Goal: Task Accomplishment & Management: Manage account settings

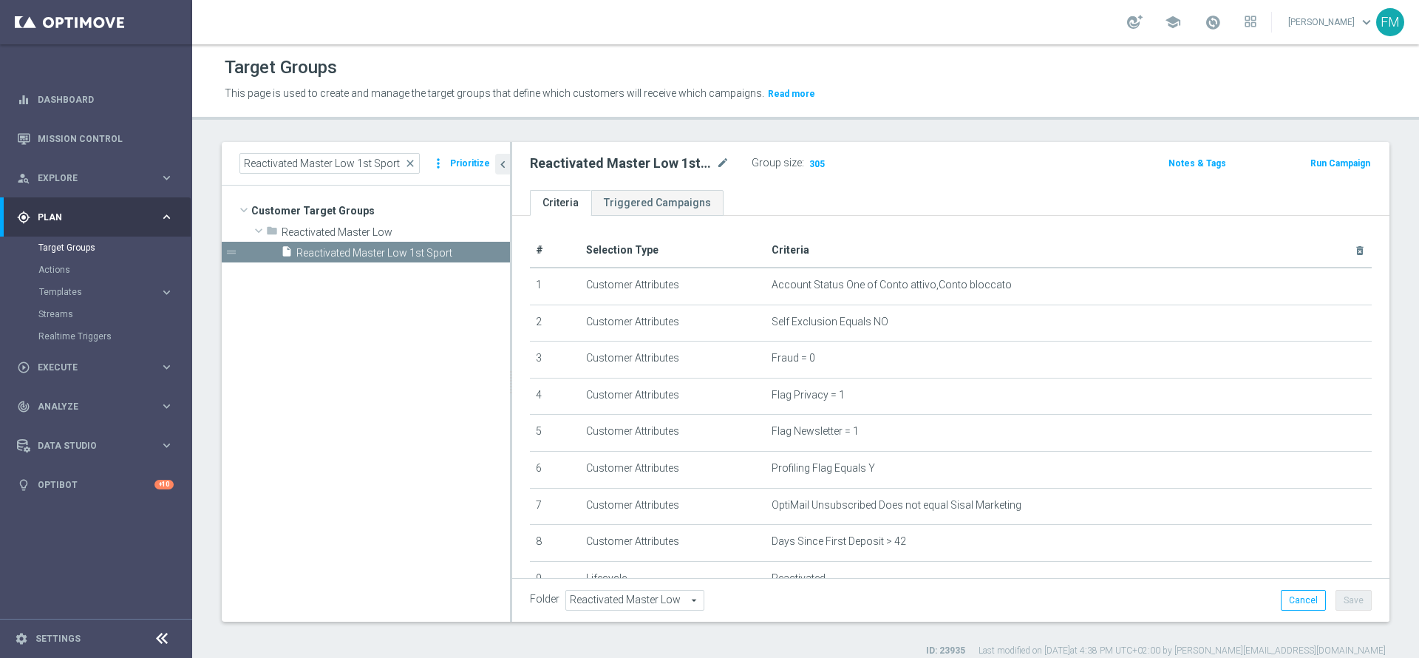
scroll to position [218, 0]
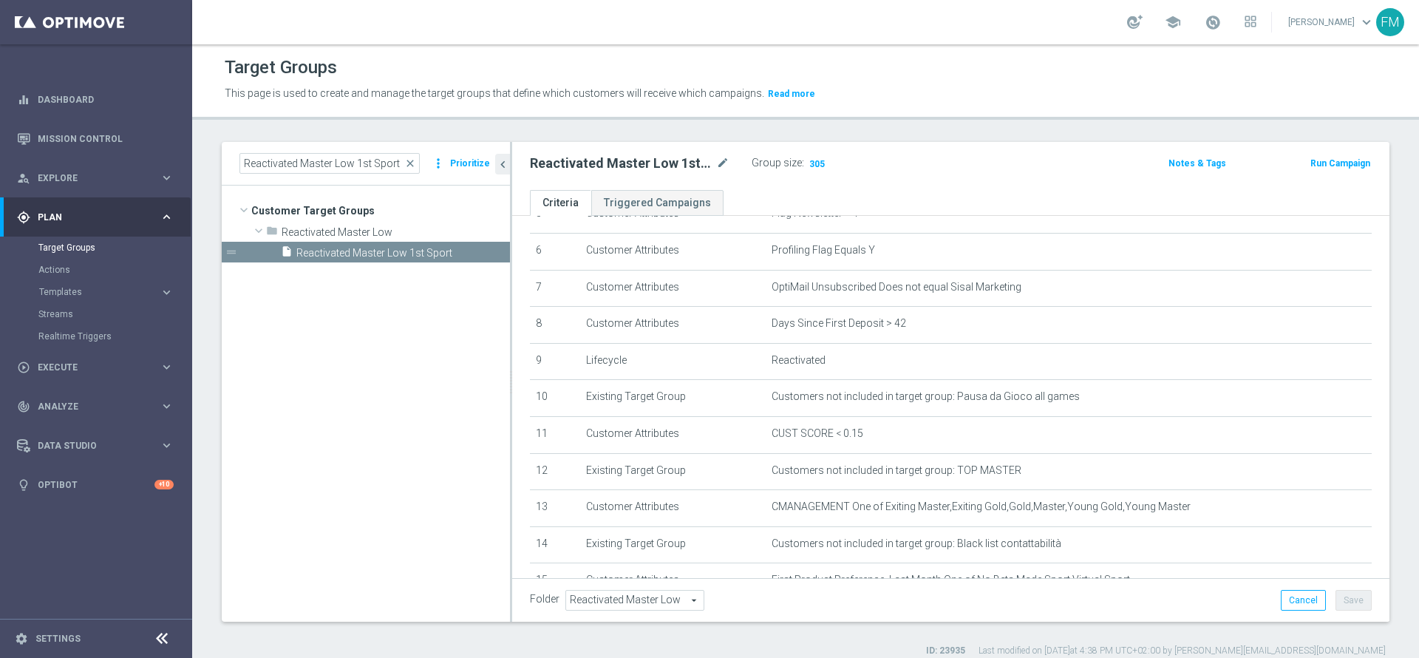
click at [413, 161] on span "close" at bounding box center [410, 163] width 12 height 12
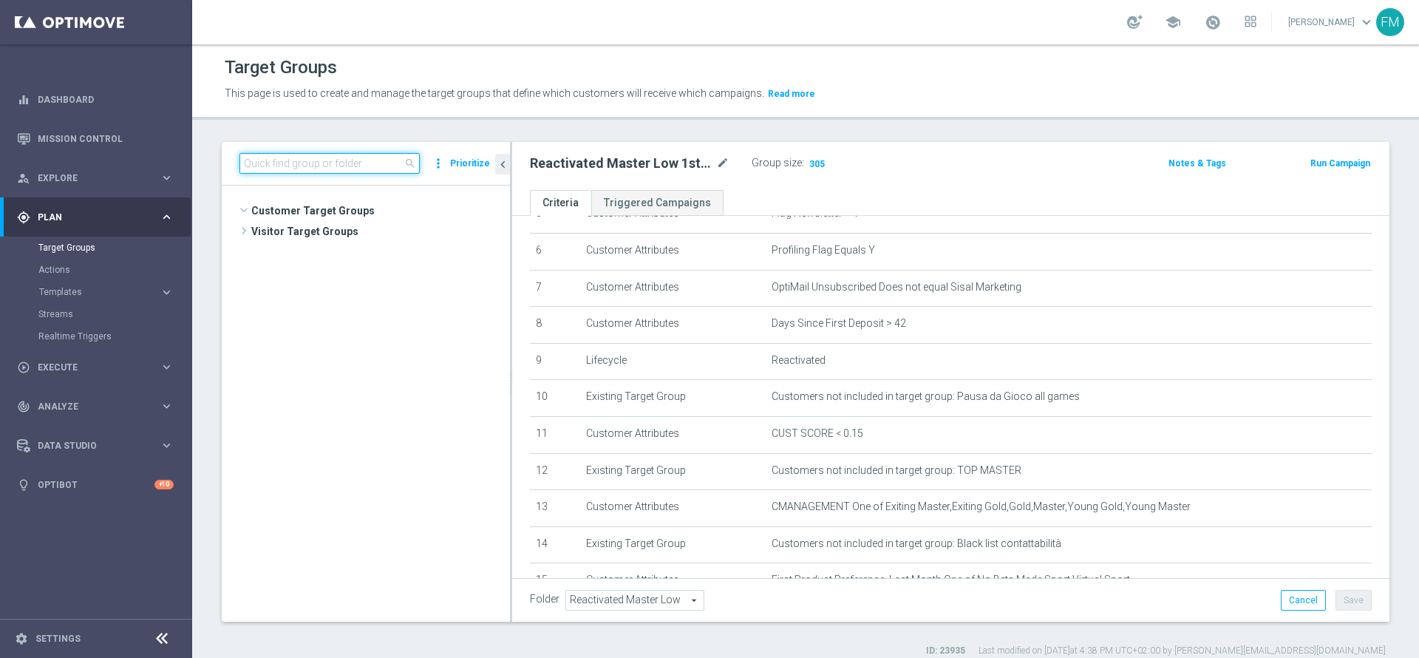
scroll to position [321, 0]
click at [377, 158] on input at bounding box center [329, 163] width 180 height 21
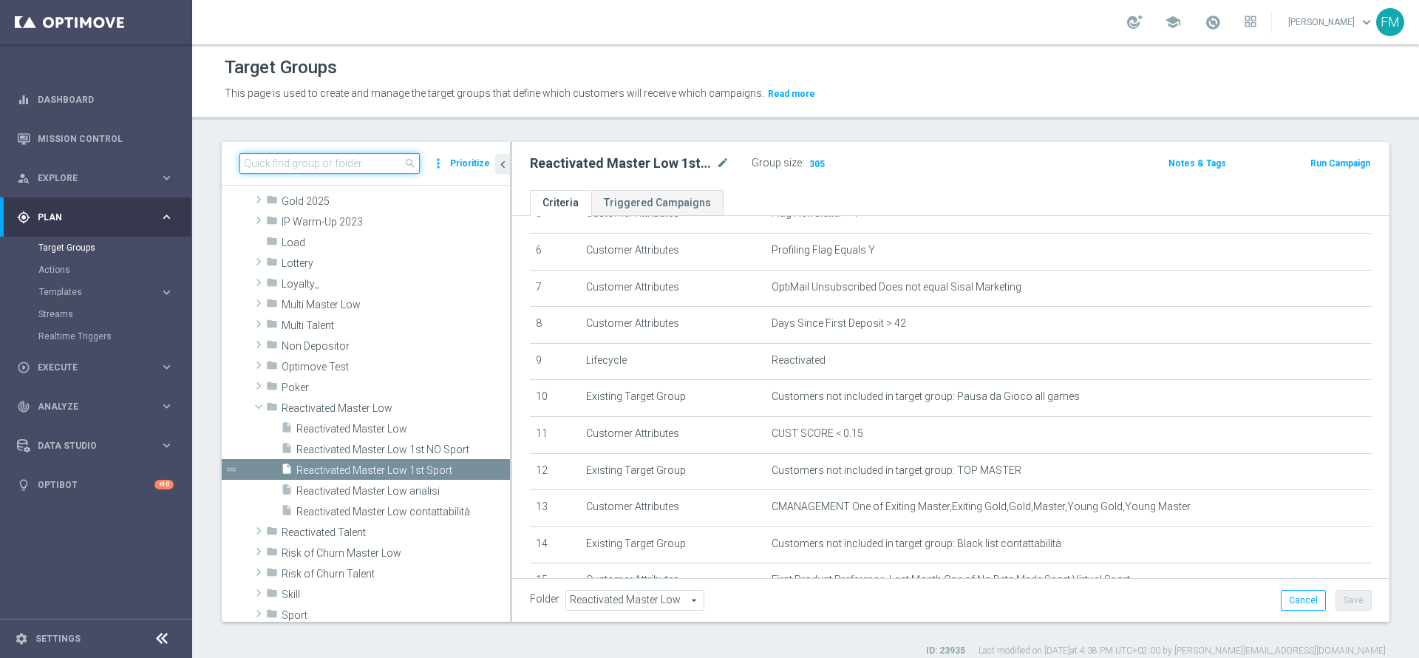
paste input "Churn 0-12M Talent + Master Low ggr nb > 500 lftime 1st Slot"
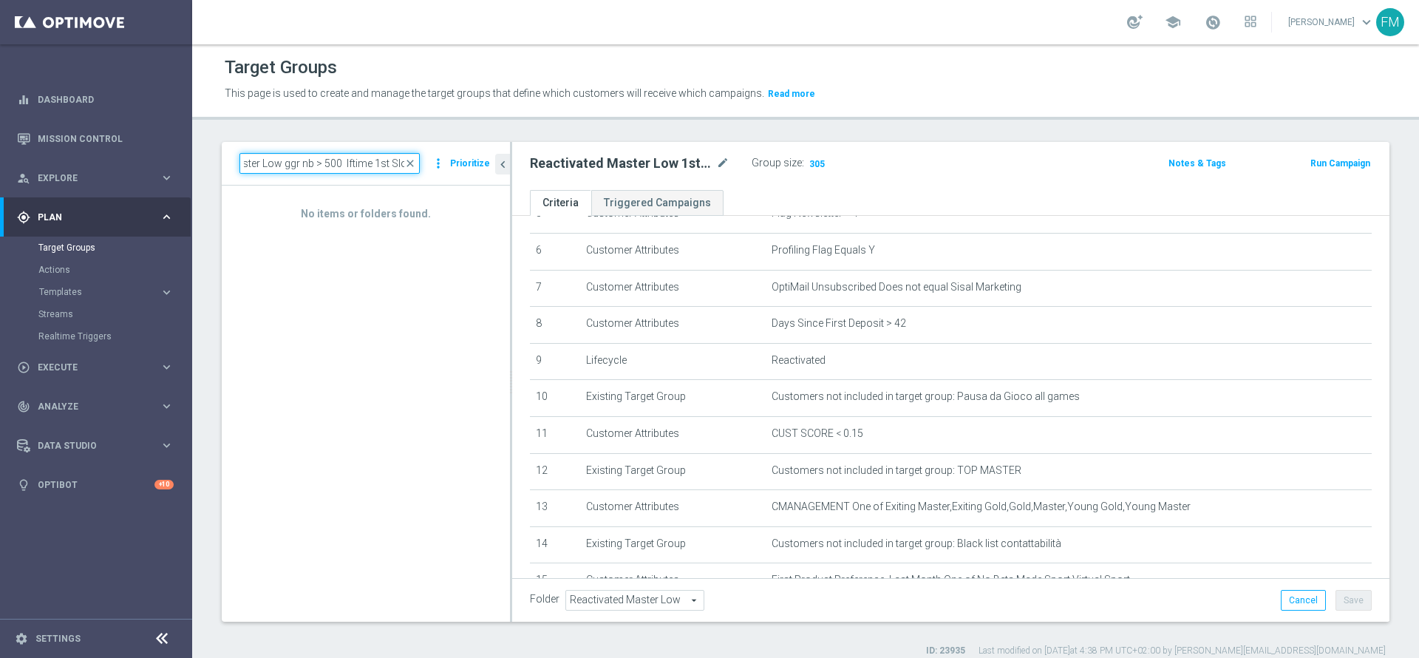
type input "Churn 0-12M Talent + Master Low ggr nb > 500 lftime 1st Slot"
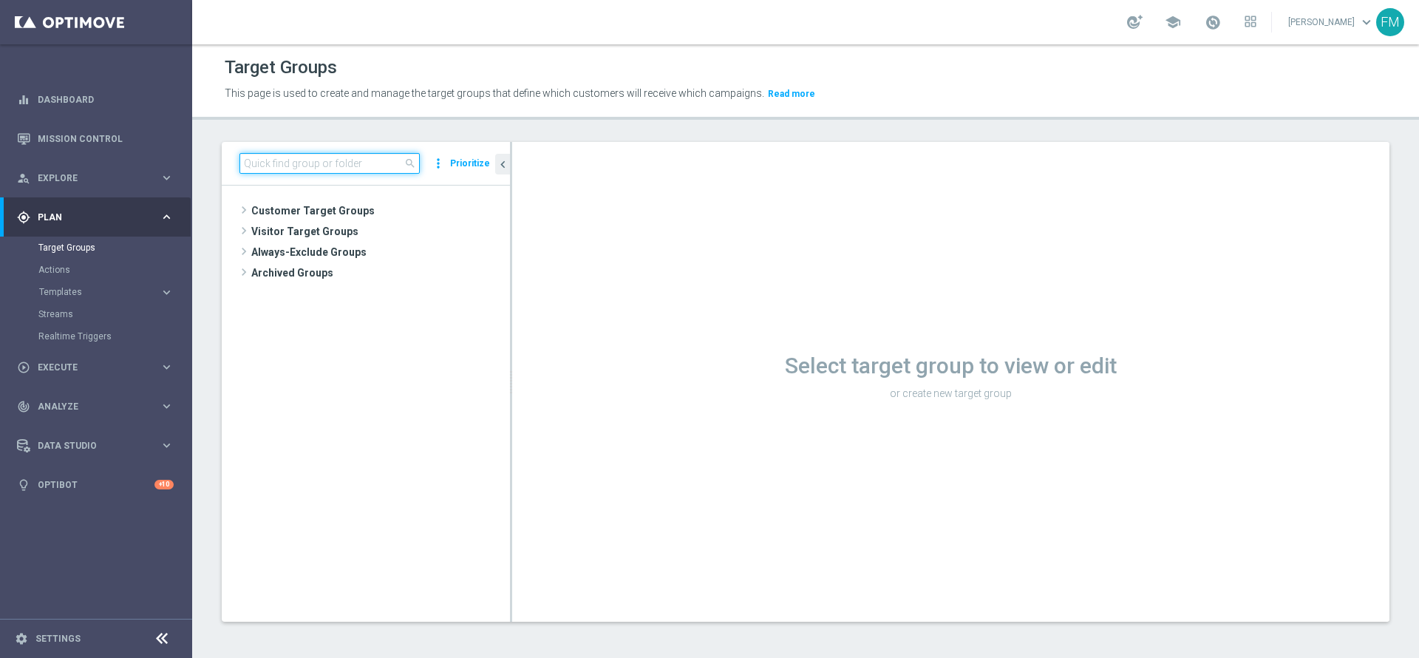
click at [352, 162] on input at bounding box center [329, 163] width 180 height 21
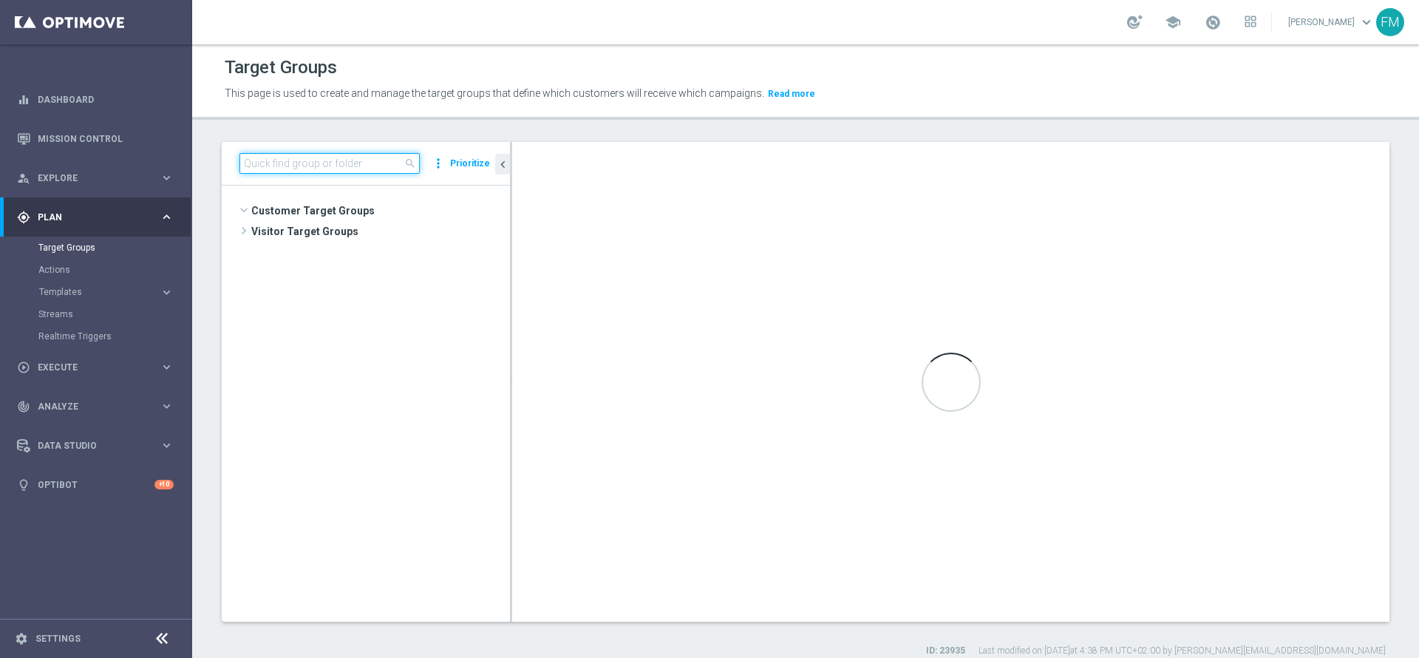
click at [352, 162] on input at bounding box center [329, 163] width 180 height 21
paste input "Churn 0-12M Talent + Master Low ggr nb > 500 lftime 1st Slot"
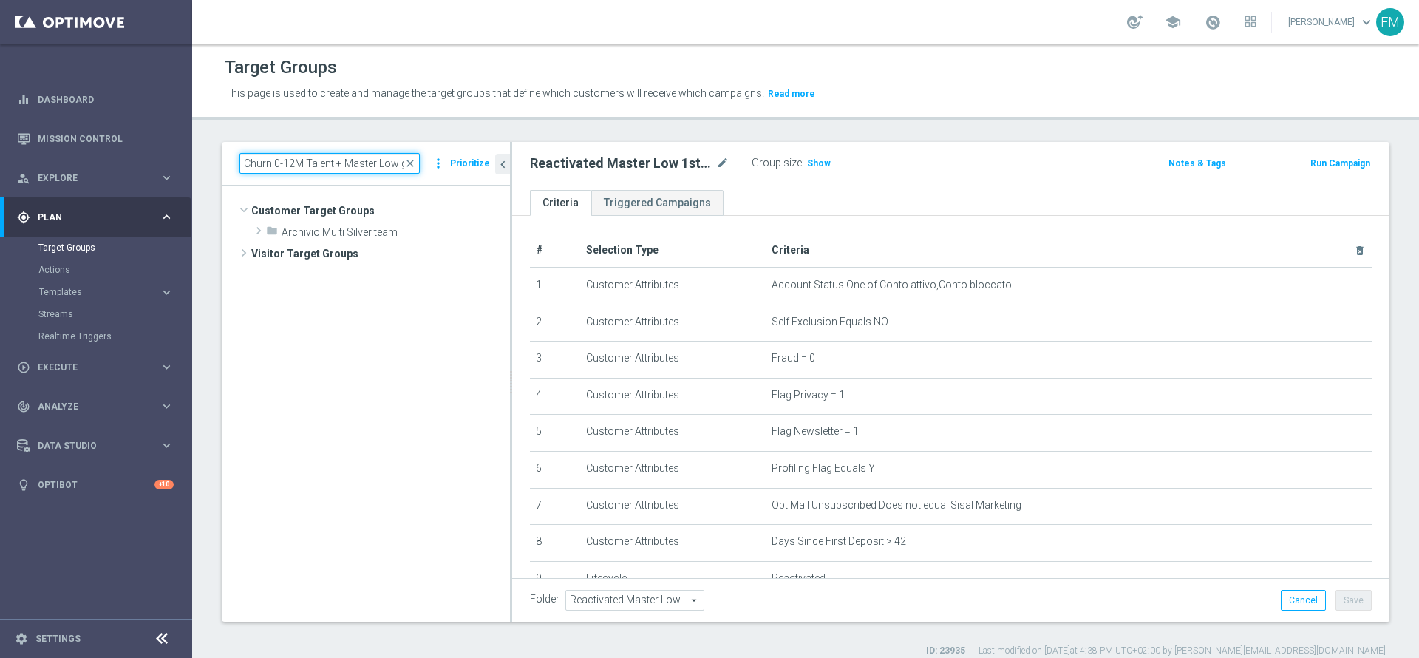
scroll to position [0, 117]
type input "Churn 0-12M Talent + Master Low ggr nb > 500 lftime 1st Slot"
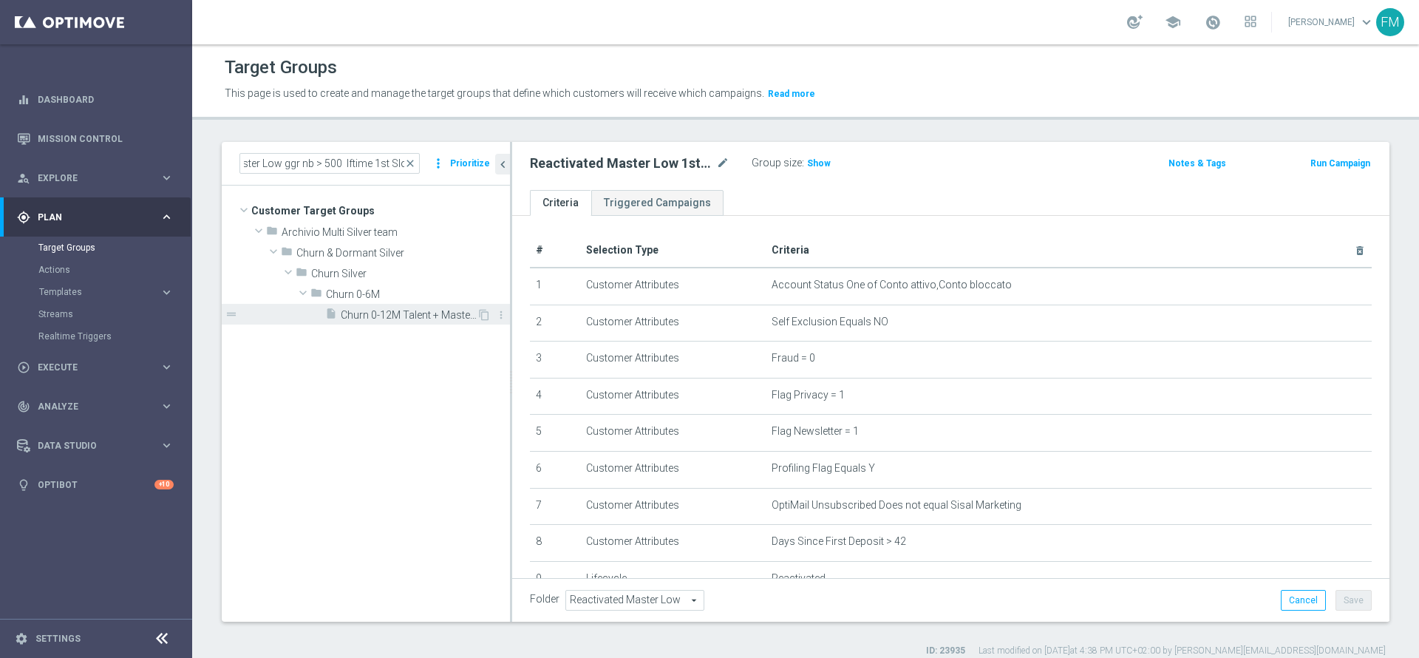
scroll to position [0, 0]
click at [401, 310] on span "Churn 0-12M Talent + Master Low ggr nb > 500 lftime 1st Slot" at bounding box center [409, 315] width 136 height 13
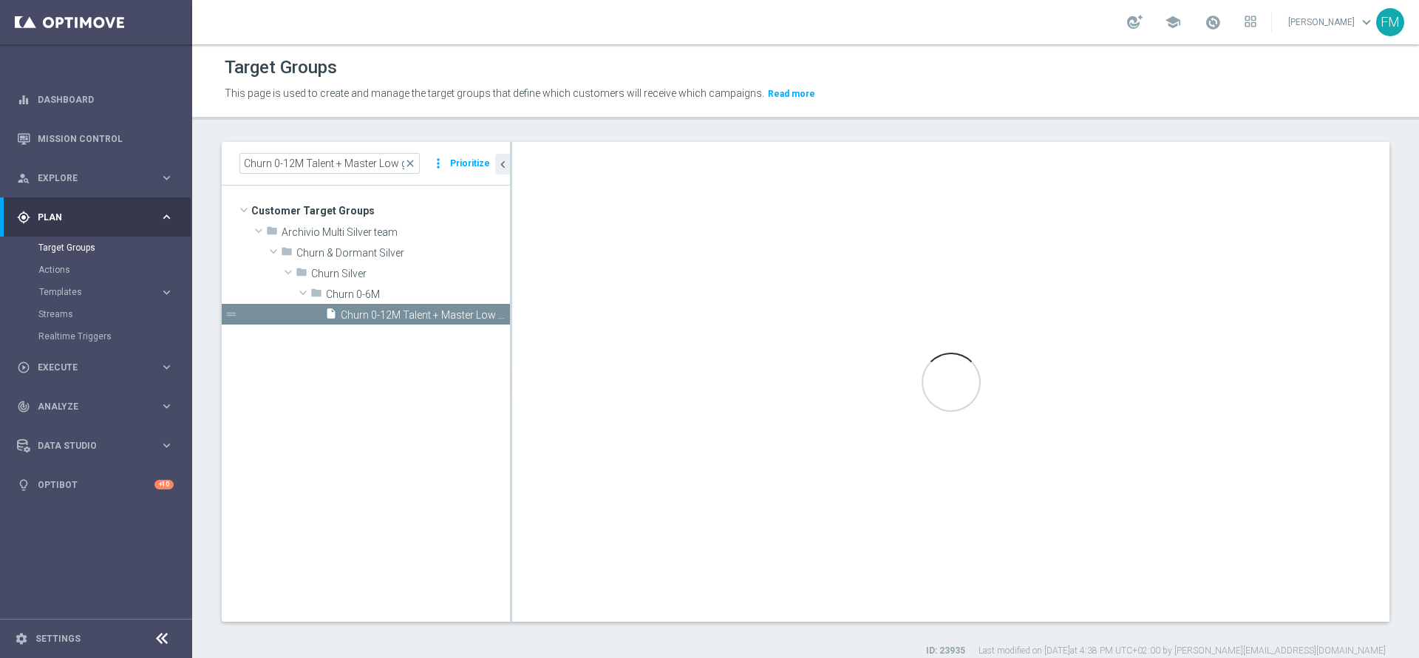
type input "Churn 0-6M"
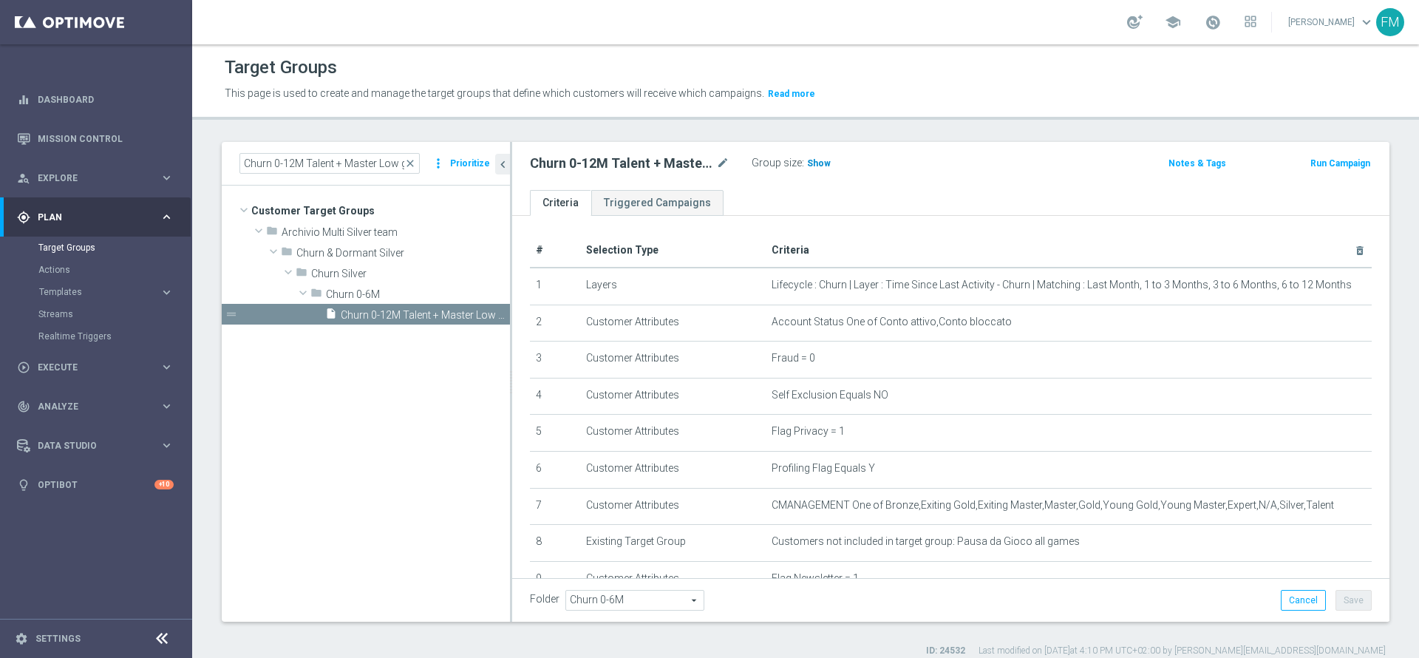
click at [819, 164] on span "Show" at bounding box center [819, 163] width 24 height 10
click at [414, 159] on span "close" at bounding box center [410, 163] width 12 height 12
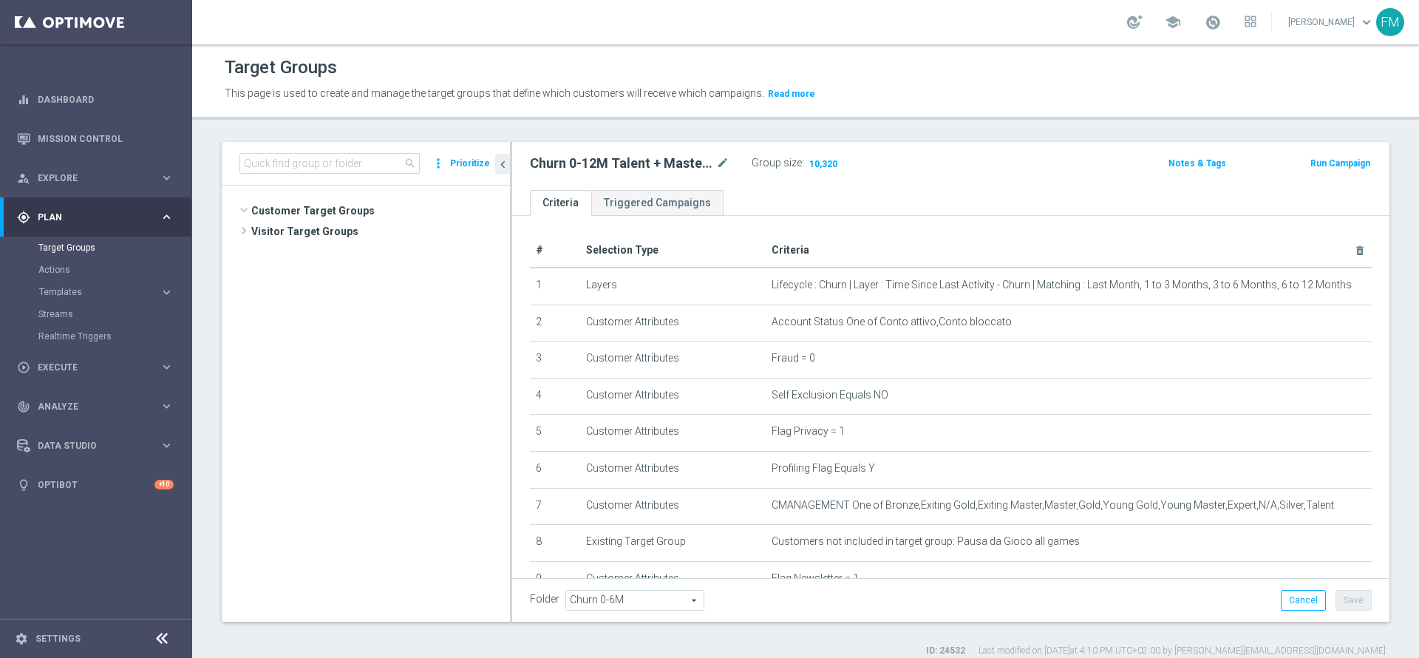
scroll to position [686, 0]
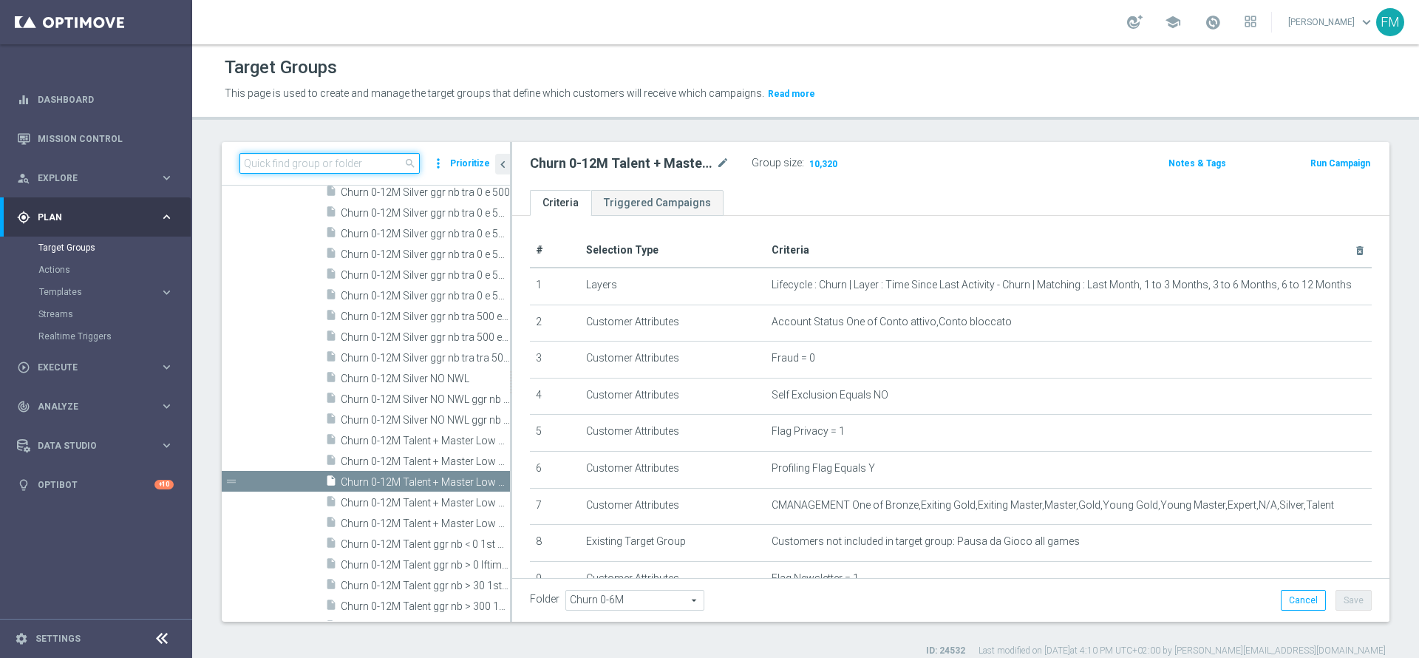
click at [285, 166] on input at bounding box center [329, 163] width 180 height 21
paste input "Churn 0-12M Talent + Master Low ggr nb > 500 lftime 1st Slot"
type input "Churn 0-12M Talent + Master Low ggr nb > 500 lftime 1st Slot"
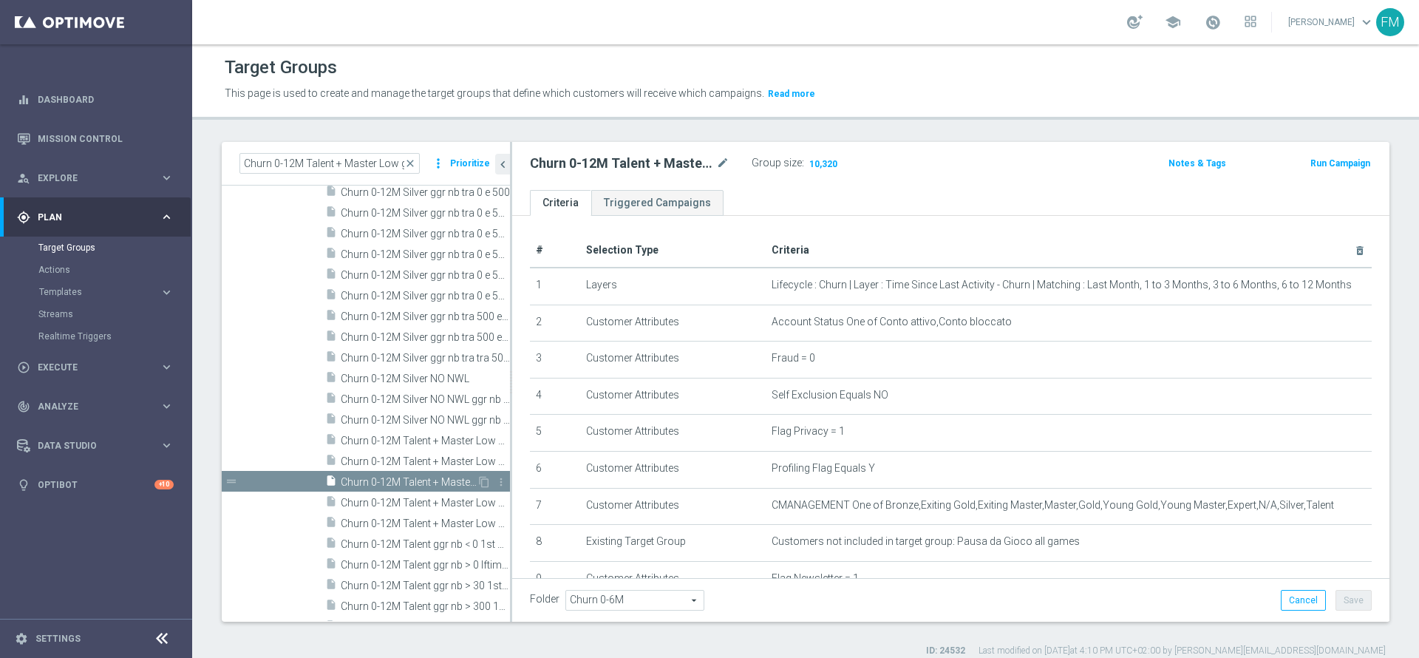
click at [386, 476] on span "Churn 0-12M Talent + Master Low ggr nb > 500 lftime 1st Slot" at bounding box center [409, 482] width 136 height 13
click at [808, 153] on div "Group size : Show" at bounding box center [826, 162] width 148 height 18
click at [814, 155] on h3 "Show" at bounding box center [819, 163] width 27 height 16
click at [412, 164] on span "close" at bounding box center [410, 163] width 12 height 12
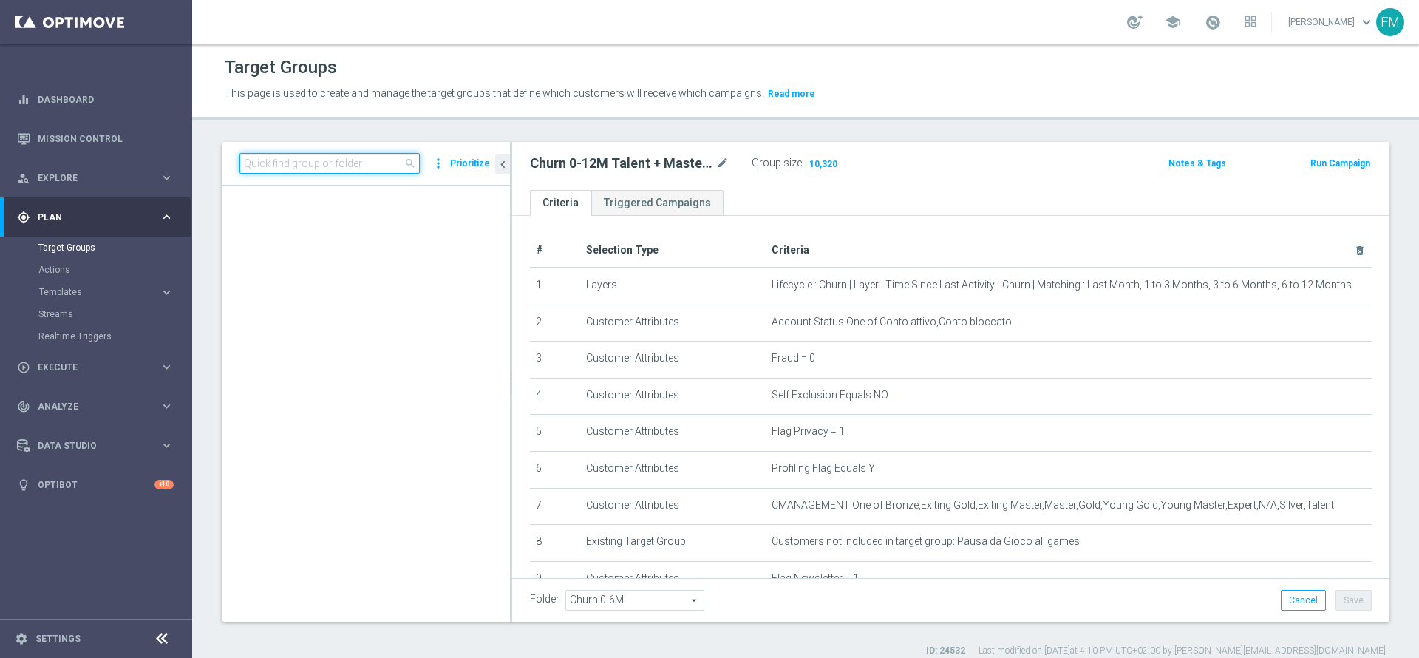
scroll to position [686, 0]
paste input "Churn 0-12M Talent + Master Low ggr nb > 500 lftime 1st NO Slot"
click at [356, 167] on input "Churn 0-12M Talent + Master Low ggr nb > 500 lftime 1st NO Slot" at bounding box center [329, 163] width 180 height 21
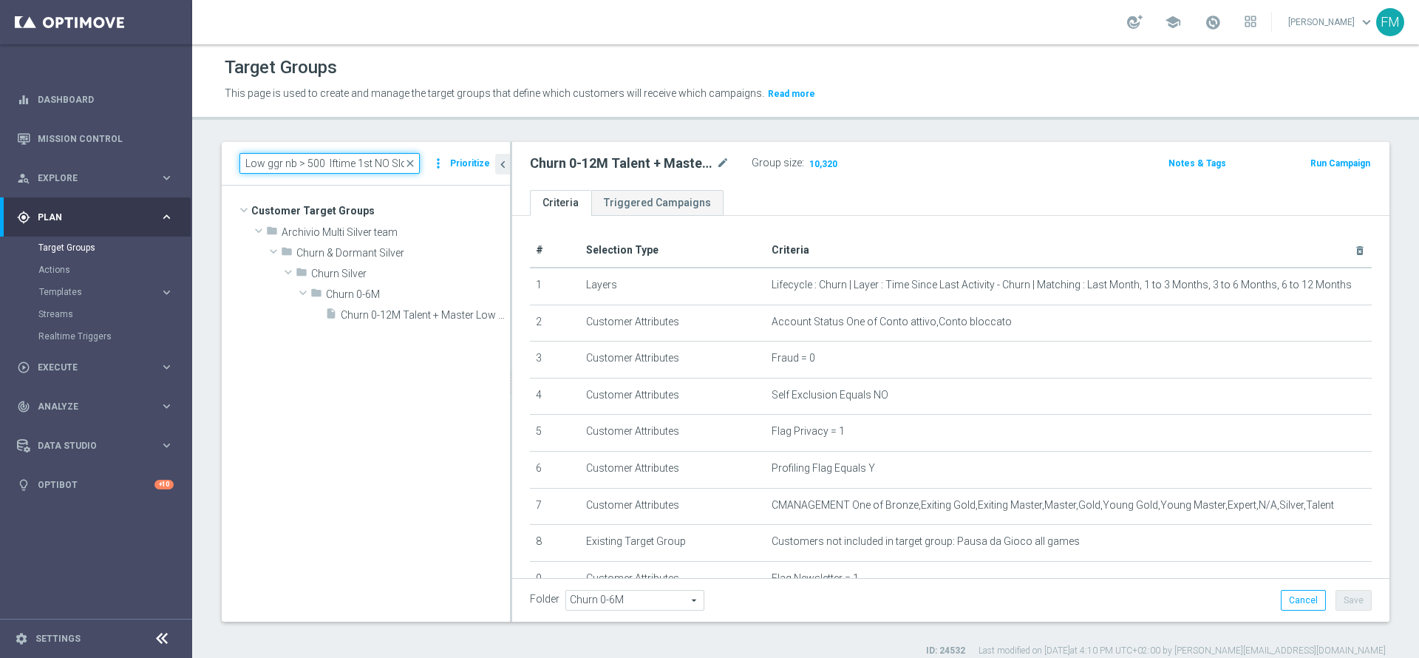
scroll to position [0, 0]
type input "Churn 0-12M Talent + Master Low ggr nb > 500 lftime 1st NO Slot"
click at [411, 309] on span "Churn 0-12M Talent + Master Low ggr nb > 500 lftime 1st NO Slot" at bounding box center [409, 315] width 136 height 13
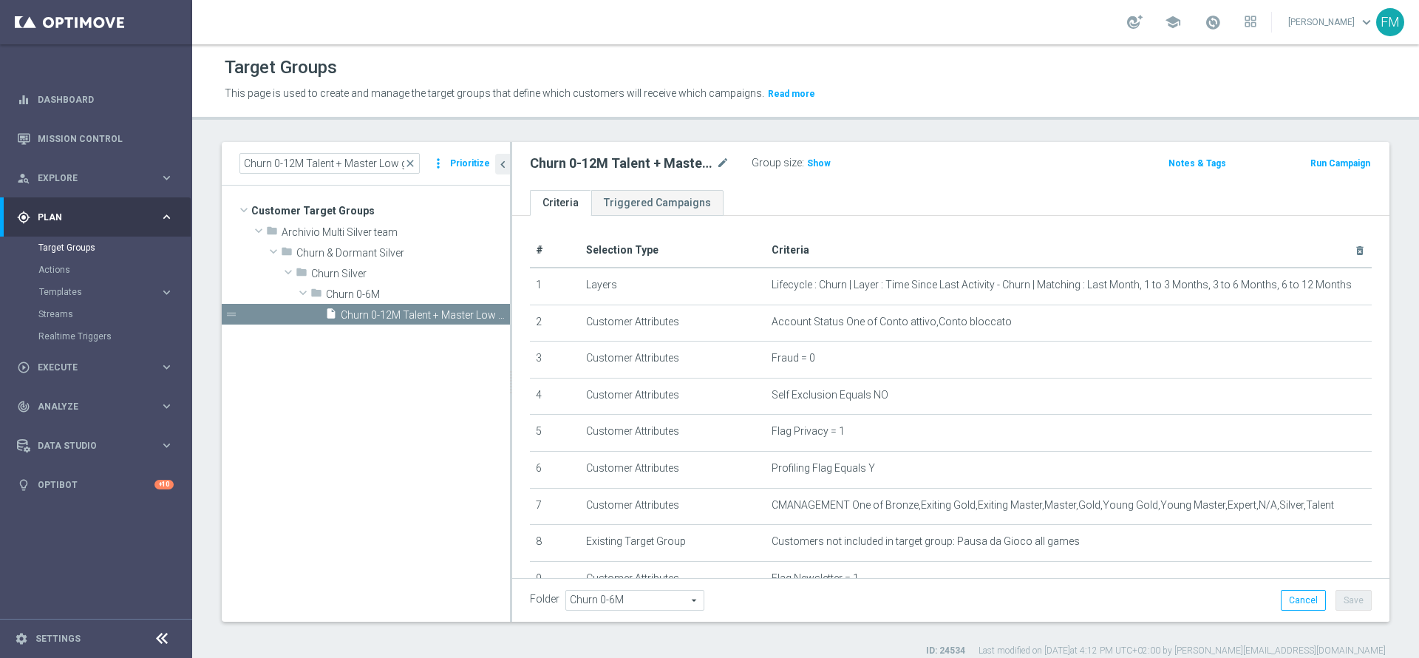
click at [829, 161] on div "Group size : Show" at bounding box center [826, 162] width 148 height 18
click at [826, 161] on span "Show" at bounding box center [819, 163] width 24 height 10
click at [416, 163] on span "close" at bounding box center [410, 163] width 12 height 12
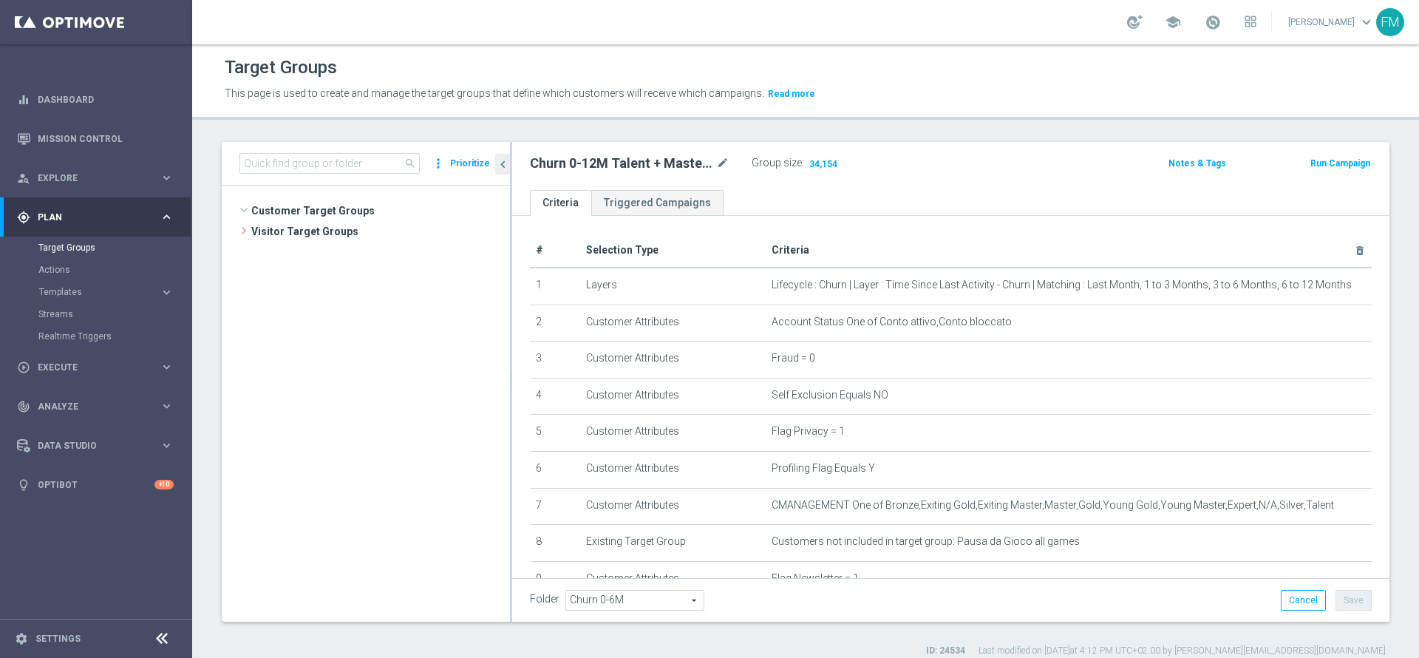
scroll to position [667, 0]
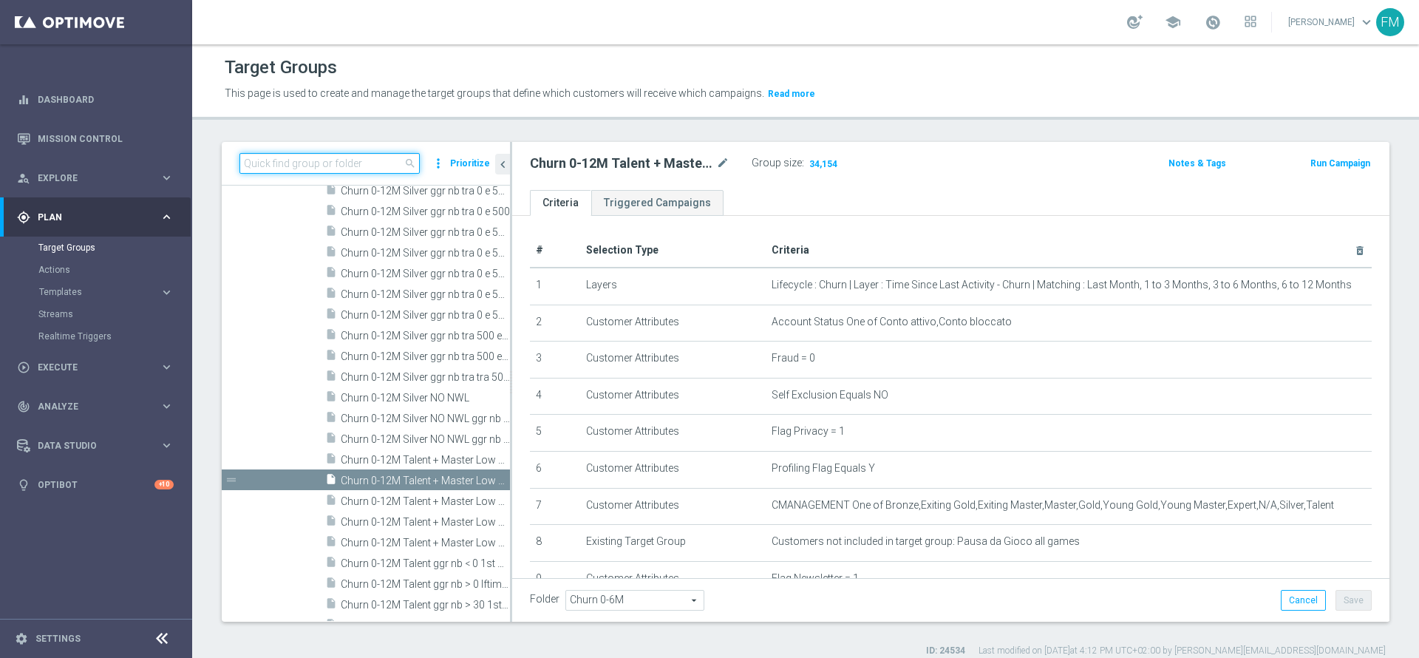
click at [347, 153] on input at bounding box center [329, 163] width 180 height 21
paste input "Multi Talent + Master Low ggr nb lm > 500 1st Casino lm NO saldo"
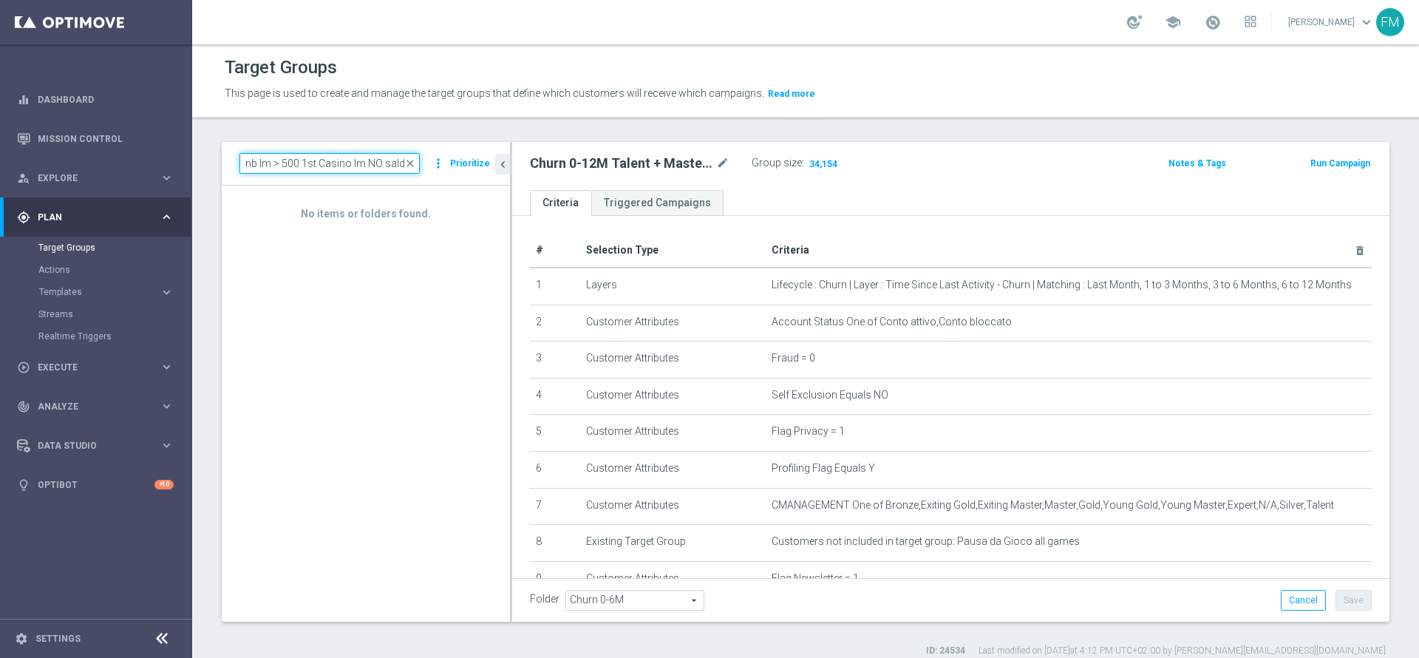
type input "Multi Talent + Master Low ggr nb lm > 500 1st Casino lm NO saldo"
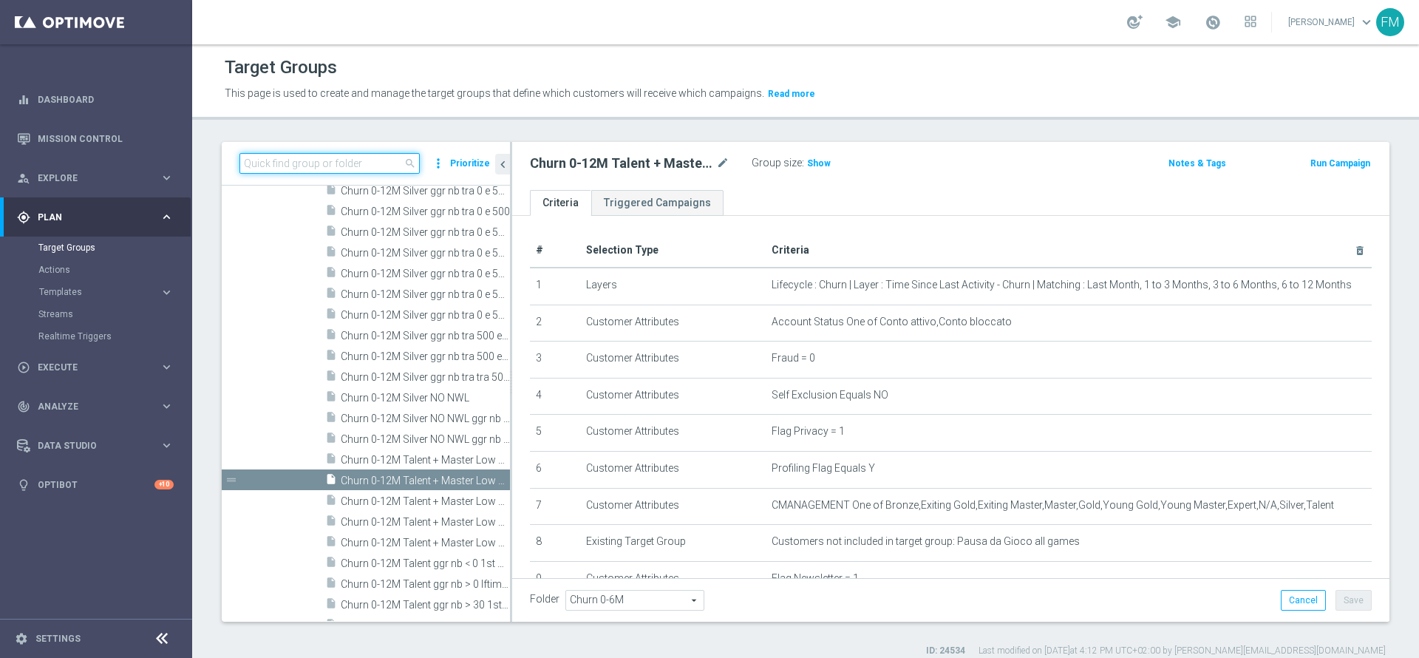
click at [330, 166] on input at bounding box center [329, 163] width 180 height 21
paste input "Multi Talent + Master Low ggr nb lm > 500 1st Casino lm NO saldo"
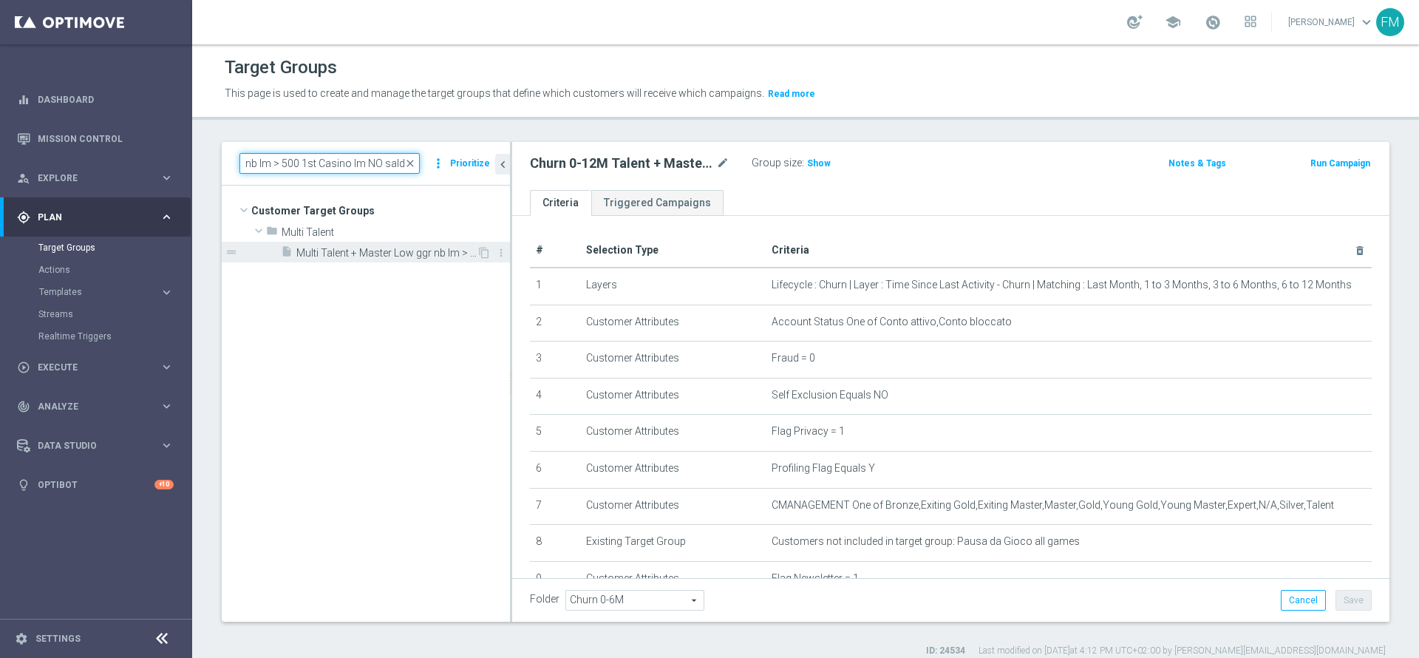
type input "Multi Talent + Master Low ggr nb lm > 500 1st Casino lm NO saldo"
click at [367, 248] on span "Multi Talent + Master Low ggr nb lm > 500 1st Casino lm NO saldo" at bounding box center [386, 253] width 180 height 13
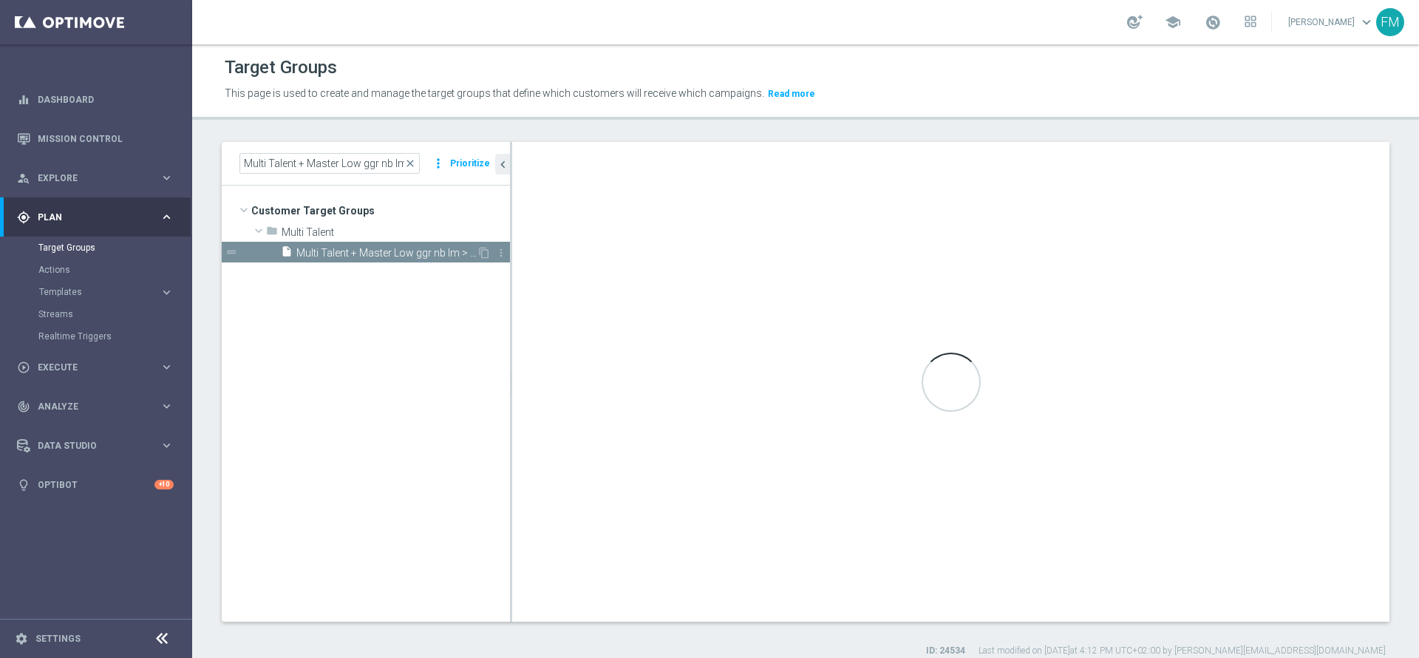
type input "Multi Talent"
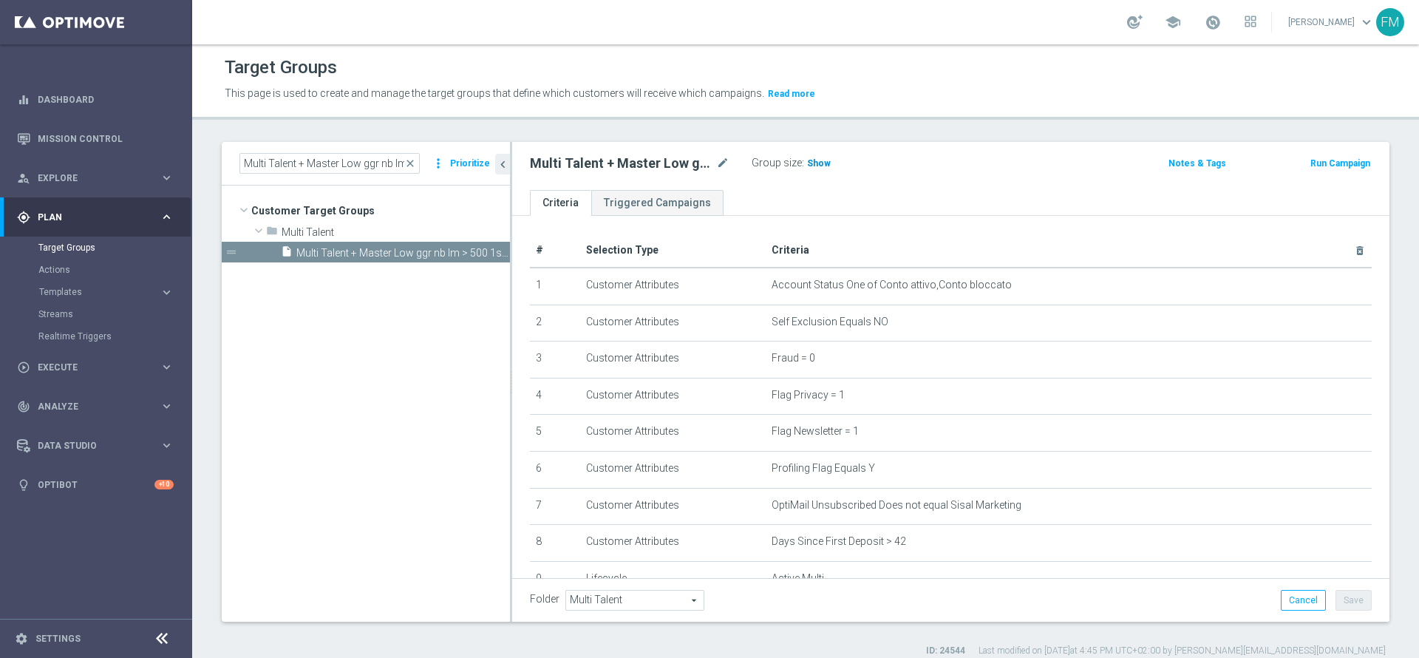
click at [812, 160] on span "Show" at bounding box center [819, 163] width 24 height 10
click at [411, 169] on span "close" at bounding box center [410, 163] width 12 height 12
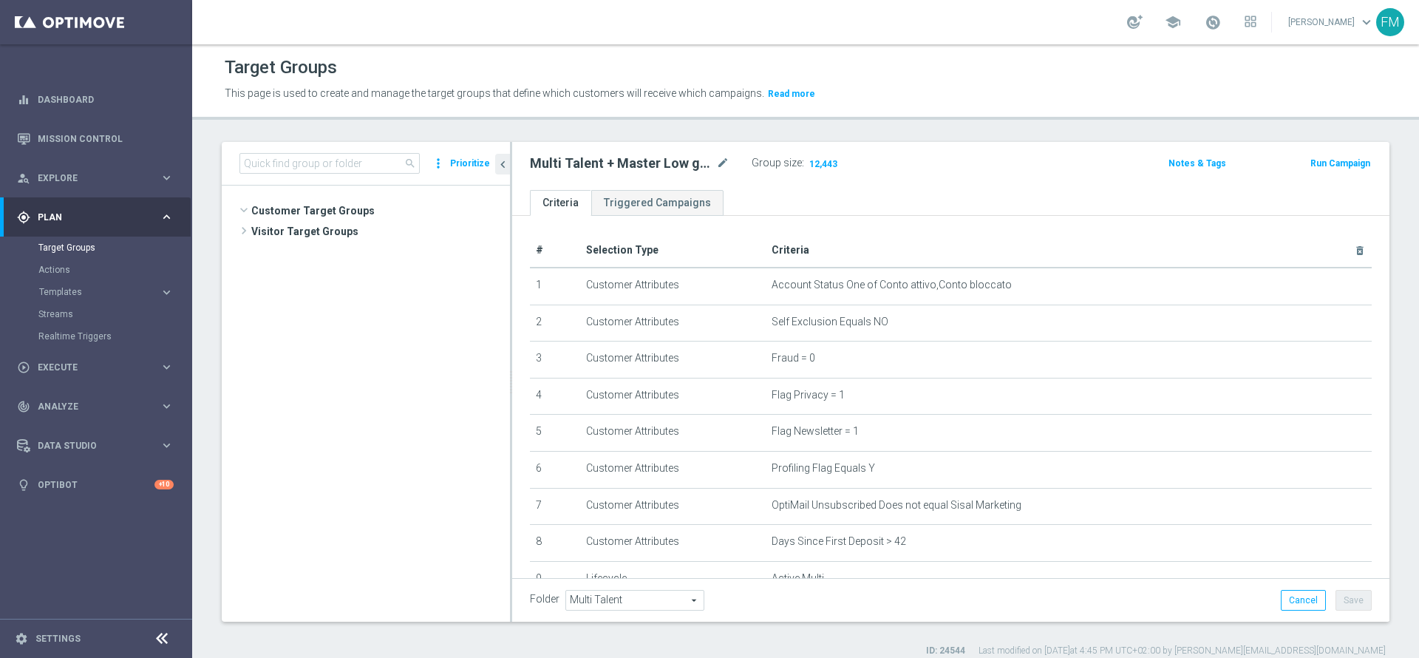
scroll to position [2166, 0]
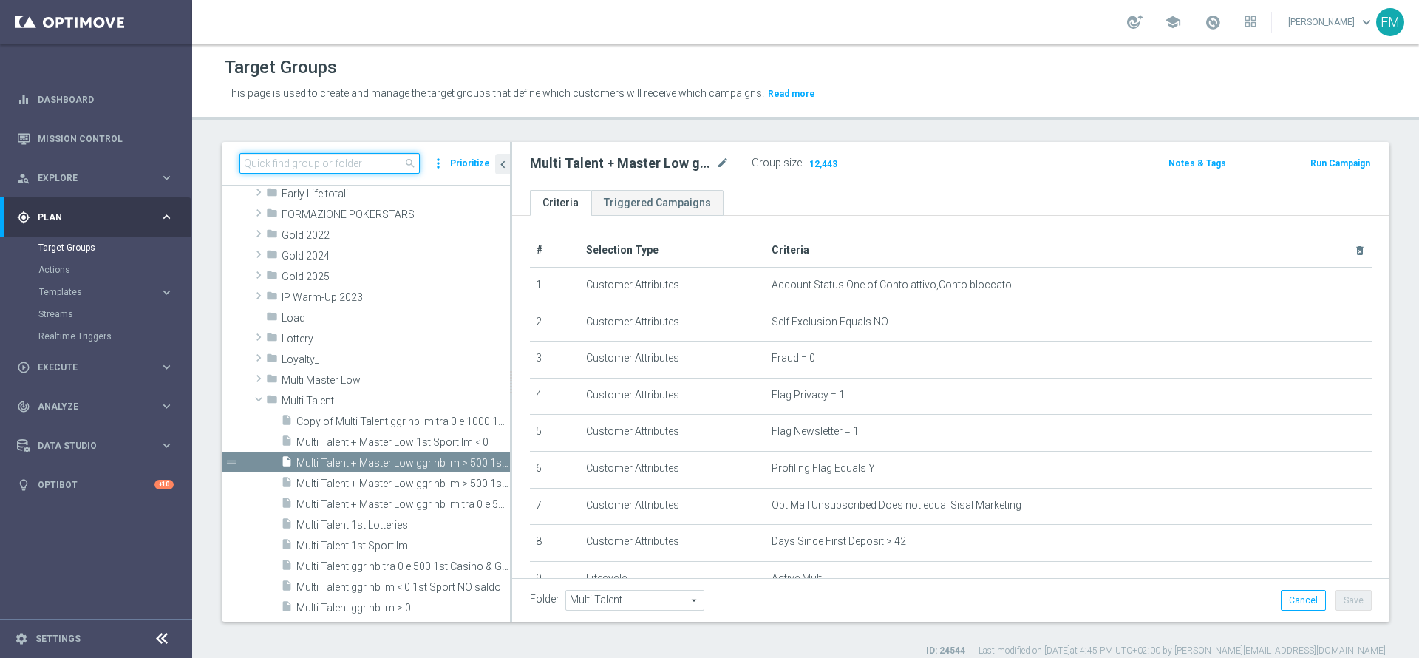
click at [384, 164] on input at bounding box center [329, 163] width 180 height 21
paste input "Multi Talent + Master Low ggr nb lm > 500 1st Sport lm NO saldo"
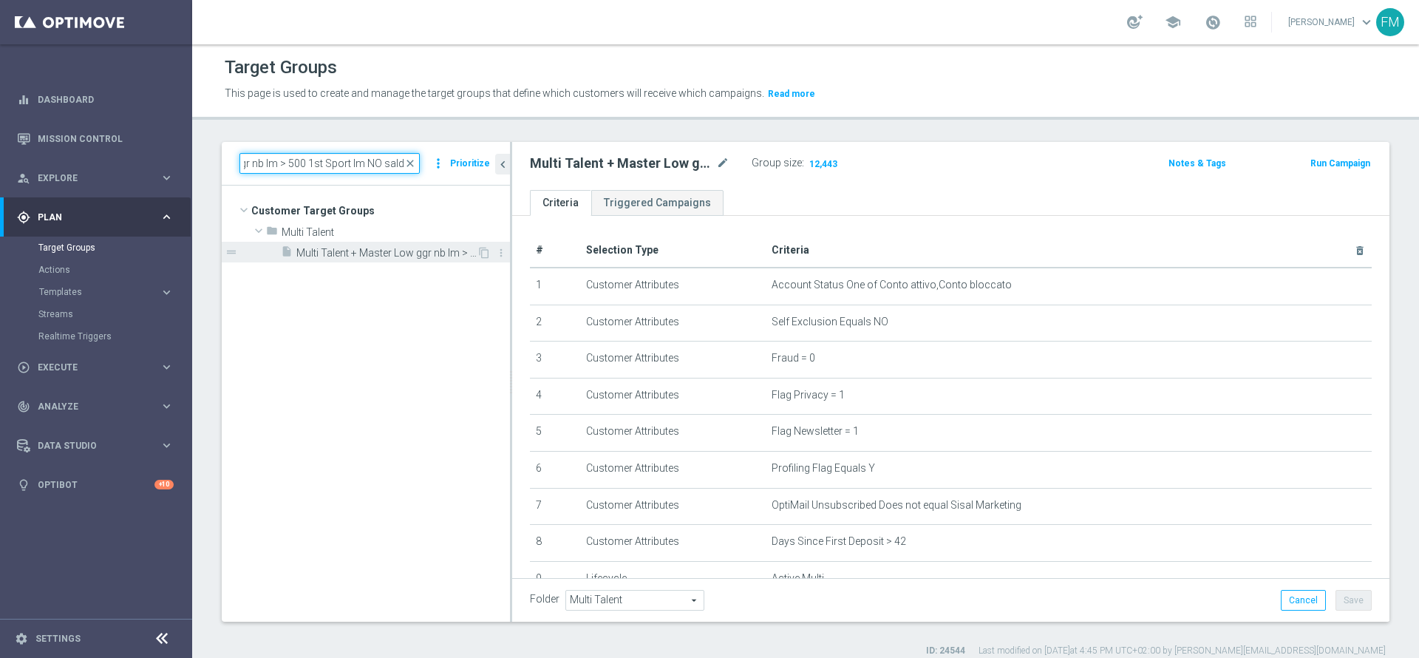
type input "Multi Talent + Master Low ggr nb lm > 500 1st Sport lm NO saldo"
click at [397, 249] on span "Multi Talent + Master Low ggr nb lm > 500 1st Sport lm NO saldo" at bounding box center [386, 253] width 180 height 13
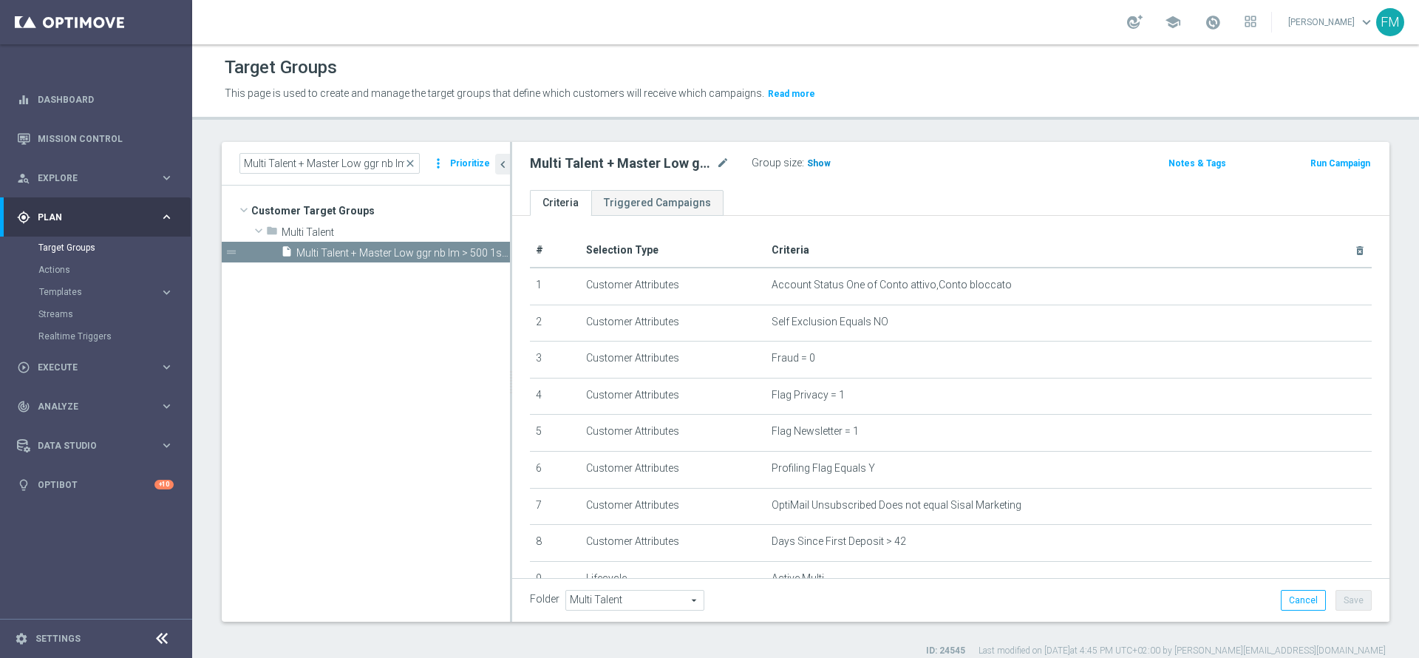
click at [817, 169] on h3 "Show" at bounding box center [819, 163] width 27 height 16
click at [415, 163] on span "close" at bounding box center [410, 163] width 12 height 12
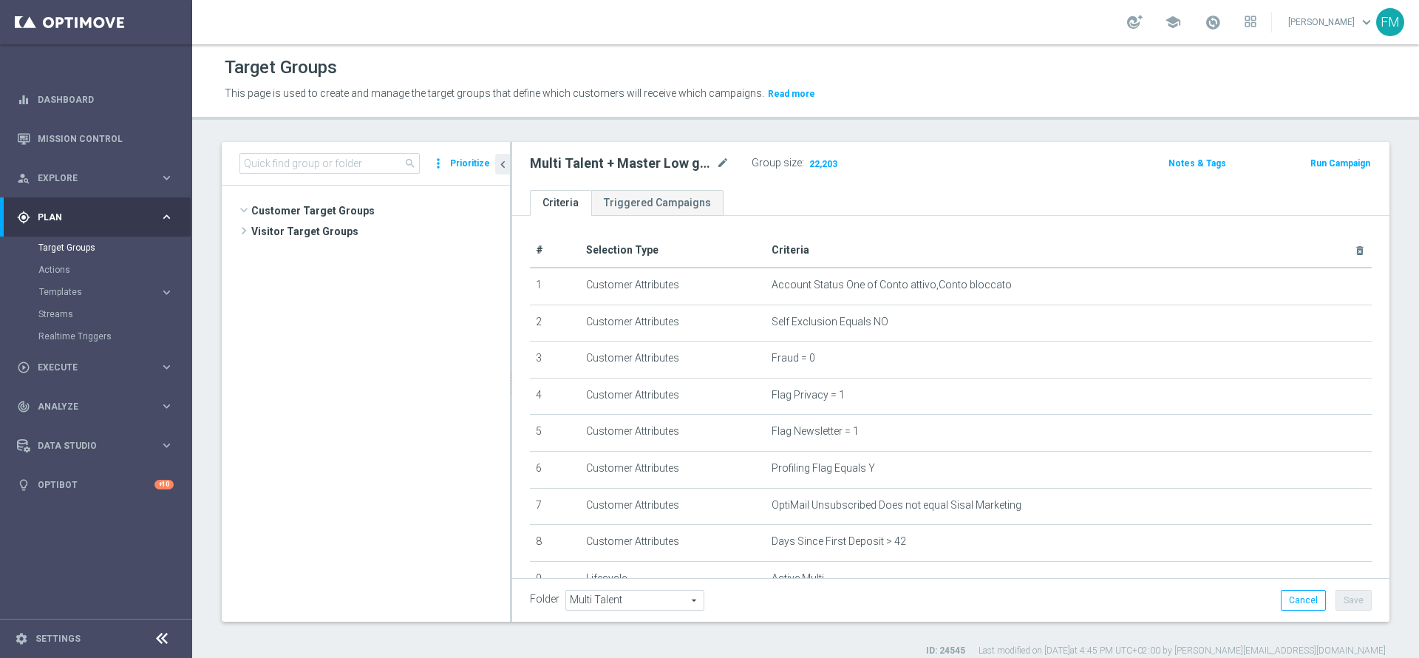
scroll to position [2185, 0]
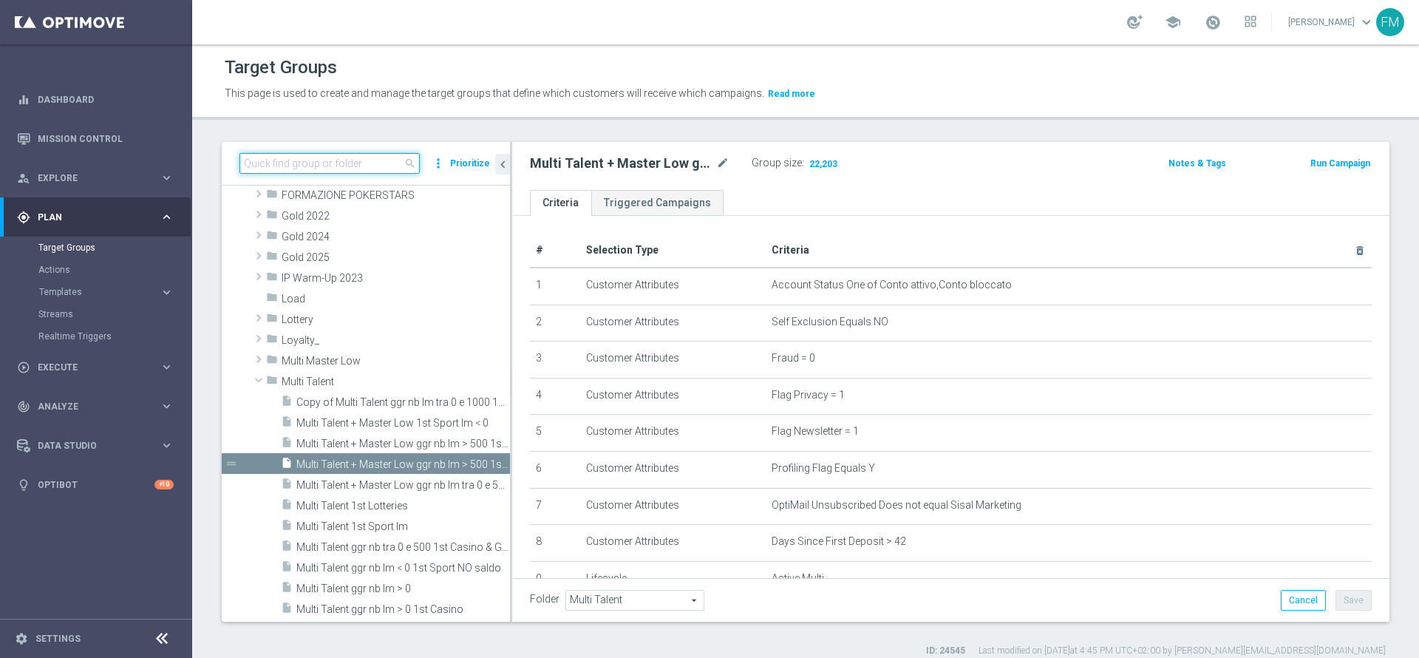
click at [345, 154] on input at bounding box center [329, 163] width 180 height 21
paste input "Multi Talent + Master Low ggr nb lm tra 0 e 500 1st Sport [PERSON_NAME]"
type input "Multi Talent + Master Low ggr nb lm tra 0 e 500 1st Sport [PERSON_NAME]"
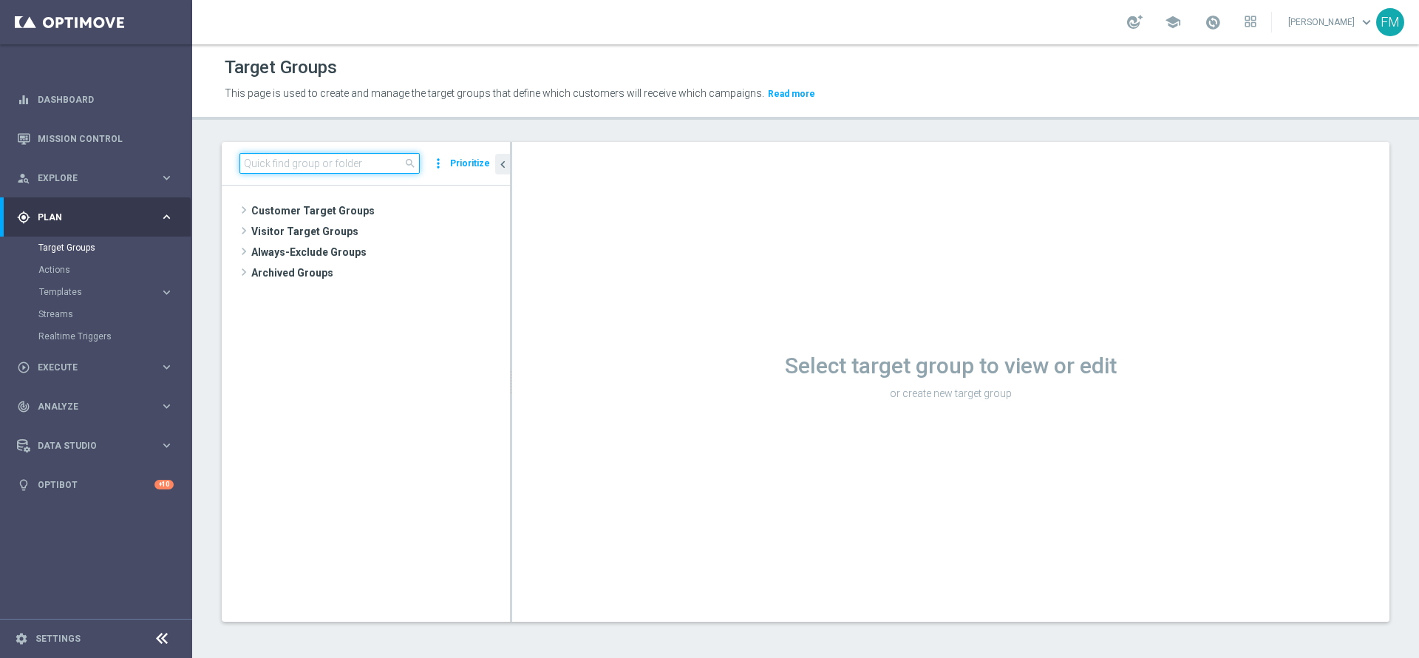
paste input "Multi Talent + Master Low ggr nb lm tra 0 e 500 1st Sport [PERSON_NAME]"
click at [361, 157] on input "Multi Talent + Master Low ggr nb lm tra 0 e 500 1st Sport [PERSON_NAME]" at bounding box center [329, 163] width 180 height 21
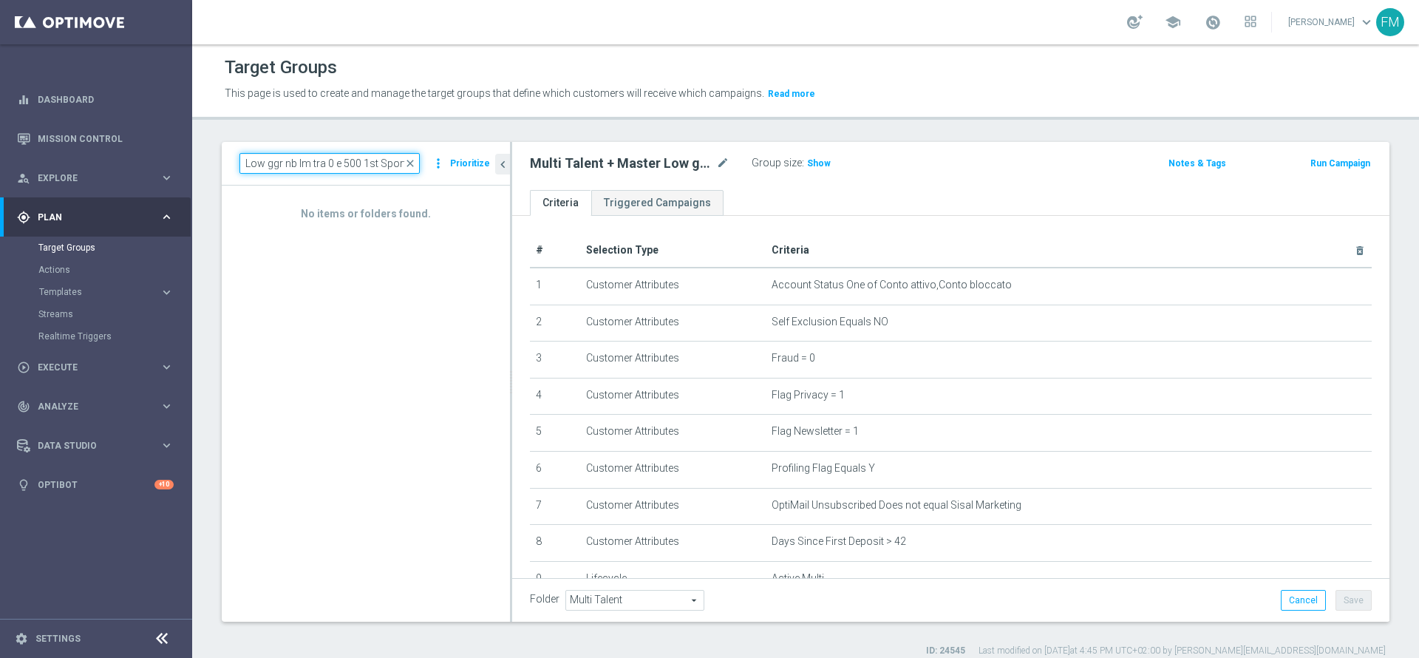
scroll to position [0, 94]
type input "Multi Talent + Master Low ggr nb lm tra 0 e 500 1st Sport"
click at [416, 162] on span "close" at bounding box center [410, 163] width 12 height 12
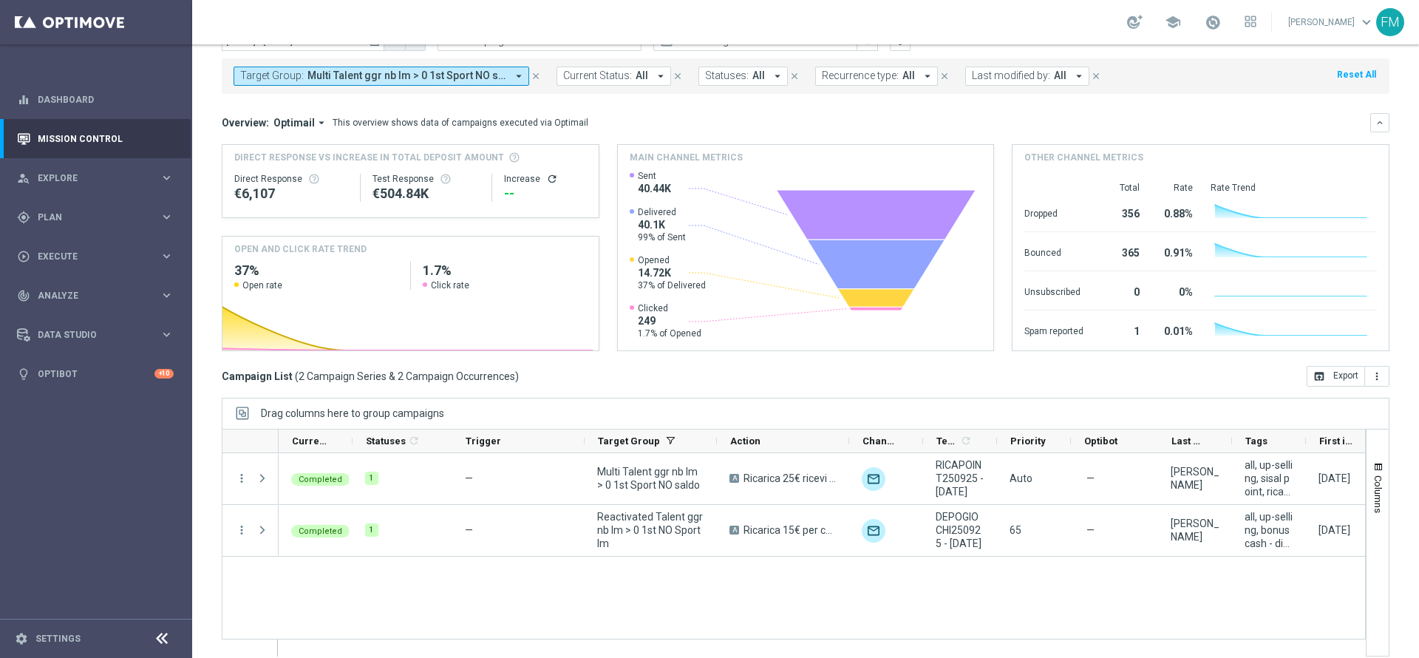
click at [103, 222] on div "gps_fixed Plan" at bounding box center [88, 217] width 143 height 13
click at [67, 244] on link "Target Groups" at bounding box center [95, 248] width 115 height 12
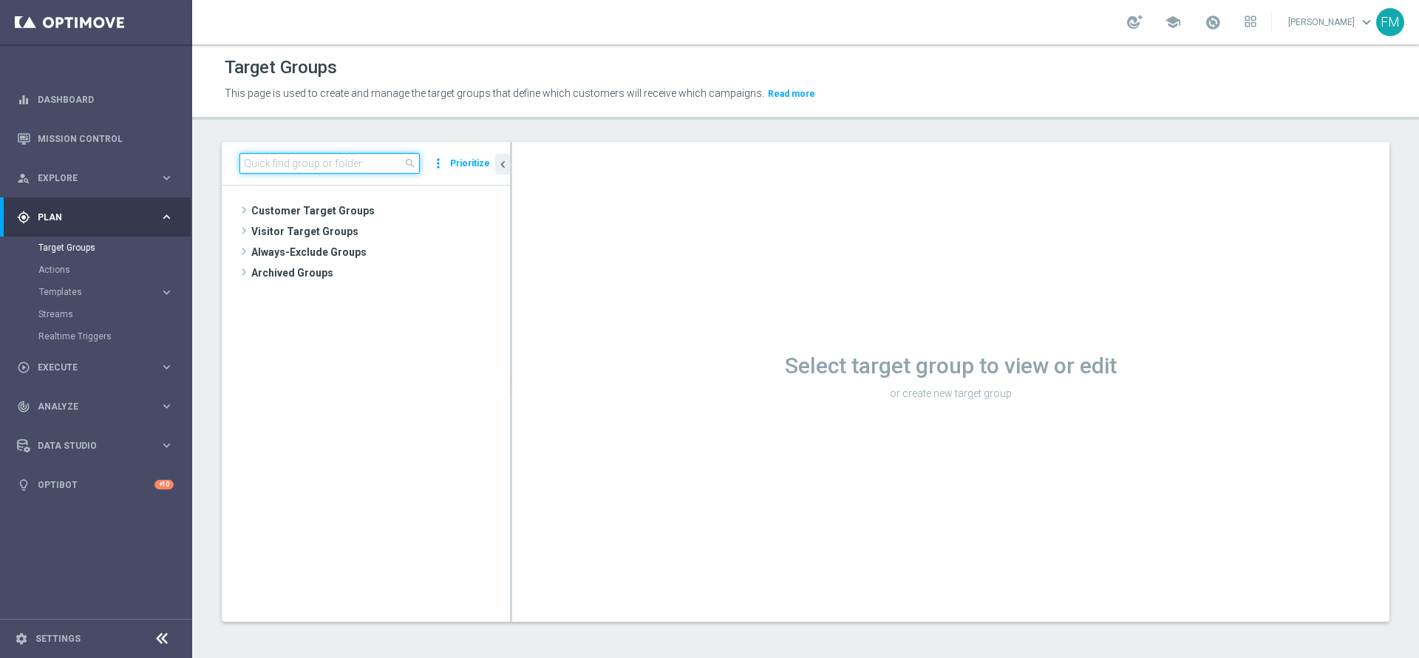
click at [303, 171] on input at bounding box center [329, 163] width 180 height 21
paste input "Reactivated Master Low"
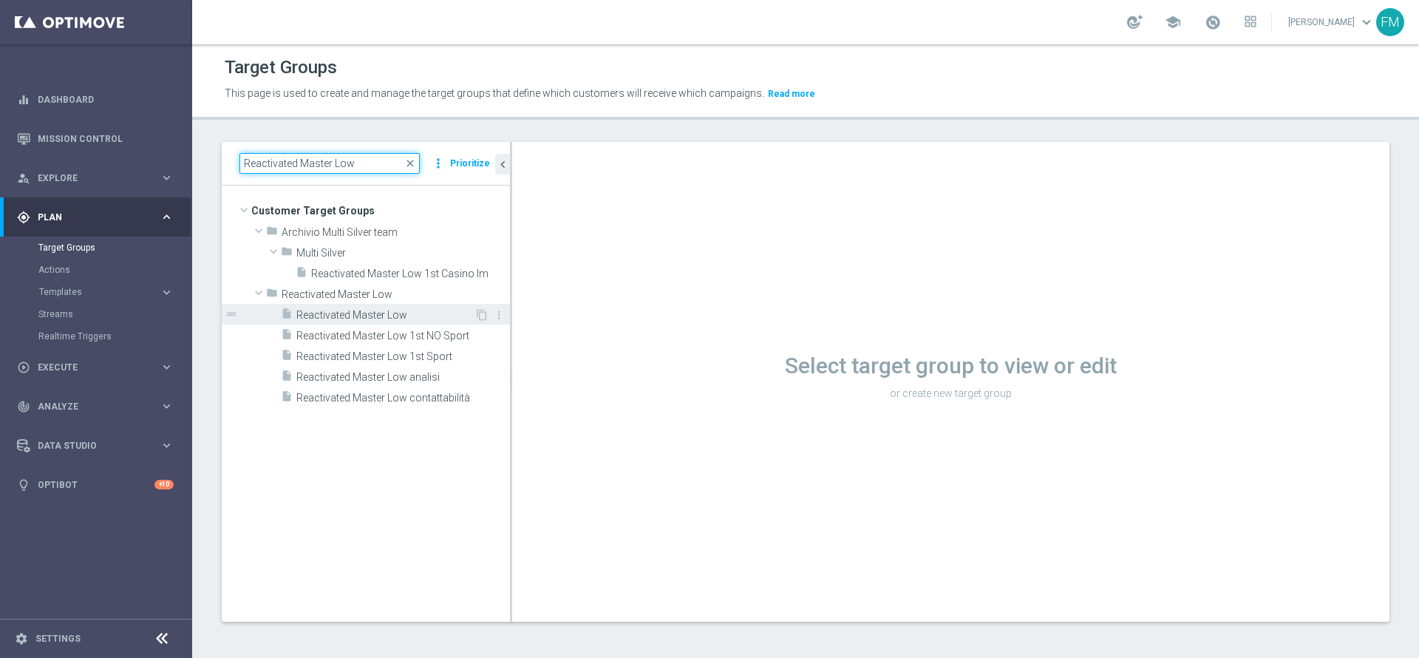
type input "Reactivated Master Low"
click at [358, 309] on span "Reactivated Master Low" at bounding box center [385, 315] width 178 height 13
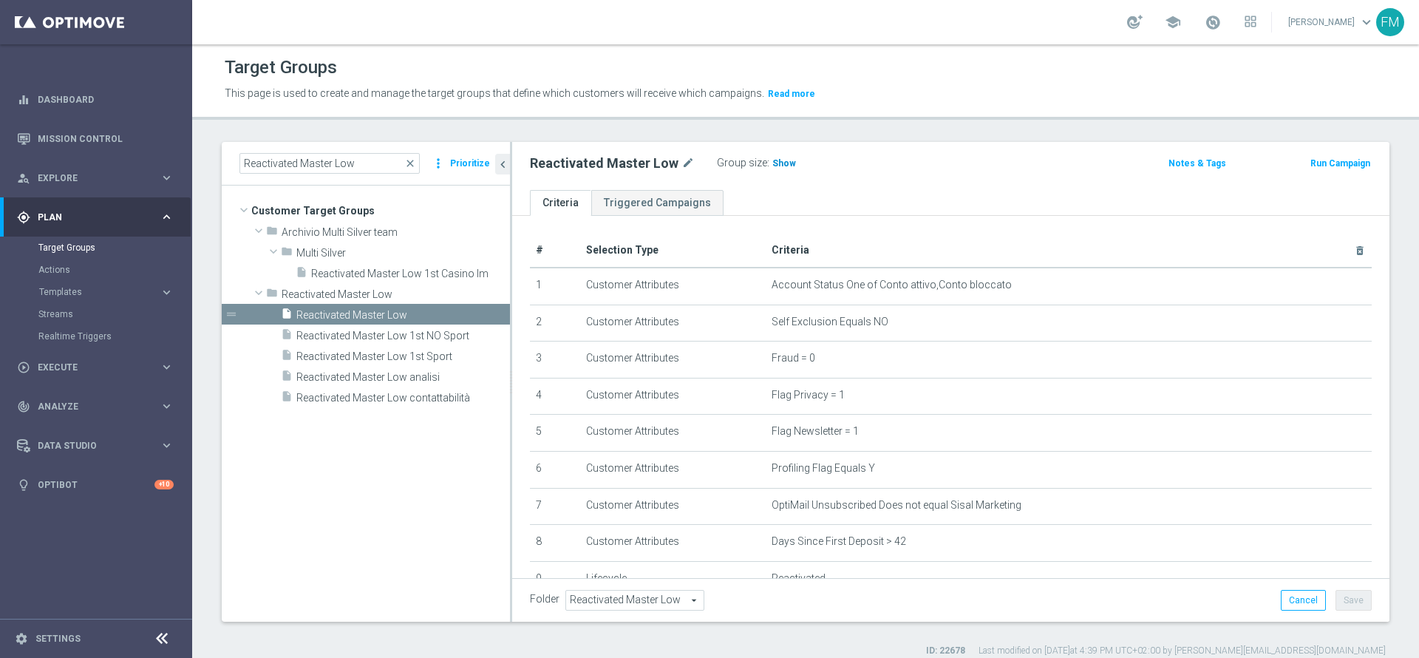
click at [774, 166] on span "Show" at bounding box center [784, 163] width 24 height 10
click at [409, 168] on span "close" at bounding box center [410, 163] width 12 height 12
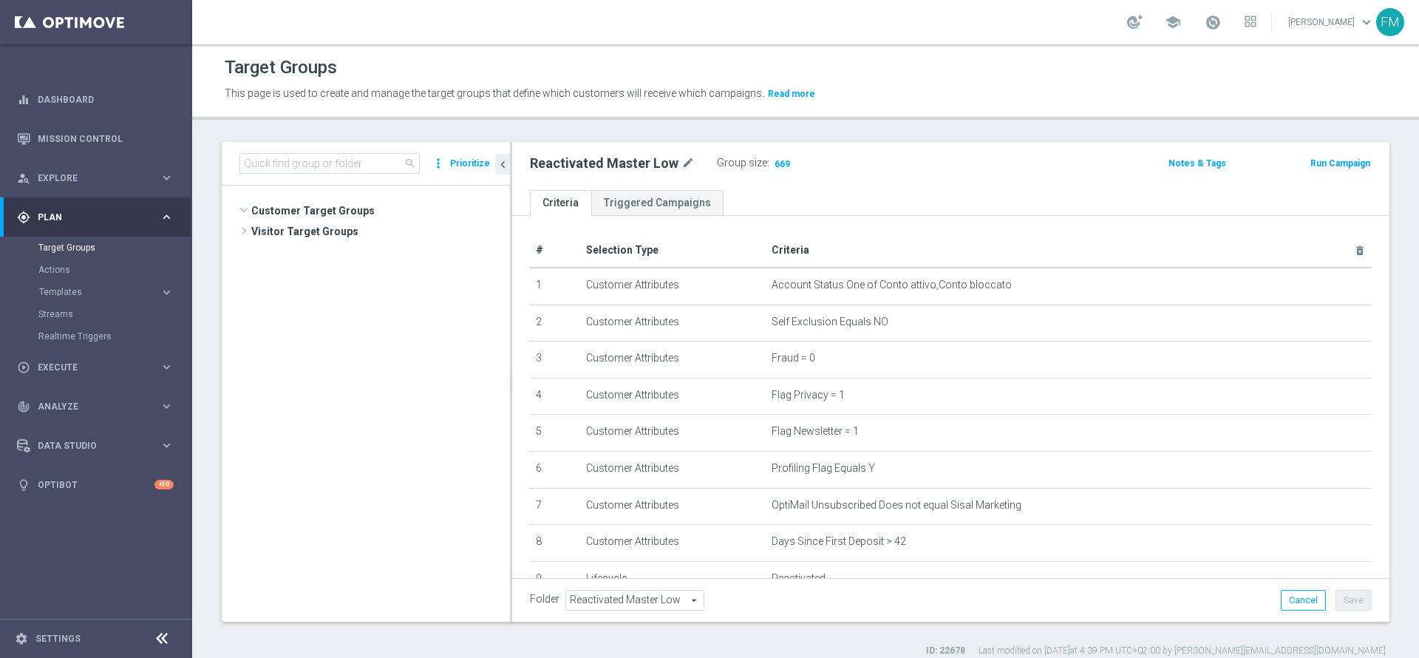
scroll to position [1262, 0]
click at [381, 164] on input at bounding box center [329, 163] width 180 height 21
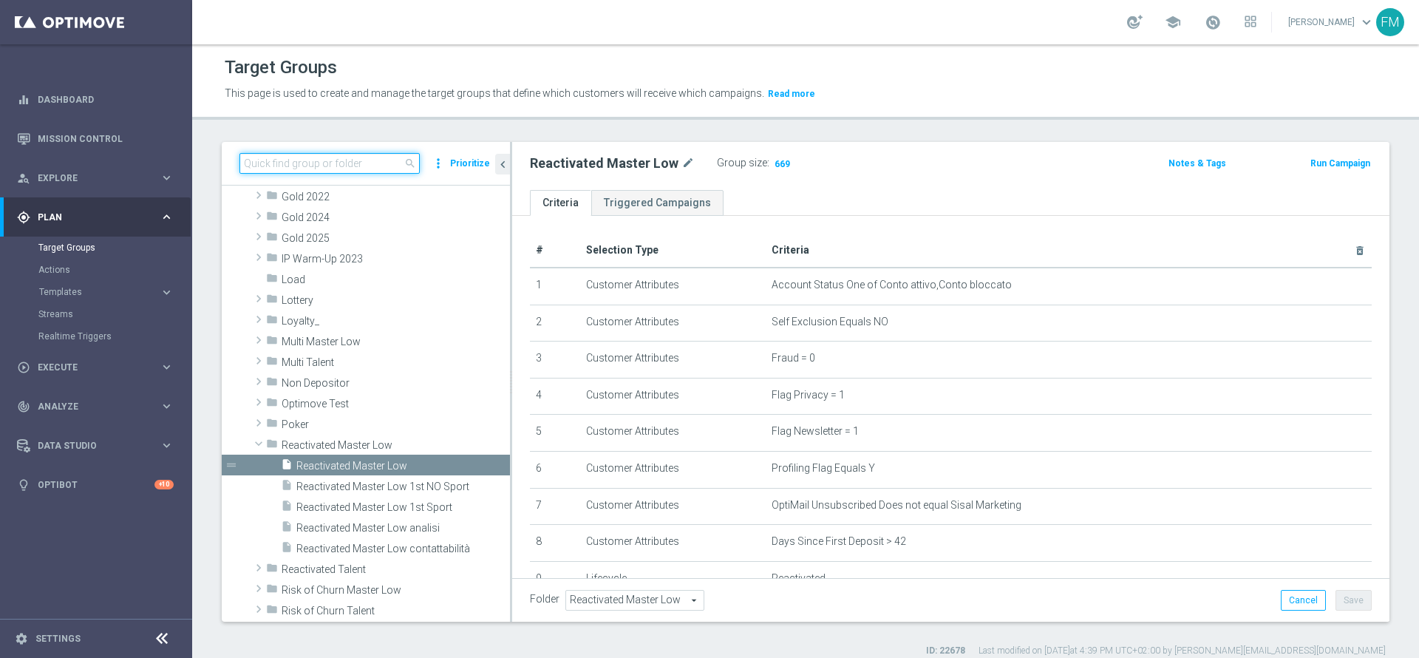
paste input "Reactivated Talent ggr nb lm > 0 lm"
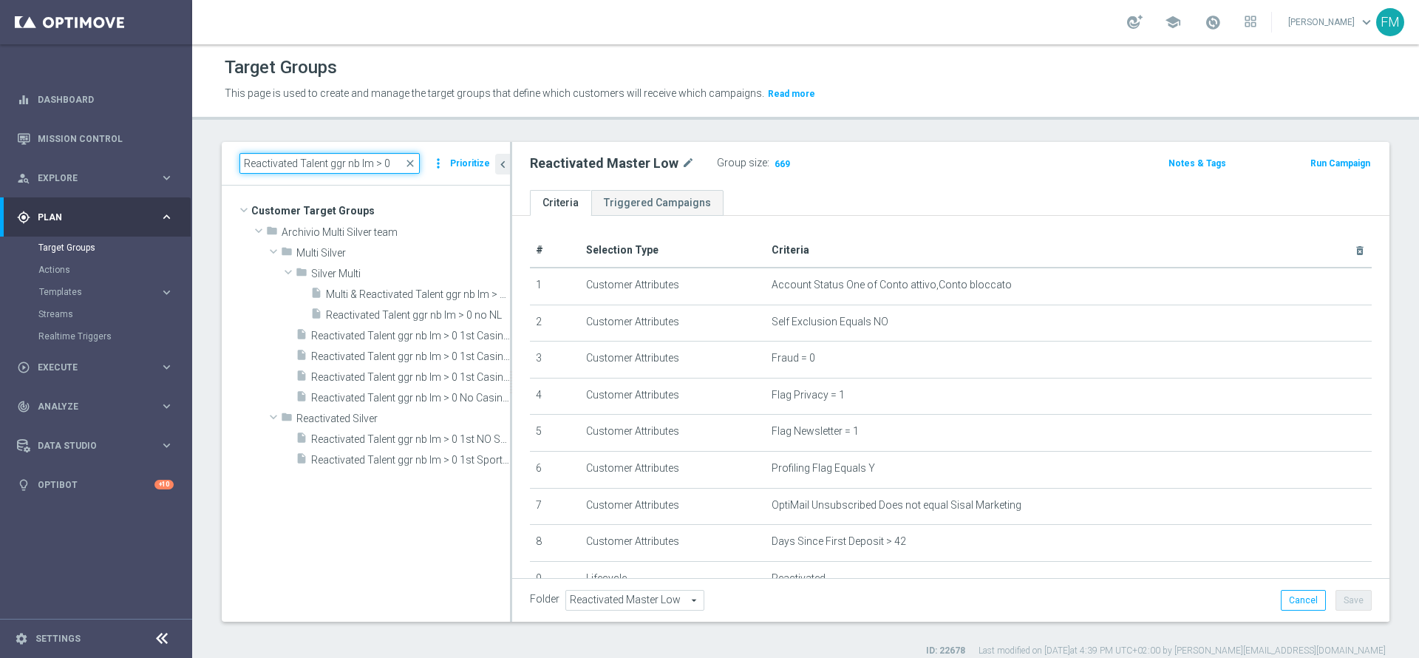
type input "Reactivated Talent ggr nb lm > 0"
click at [415, 165] on span "close" at bounding box center [410, 163] width 12 height 12
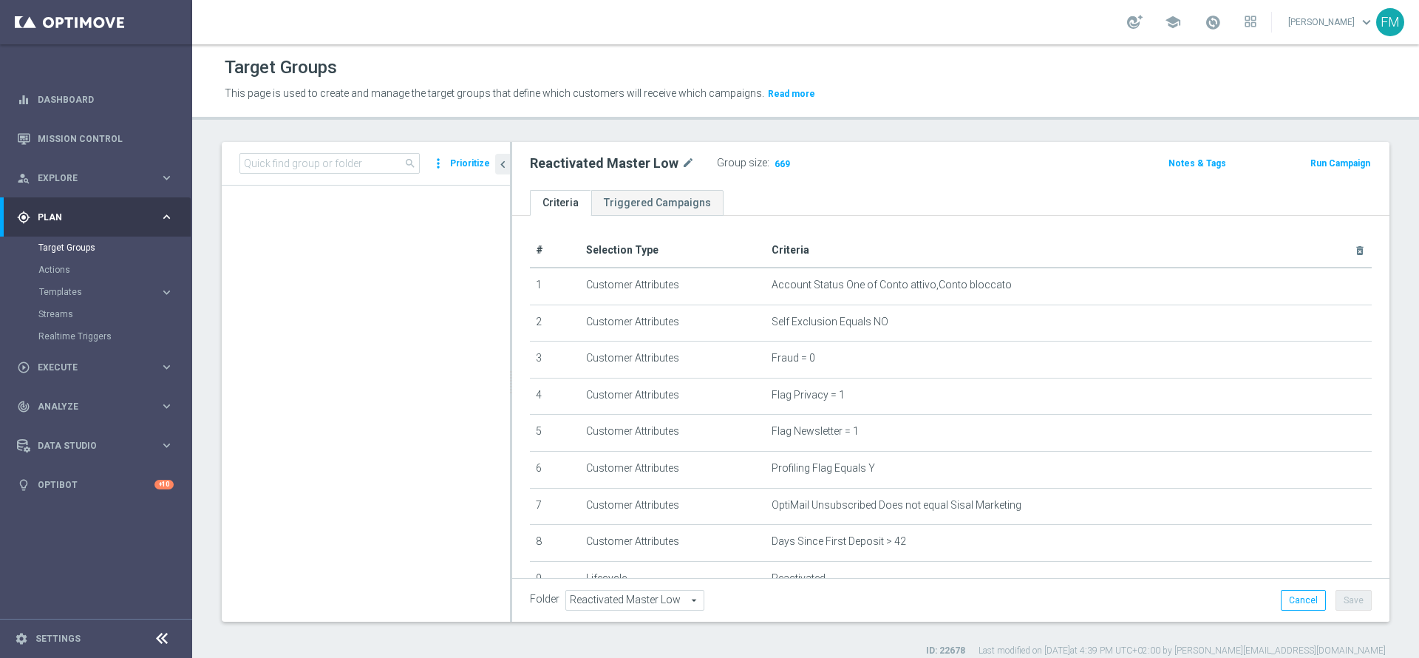
scroll to position [2646, 0]
click at [379, 165] on input at bounding box center [329, 163] width 180 height 21
paste input "Reactivated ggr nb lm > 0 lm saldo"
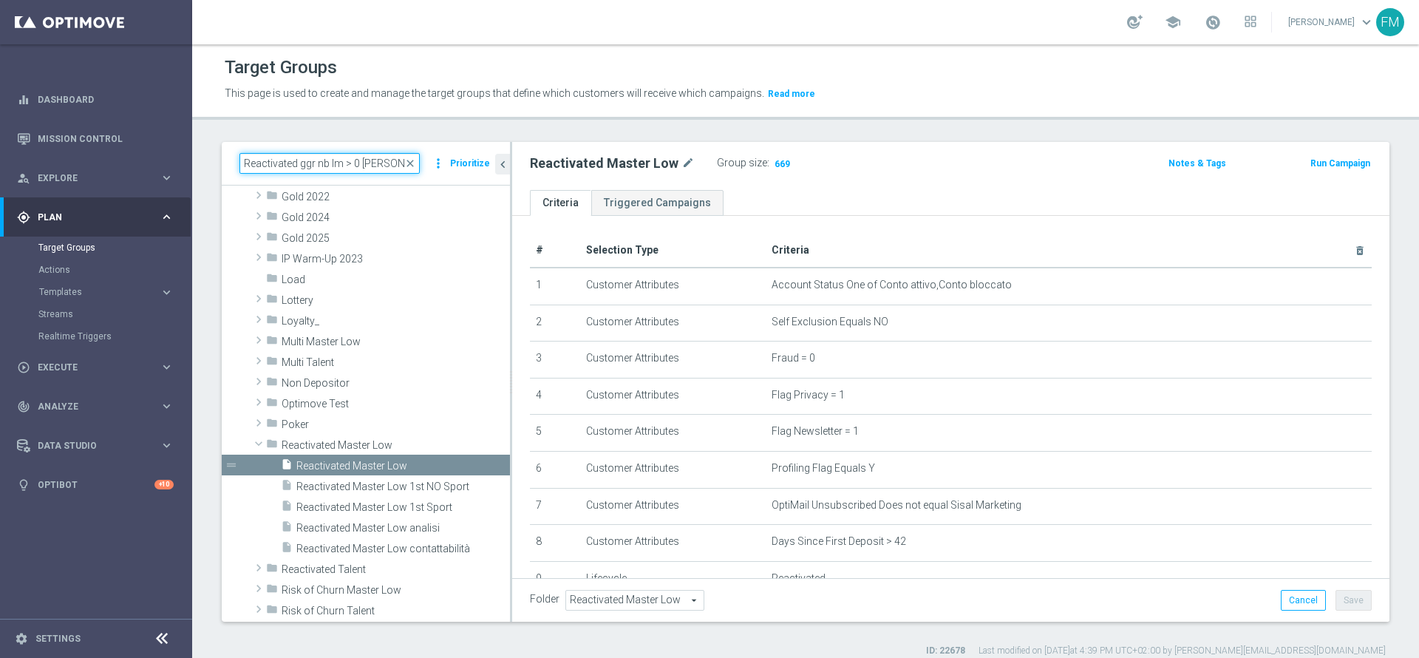
scroll to position [0, 0]
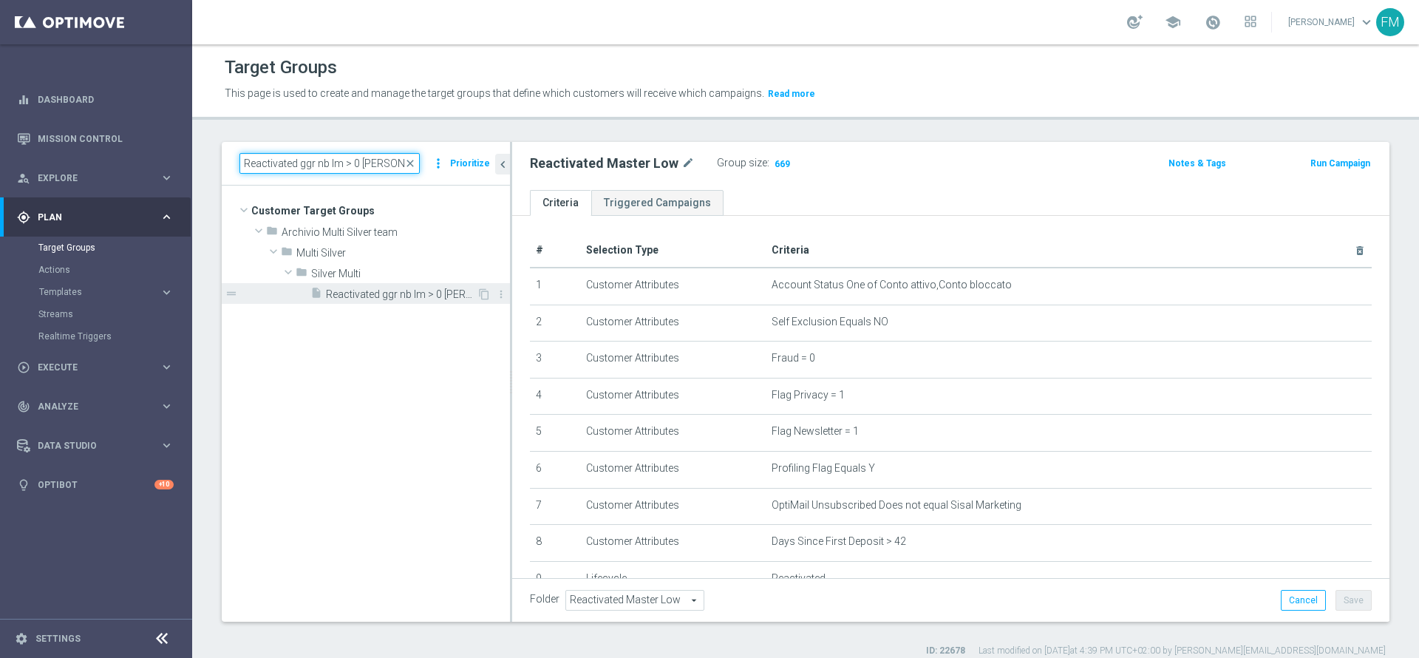
type input "Reactivated ggr nb lm > 0 lm saldo"
click at [401, 299] on span "Reactivated ggr nb lm > 0 lm saldo" at bounding box center [401, 294] width 151 height 13
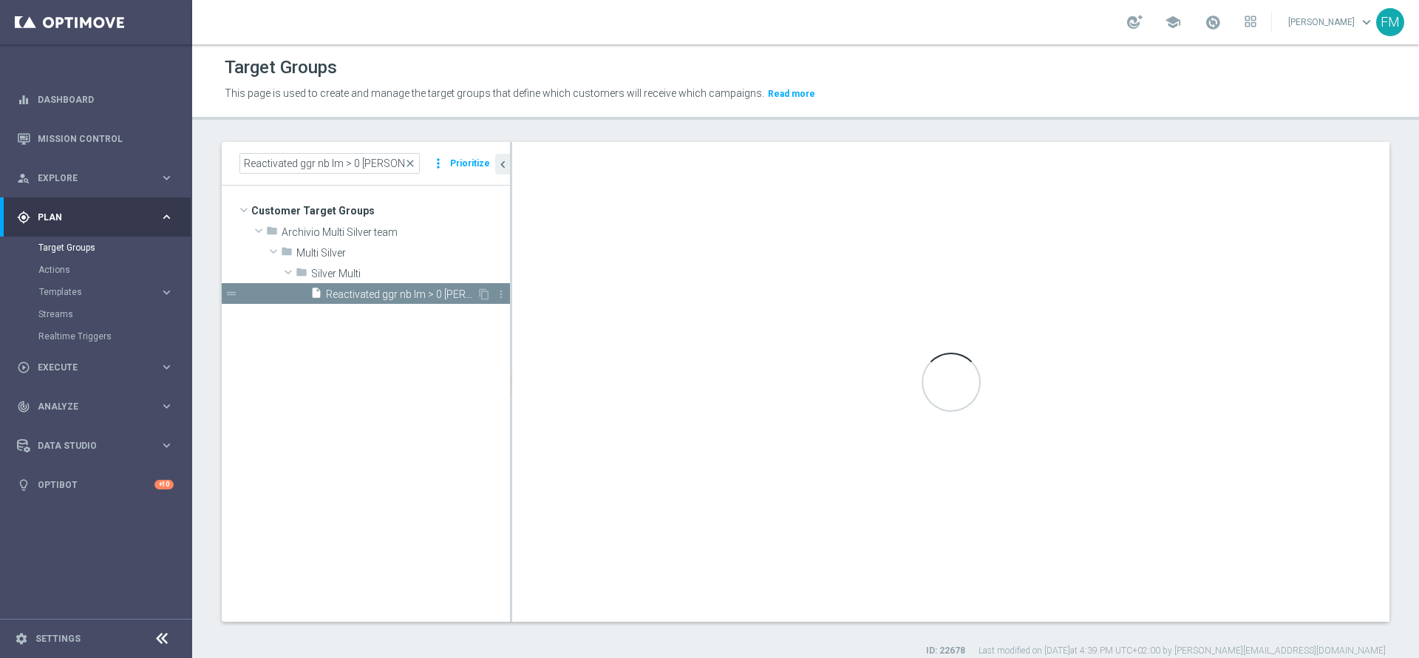
type input "Silver Multi"
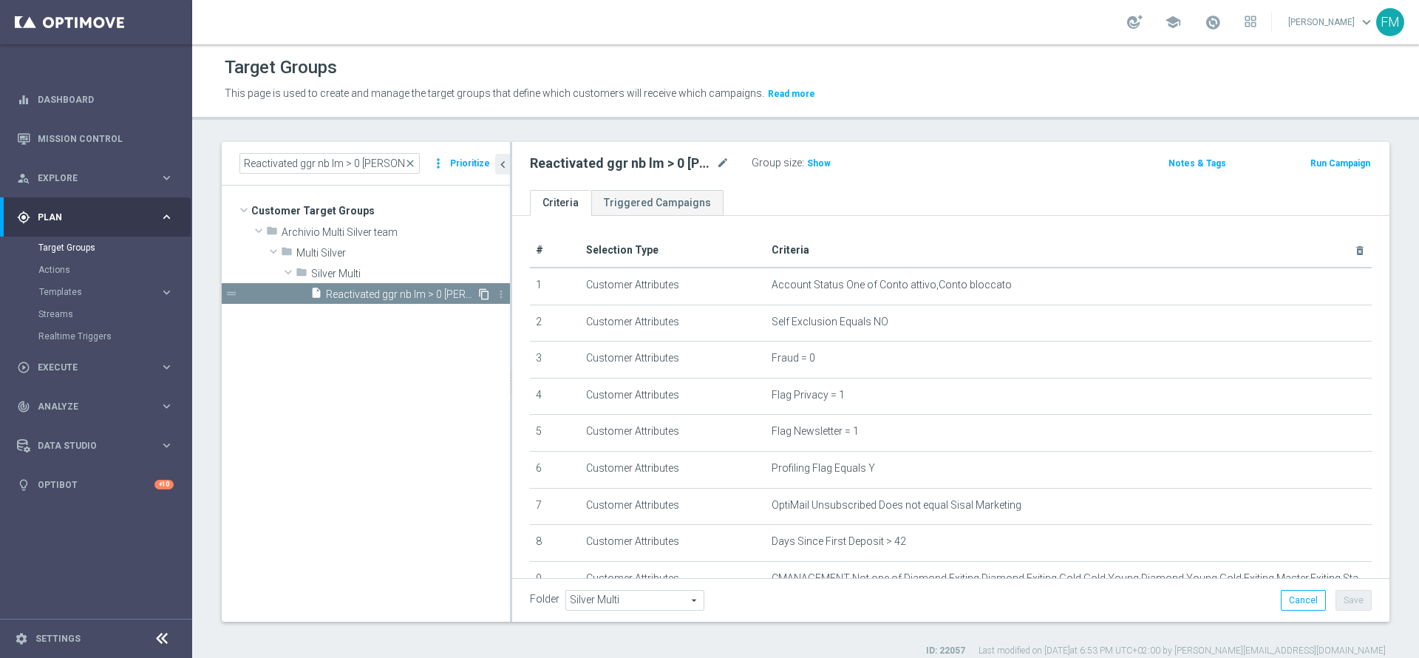
click at [480, 293] on icon "content_copy" at bounding box center [484, 294] width 12 height 12
click at [421, 314] on span "Reactivated ggr nb lm > 0 lm saldo" at bounding box center [401, 315] width 151 height 13
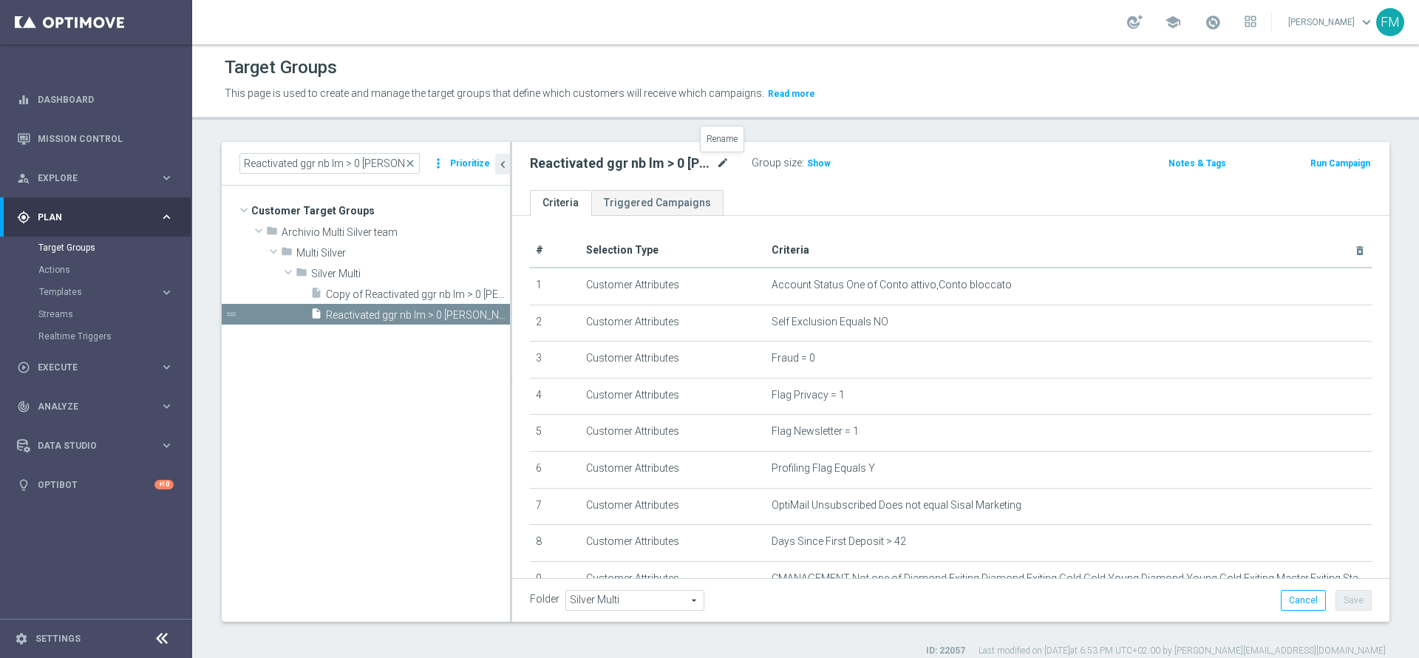
click at [724, 164] on icon "mode_edit" at bounding box center [722, 163] width 13 height 18
click at [716, 163] on input "Reactivated ggr nb lm > 0 lm saldo" at bounding box center [630, 164] width 200 height 21
click at [590, 166] on input "Reactivated ggr nb lm > 0" at bounding box center [630, 164] width 200 height 21
type input "Reactivated Talent ggr nb lm > 0"
click at [862, 180] on div "Reactivated Talent ggr nb lm > 0 Group size : Show Notes & Tags Run Campaign" at bounding box center [950, 166] width 877 height 48
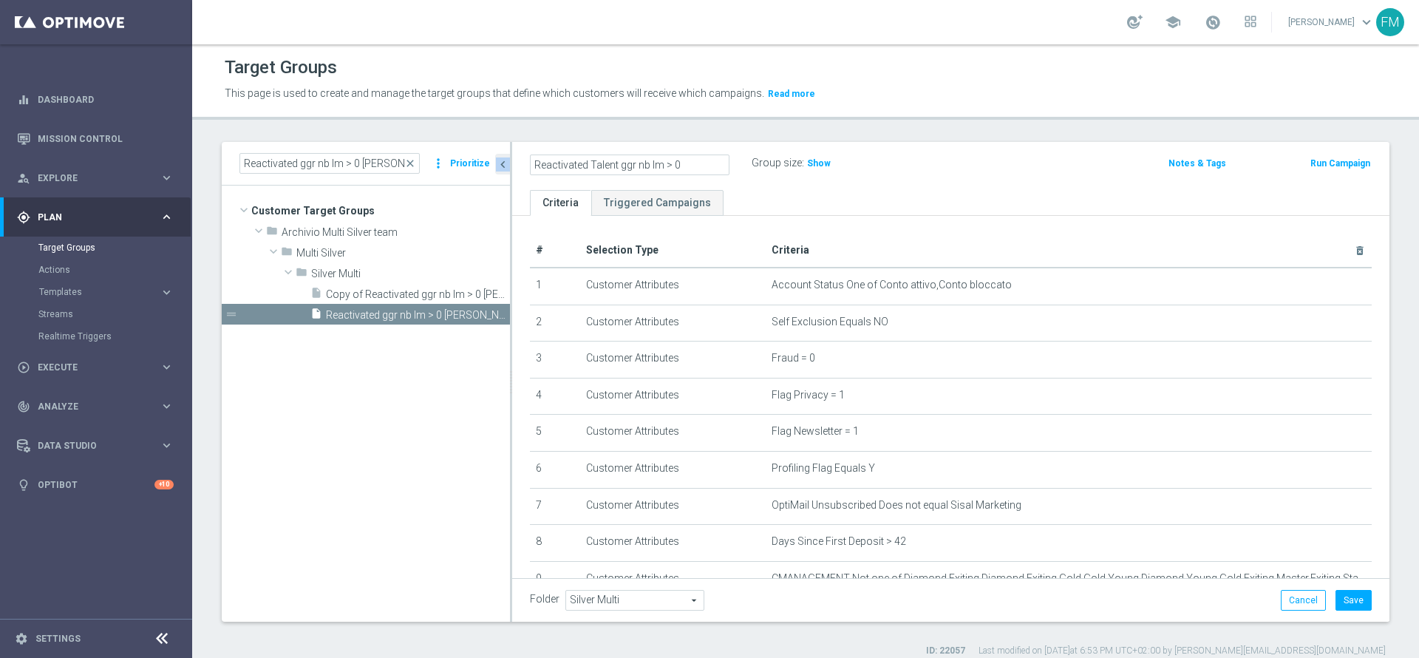
click at [862, 180] on div "Reactivated Talent ggr nb lm > 0 Group size : Show Notes & Tags Run Campaign" at bounding box center [950, 166] width 877 height 48
click at [720, 165] on icon "mode_edit" at bounding box center [722, 163] width 13 height 18
click at [696, 164] on input "Reactivated Talent ggr nb lm > 0" at bounding box center [630, 164] width 200 height 21
click at [844, 192] on ul "Criteria Triggered Campaigns" at bounding box center [950, 203] width 877 height 26
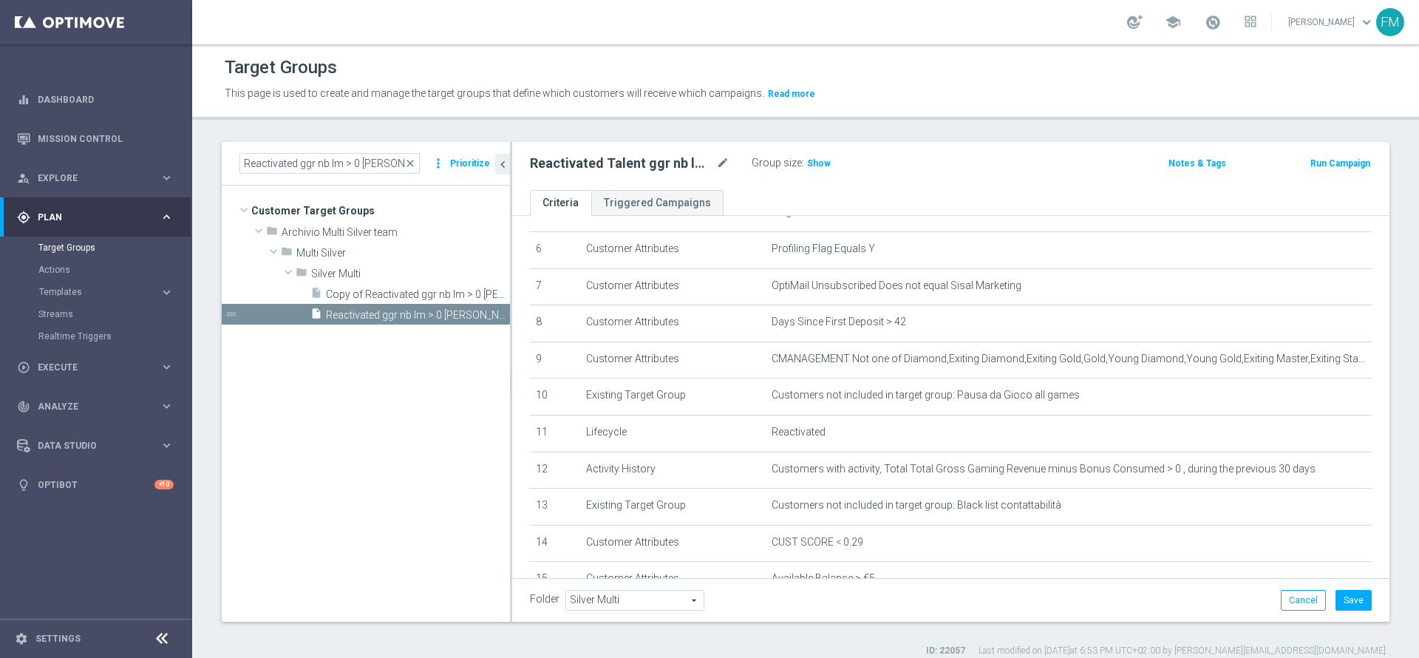
scroll to position [212, 0]
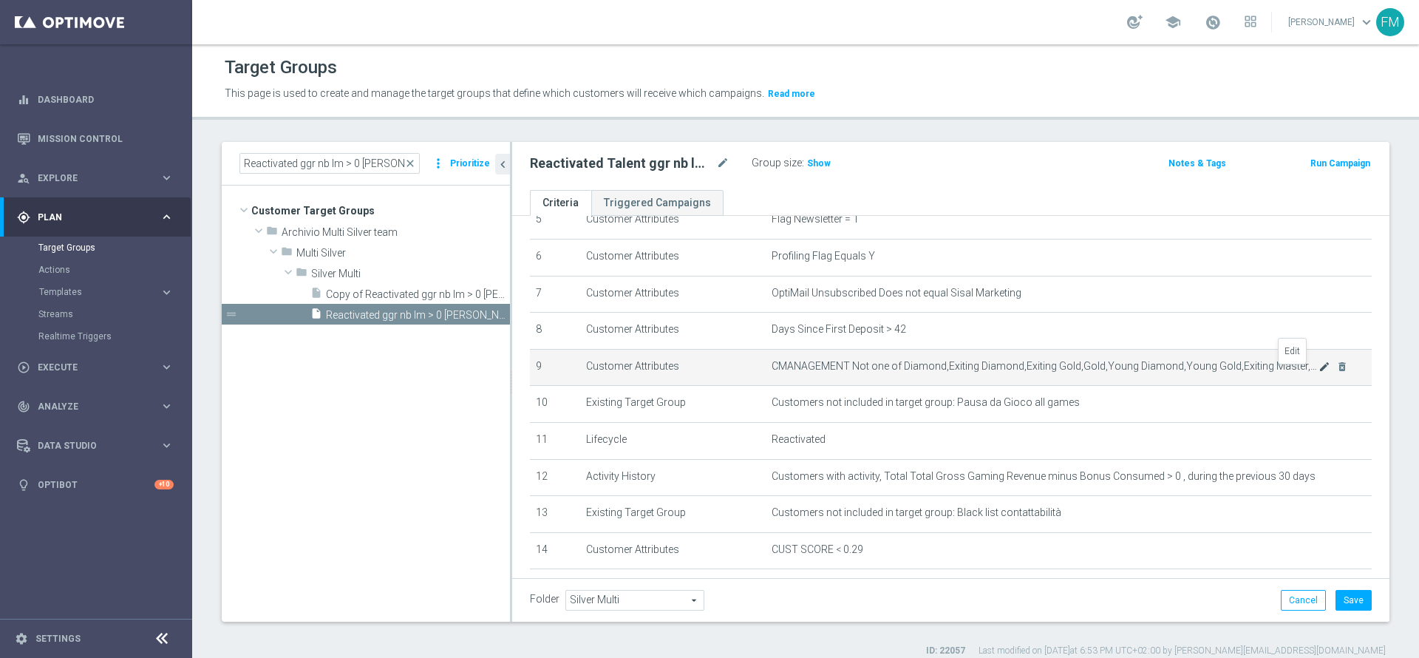
click at [1319, 373] on icon "mode_edit" at bounding box center [1325, 367] width 12 height 12
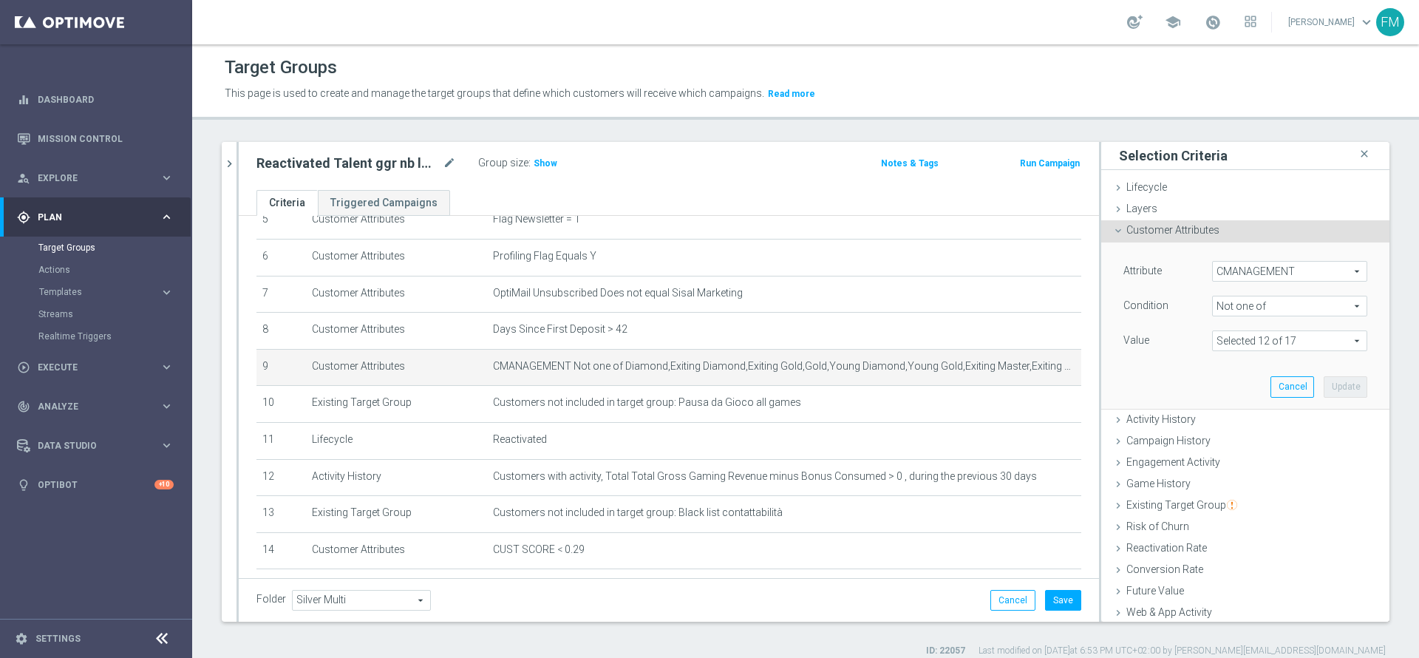
click at [1288, 337] on span at bounding box center [1290, 340] width 154 height 19
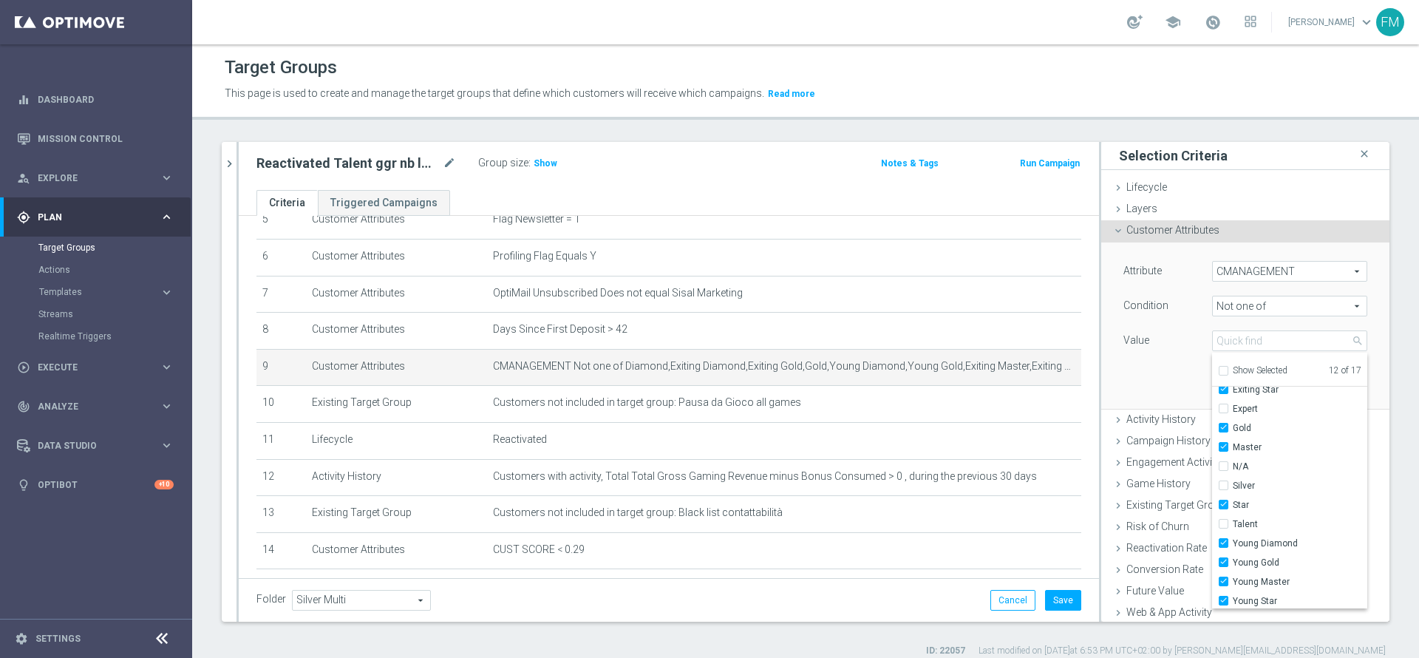
scroll to position [124, 0]
click at [1145, 377] on div "Attribute CMANAGEMENT CMANAGEMENT arrow_drop_down search Condition Not one of N…" at bounding box center [1245, 325] width 266 height 166
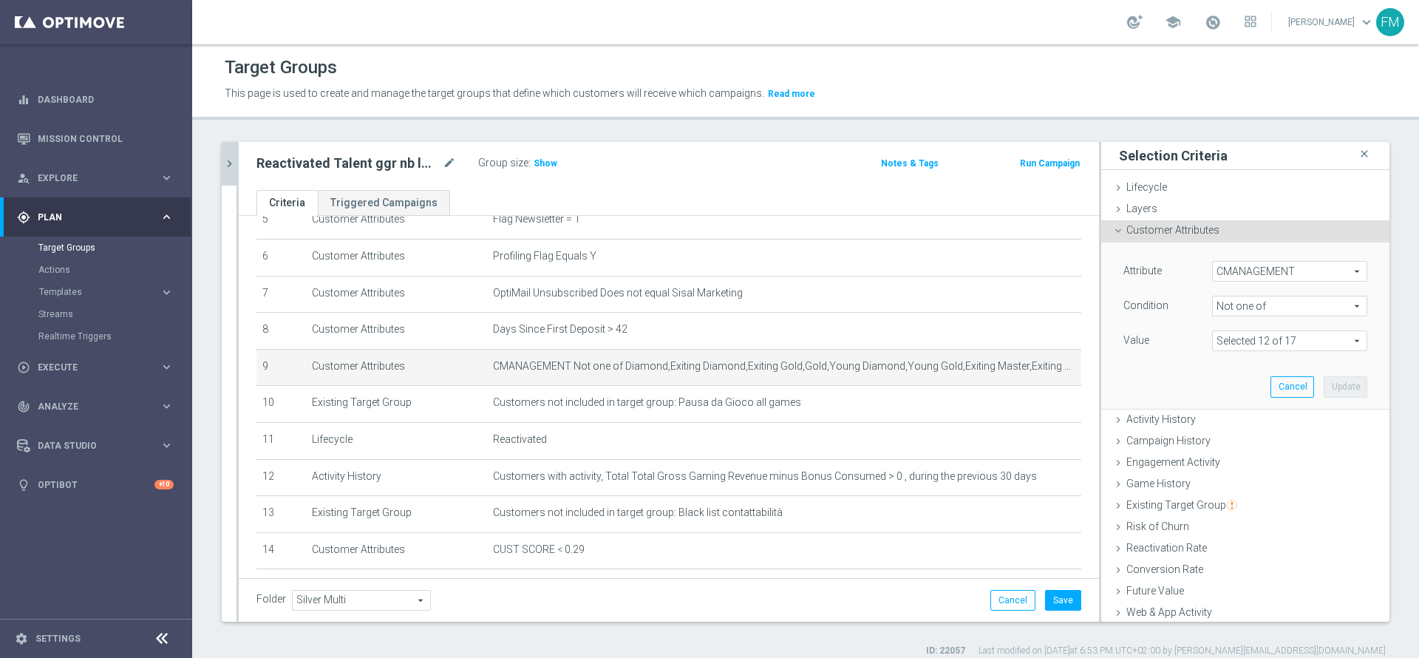
click at [235, 166] on icon "chevron_right" at bounding box center [229, 164] width 14 height 14
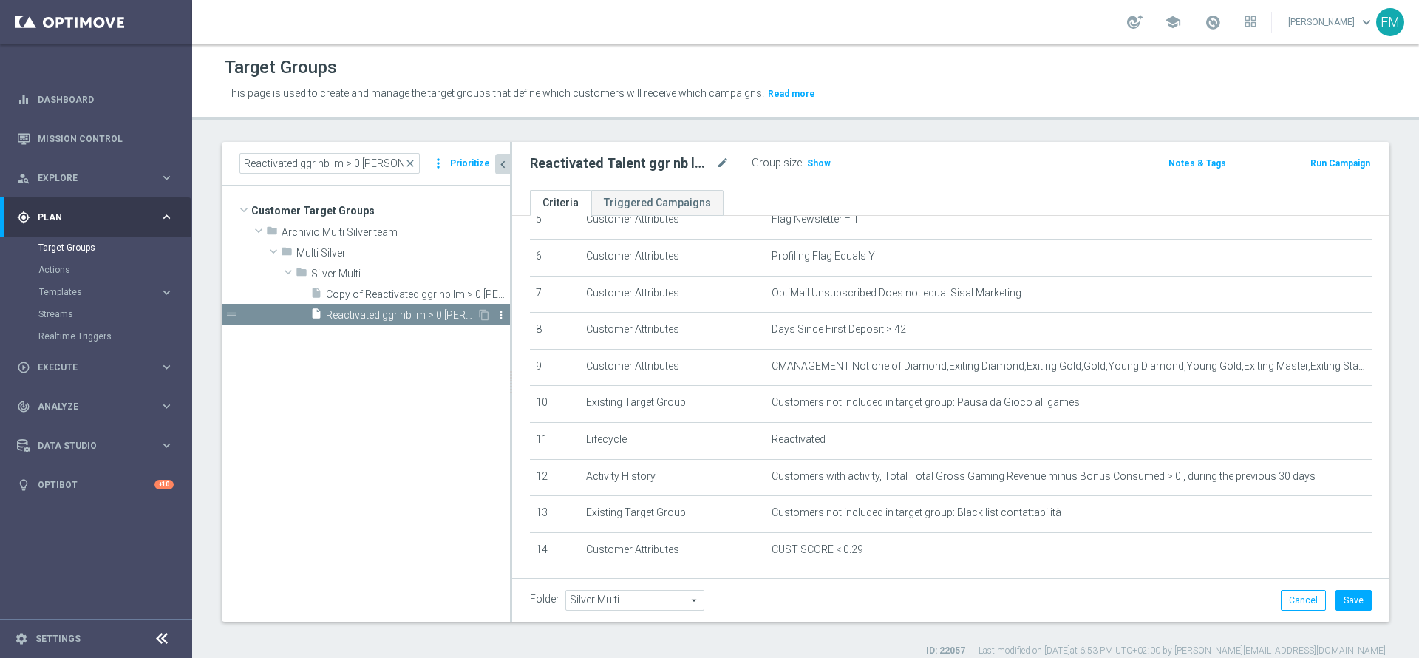
click at [500, 316] on icon "more_vert" at bounding box center [501, 315] width 12 height 12
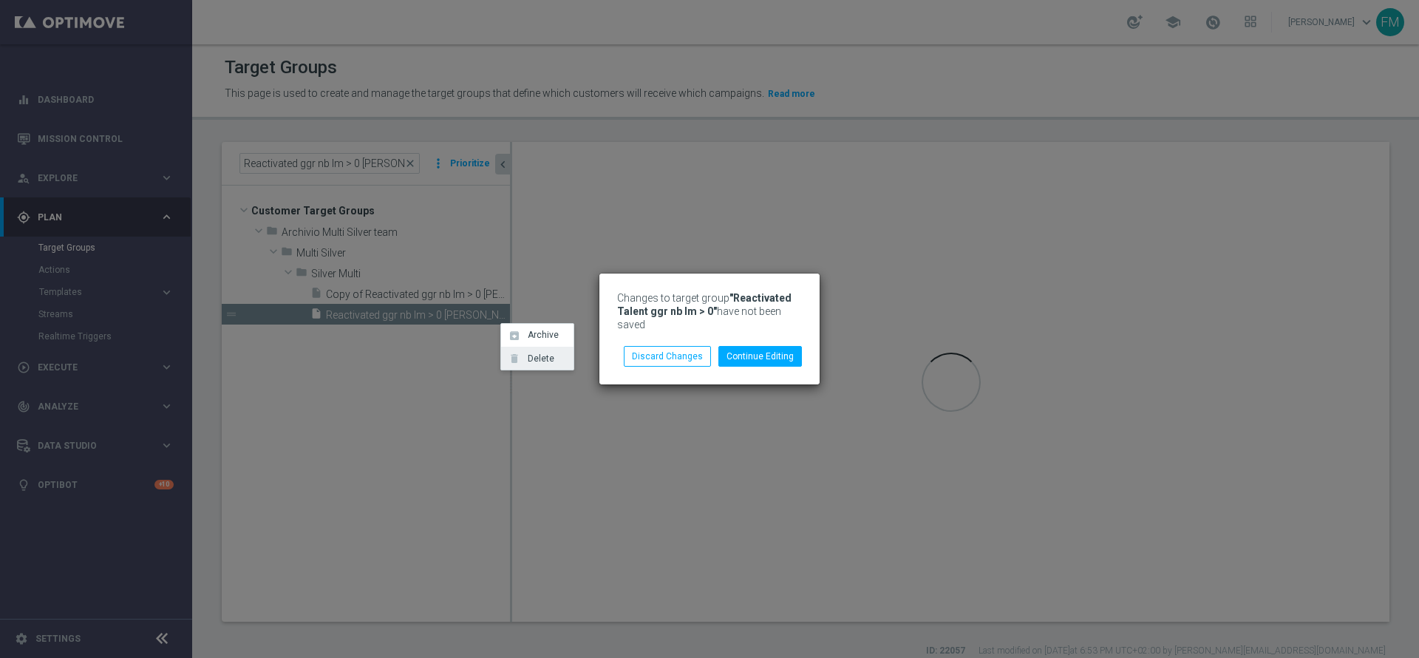
click at [527, 364] on li "delete Delete" at bounding box center [537, 358] width 72 height 23
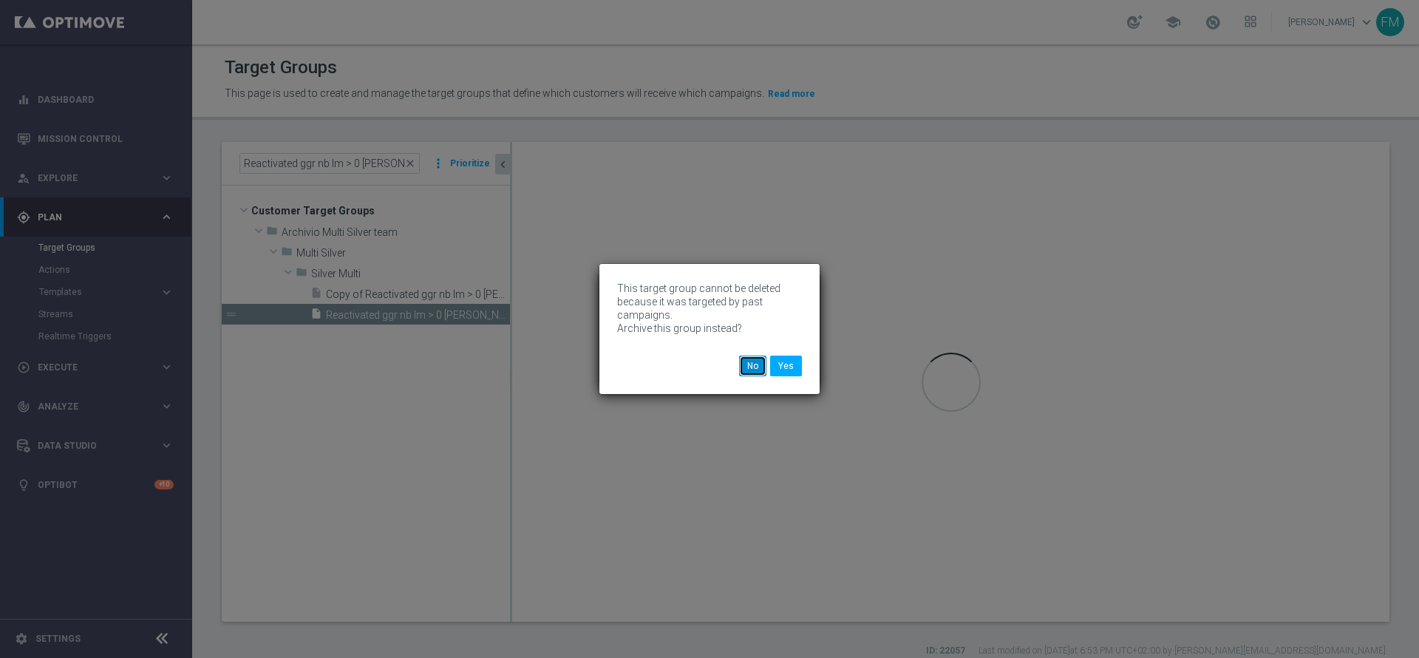
click at [745, 358] on button "No" at bounding box center [752, 366] width 27 height 21
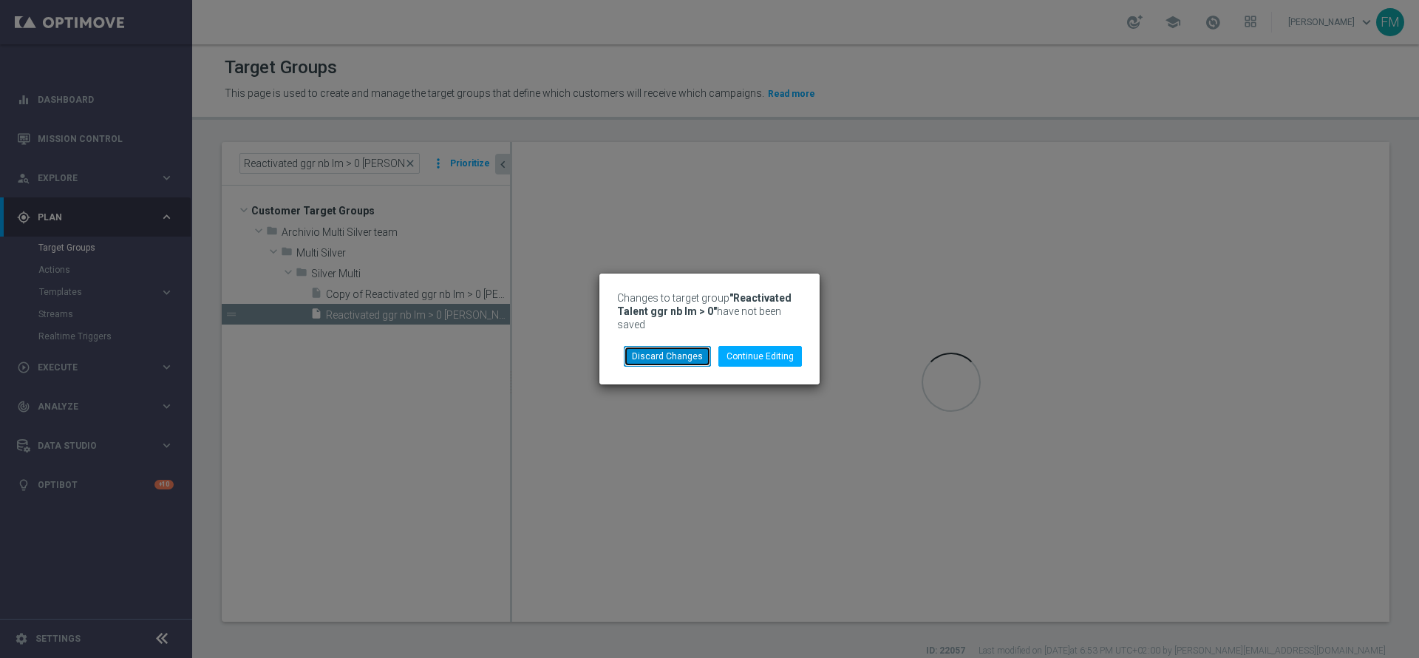
click at [649, 354] on button "Discard Changes" at bounding box center [667, 356] width 87 height 21
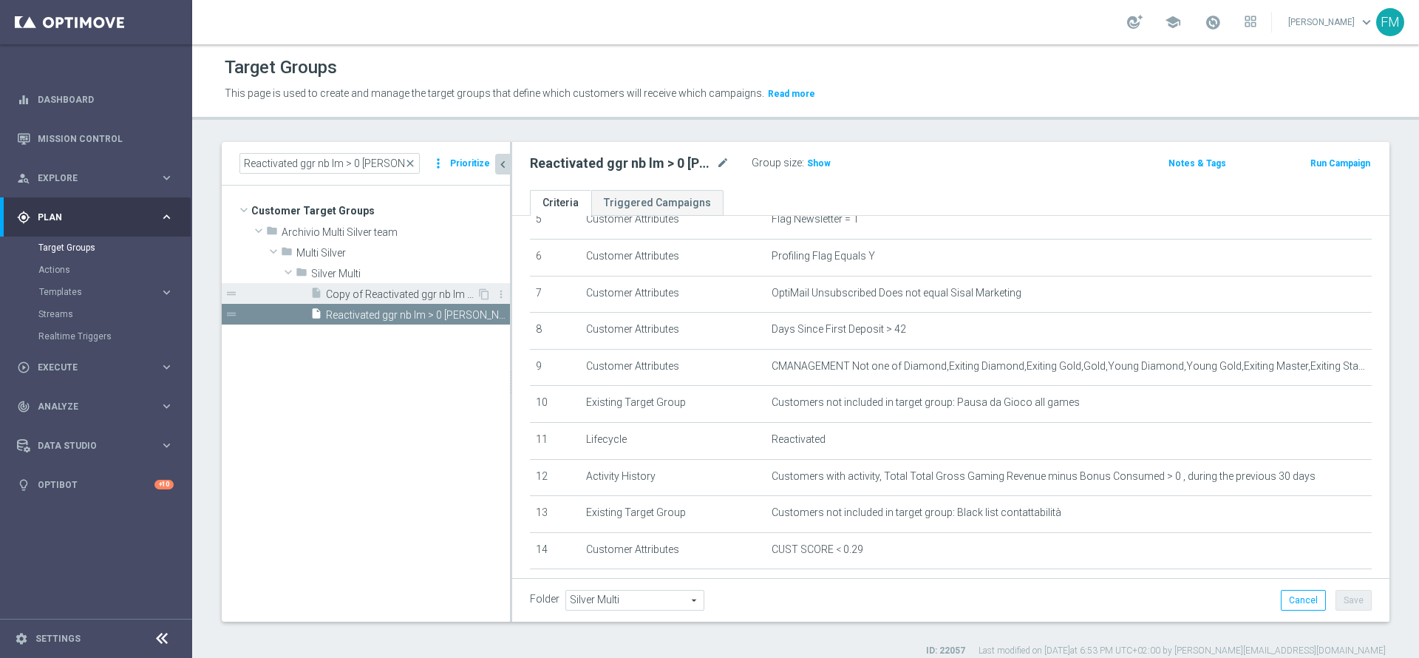
click at [422, 290] on span "Copy of Reactivated ggr nb lm > 0 lm saldo" at bounding box center [401, 294] width 151 height 13
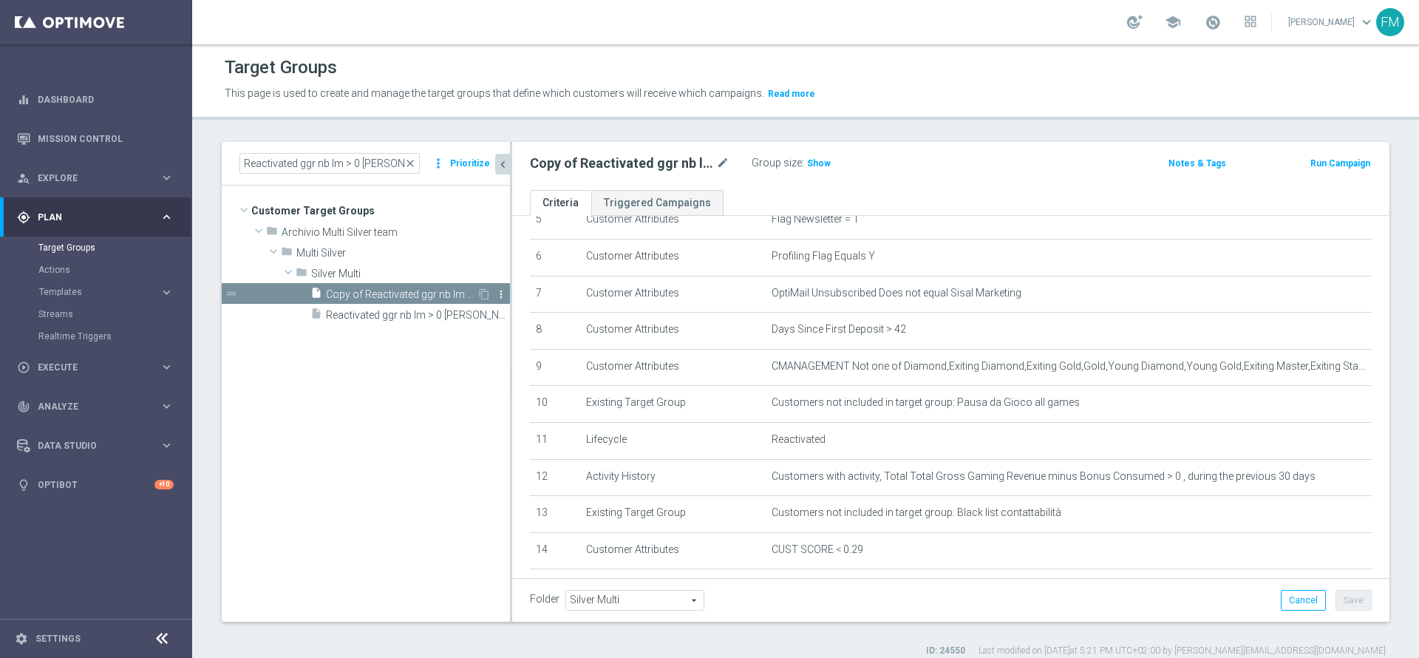
click at [500, 291] on icon "more_vert" at bounding box center [501, 294] width 12 height 12
click at [536, 331] on span "Delete" at bounding box center [539, 334] width 32 height 10
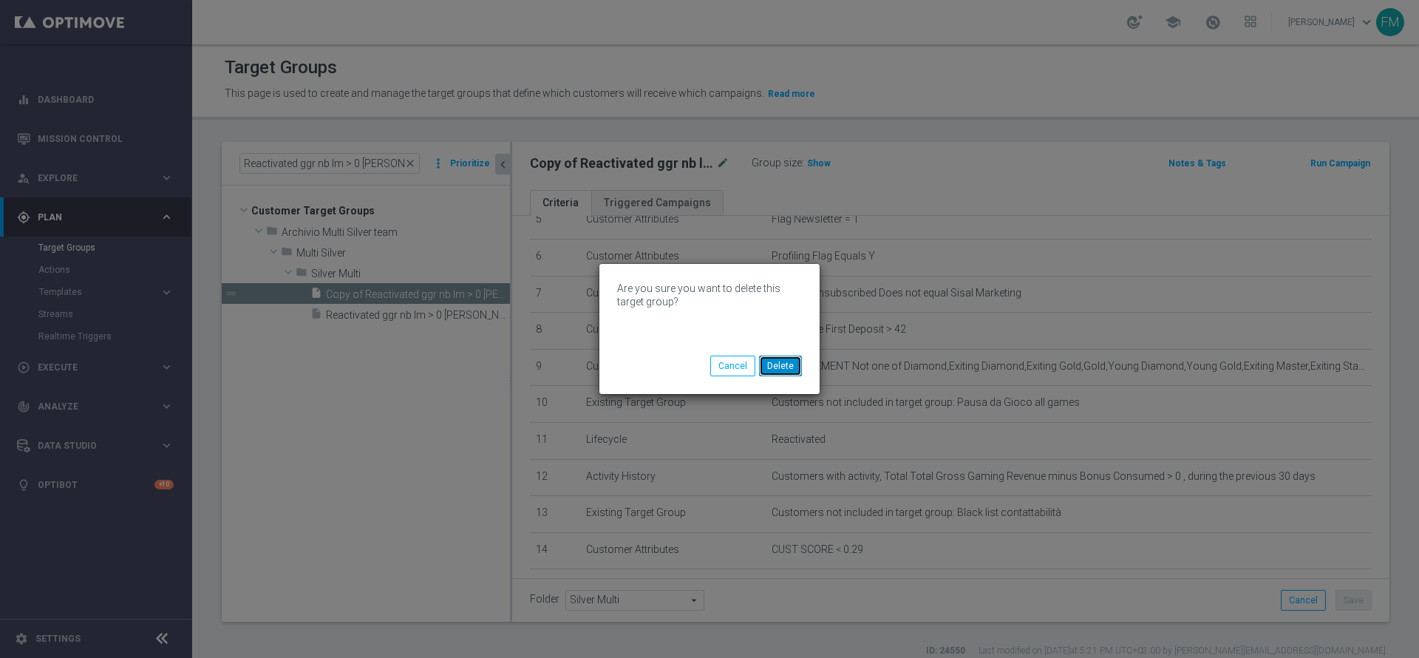
click at [779, 358] on button "Delete" at bounding box center [780, 366] width 43 height 21
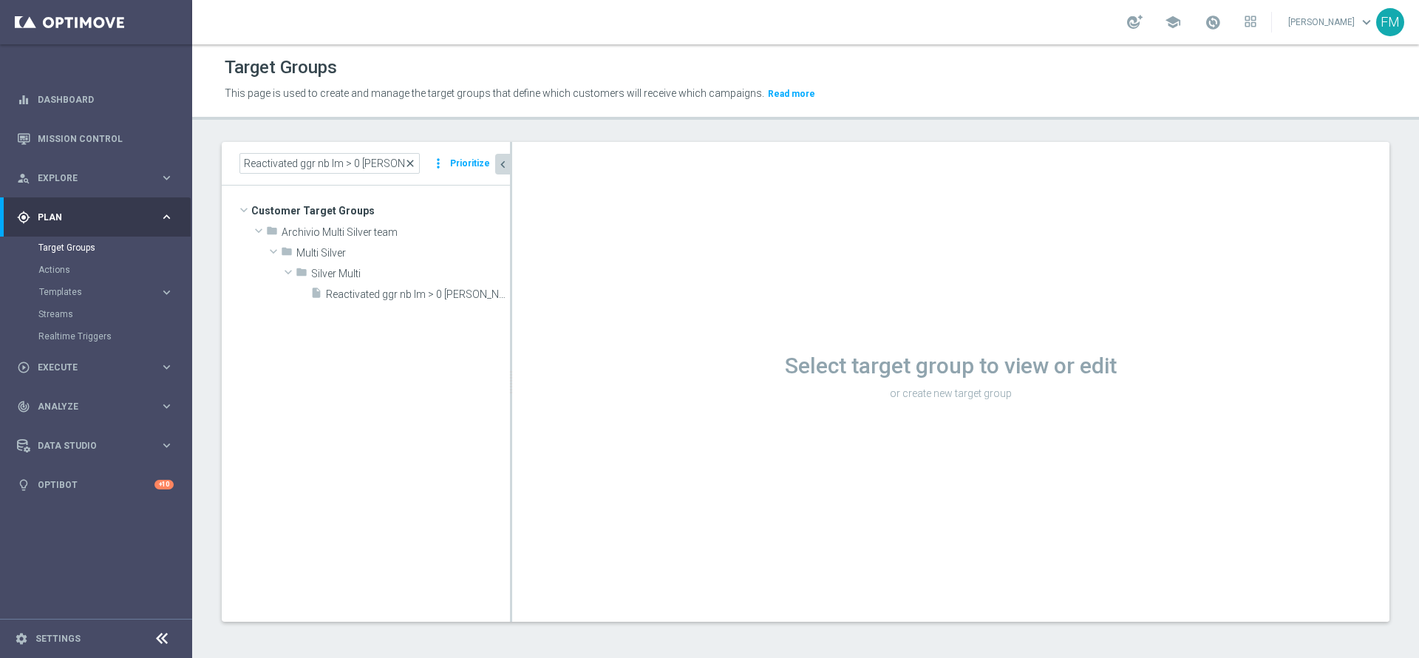
click at [413, 159] on span "close" at bounding box center [410, 163] width 12 height 12
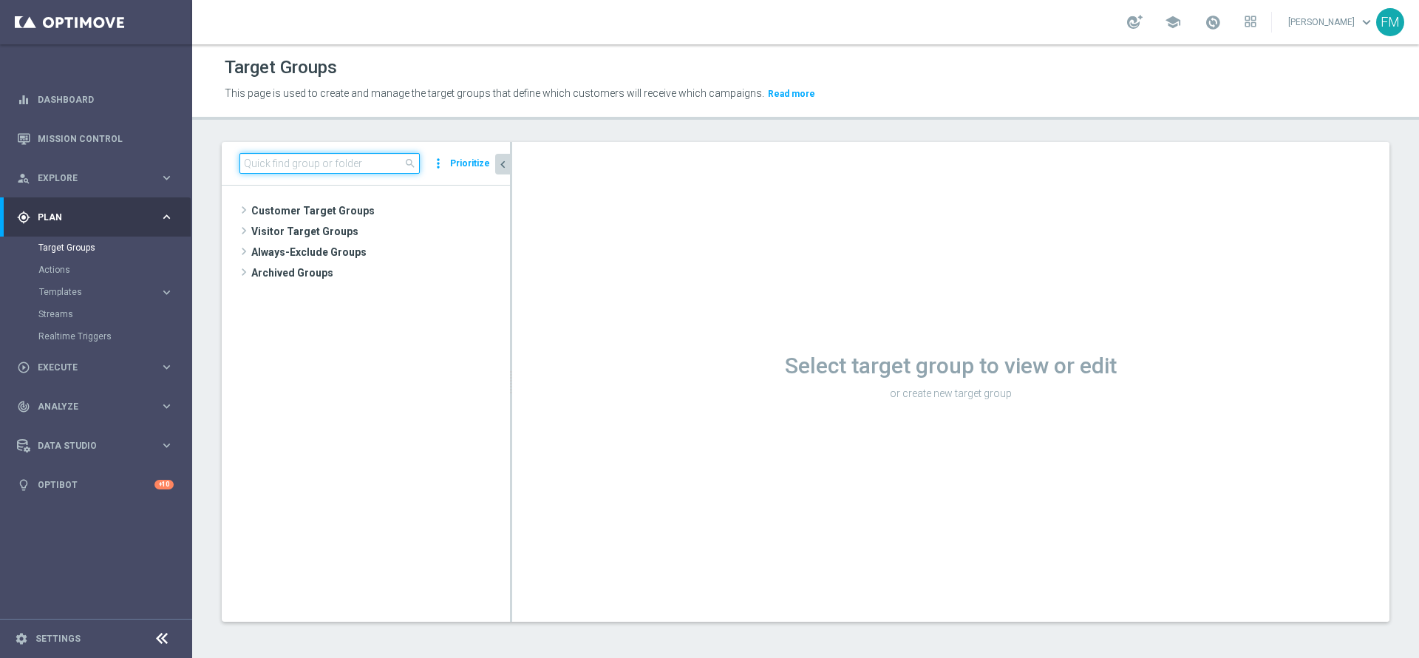
paste input "Reactivated Talent ggr nb lm > 0 no NL"
click at [319, 158] on input "Reactivated Talent ggr nb lm > 0 no NL" at bounding box center [329, 163] width 180 height 21
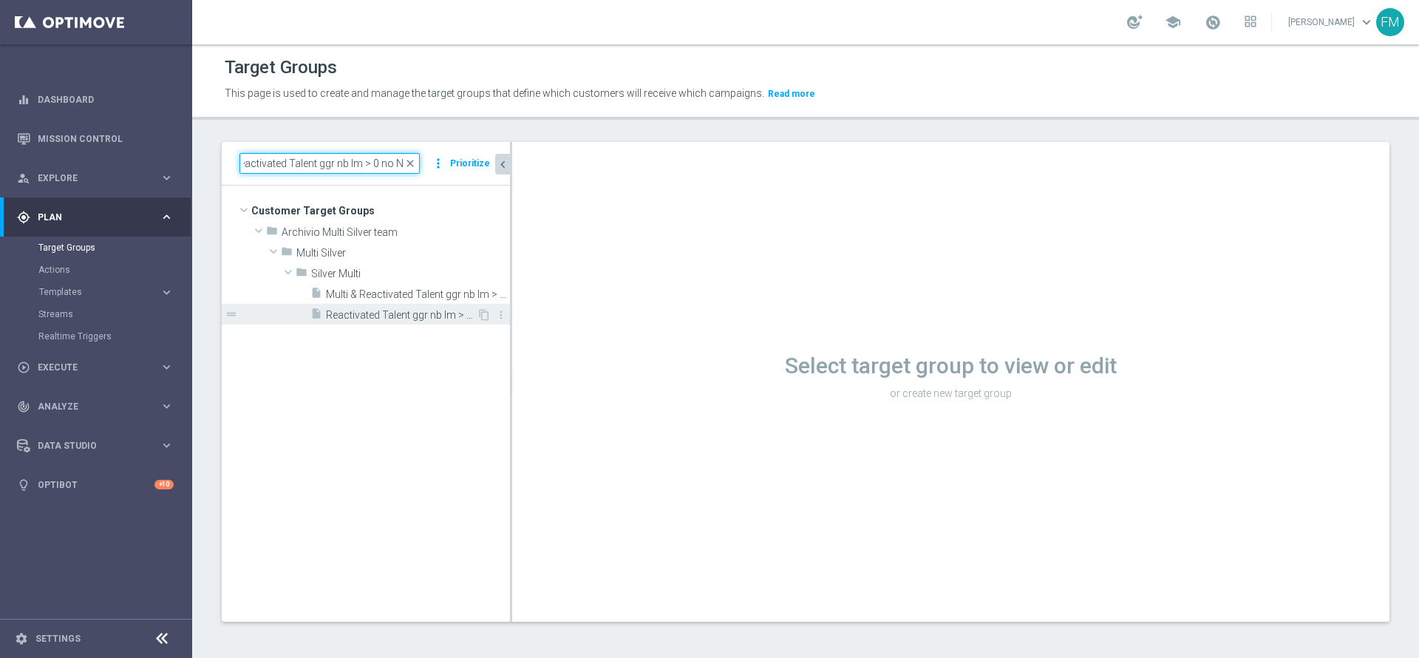
type input "Reactivated Talent ggr nb lm > 0 no NL"
click at [378, 312] on span "Reactivated Talent ggr nb lm > 0 no NL" at bounding box center [401, 315] width 151 height 13
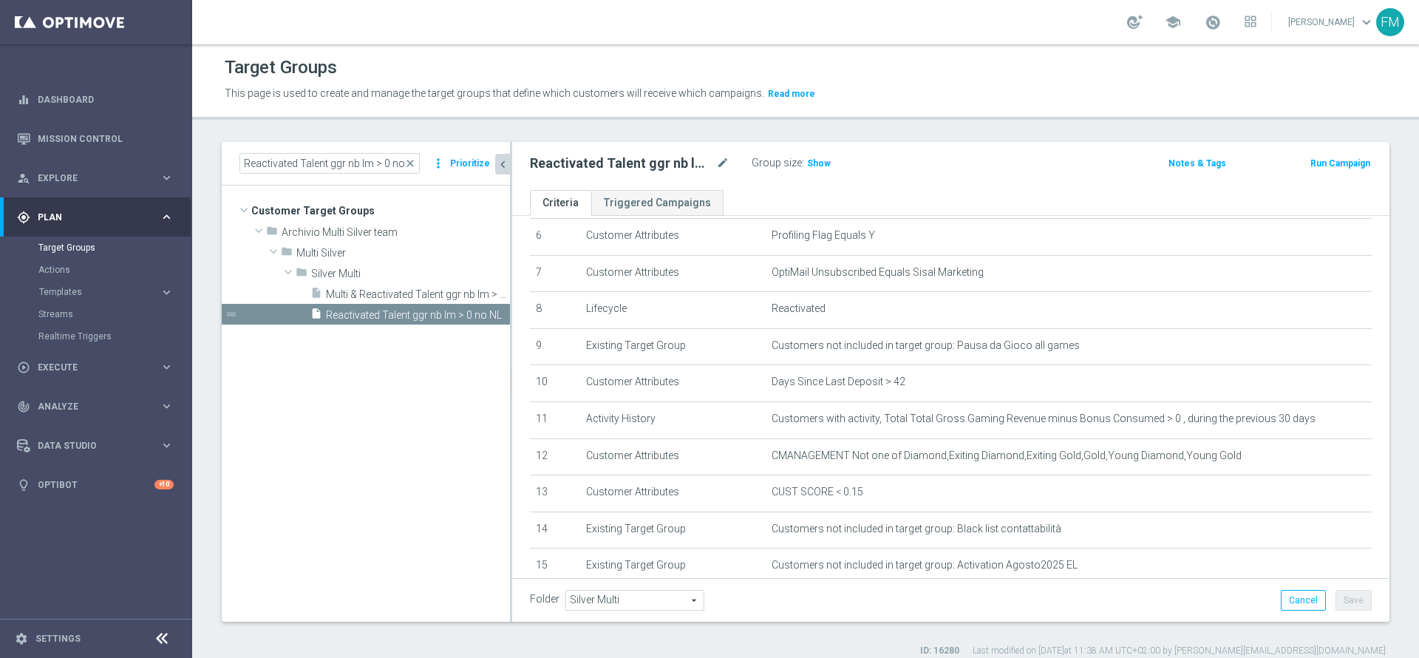
scroll to position [190, 0]
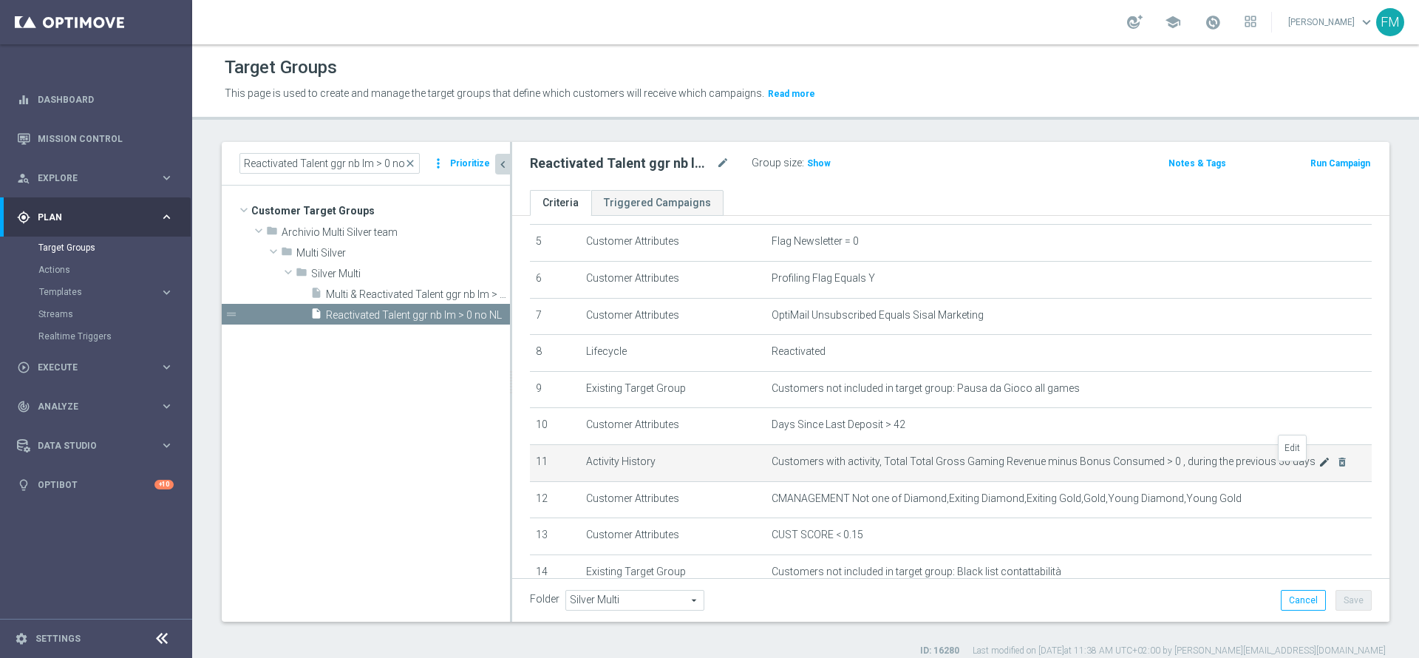
click at [1319, 468] on icon "mode_edit" at bounding box center [1325, 462] width 12 height 12
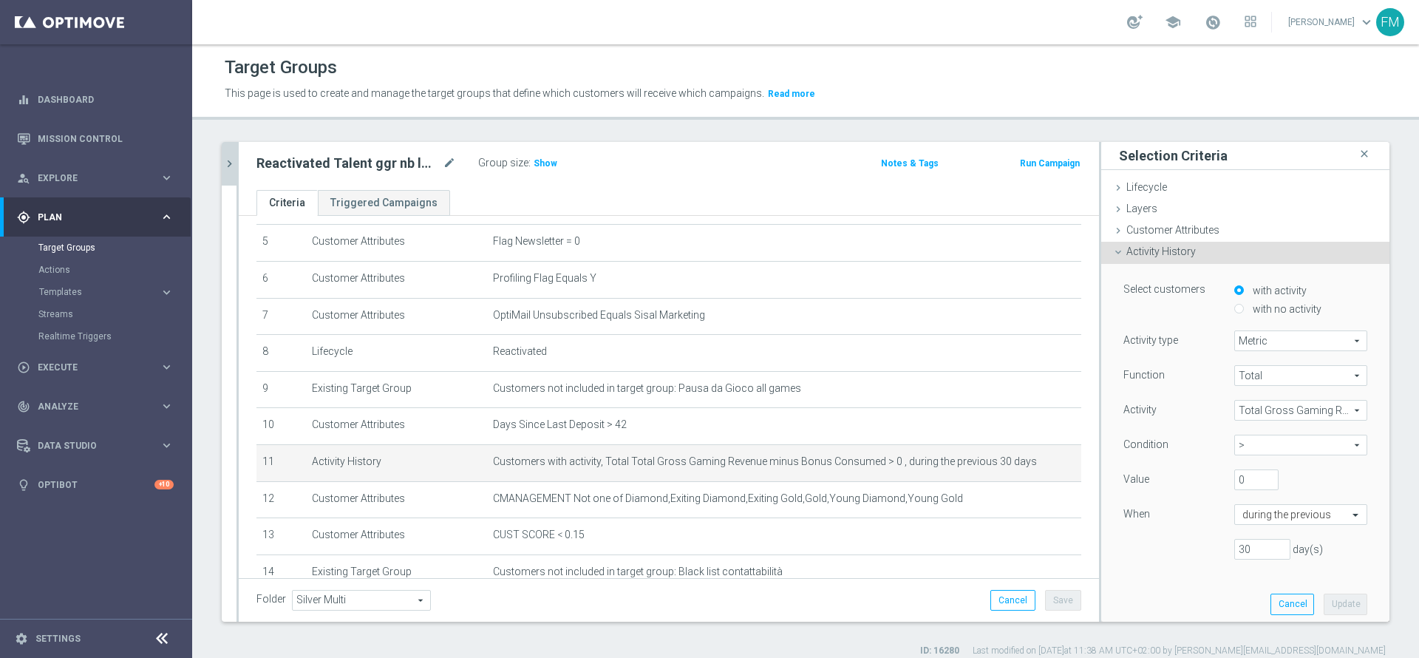
click at [1248, 401] on span "Total Gross Gaming Revenue minus Bonus Consumed" at bounding box center [1301, 410] width 132 height 19
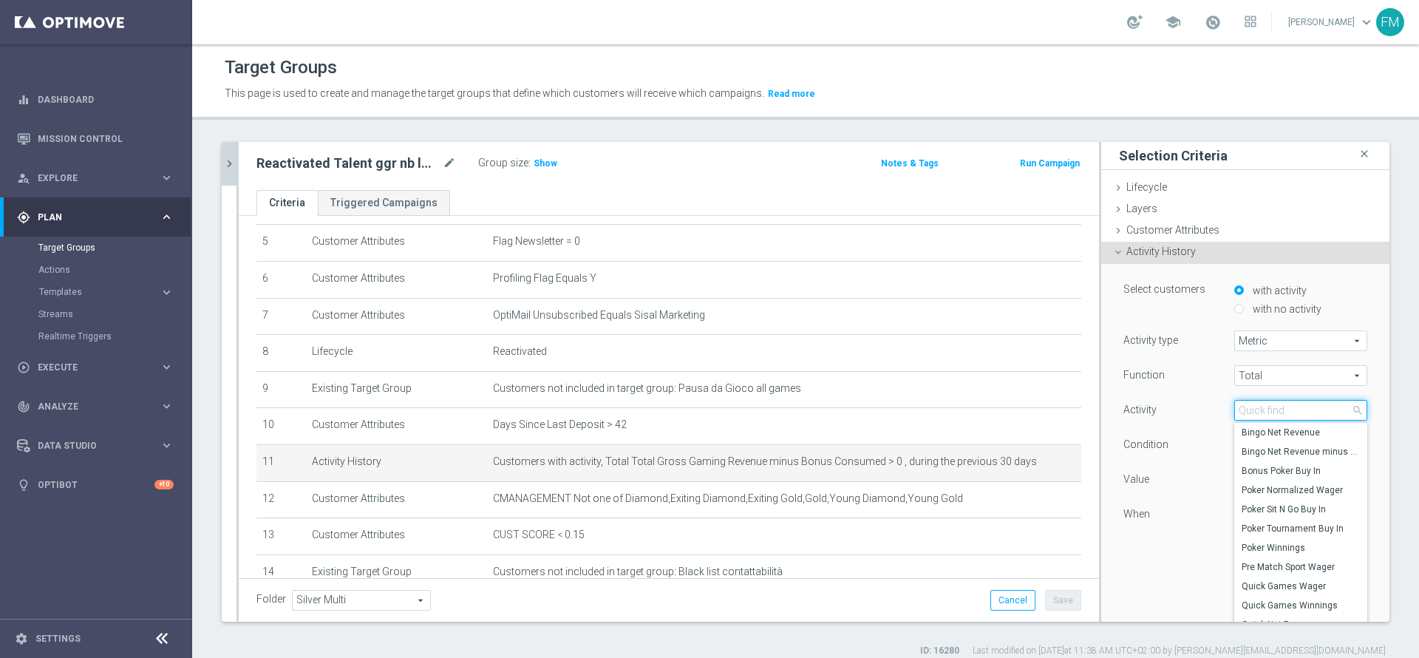
click at [1248, 416] on input "search" at bounding box center [1300, 410] width 133 height 21
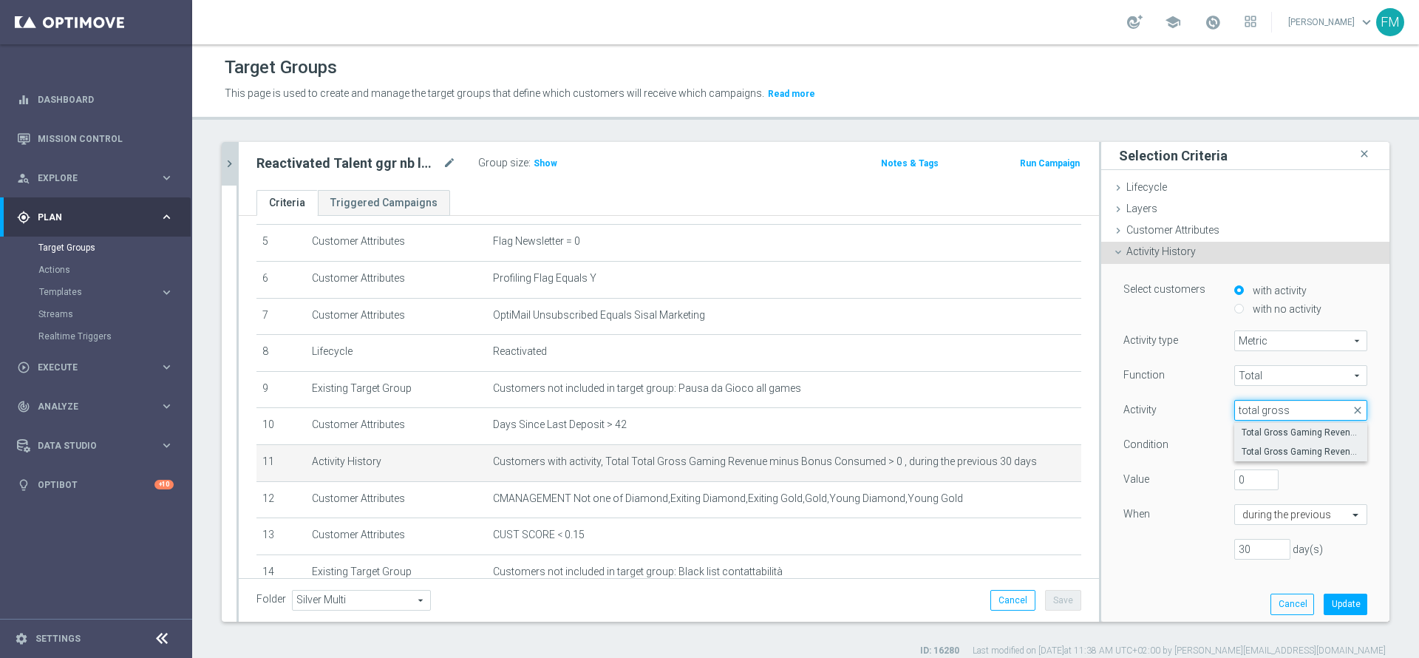
type input "total gross"
click at [1251, 426] on span "Total Gross Gaming Revenue" at bounding box center [1301, 432] width 118 height 12
type input "Total Gross Gaming Revenue"
click at [1265, 407] on span "Total Gross Gaming Revenue" at bounding box center [1301, 410] width 132 height 19
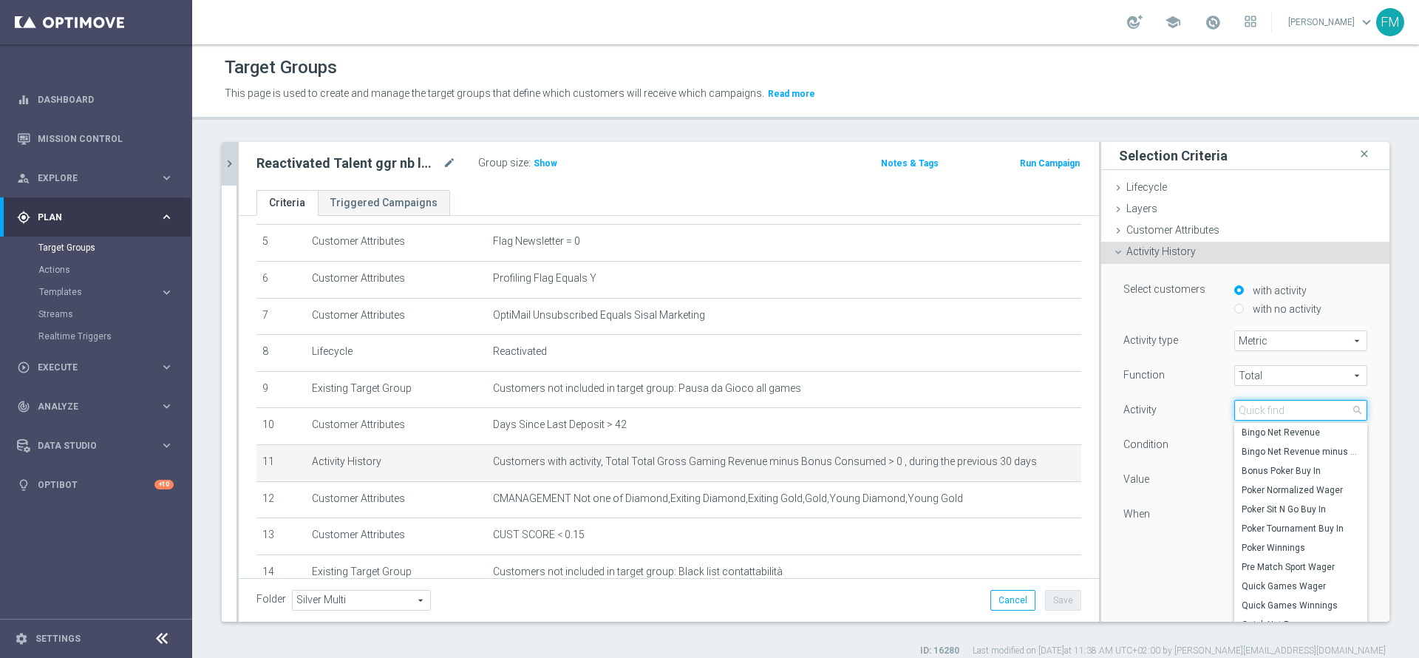
click at [1265, 407] on input "search" at bounding box center [1300, 410] width 133 height 21
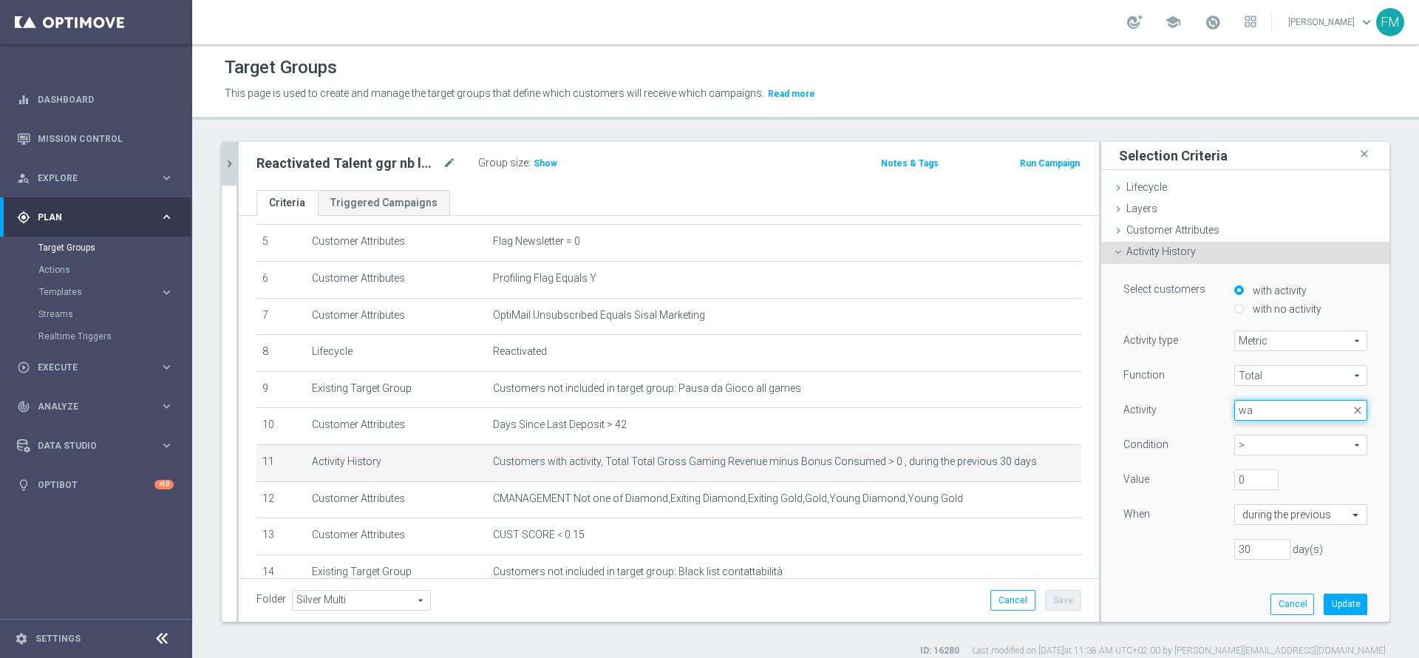
type input "w"
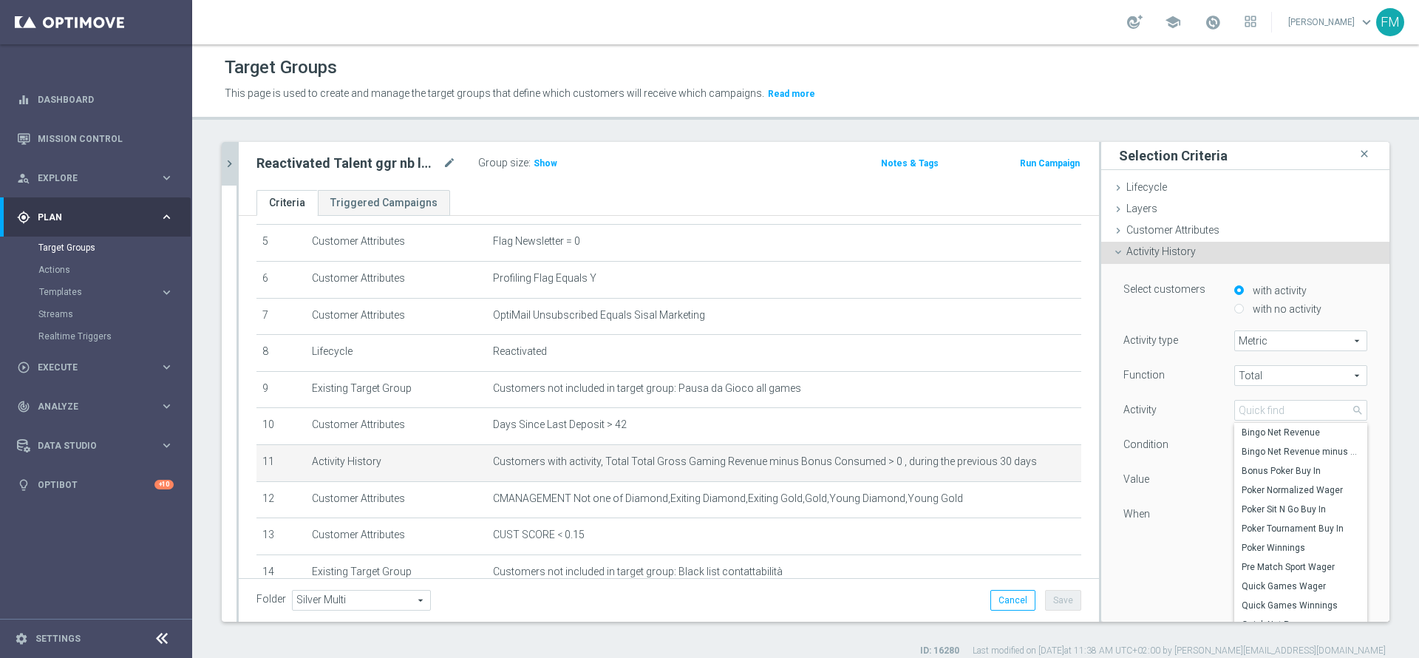
click at [1172, 550] on div "30 day(s)" at bounding box center [1245, 549] width 266 height 21
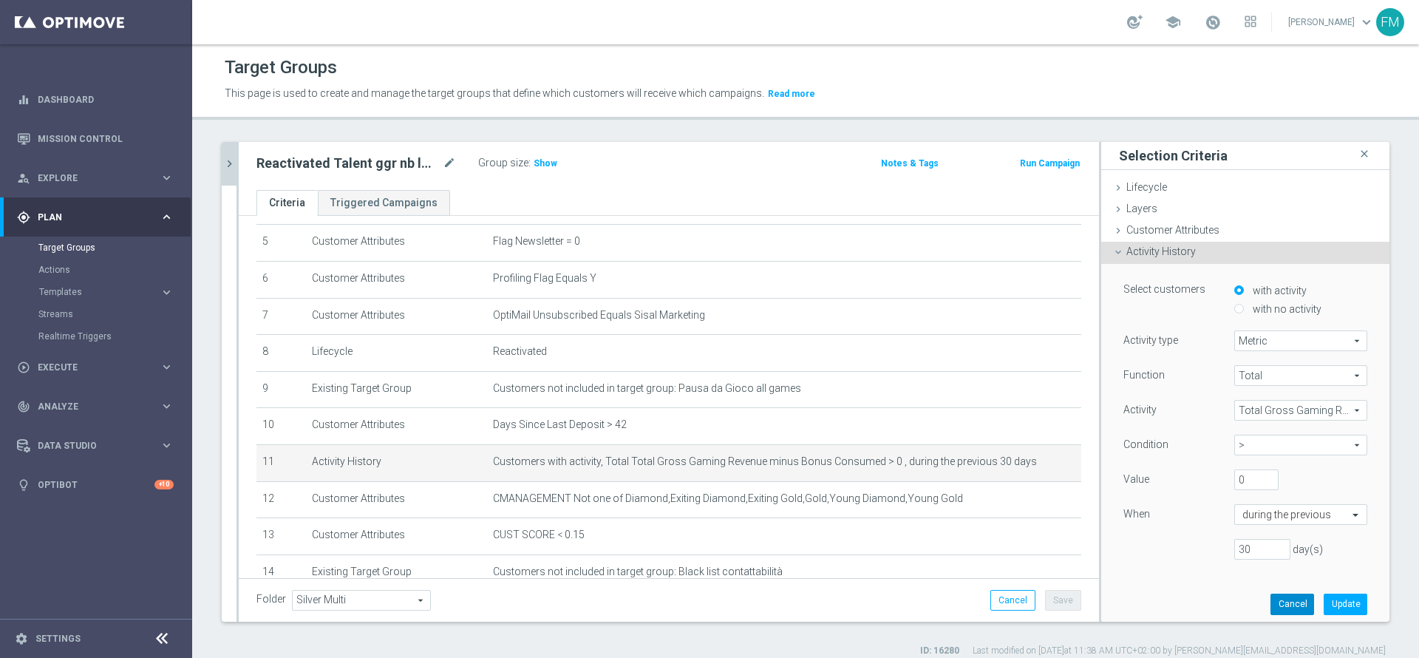
click at [1271, 605] on button "Cancel" at bounding box center [1293, 604] width 44 height 21
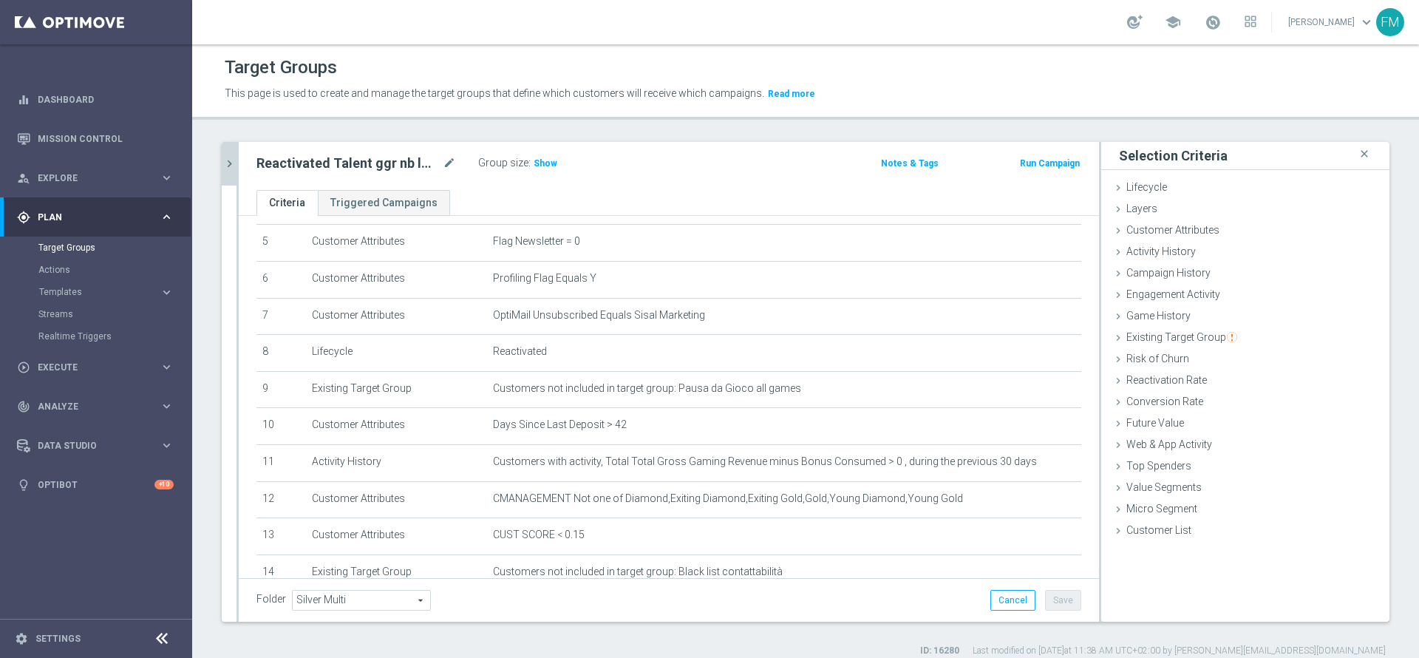
scroll to position [320, 0]
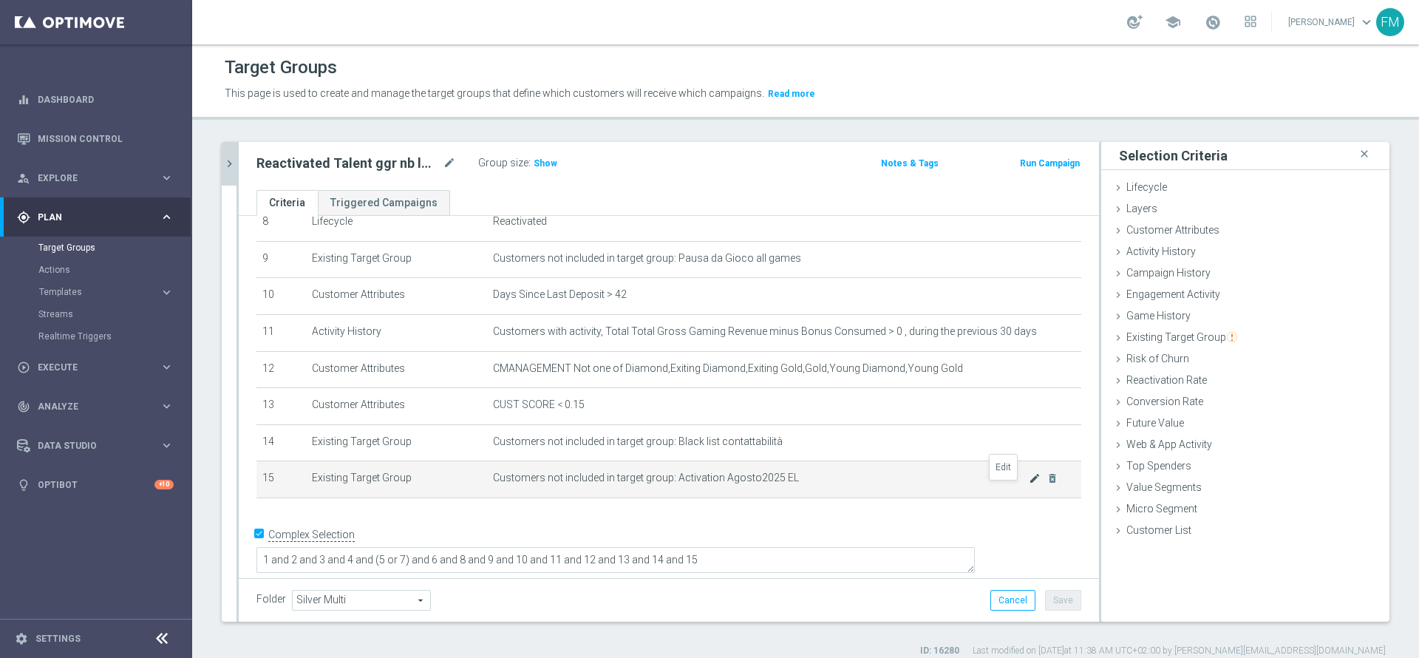
click at [1029, 484] on icon "mode_edit" at bounding box center [1035, 478] width 12 height 12
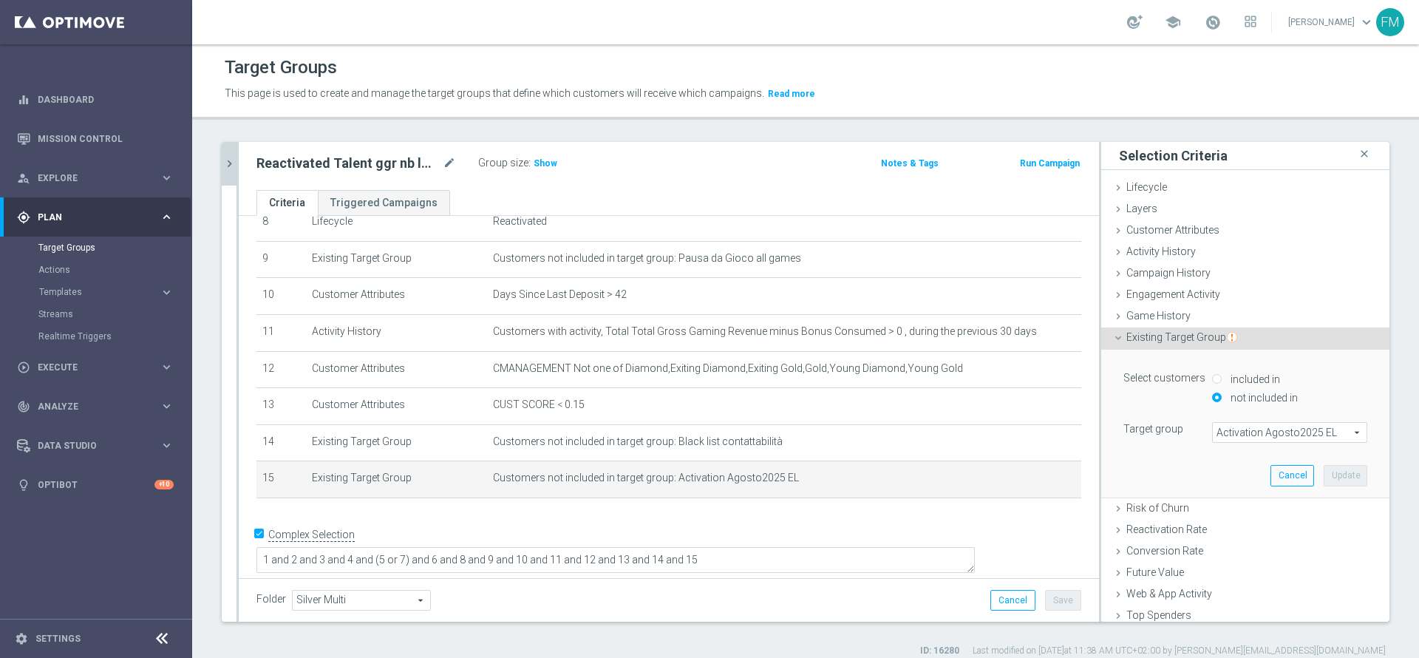
click at [1237, 430] on span "Activation Agosto2025 EL" at bounding box center [1290, 432] width 154 height 19
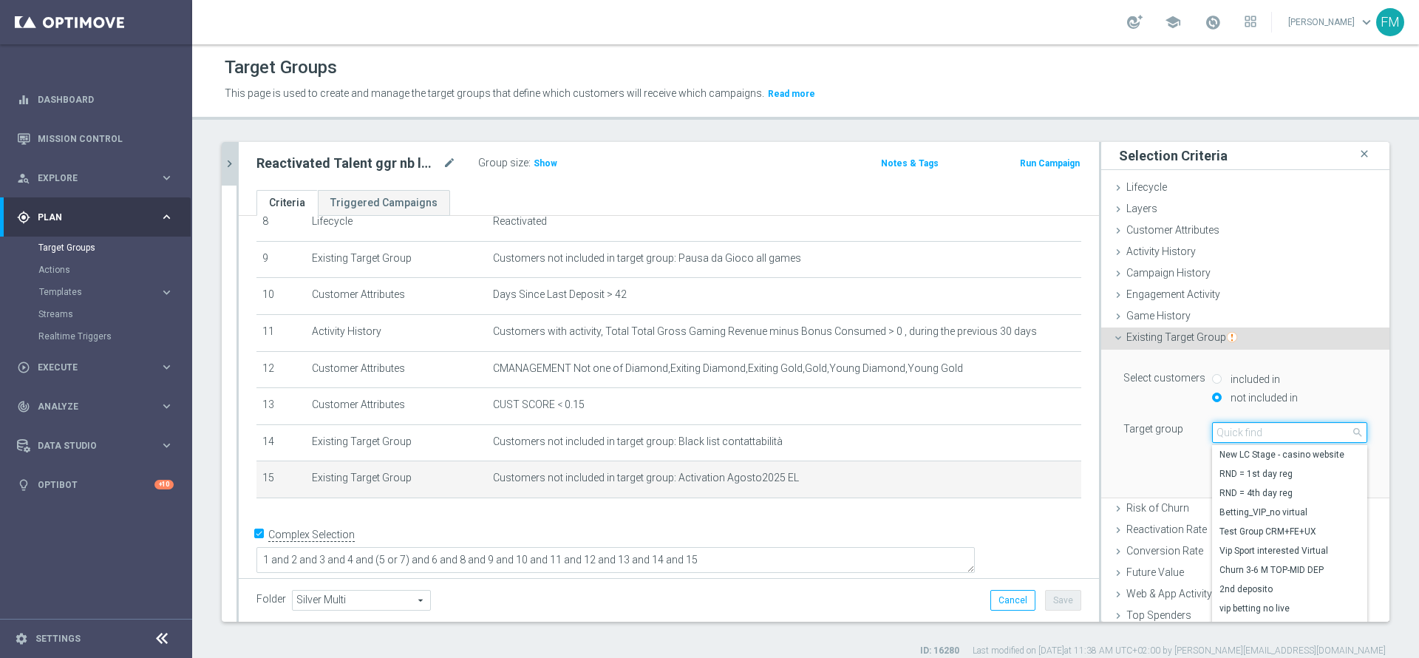
click at [1237, 430] on input "search" at bounding box center [1289, 432] width 155 height 21
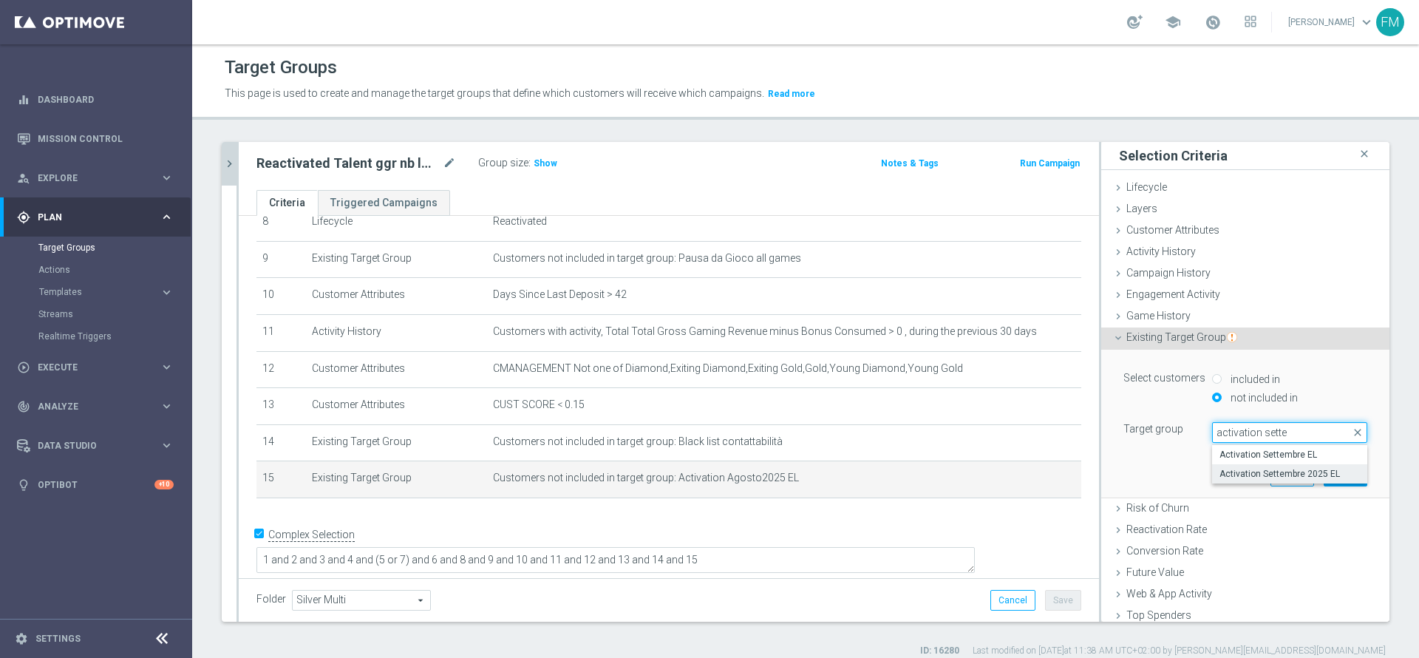
type input "activation sette"
click at [1237, 472] on span "Activation Settembre 2025 EL" at bounding box center [1290, 474] width 140 height 12
type input "Activation Settembre 2025 EL"
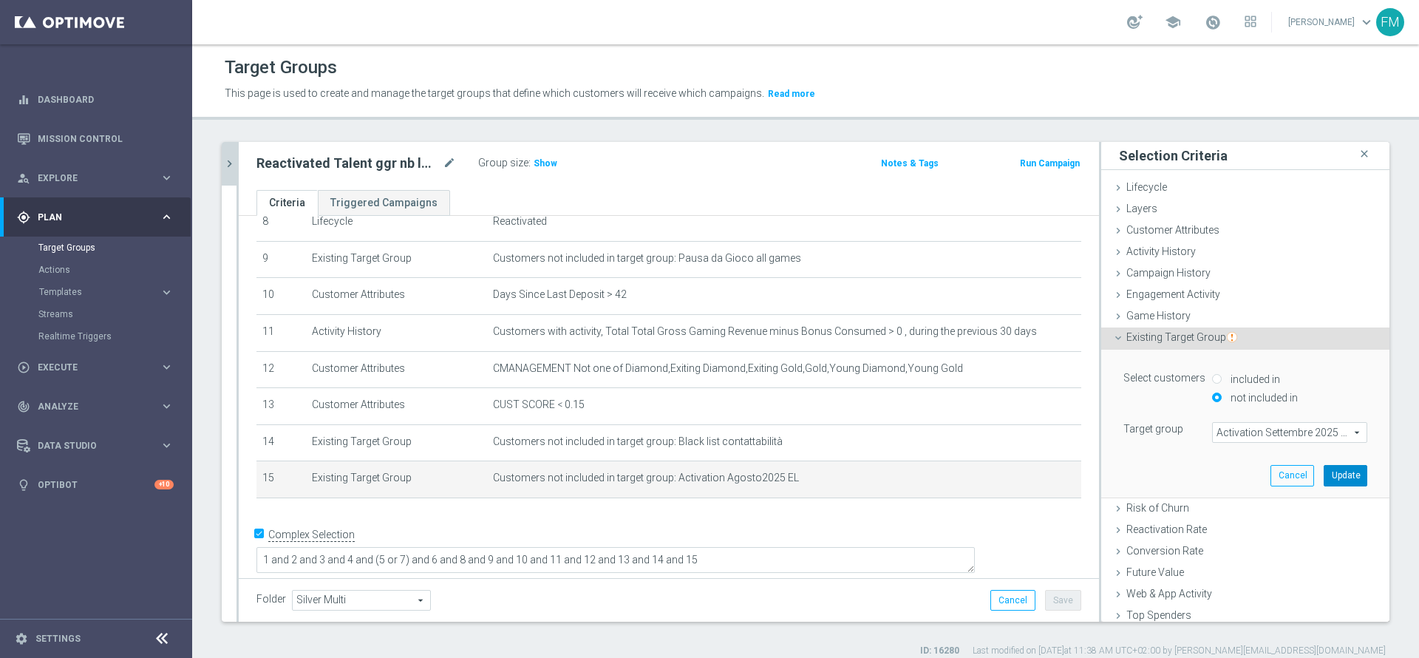
click at [1324, 477] on button "Update" at bounding box center [1346, 475] width 44 height 21
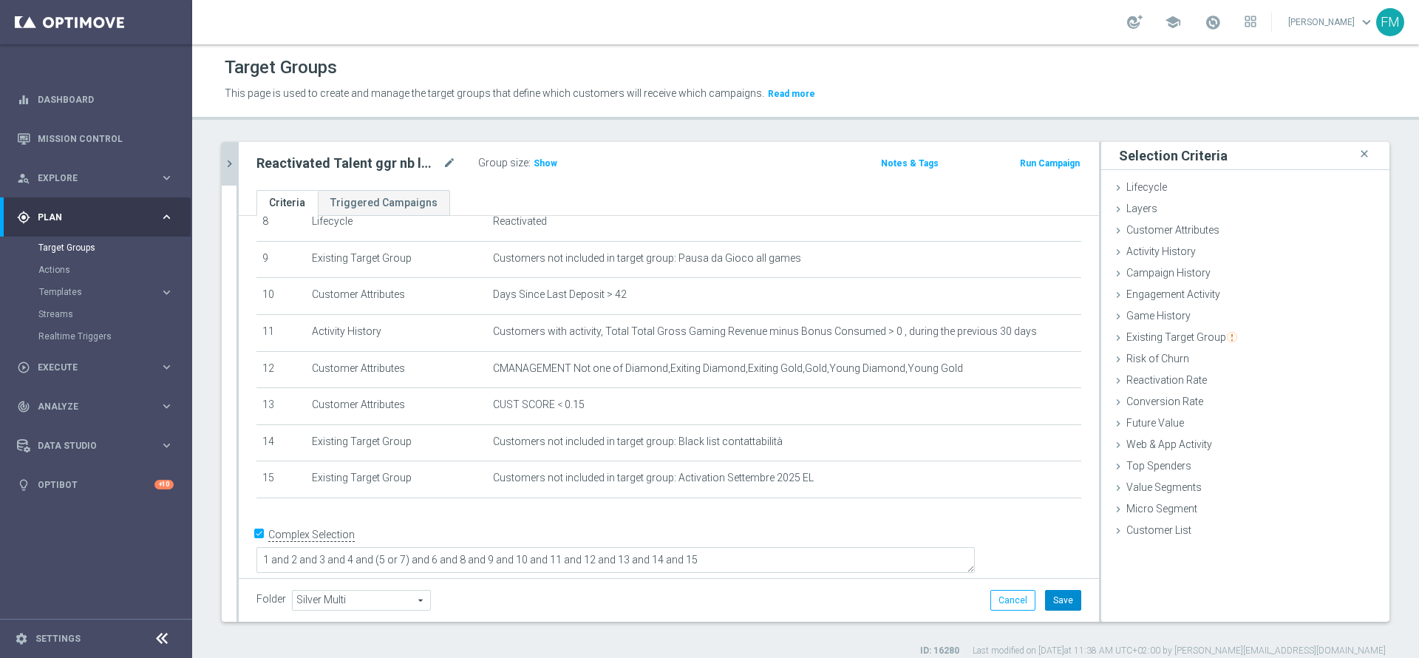
click at [1056, 607] on button "Save" at bounding box center [1063, 600] width 36 height 21
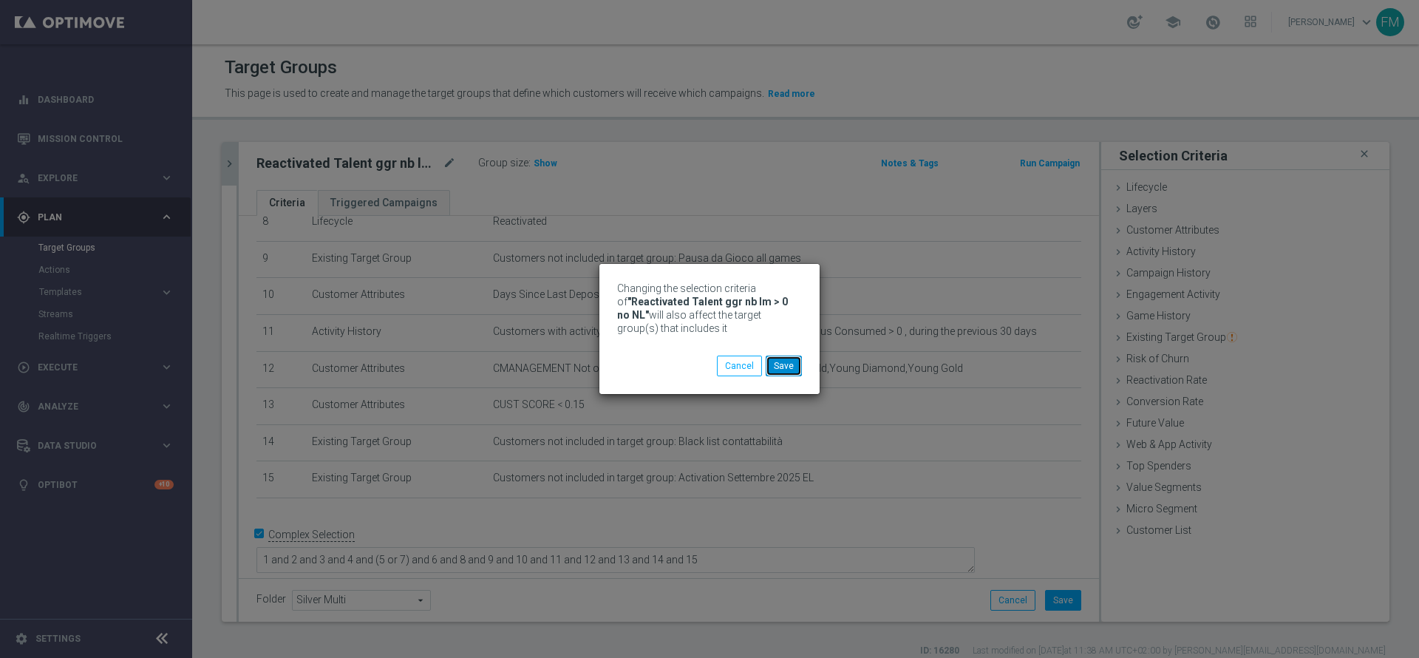
click at [780, 372] on button "Save" at bounding box center [784, 366] width 36 height 21
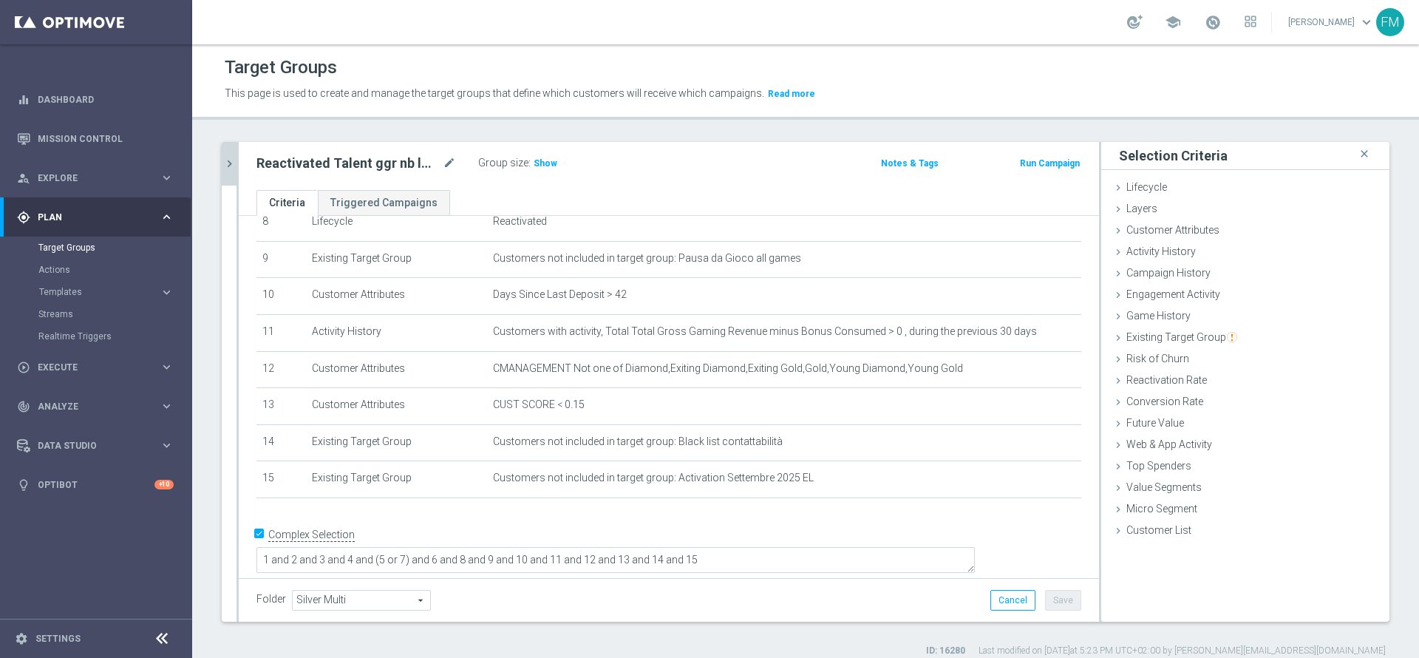
click at [228, 165] on icon "chevron_right" at bounding box center [229, 164] width 14 height 14
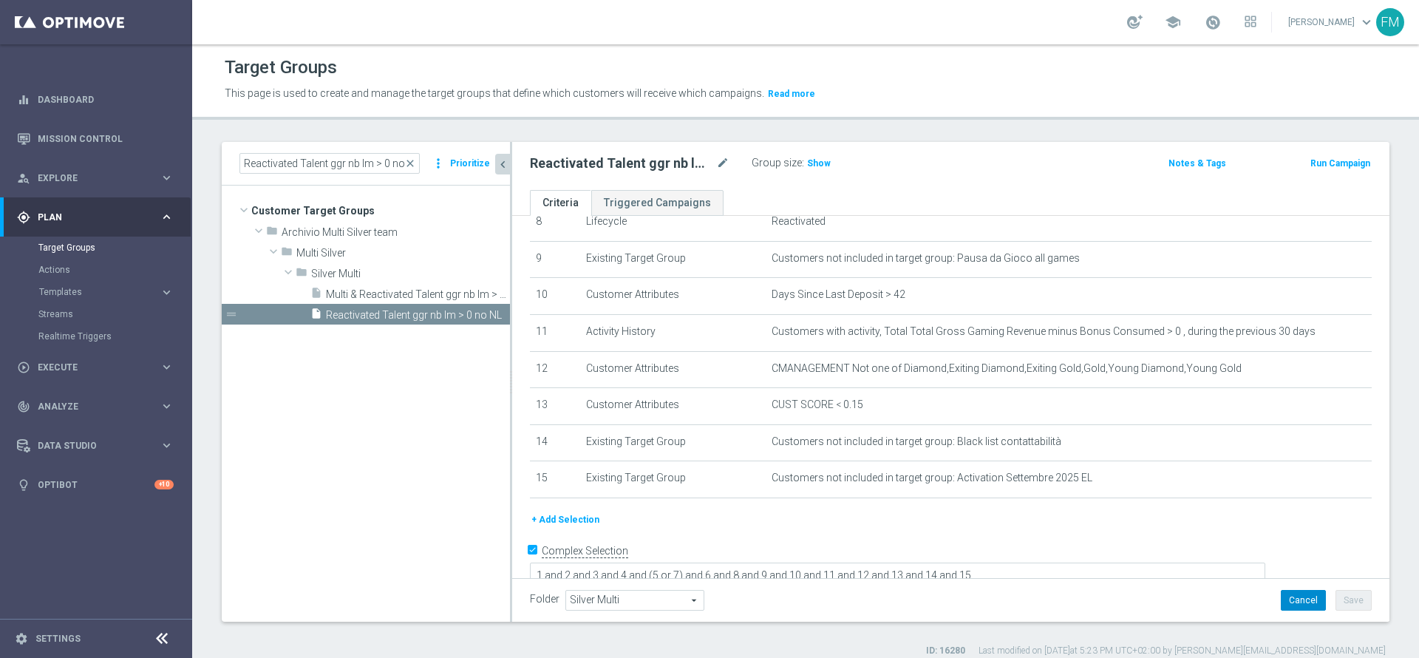
click at [1281, 599] on button "Cancel" at bounding box center [1303, 600] width 45 height 21
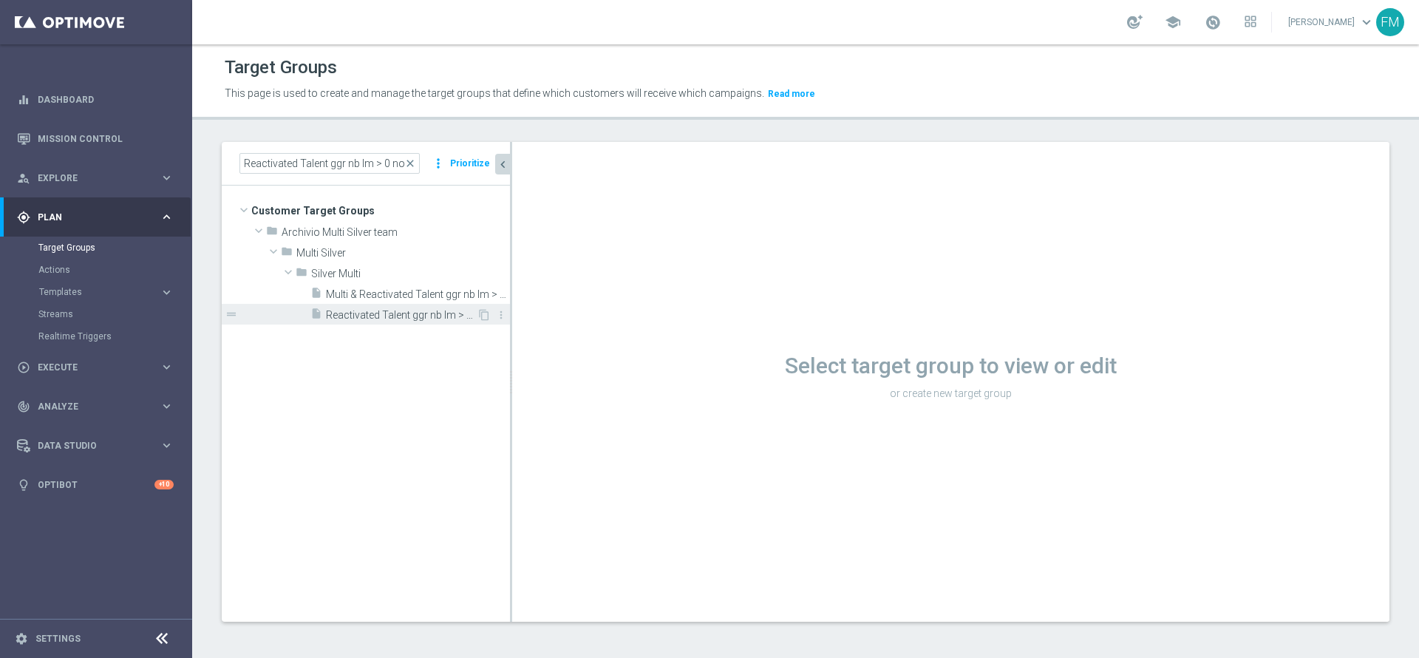
click at [424, 312] on span "Reactivated Talent ggr nb lm > 0 no NL" at bounding box center [401, 315] width 151 height 13
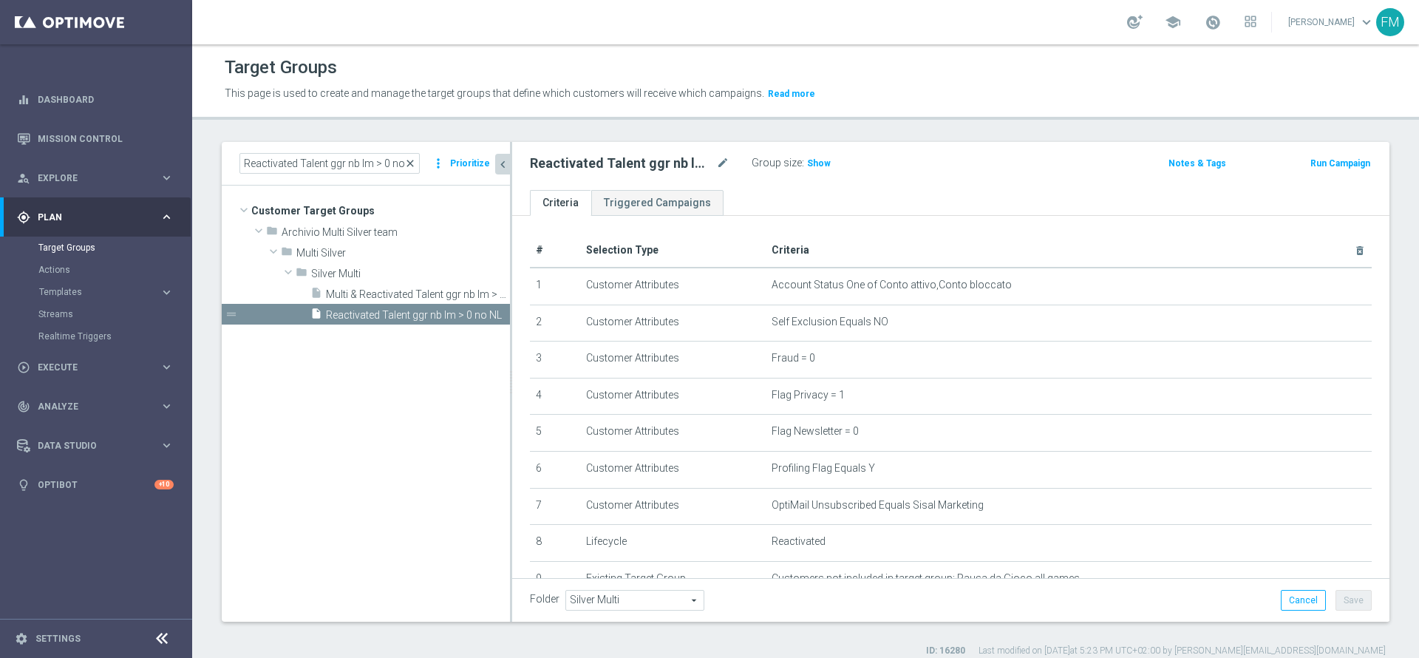
click at [413, 163] on span "close" at bounding box center [410, 163] width 12 height 12
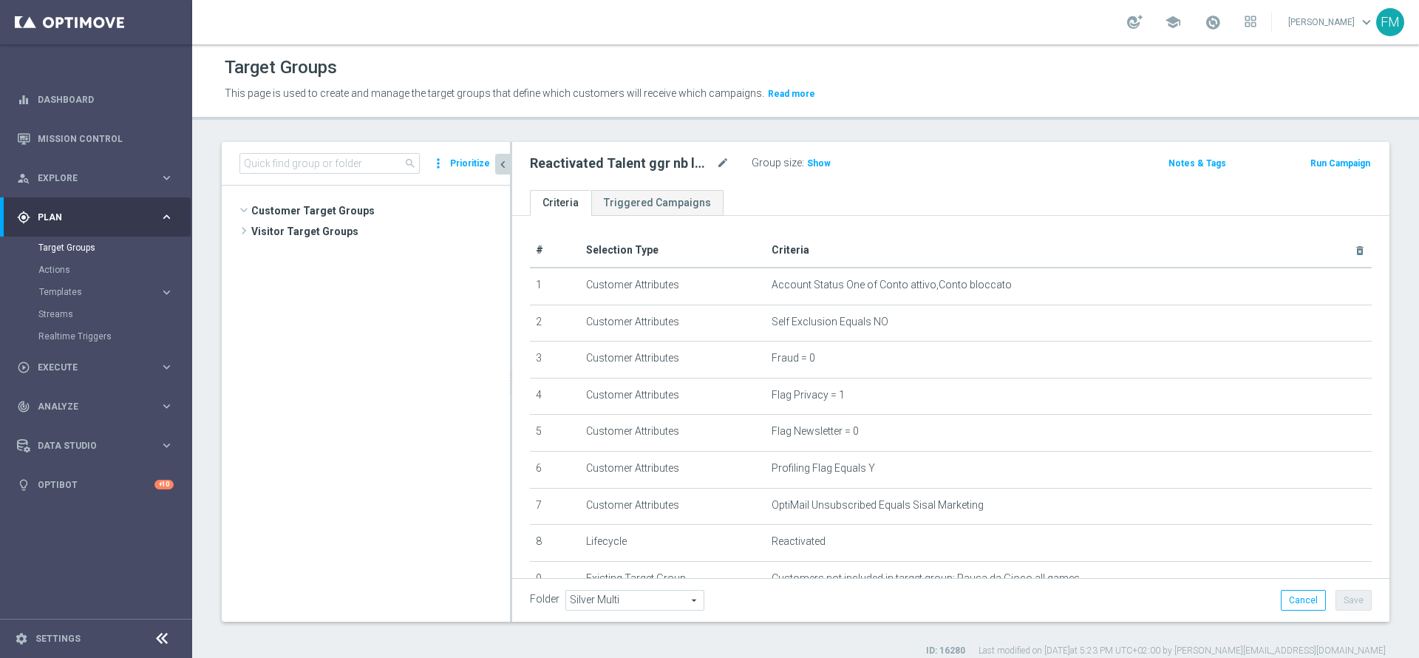
scroll to position [820, 0]
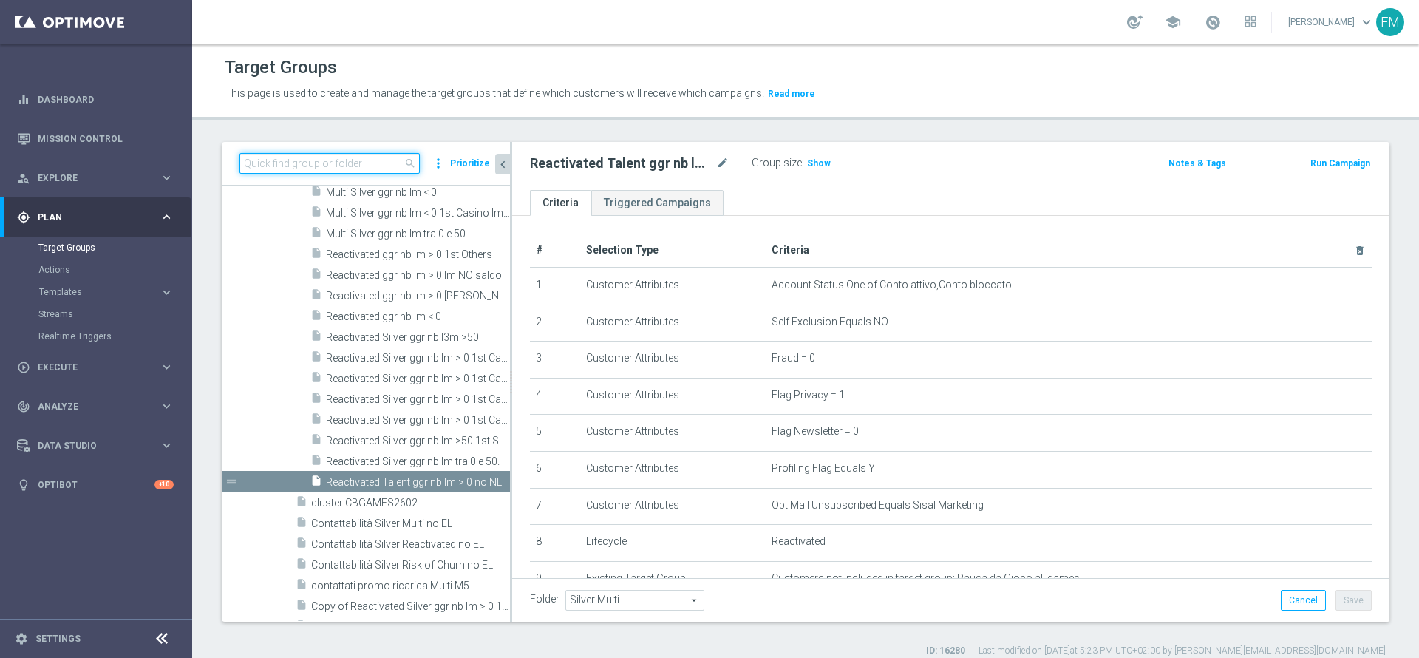
click at [327, 163] on input at bounding box center [329, 163] width 180 height 21
paste input "Reactivated Talent ggr nb lm > 0 1st Casino lm"
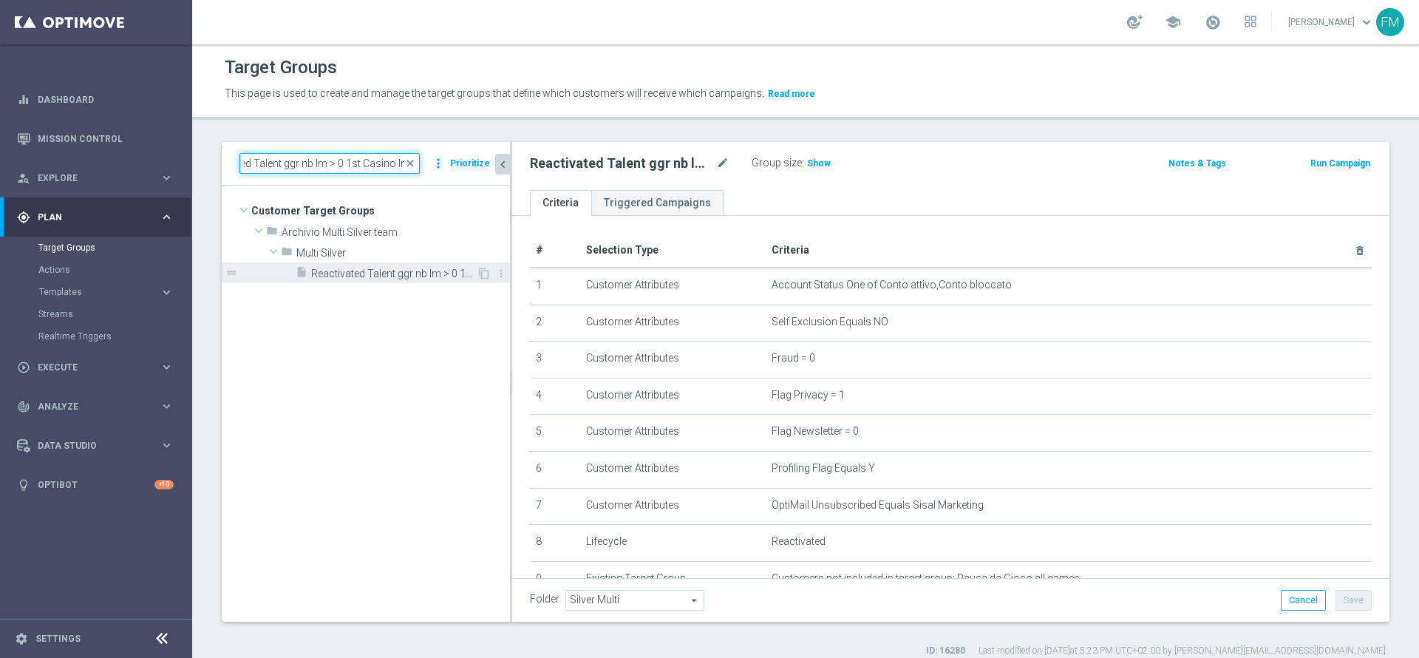
type input "Reactivated Talent ggr nb lm > 0 1st Casino lm"
click at [393, 268] on span "Reactivated Talent ggr nb lm > 0 1st Casino lm" at bounding box center [394, 274] width 166 height 13
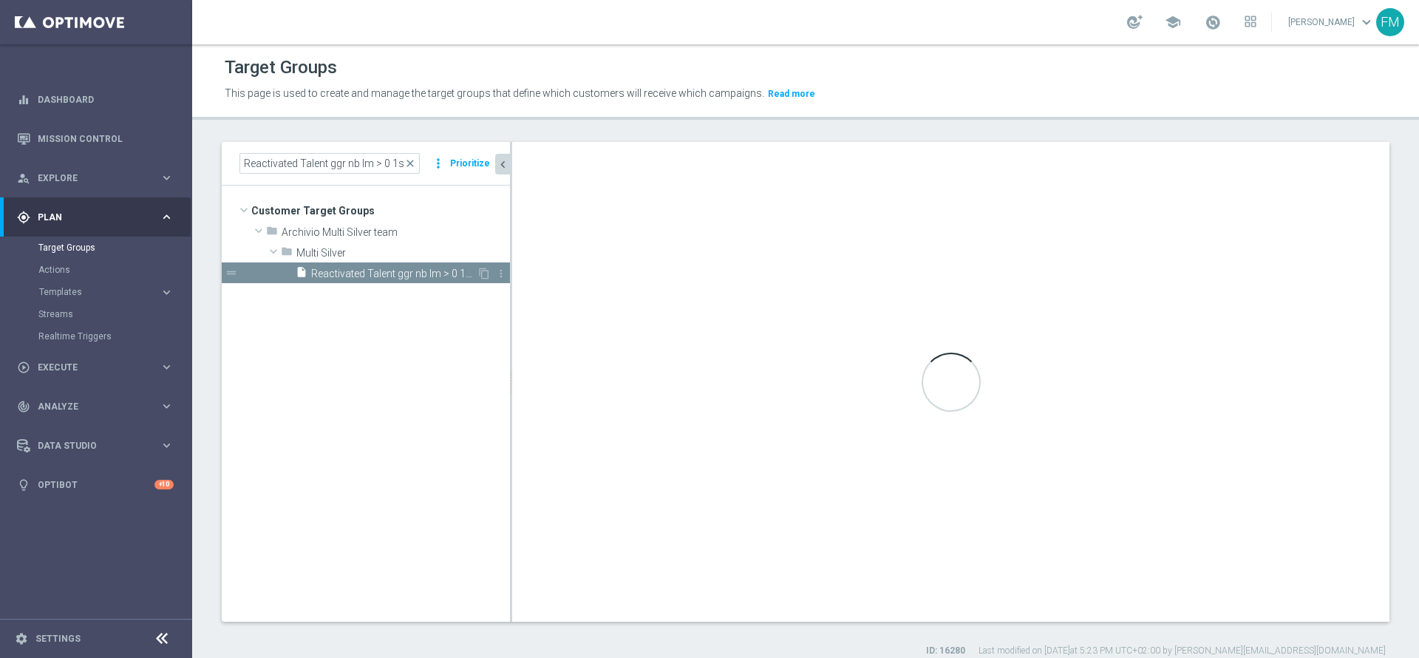
checkbox input "false"
type input "Multi Silver"
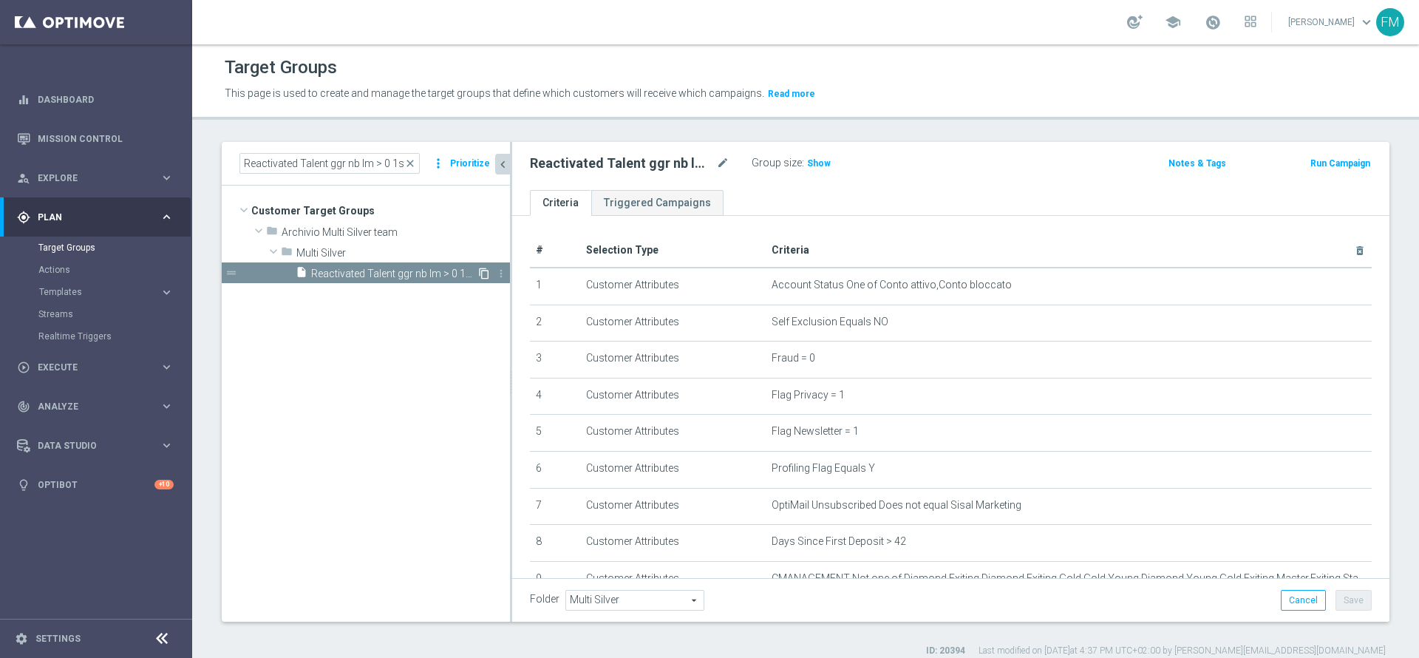
click at [483, 272] on icon "content_copy" at bounding box center [484, 274] width 12 height 12
click at [407, 265] on div "insert_drive_file Copy of Reactivated Talent ggr nb lm > 0 1st Casino lm" at bounding box center [386, 272] width 181 height 21
click at [720, 167] on icon "mode_edit" at bounding box center [722, 163] width 13 height 18
click at [597, 171] on input "Copy of Reactivated Talent ggr nb lm > 0 1st Casino lm" at bounding box center [630, 164] width 200 height 21
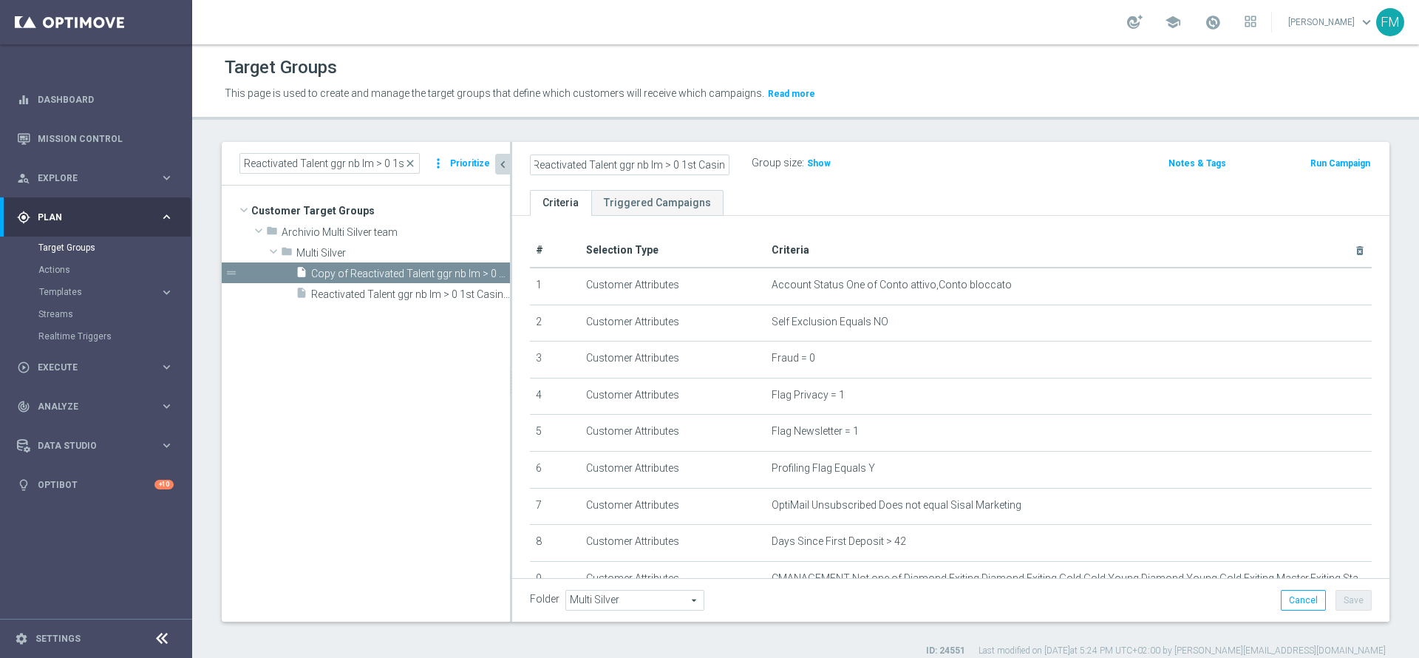
scroll to position [0, 0]
click at [716, 157] on input "Reactivated Talent ggr nb lm > 0 lm" at bounding box center [630, 164] width 200 height 21
drag, startPoint x: 716, startPoint y: 157, endPoint x: 528, endPoint y: 159, distance: 187.8
click at [528, 159] on div "Reactivated Talent ggr nb lm > 0 lm" at bounding box center [630, 164] width 222 height 21
type input "Reactivated Talent ggr nb lm > 0 lm"
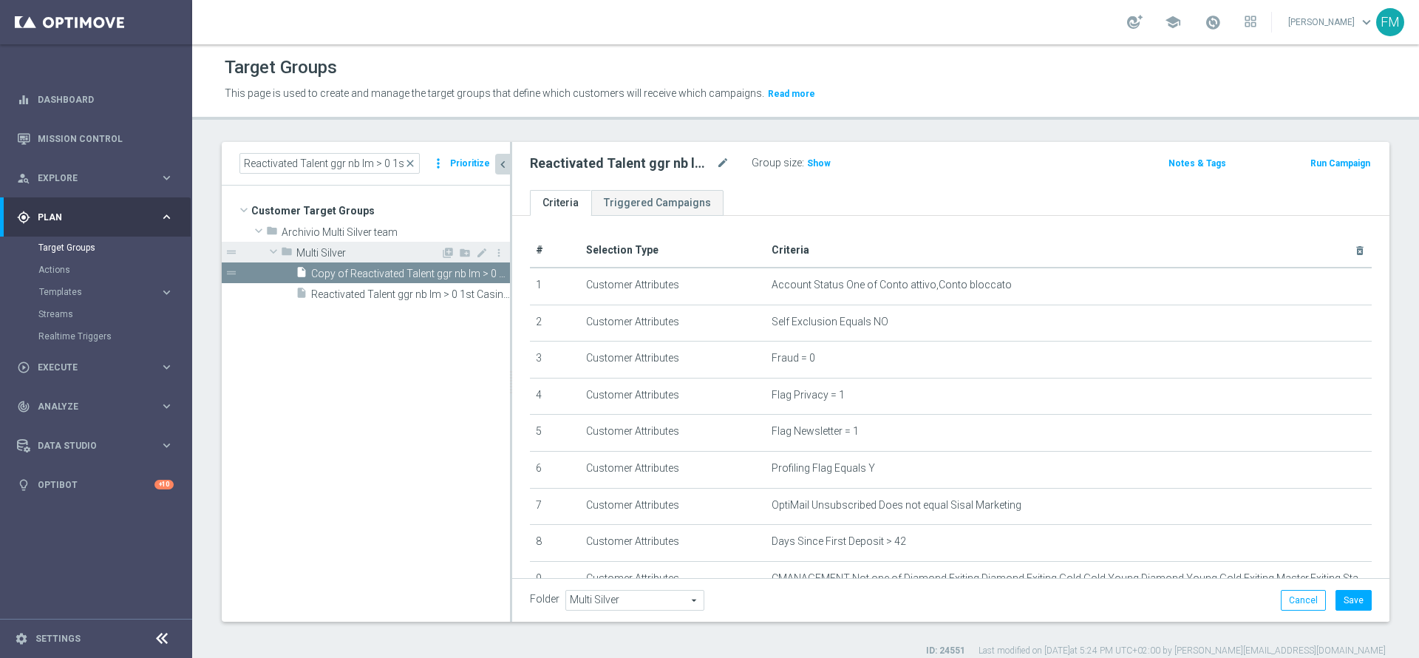
click at [401, 260] on div "folder Multi Silver" at bounding box center [361, 252] width 160 height 21
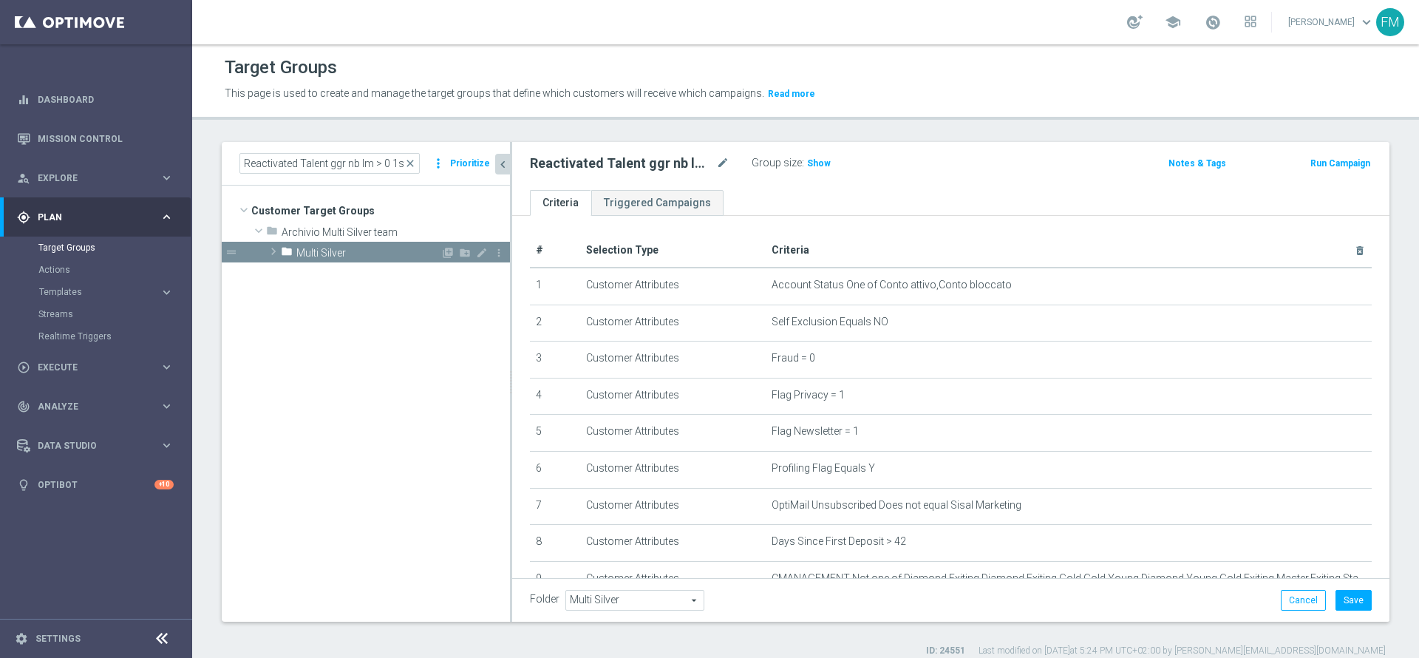
click at [356, 252] on span "Multi Silver" at bounding box center [368, 253] width 144 height 13
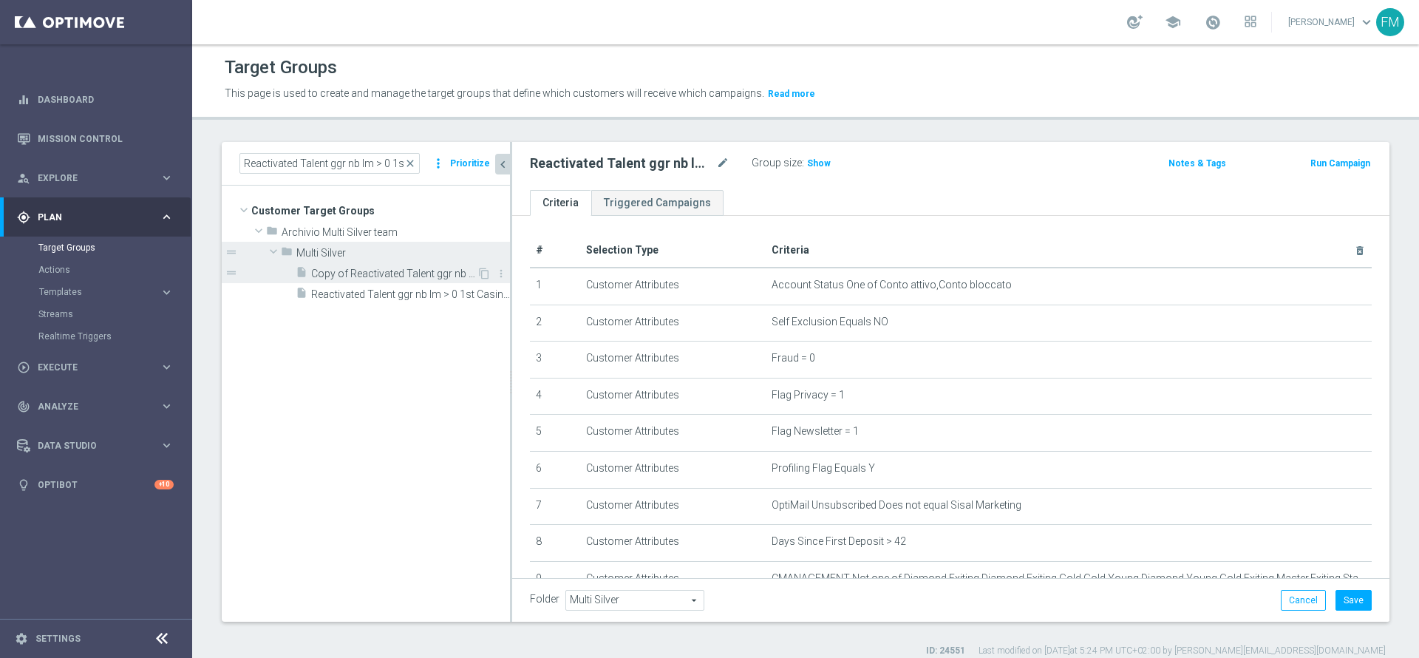
click at [364, 266] on div "insert_drive_file Copy of Reactivated Talent ggr nb lm > 0 1st Casino lm" at bounding box center [386, 272] width 181 height 21
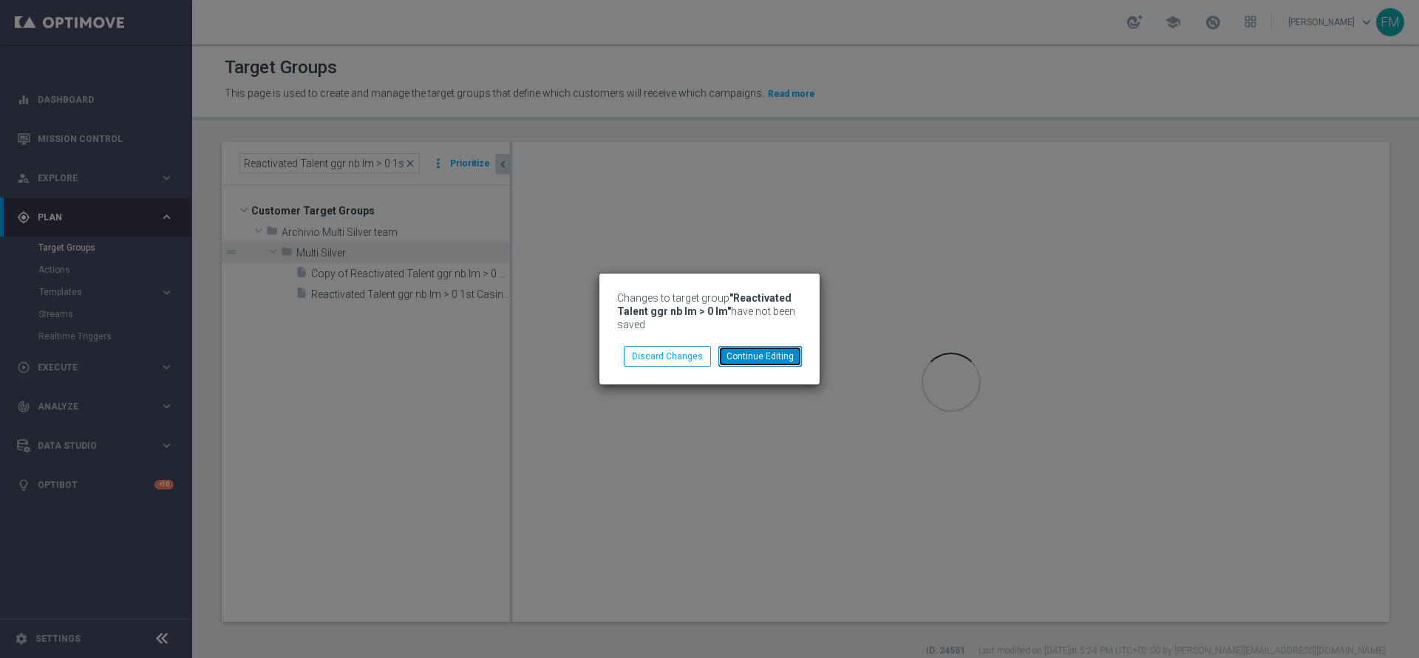
click at [767, 358] on button "Continue Editing" at bounding box center [760, 356] width 84 height 21
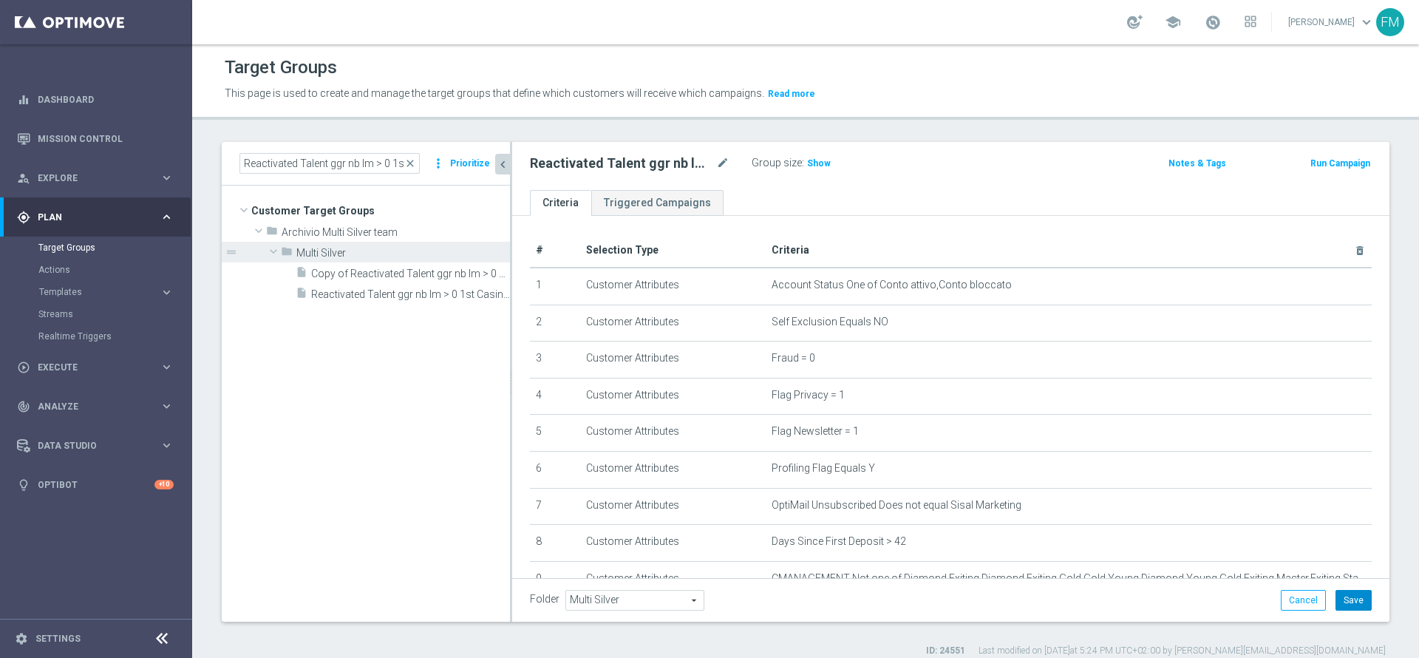
click at [1345, 593] on button "Save" at bounding box center [1354, 600] width 36 height 21
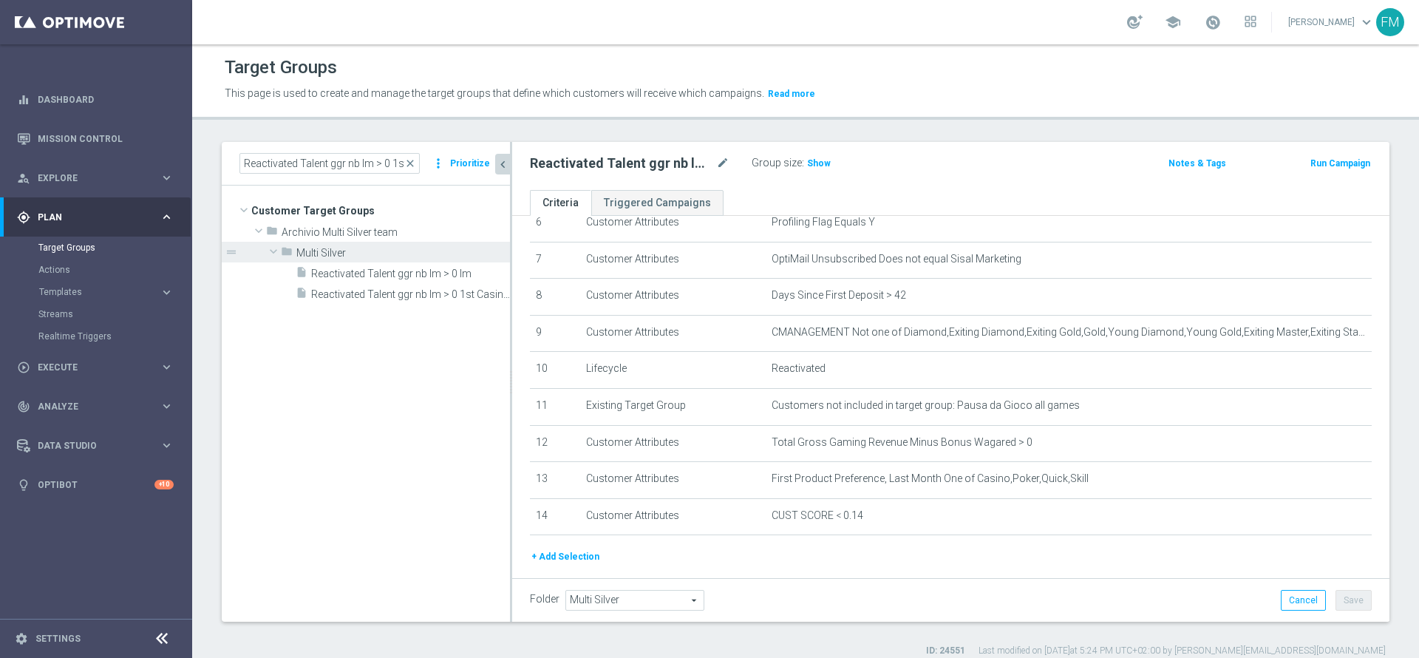
scroll to position [296, 0]
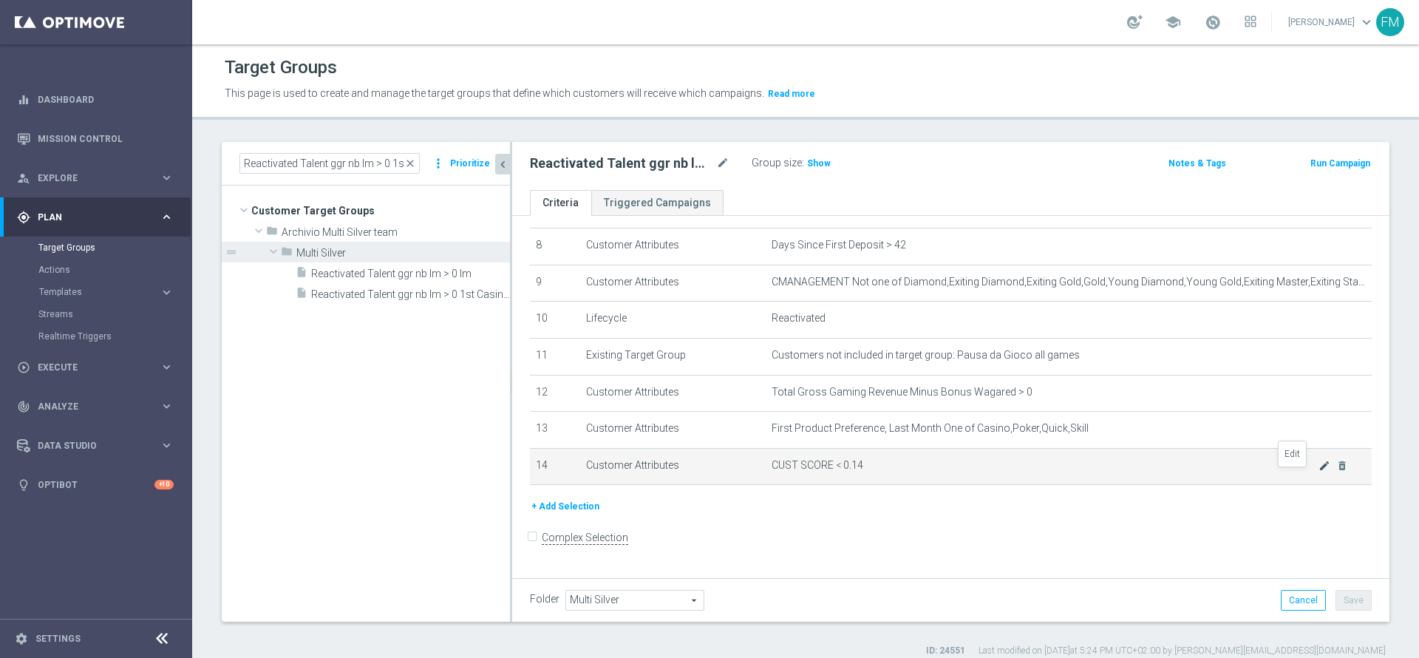
click at [1319, 472] on icon "mode_edit" at bounding box center [1325, 466] width 12 height 12
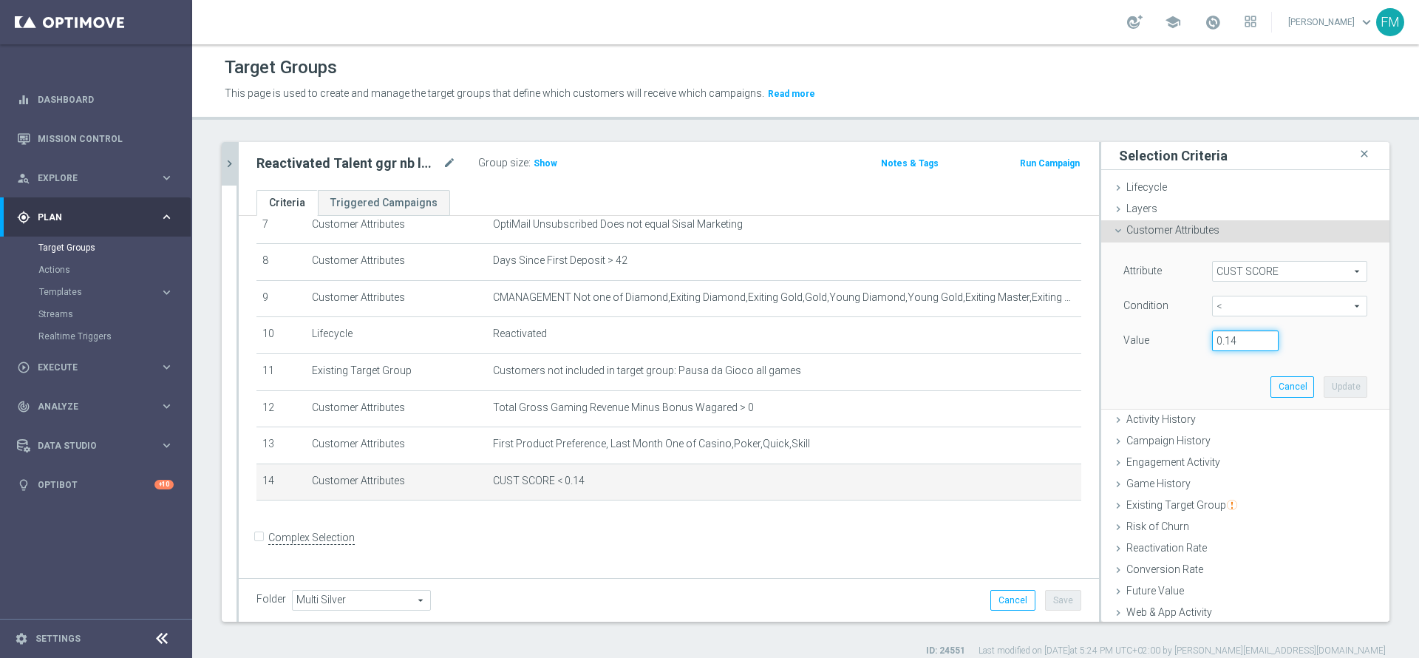
click at [1216, 340] on input "0.14" at bounding box center [1245, 340] width 67 height 21
type input "0.15"
click at [1324, 377] on button "Update" at bounding box center [1346, 386] width 44 height 21
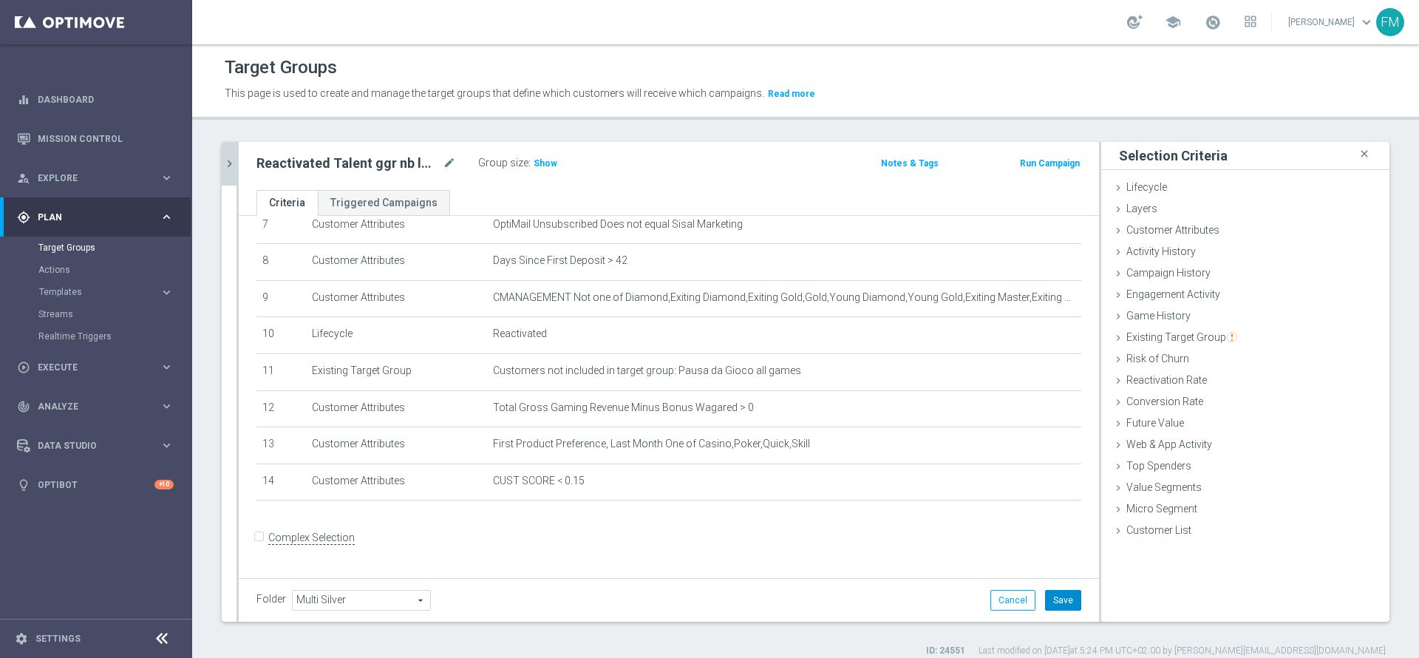
click at [1047, 610] on button "Save" at bounding box center [1063, 600] width 36 height 21
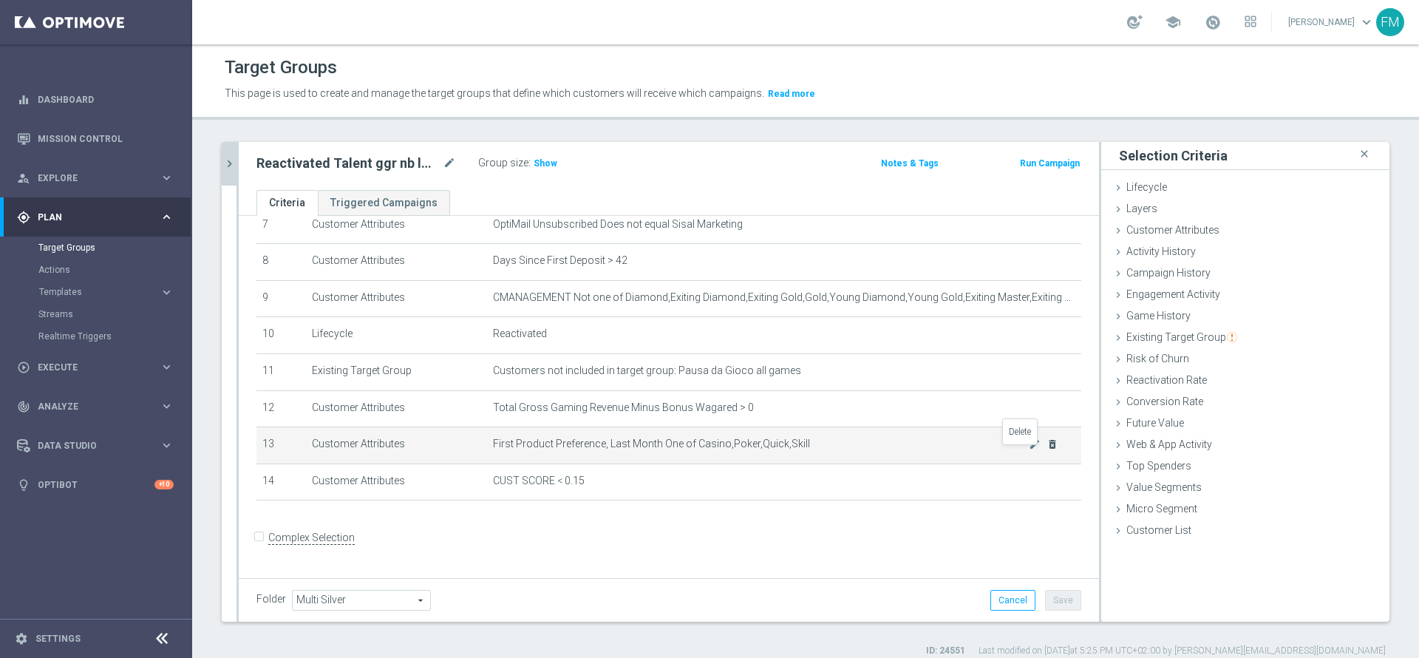
click at [1047, 450] on icon "delete_forever" at bounding box center [1053, 444] width 12 height 12
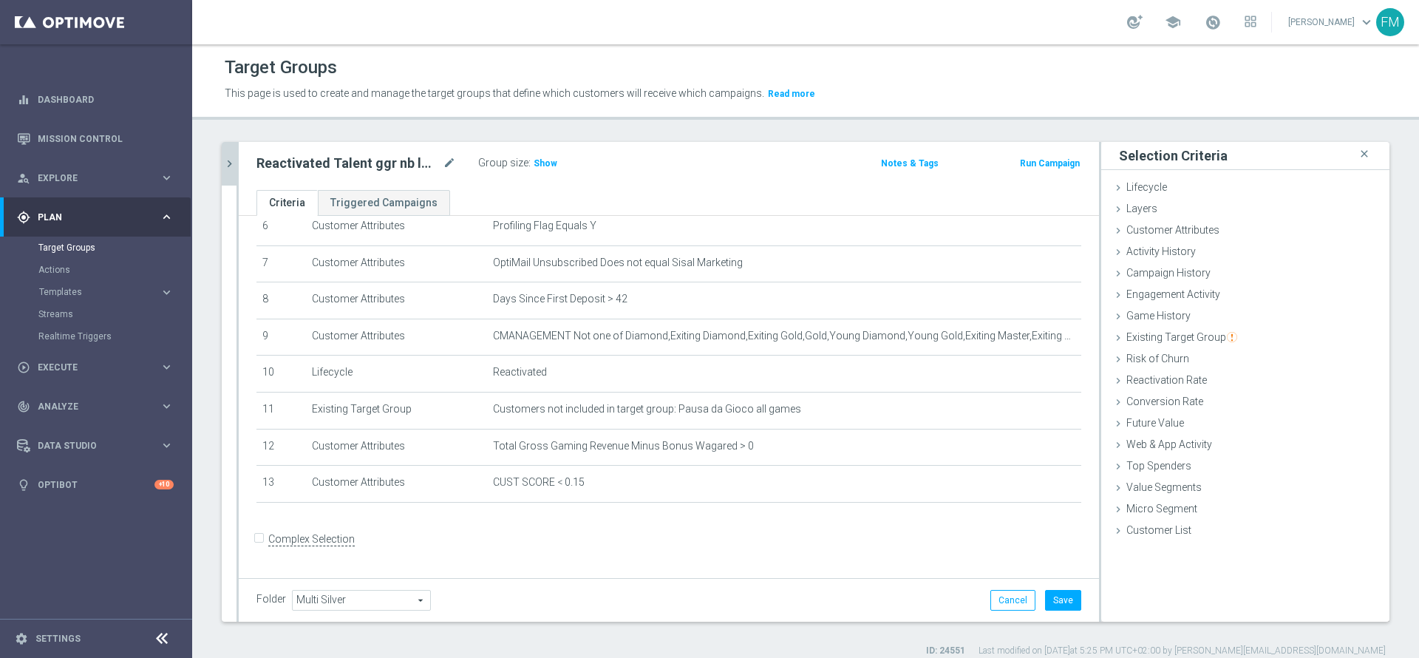
scroll to position [243, 0]
click at [1045, 609] on button "Save" at bounding box center [1063, 600] width 36 height 21
click at [544, 169] on h3 "Show" at bounding box center [545, 163] width 27 height 16
click at [232, 149] on button "chevron_right" at bounding box center [229, 164] width 15 height 44
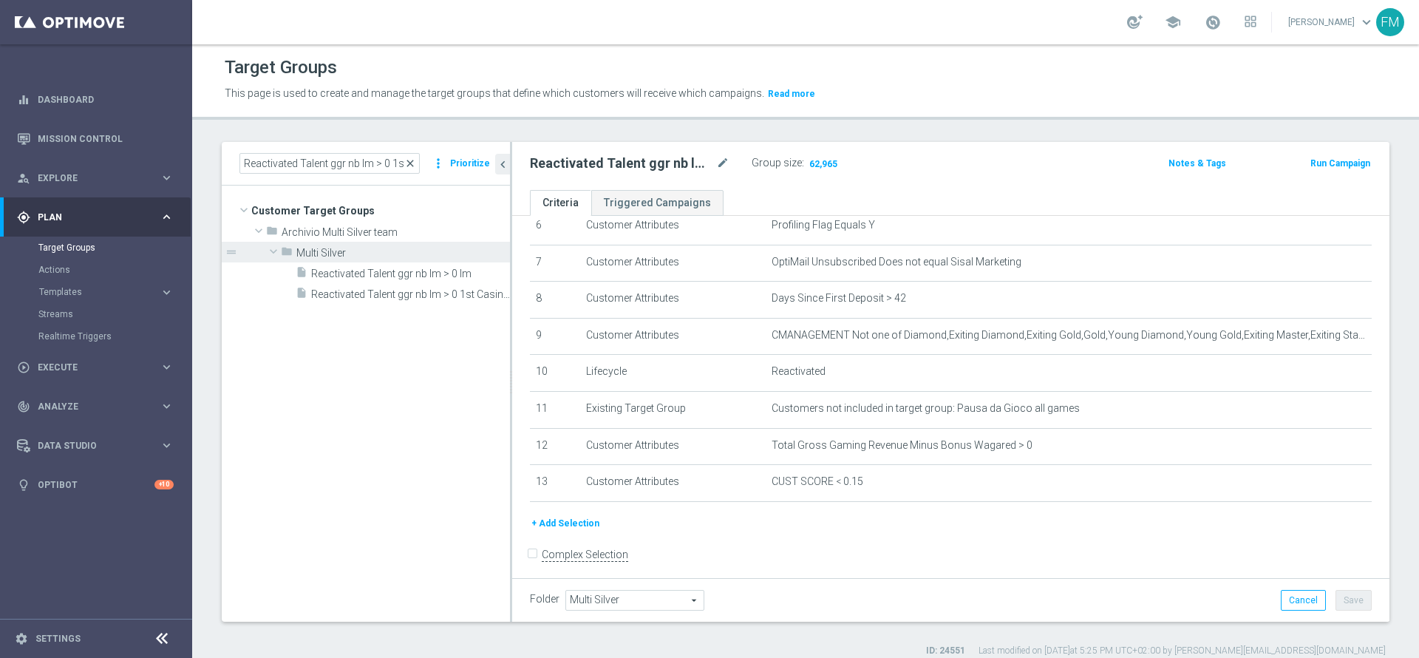
click at [415, 158] on span "close" at bounding box center [410, 163] width 12 height 12
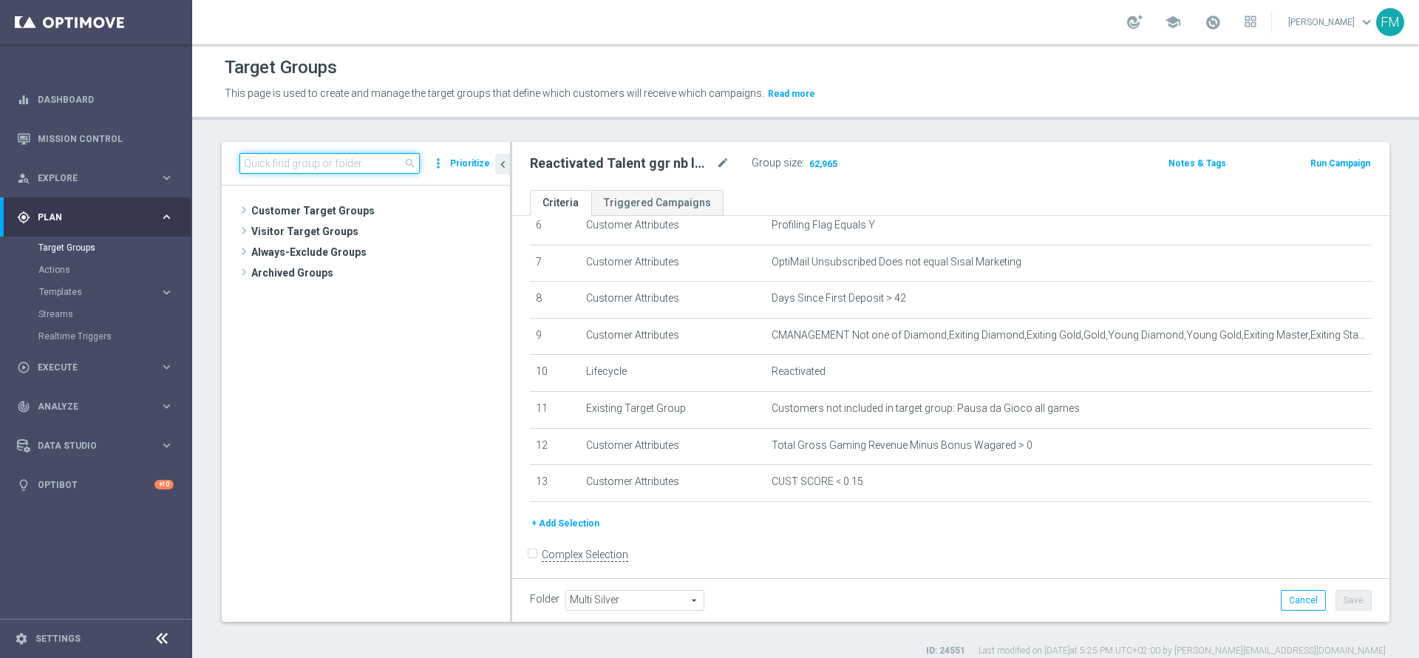
click at [381, 162] on input at bounding box center [329, 163] width 180 height 21
paste input "Risk of Churn Master Low"
type input "Risk of Churn Master Low"
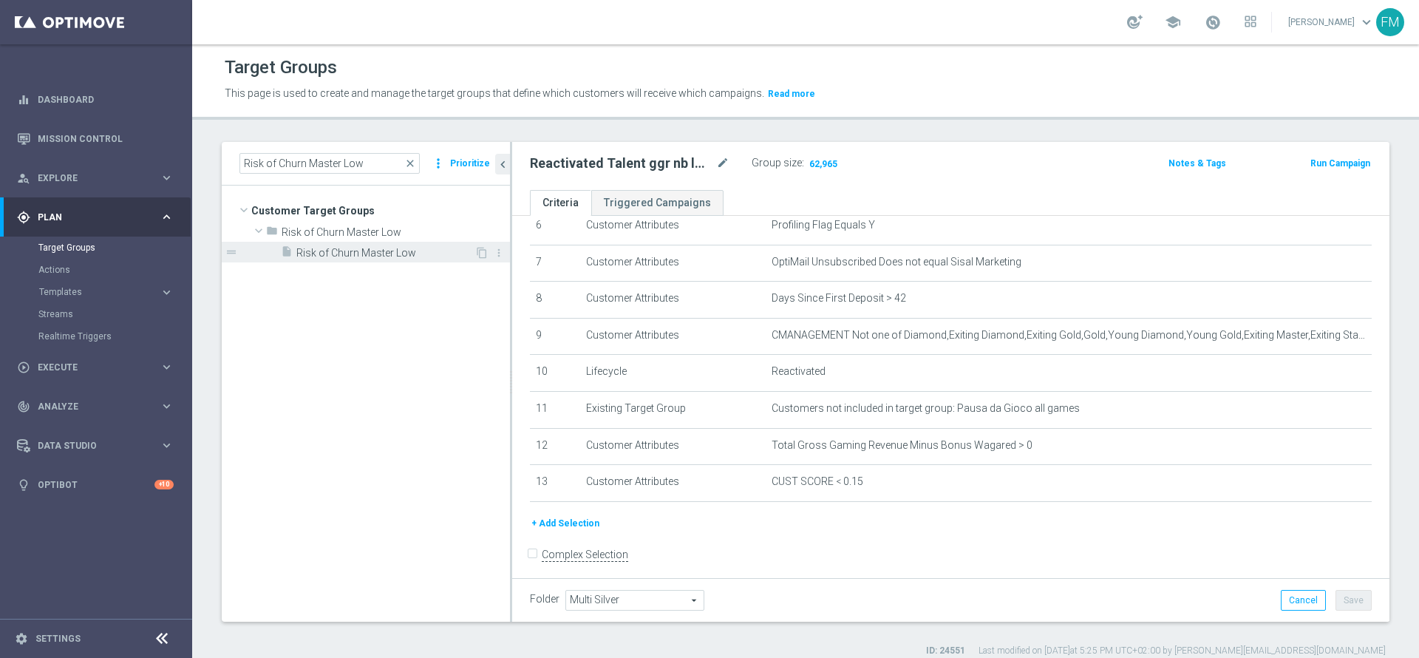
click at [371, 252] on span "Risk of Churn Master Low" at bounding box center [385, 253] width 178 height 13
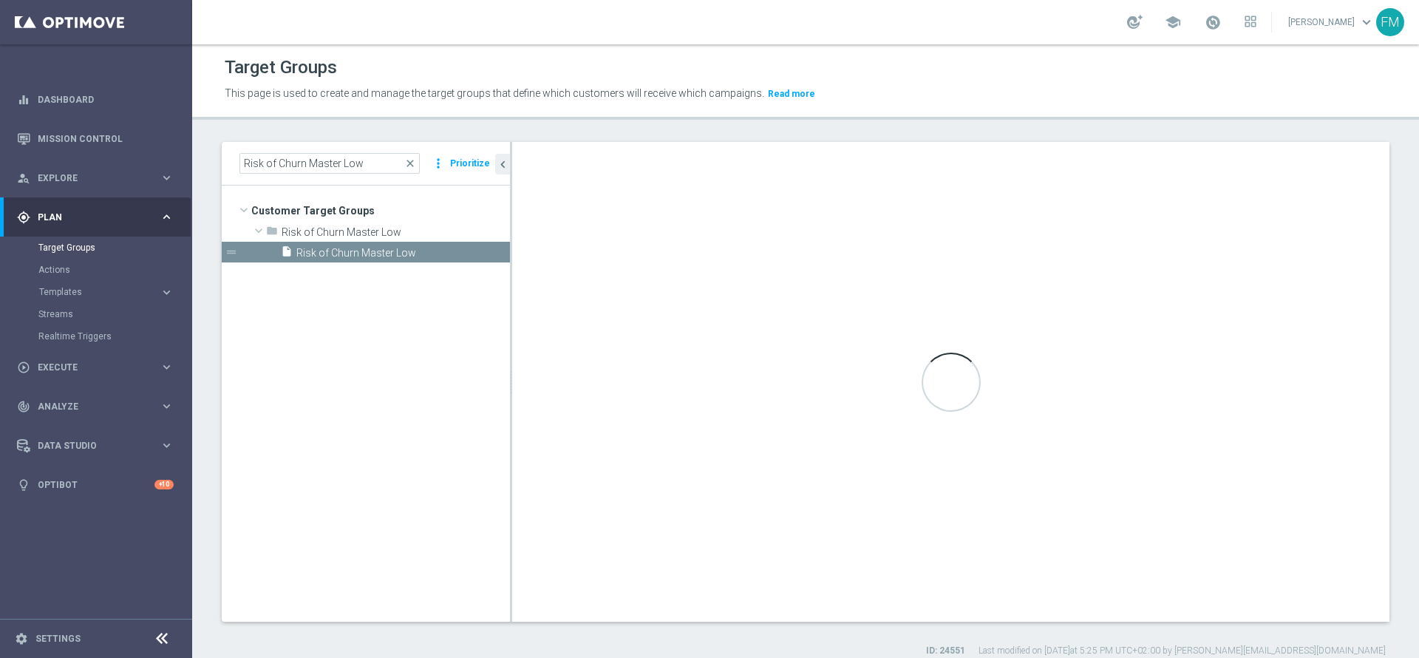
type input "Risk of Churn Master Low"
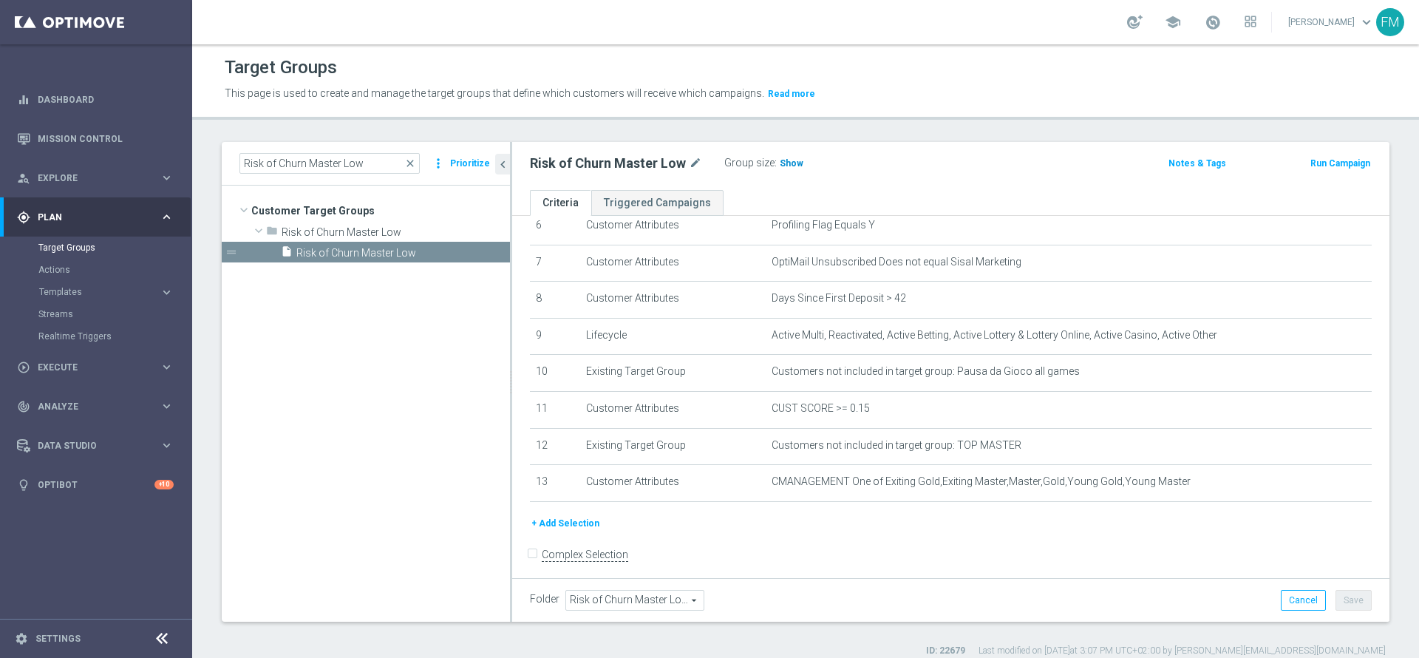
click at [792, 171] on h3 "Show" at bounding box center [791, 163] width 27 height 16
click at [413, 157] on span "close" at bounding box center [410, 163] width 12 height 12
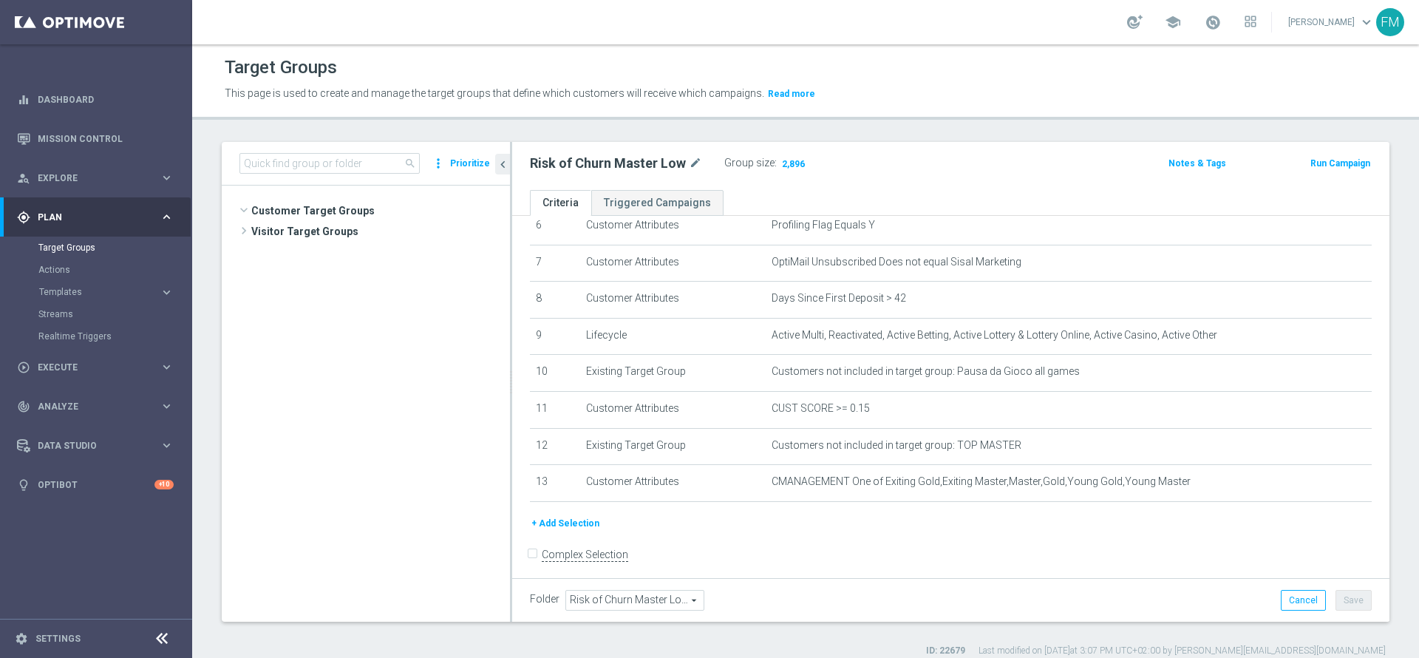
scroll to position [2800, 0]
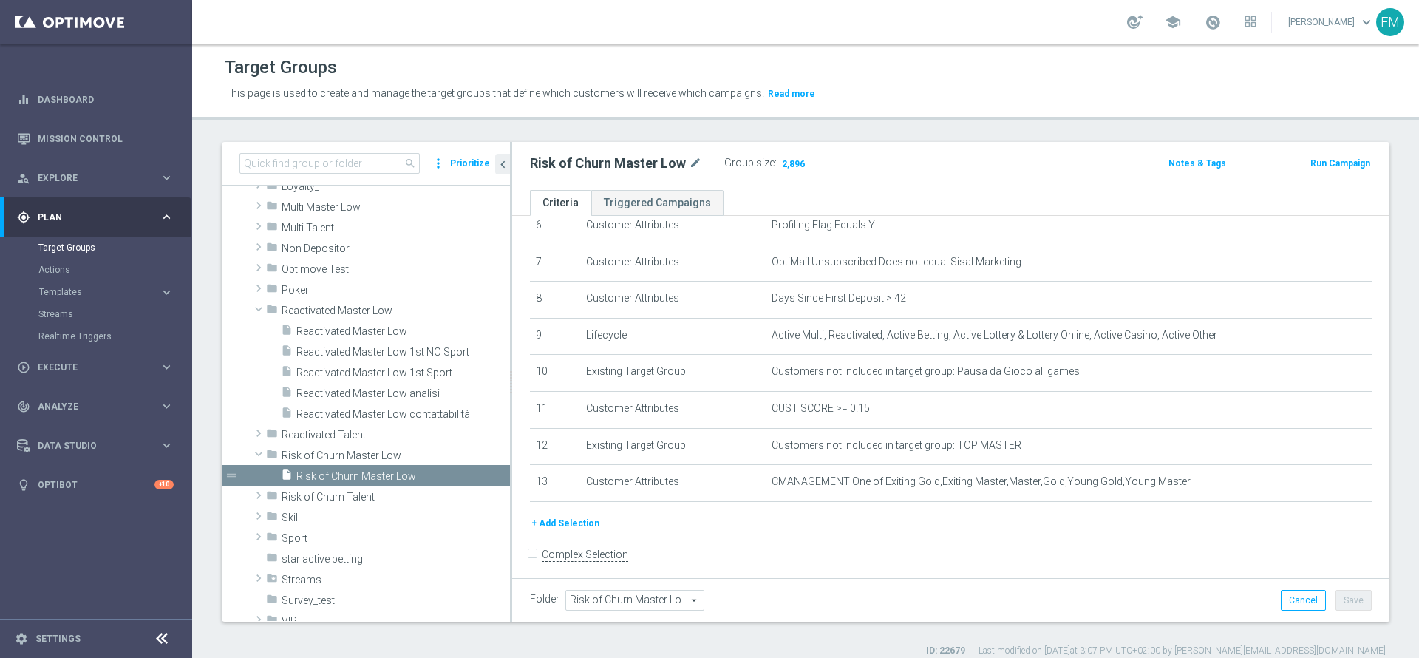
click at [413, 162] on span "search" at bounding box center [410, 163] width 12 height 12
click at [318, 166] on input at bounding box center [329, 163] width 180 height 21
paste input "Risk of churn Talent ggr nb lm > 0"
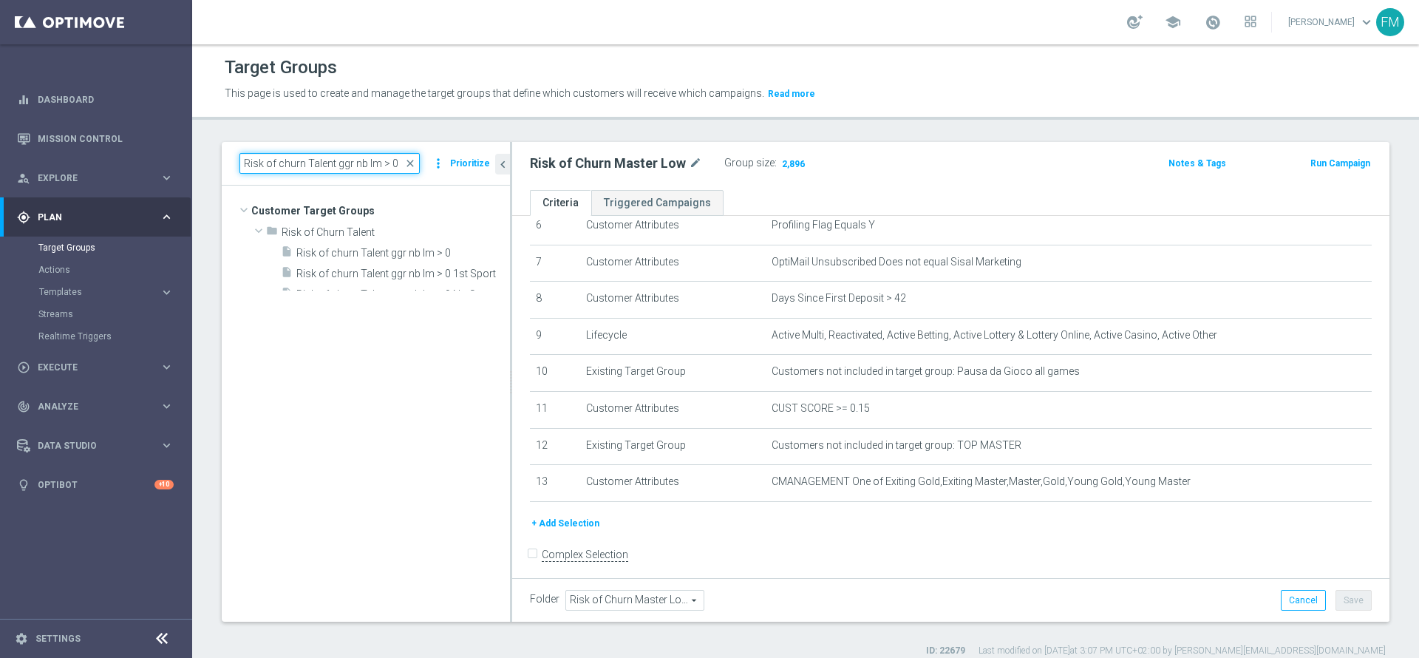
scroll to position [0, 0]
type input "Risk of churn Talent ggr nb lm > 0"
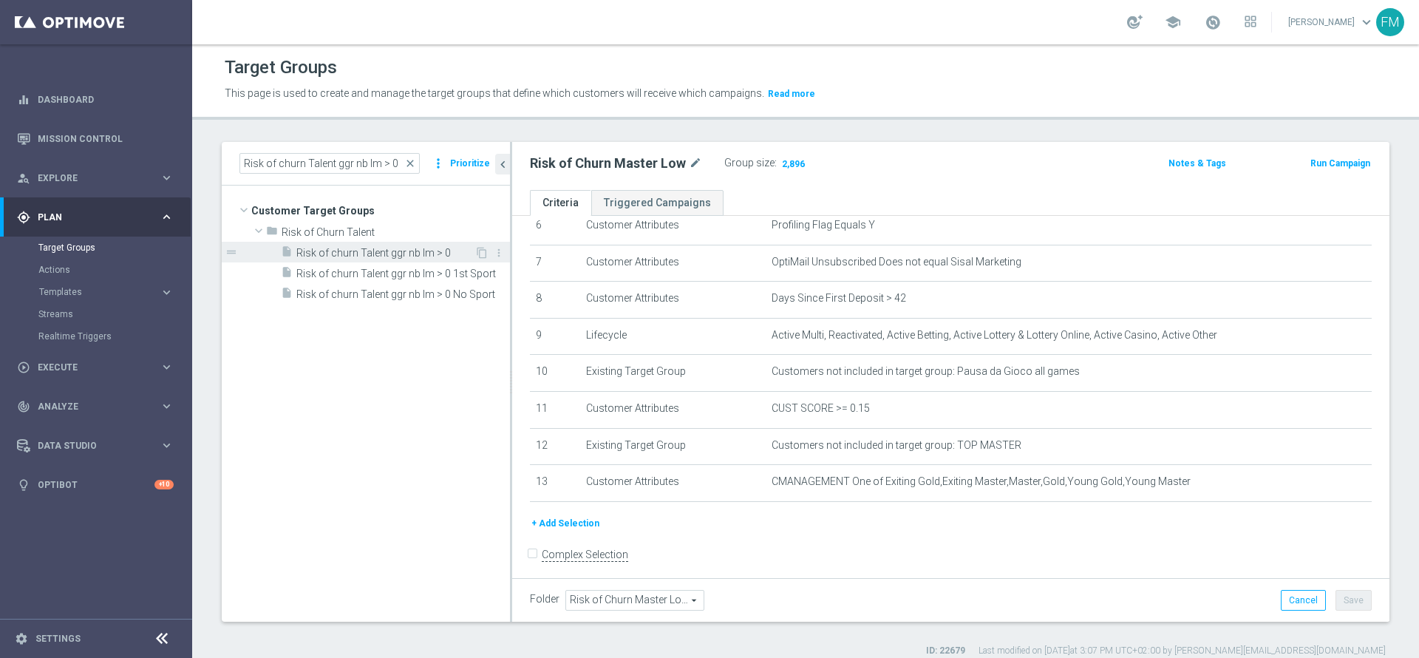
click at [429, 242] on div "insert_drive_file Risk of churn Talent ggr nb lm > 0" at bounding box center [378, 252] width 194 height 21
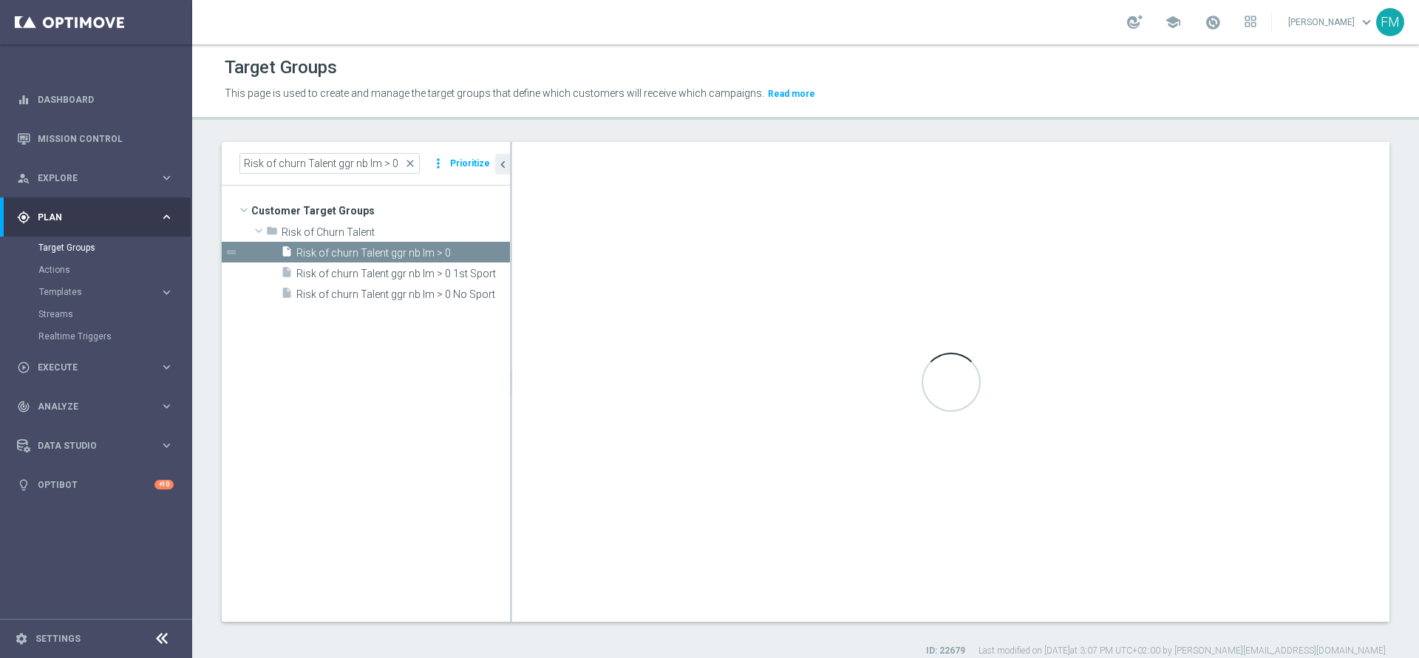
type input "Risk of Churn Talent"
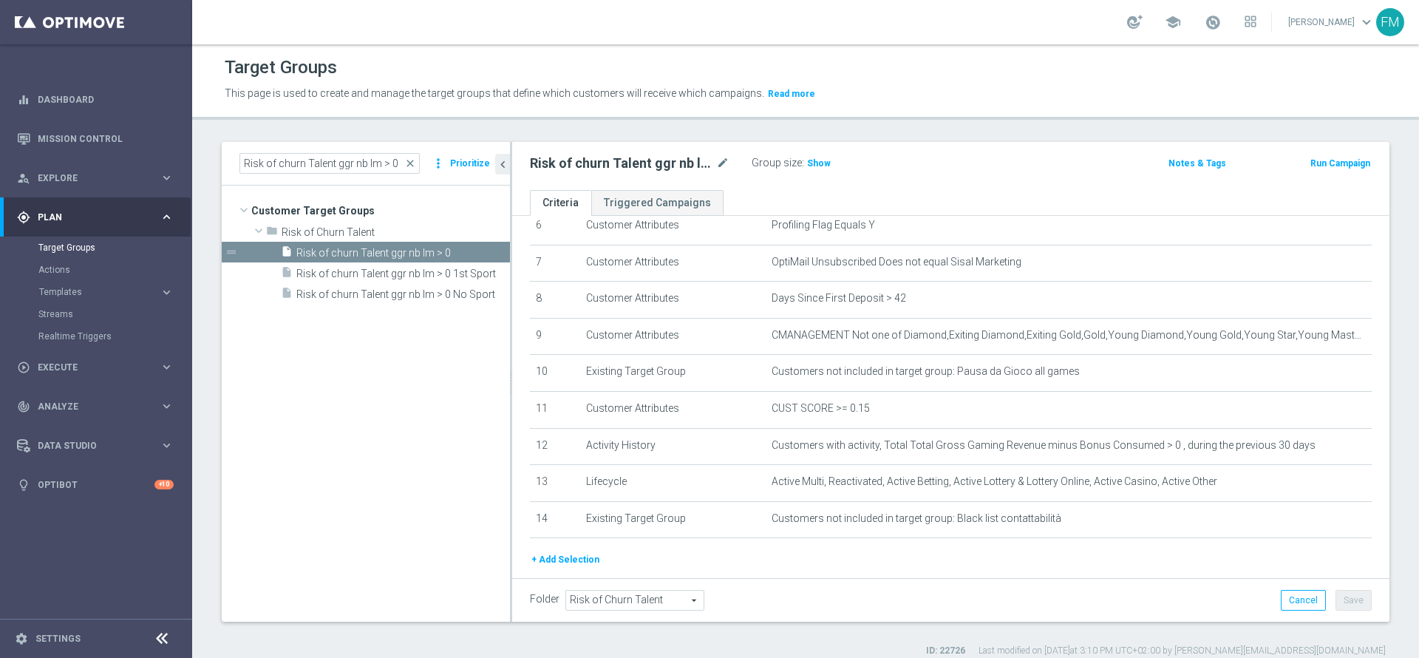
click at [826, 154] on div "Group size : Show" at bounding box center [826, 162] width 148 height 18
click at [818, 163] on span "Show" at bounding box center [819, 163] width 24 height 10
click at [409, 164] on span "close" at bounding box center [410, 163] width 12 height 12
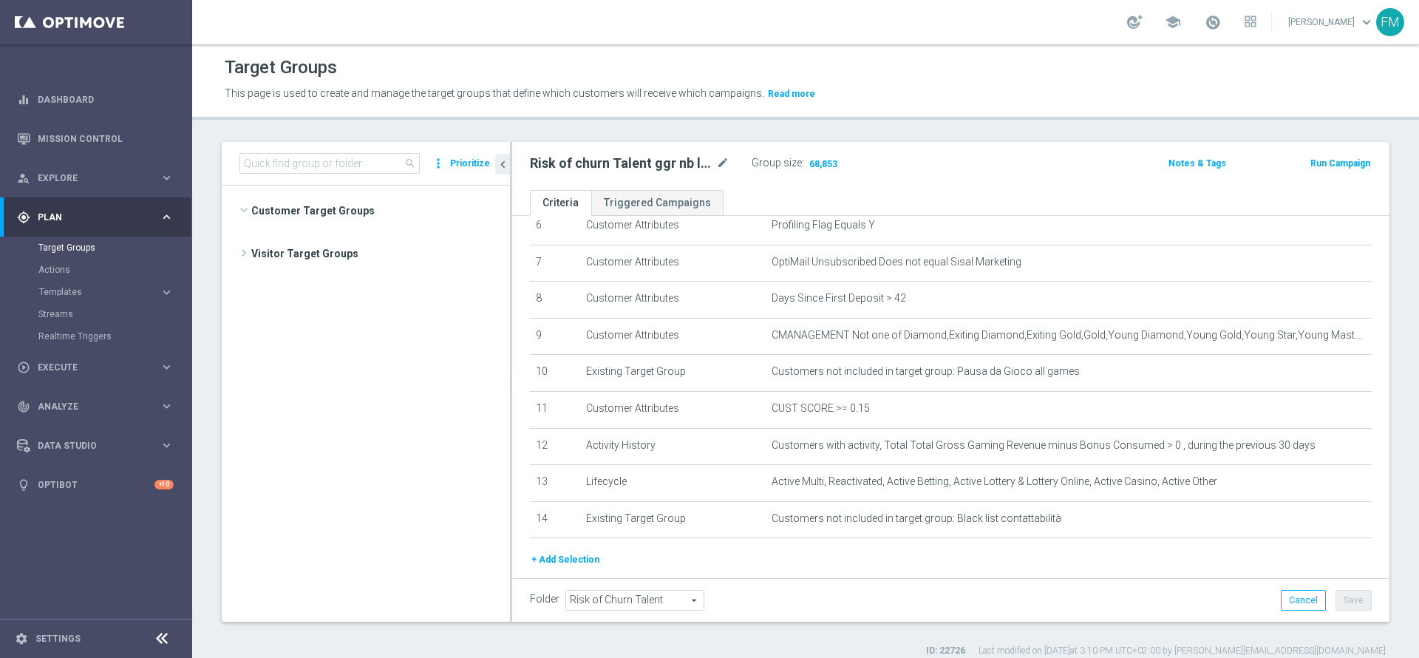
scroll to position [2858, 0]
paste input "Risk of churn Talent ggr nb lm > 0"
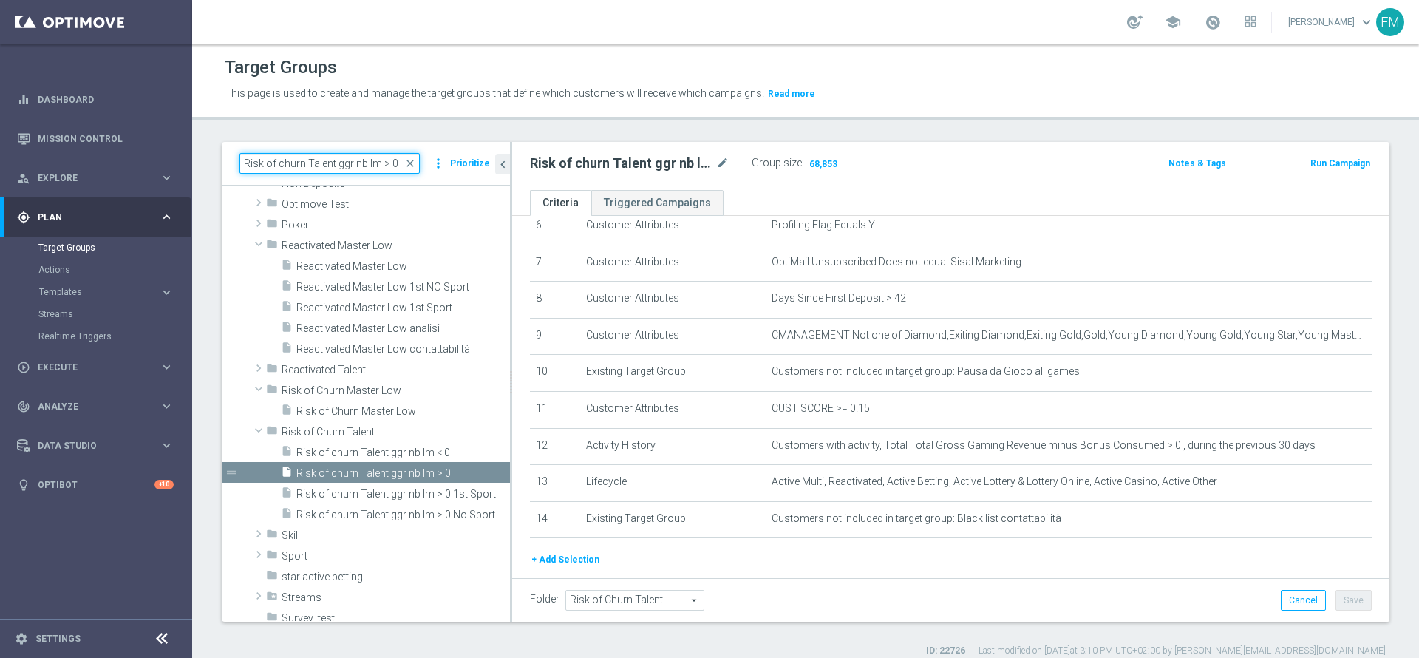
click at [360, 166] on input "Risk of churn Talent ggr nb lm > 0" at bounding box center [329, 163] width 180 height 21
type input "Risk of churn Talent ggr nb lm > 0"
click at [392, 474] on span "Risk of churn Talent ggr nb lm > 0" at bounding box center [385, 473] width 178 height 13
click at [820, 162] on span "Show" at bounding box center [819, 163] width 24 height 10
click at [411, 160] on span "close" at bounding box center [410, 163] width 12 height 12
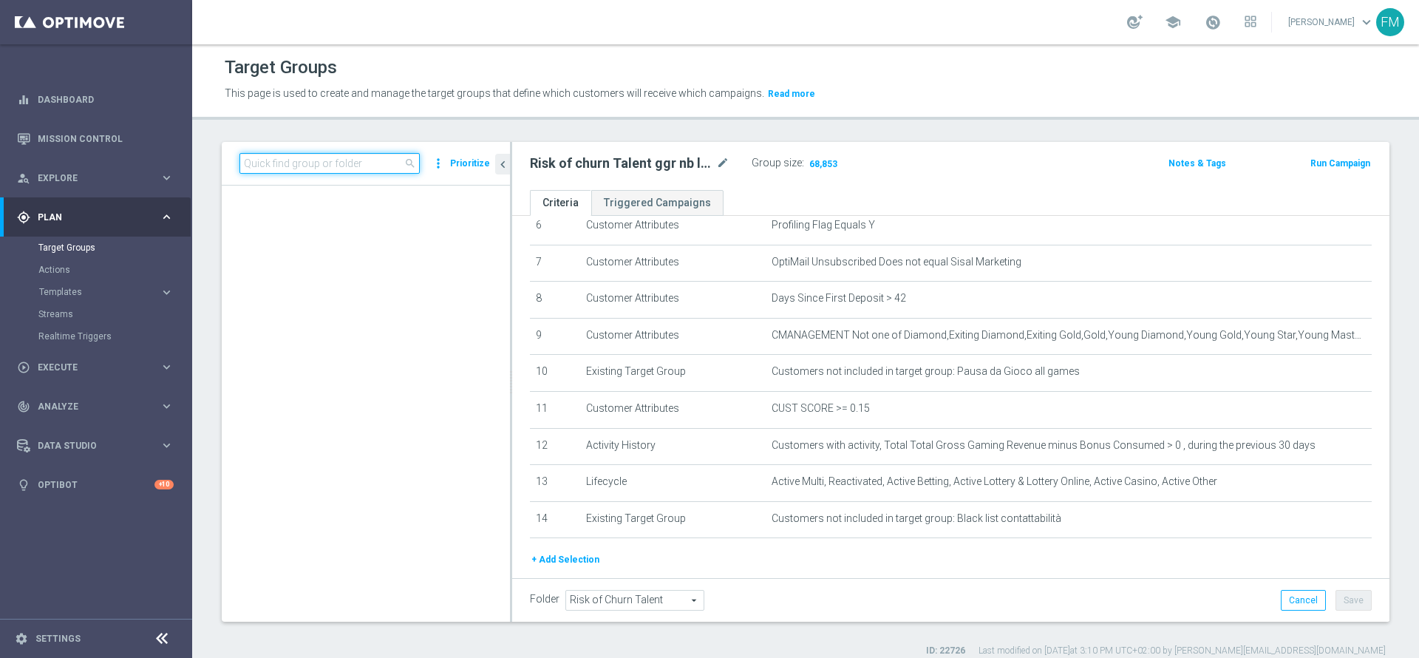
click at [355, 162] on input at bounding box center [329, 163] width 180 height 21
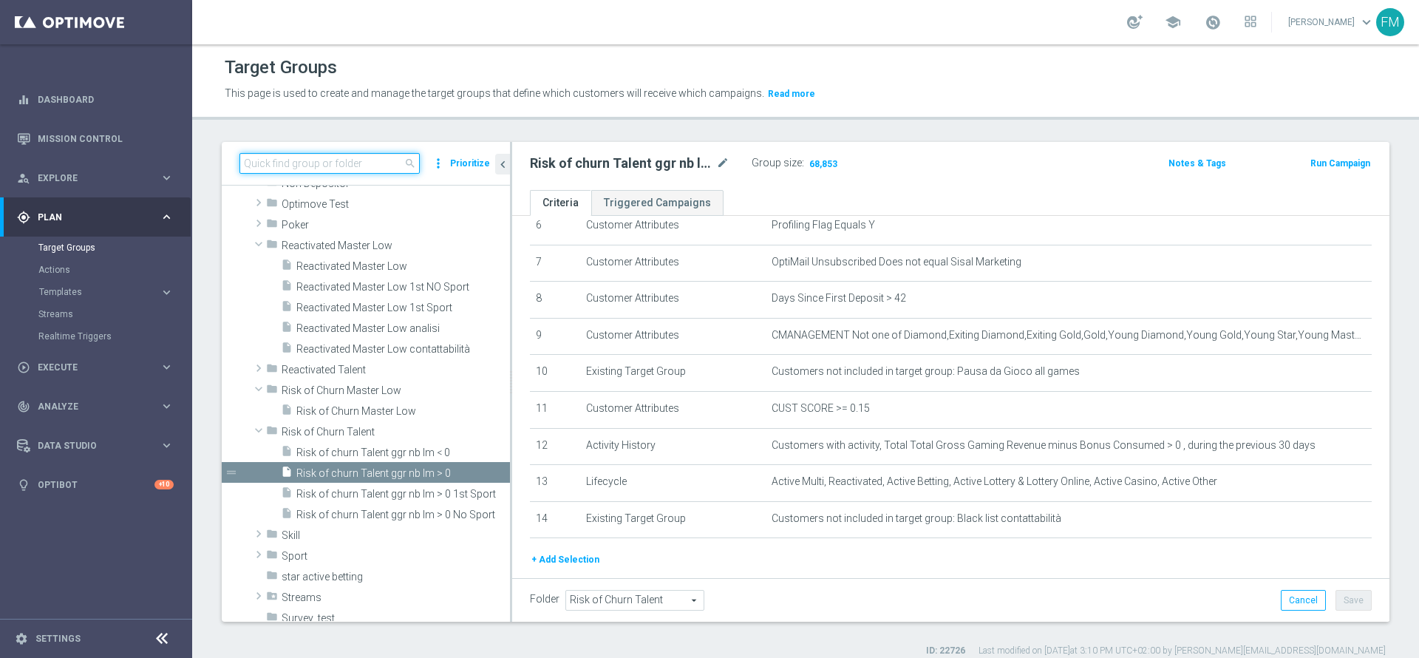
paste input "Multi Talent + Master Low ggr nb lm tra 0 e 500 1st Sport [PERSON_NAME]"
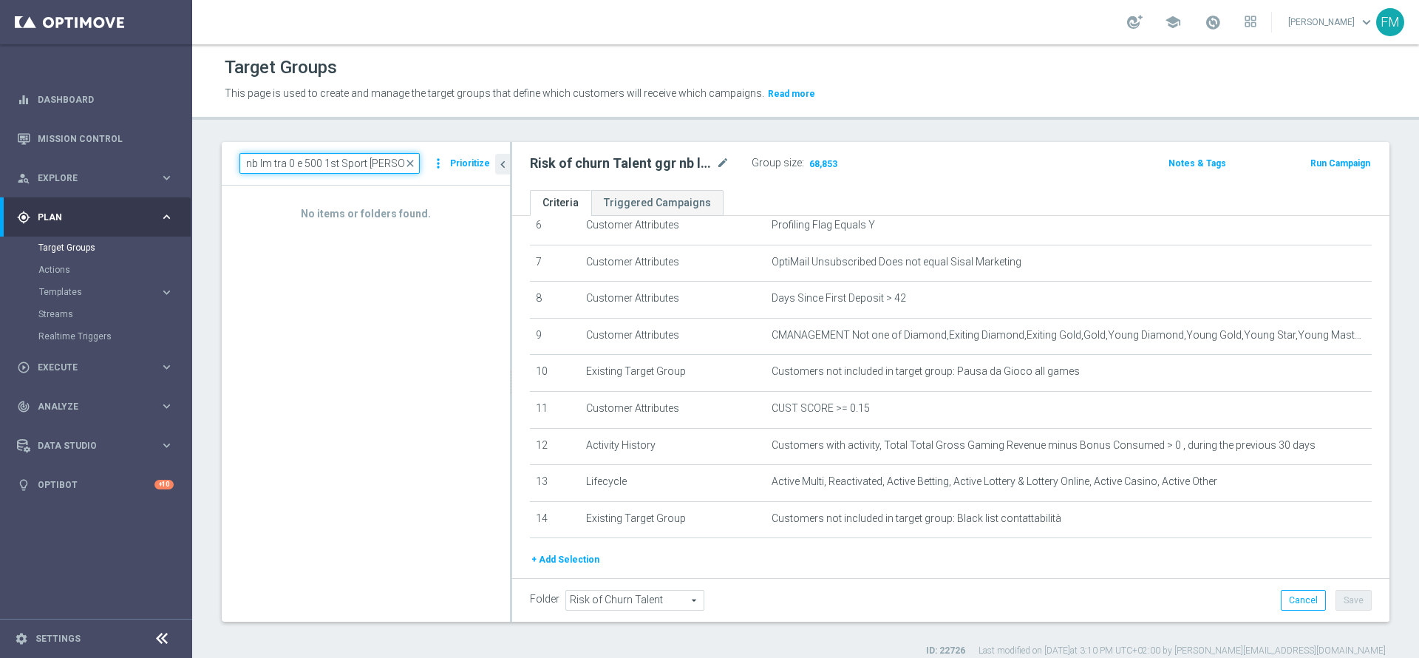
type input "Multi Talent + Master Low ggr nb lm tra 0 e 500 1st Sport [PERSON_NAME]"
click at [416, 163] on span "close" at bounding box center [410, 163] width 12 height 12
paste input "Multi Talent + Master Low ggr nb lm tra 0 e 500 1st Slot [PERSON_NAME]"
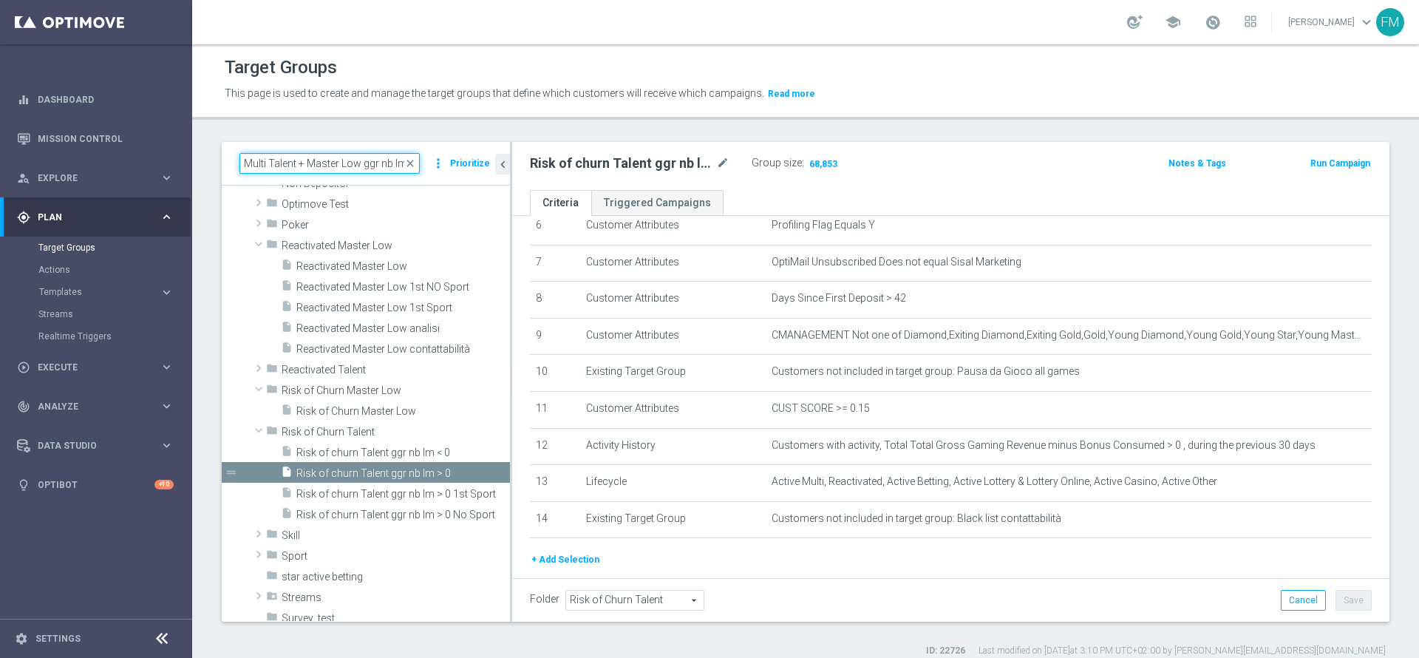
click at [356, 162] on input "Multi Talent + Master Low ggr nb lm tra 0 e 500 1st Slot [PERSON_NAME]" at bounding box center [329, 163] width 180 height 21
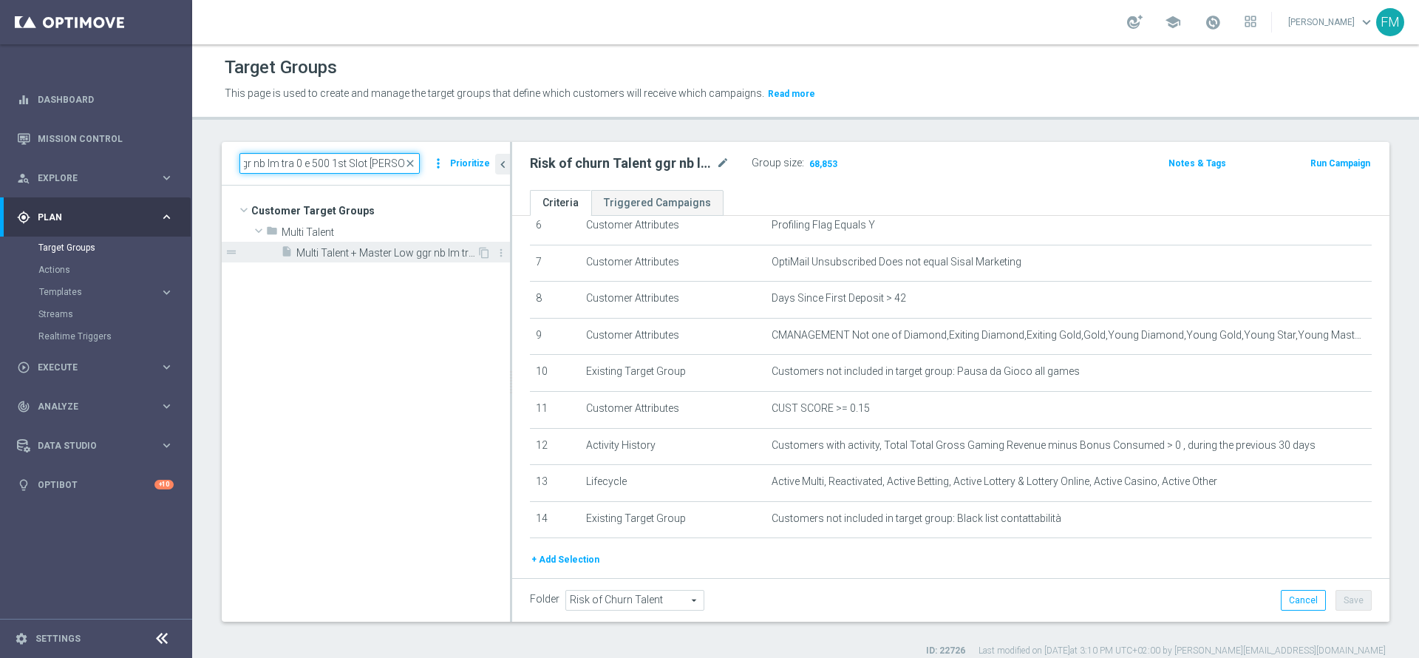
type input "Multi Talent + Master Low ggr nb lm tra 0 e 500 1st Slot [PERSON_NAME]"
click at [391, 245] on div "insert_drive_file Multi Talent + Master Low ggr nb lm tra 0 e 500 1st Slot lm s…" at bounding box center [379, 252] width 196 height 21
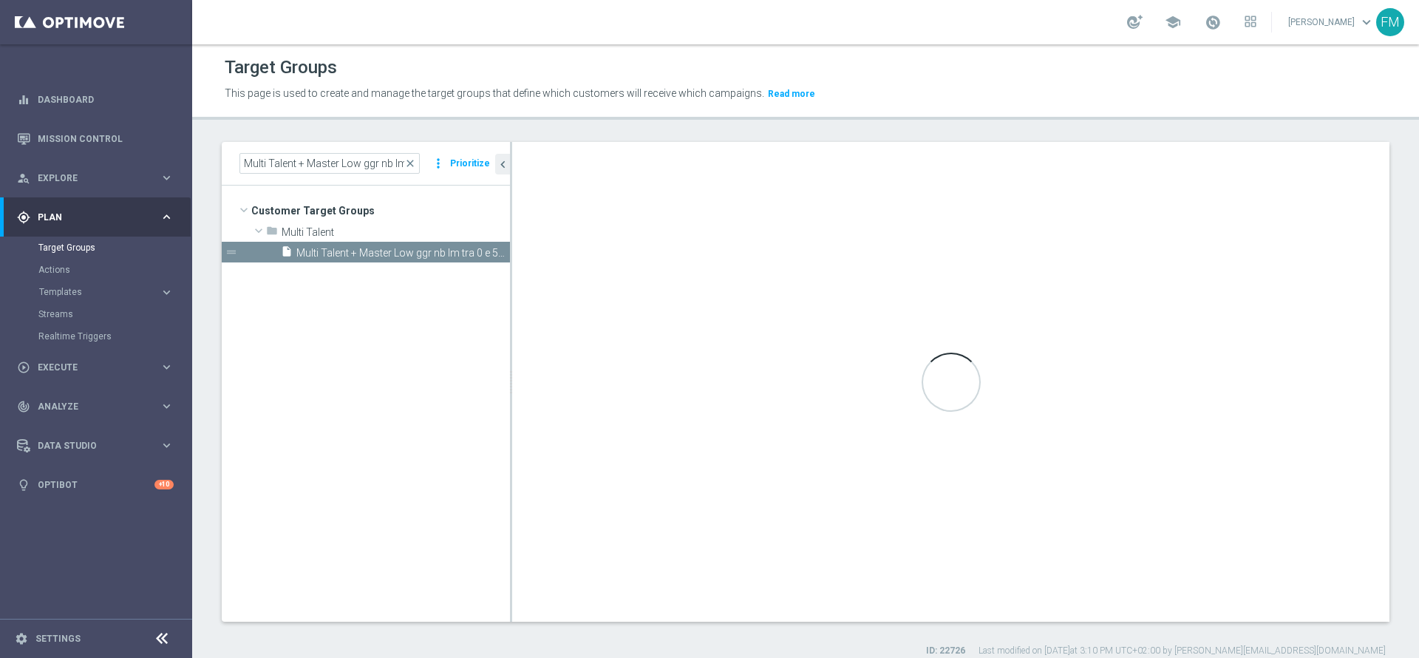
type input "Multi Talent"
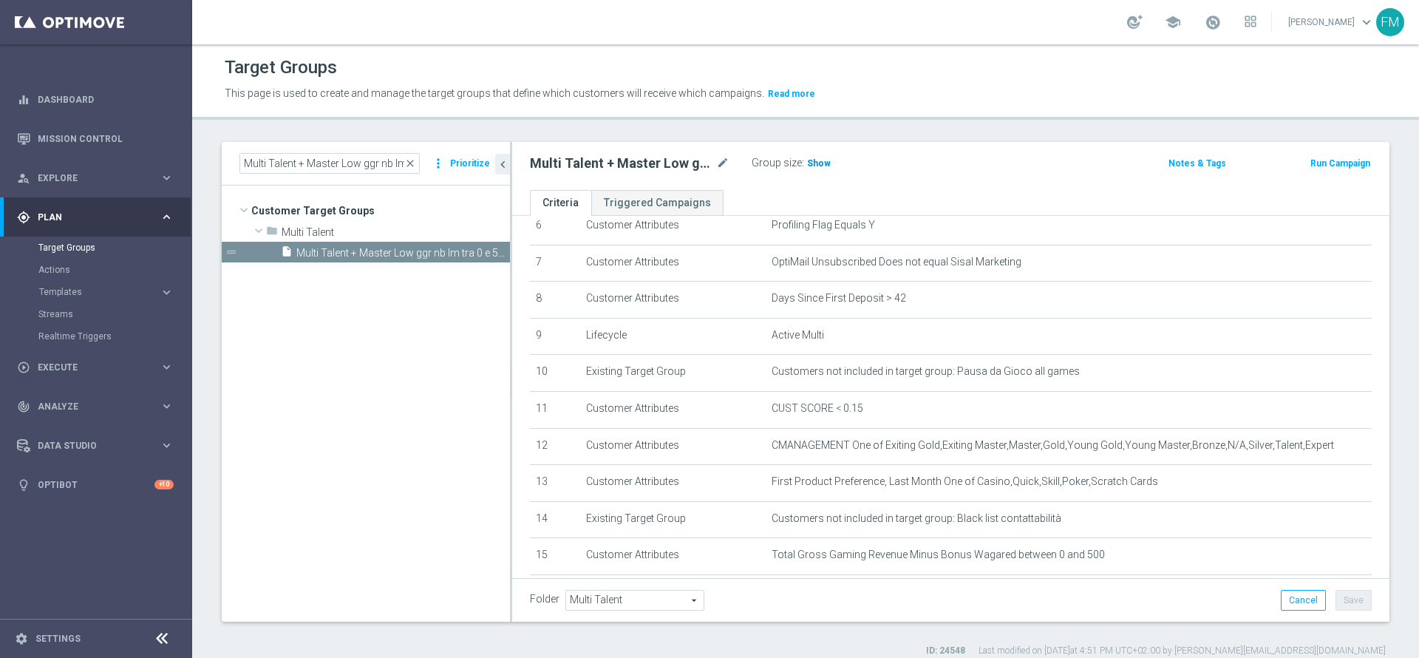
click at [810, 160] on span "Show" at bounding box center [819, 163] width 24 height 10
click at [480, 257] on icon "content_copy" at bounding box center [484, 253] width 12 height 12
click at [436, 256] on span "Copy of Multi Talent + Master Low ggr nb lm tra 0 e 500 1st Slot lm saldo" at bounding box center [386, 253] width 180 height 13
click at [719, 166] on icon "mode_edit" at bounding box center [722, 163] width 13 height 18
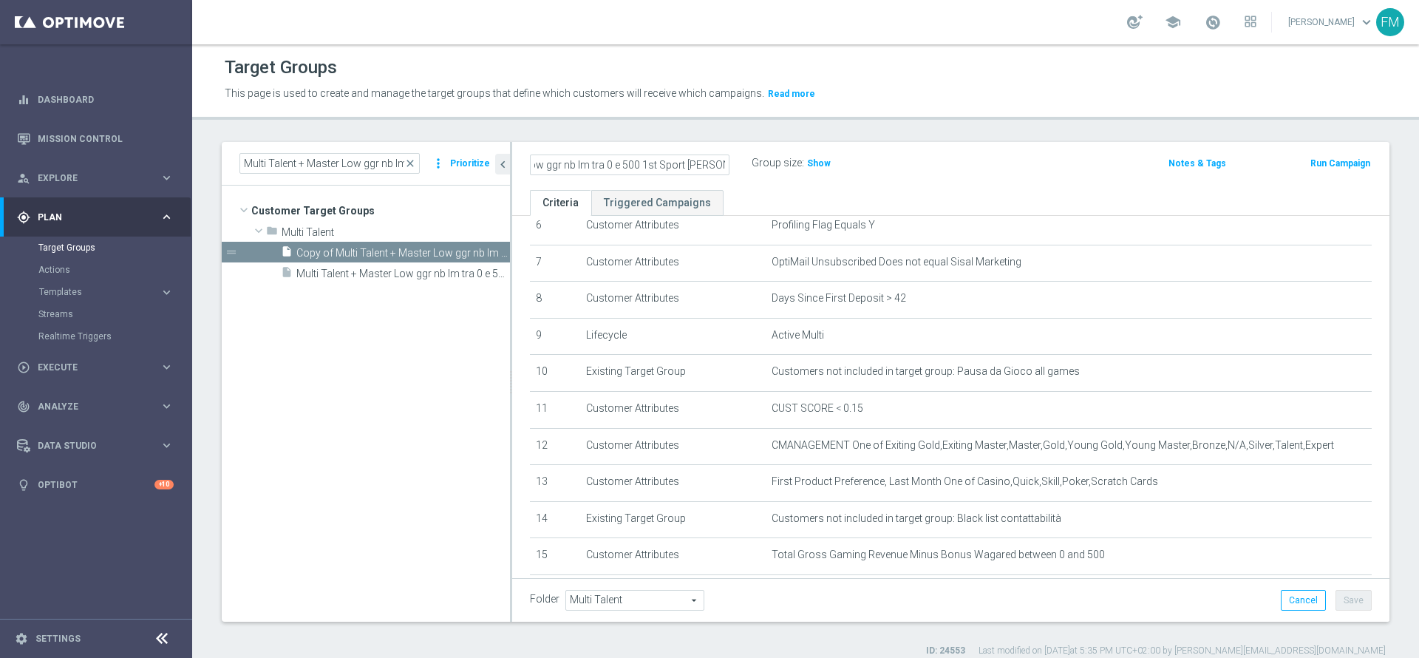
type input "Multi Talent + Master Low ggr nb lm tra 0 e 500 1st Sport [PERSON_NAME]"
click at [1045, 173] on div "Multi Talent + Master Low ggr nb lm tra 0 e 500 1st Sport lm saldo Group size :…" at bounding box center [807, 164] width 576 height 22
click at [1336, 607] on button "Save" at bounding box center [1354, 600] width 36 height 21
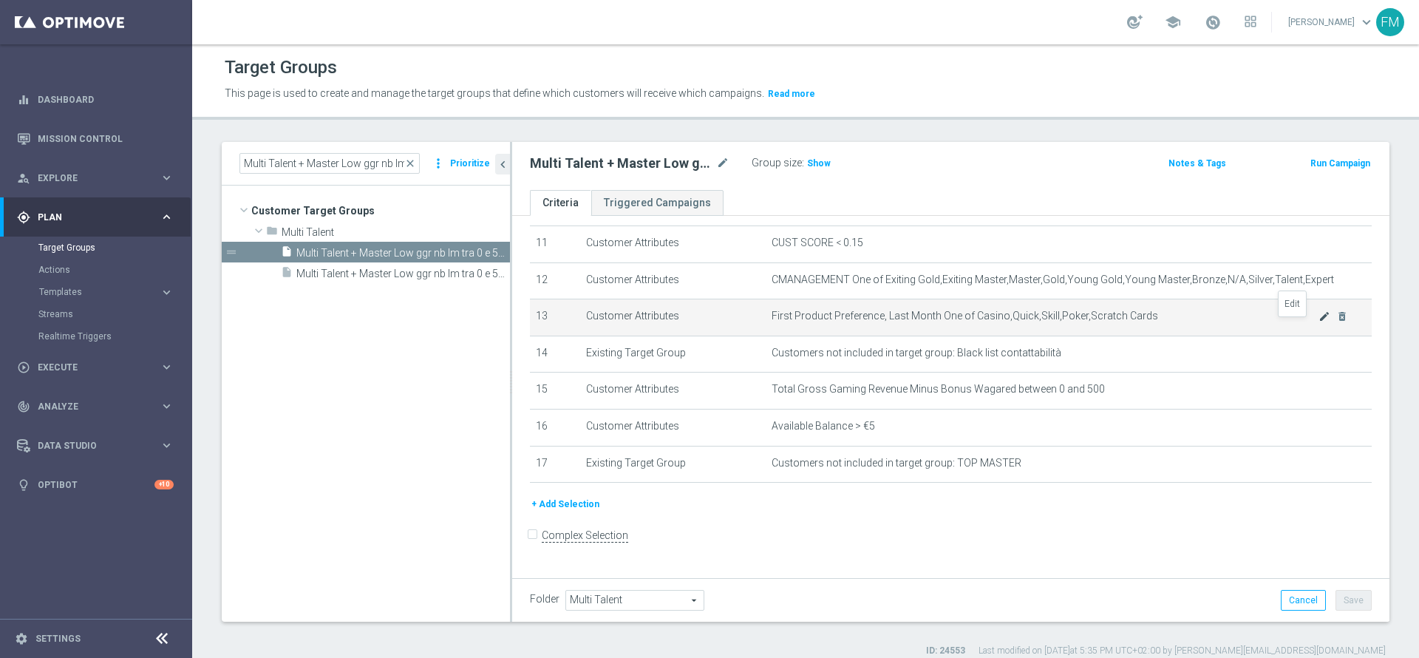
click at [1319, 322] on icon "mode_edit" at bounding box center [1325, 316] width 12 height 12
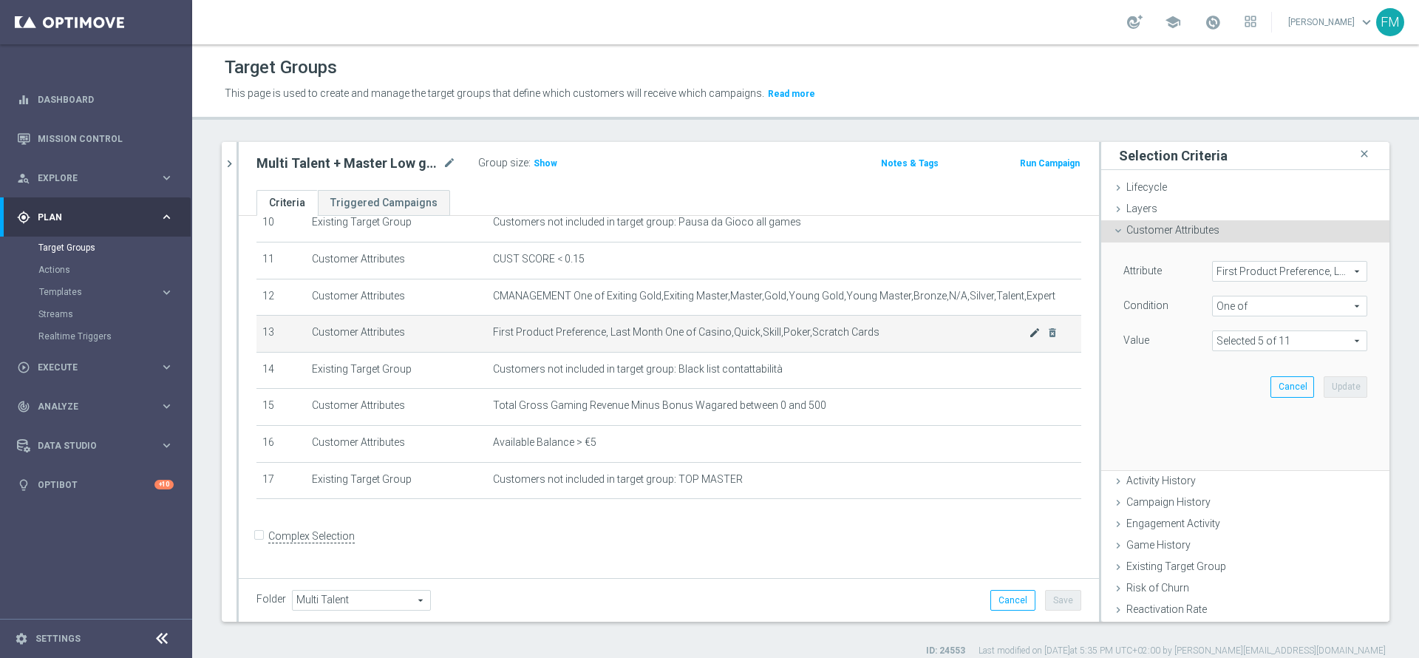
scroll to position [393, 0]
click at [1241, 310] on span "One of" at bounding box center [1290, 305] width 154 height 19
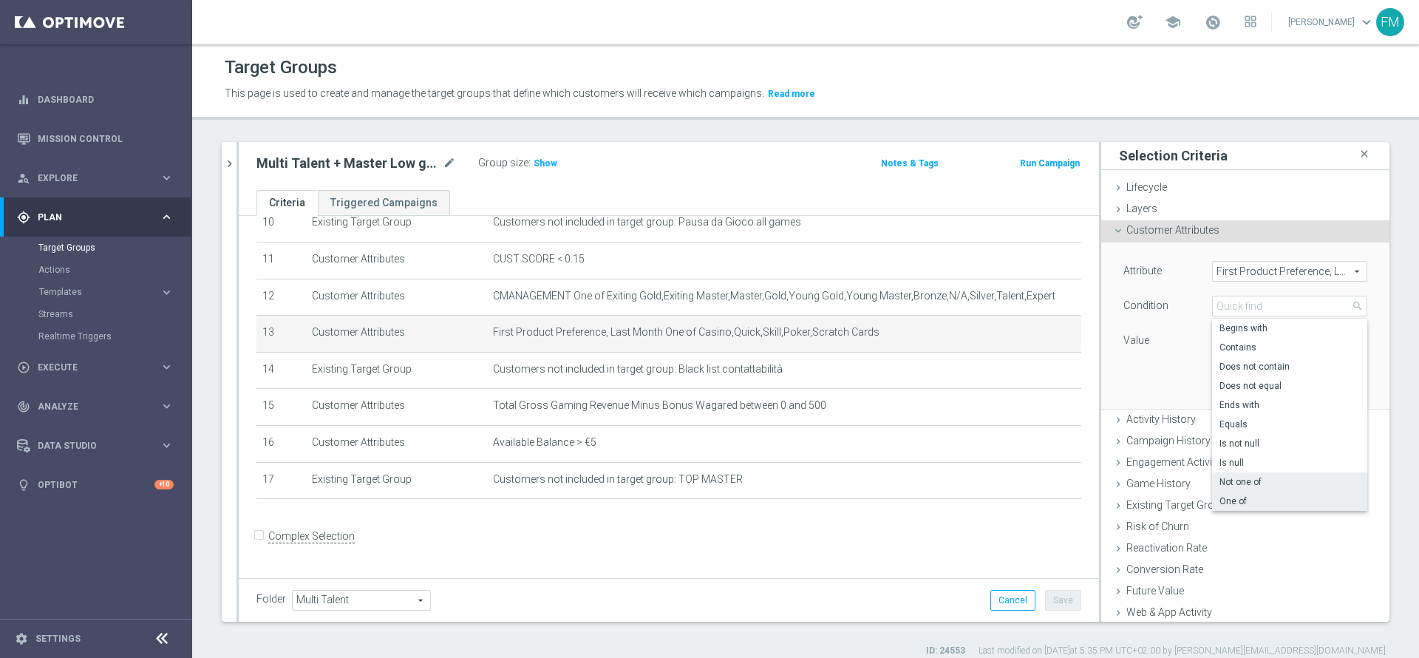
click at [1243, 477] on span "Not one of" at bounding box center [1290, 482] width 140 height 12
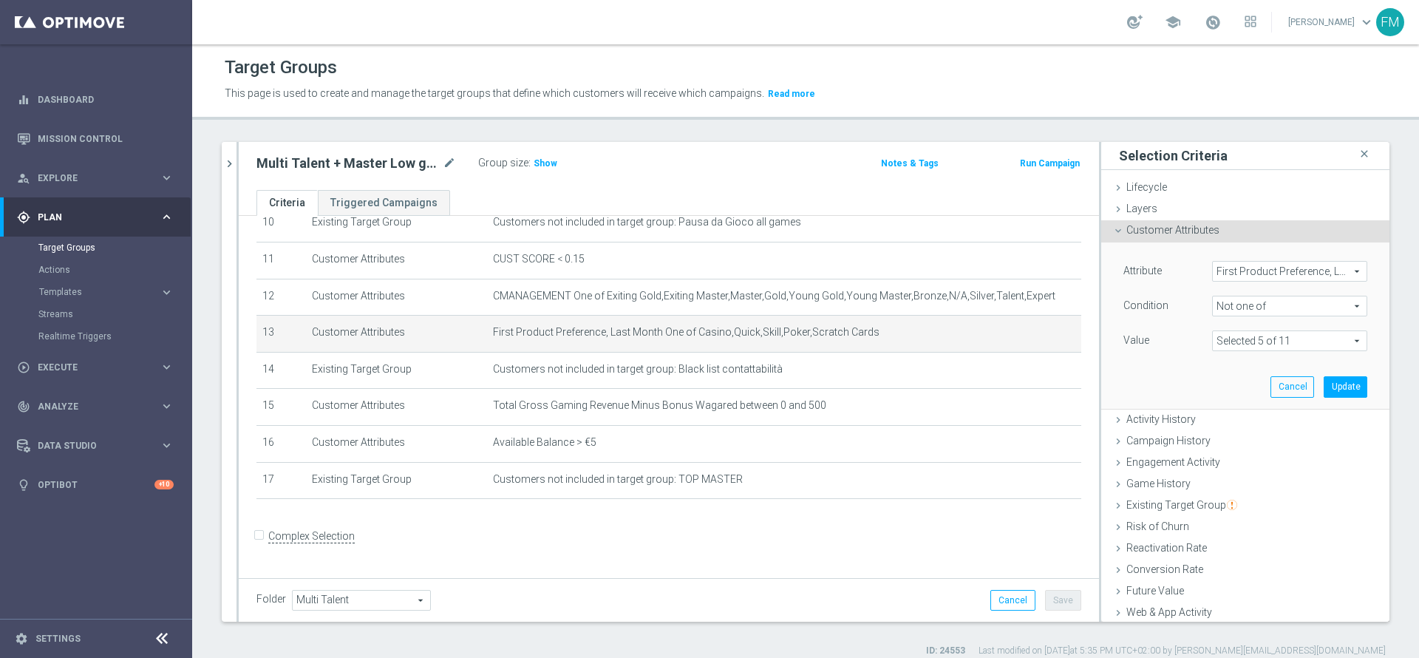
click at [1235, 313] on span "Not one of" at bounding box center [1290, 305] width 154 height 19
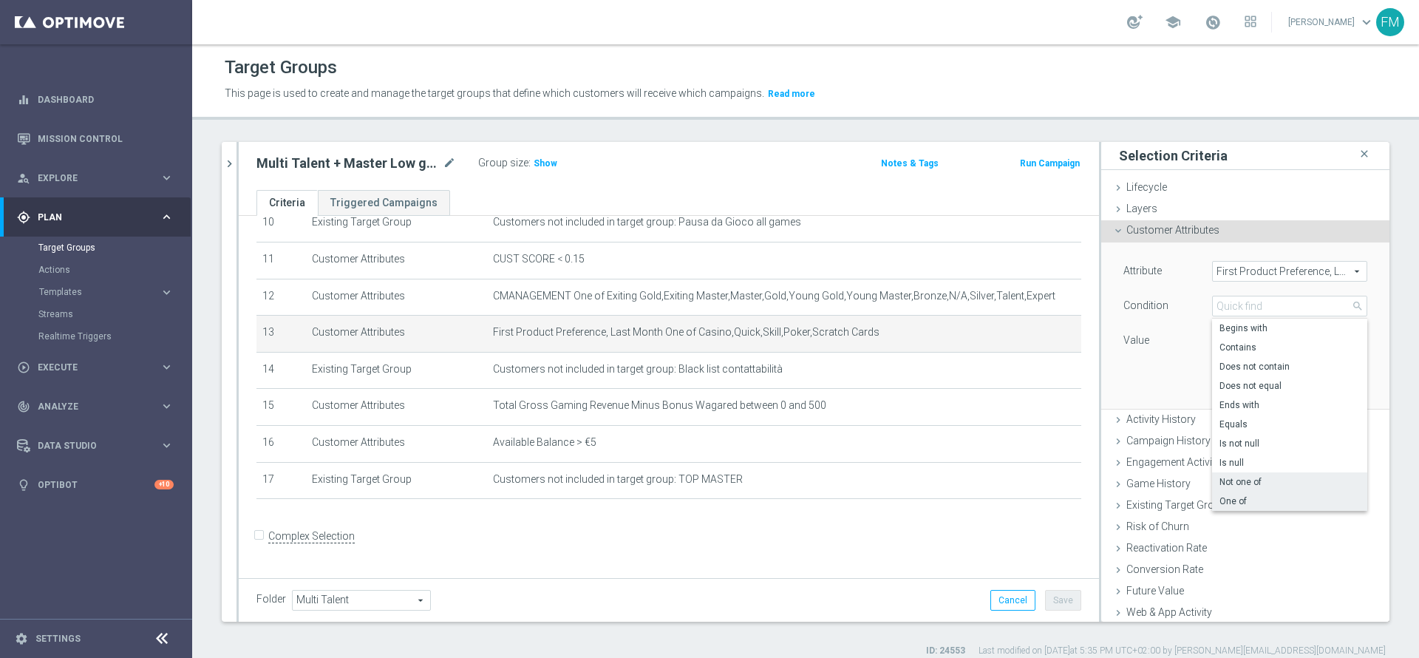
click at [1228, 502] on span "One of" at bounding box center [1290, 501] width 140 height 12
type input "One of"
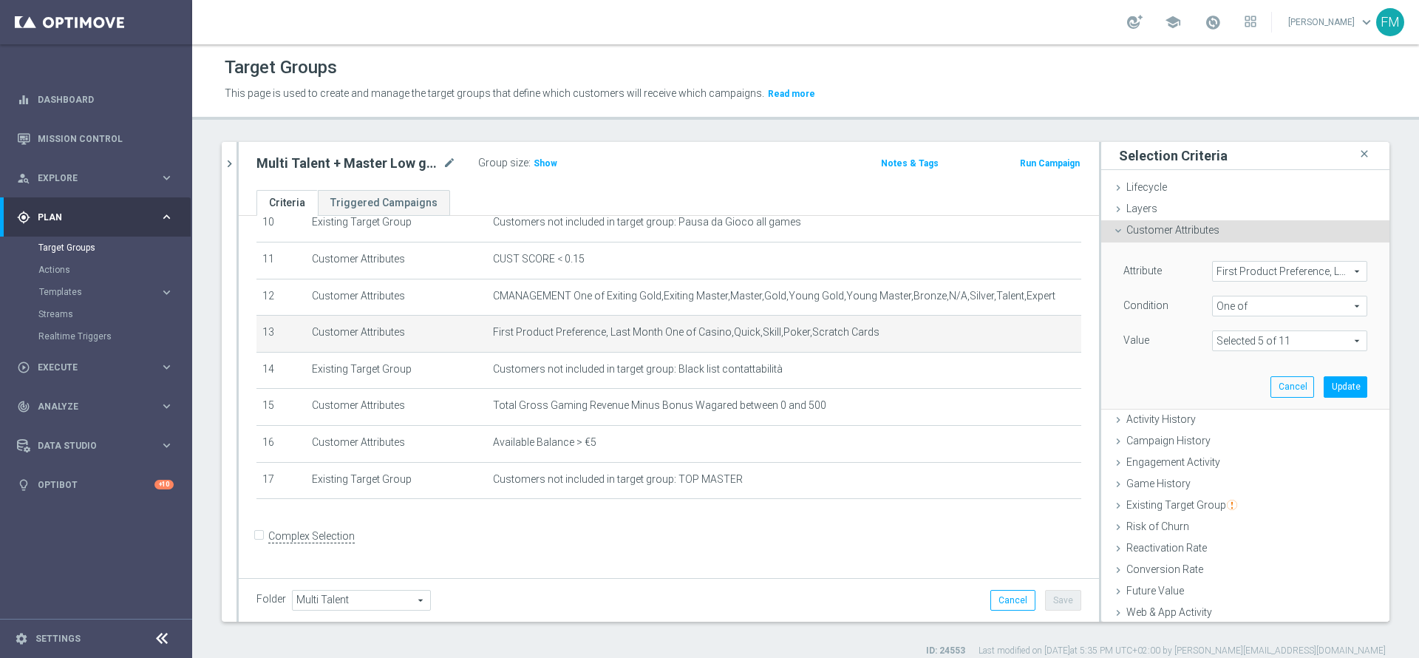
click at [1245, 333] on span at bounding box center [1290, 340] width 154 height 19
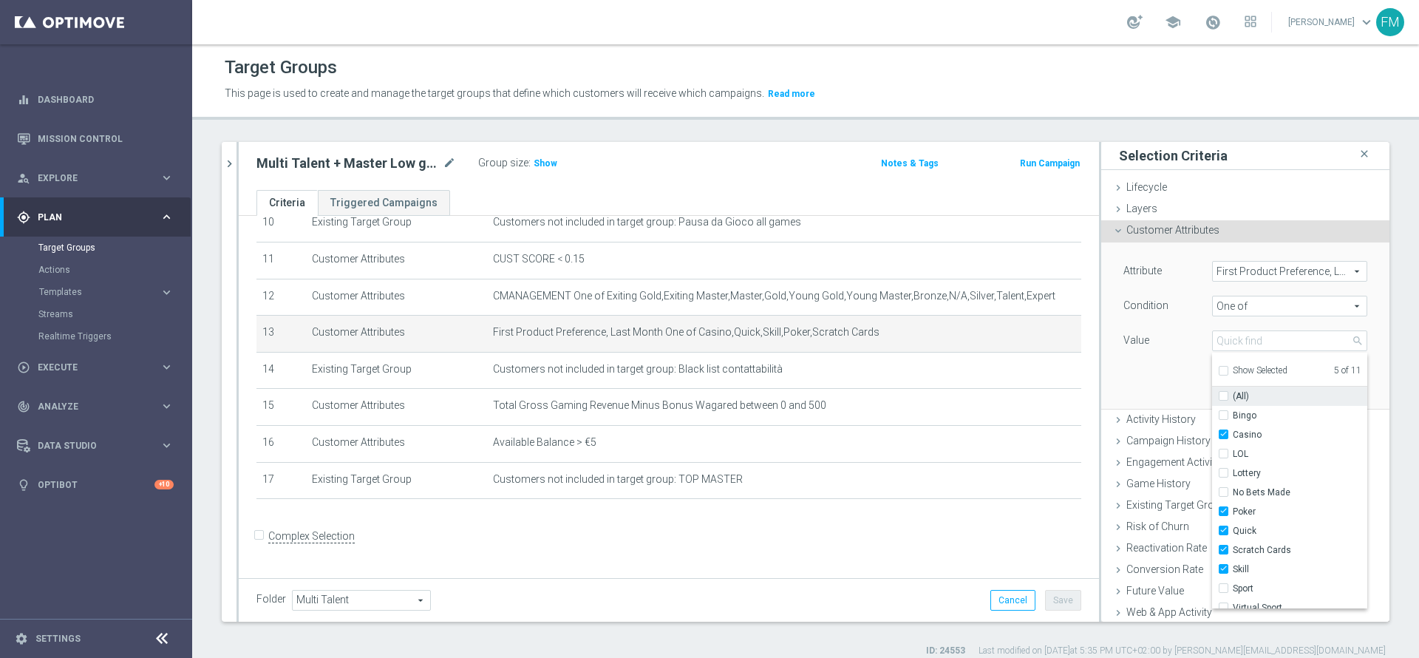
click at [1212, 402] on div "(All)" at bounding box center [1289, 396] width 155 height 19
click at [1223, 398] on input "(All)" at bounding box center [1228, 397] width 10 height 10
checkbox input "true"
type input "Selected 11 of 11"
checkbox input "true"
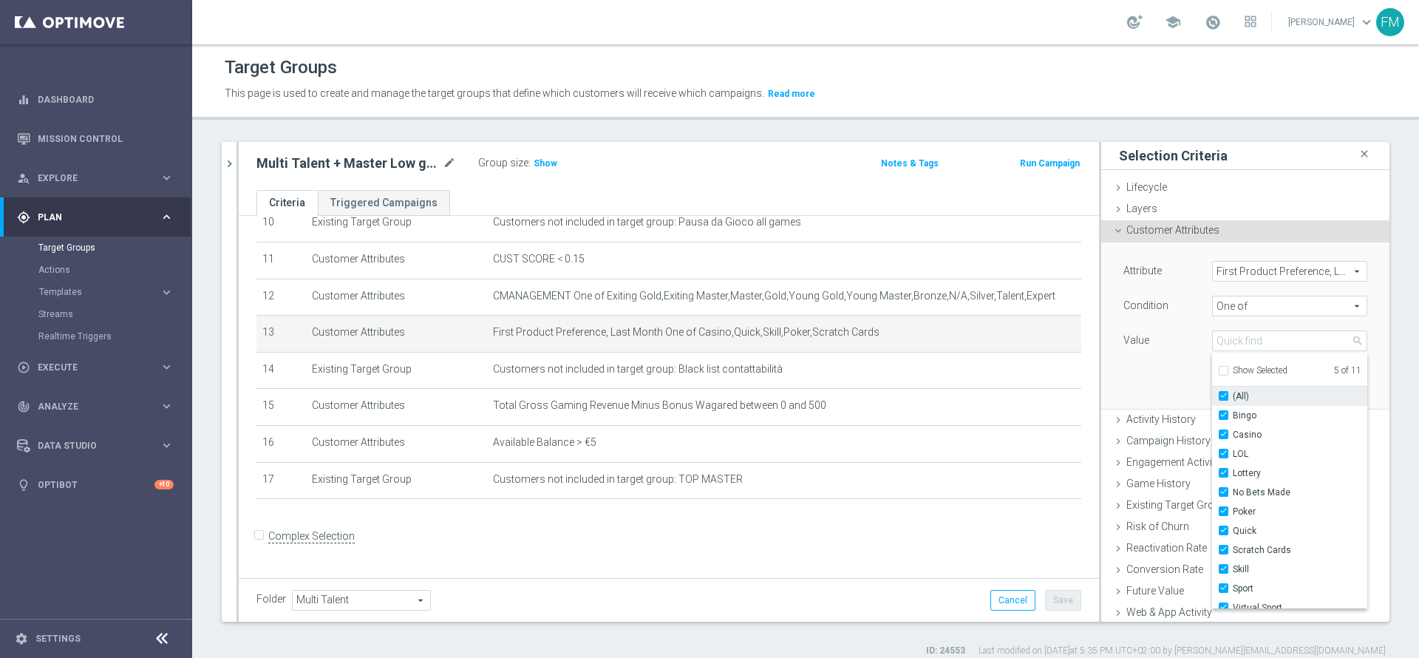
checkbox input "true"
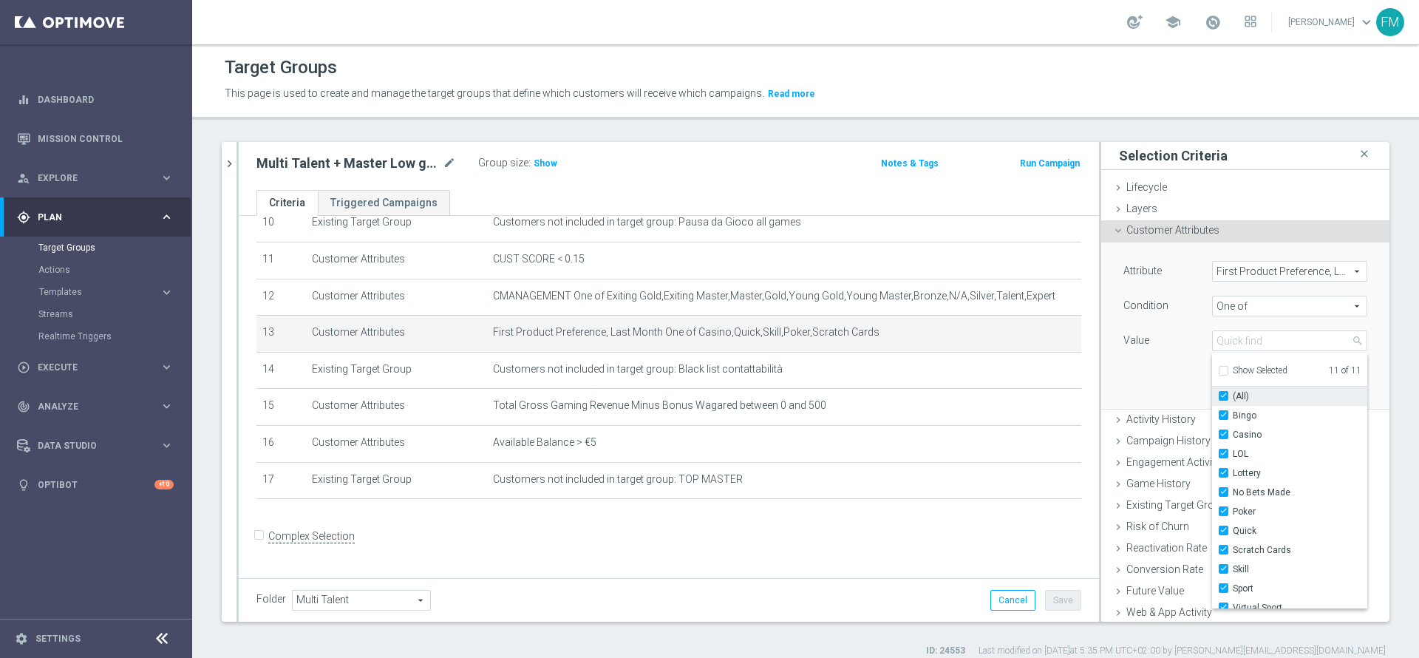
click at [1223, 398] on input "(All)" at bounding box center [1228, 397] width 10 height 10
checkbox input "false"
type input "Select"
checkbox input "false"
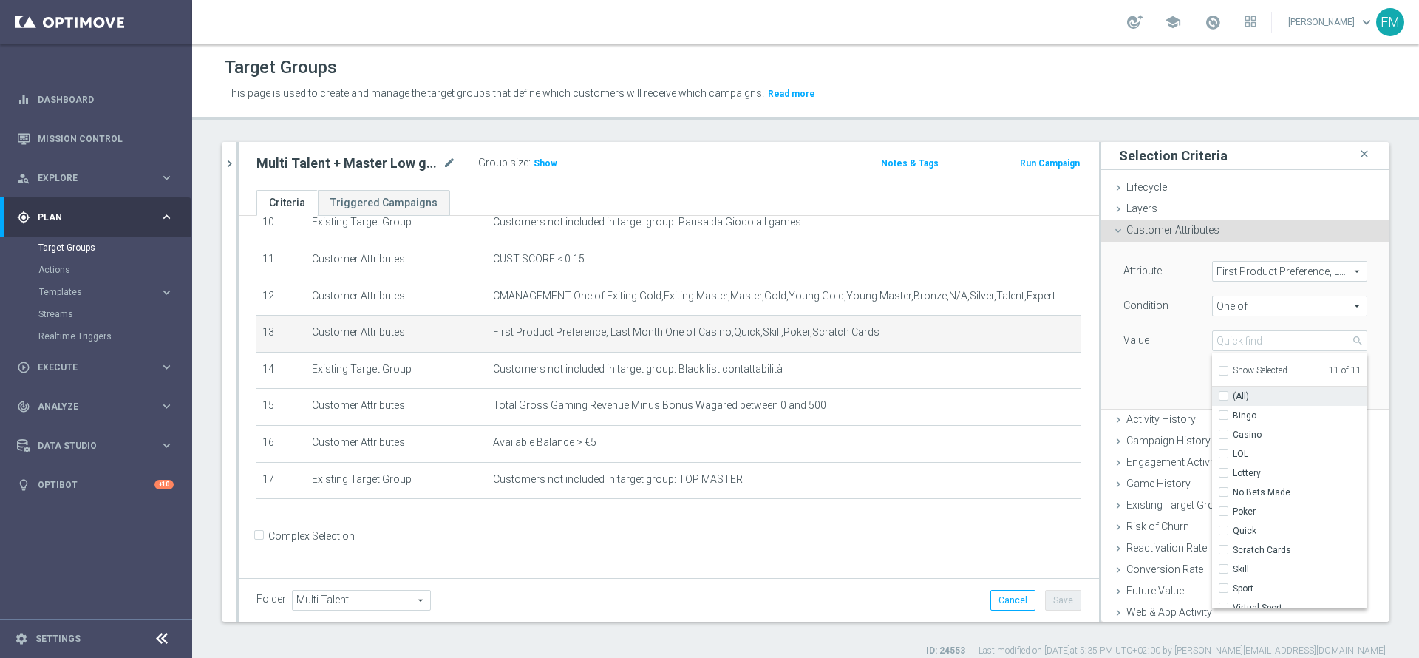
checkbox input "false"
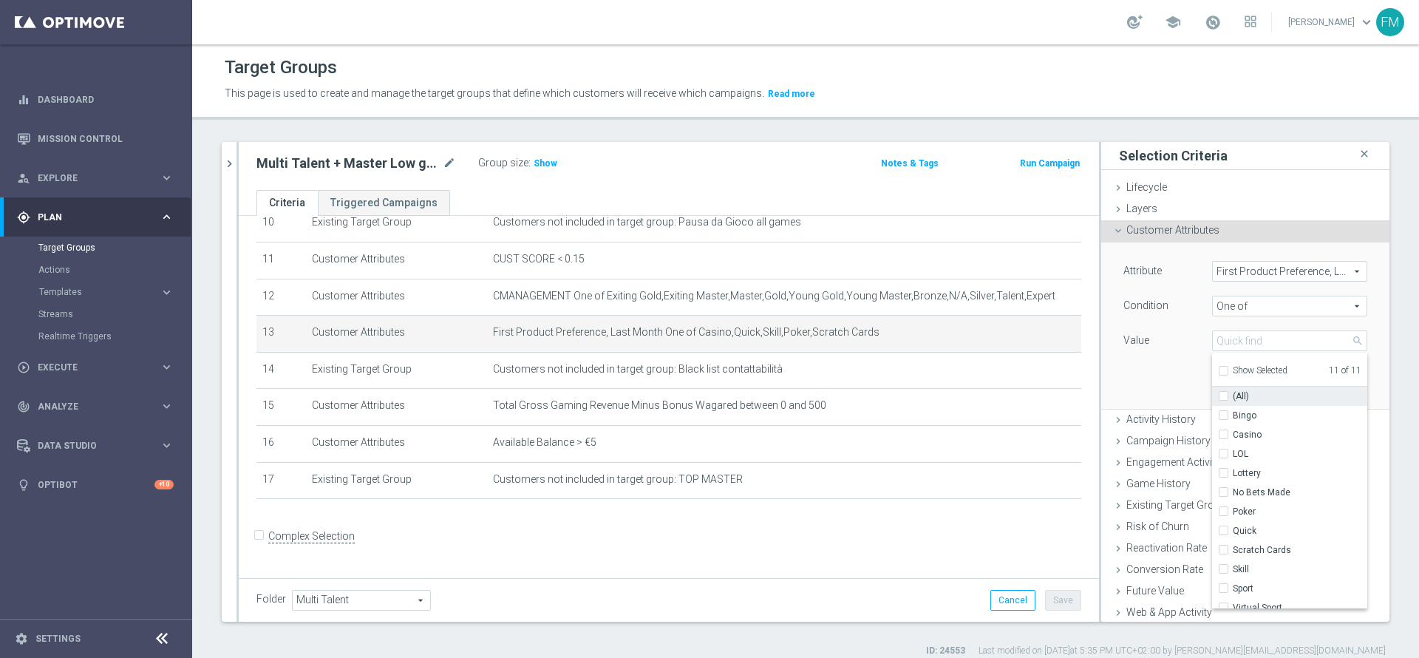
checkbox input "false"
click at [1223, 490] on input "No Bets Made" at bounding box center [1228, 493] width 10 height 10
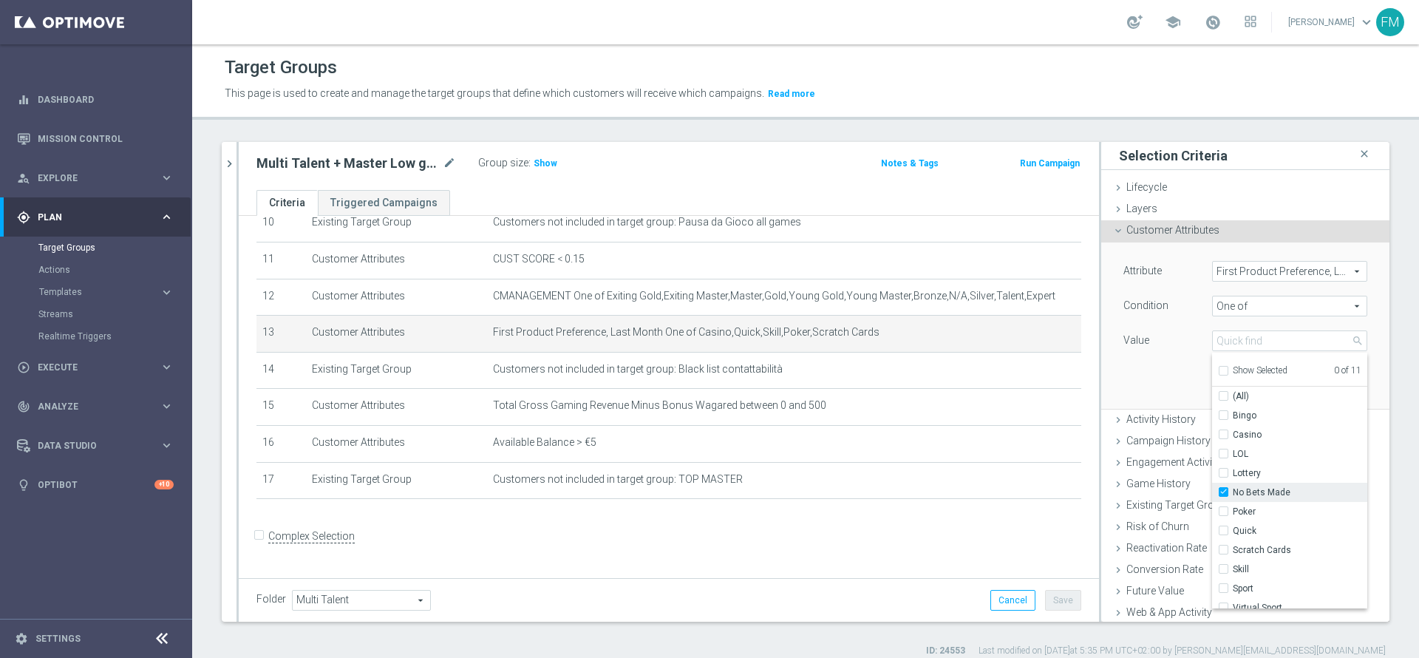
checkbox input "true"
type input "No Bets Made"
click at [1223, 602] on input "Virtual Sport" at bounding box center [1228, 599] width 10 height 10
checkbox input "true"
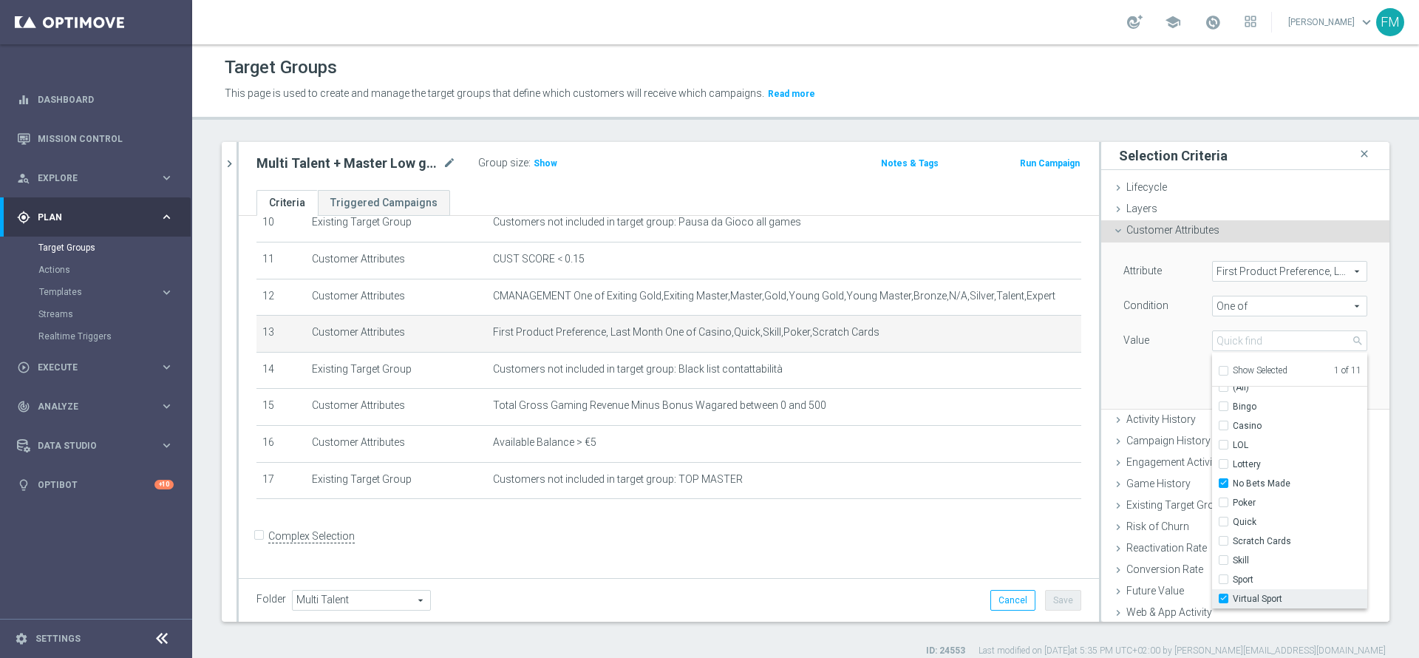
type input "Selected 2 of 11"
click at [1223, 578] on input "Sport" at bounding box center [1228, 580] width 10 height 10
checkbox input "true"
type input "Selected 3 of 11"
click at [1135, 366] on div "Attribute First Product Preference, Last Month First Product Preference, Last M…" at bounding box center [1245, 325] width 266 height 166
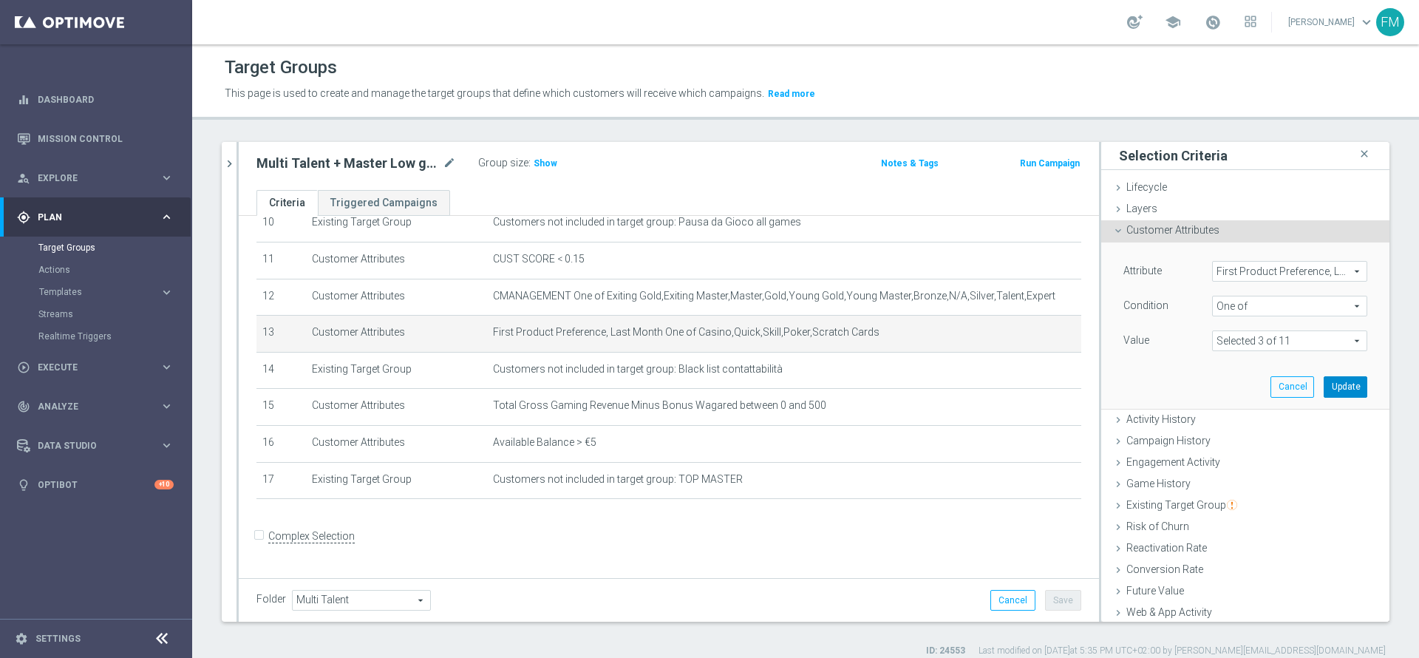
click at [1324, 381] on button "Update" at bounding box center [1346, 386] width 44 height 21
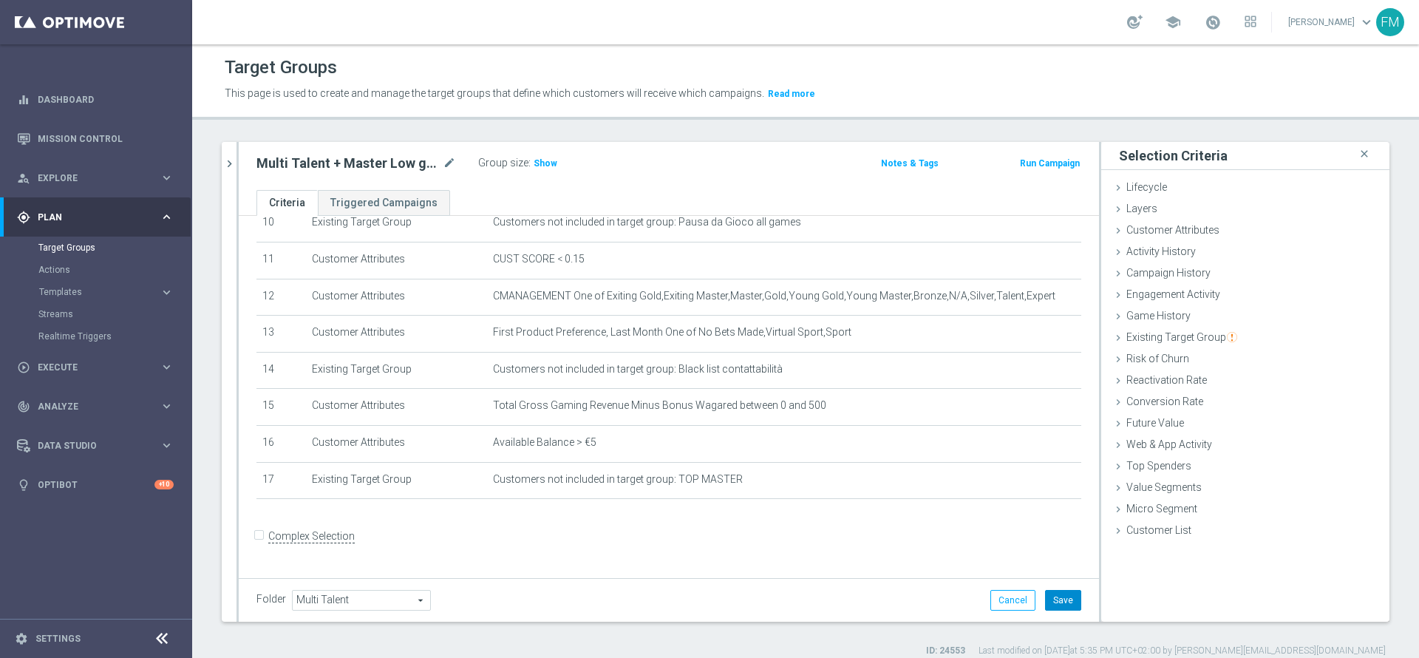
click at [1045, 600] on button "Save" at bounding box center [1063, 600] width 36 height 21
click at [541, 168] on span "Show" at bounding box center [546, 163] width 24 height 10
click at [698, 157] on div "Multi Talent + Master Low ggr nb lm tra 0 e 500 1st Sport lm saldo mode_edit Gr…" at bounding box center [527, 163] width 565 height 21
click at [234, 157] on icon "chevron_right" at bounding box center [229, 164] width 14 height 14
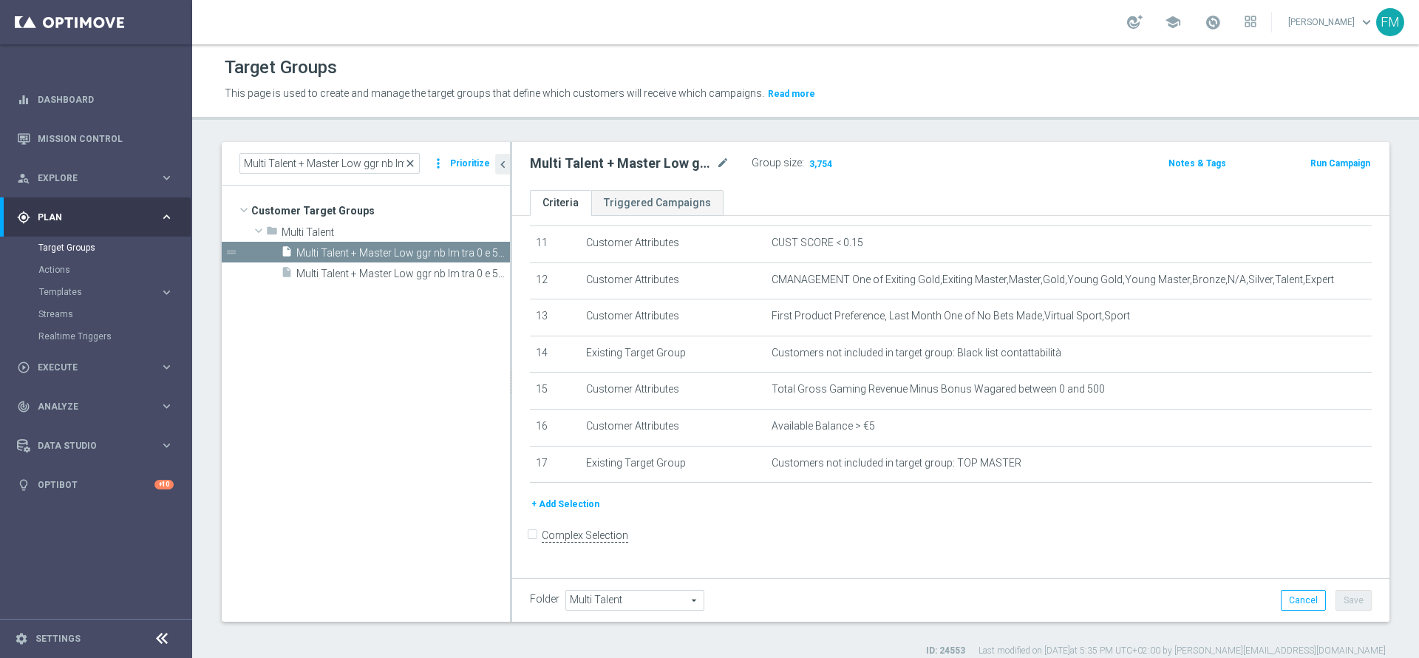
click at [412, 163] on span "close" at bounding box center [410, 163] width 12 height 12
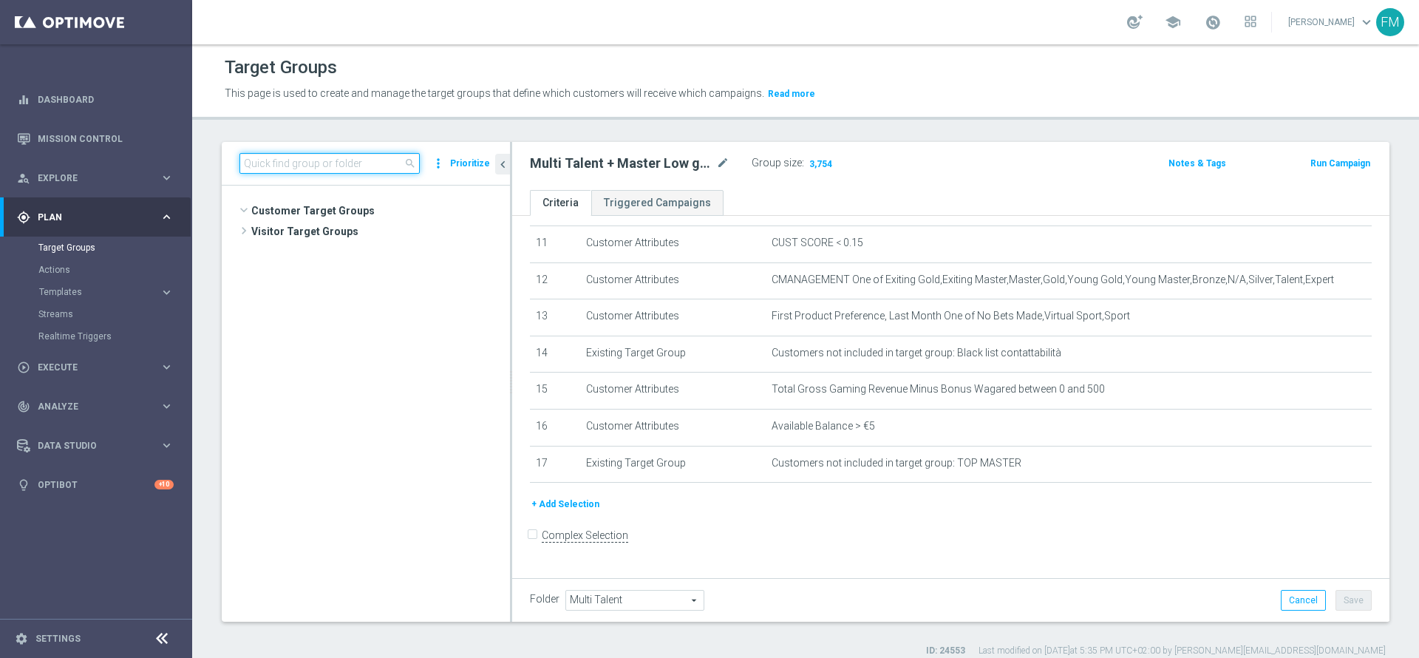
scroll to position [2589, 0]
click at [340, 165] on input at bounding box center [329, 163] width 180 height 21
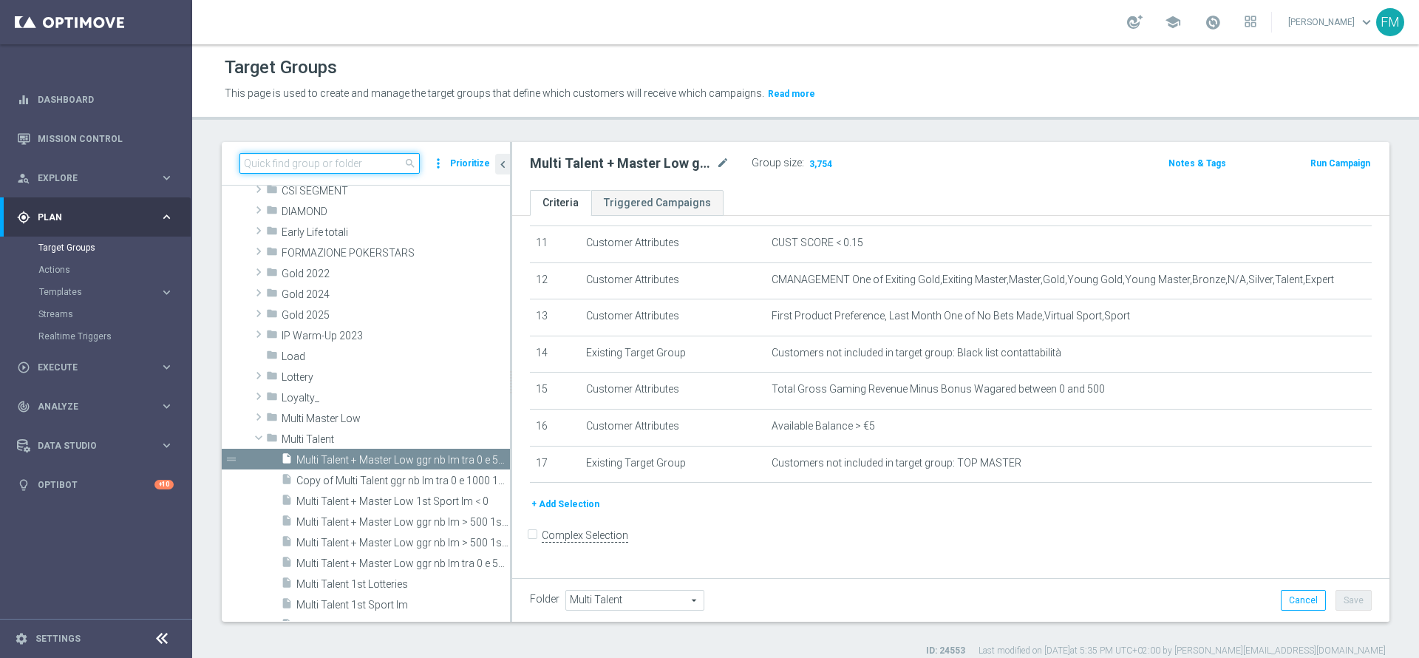
paste input "Multi Talent + Master Low ggr nb lm > 500 1st Casino lm NO saldo"
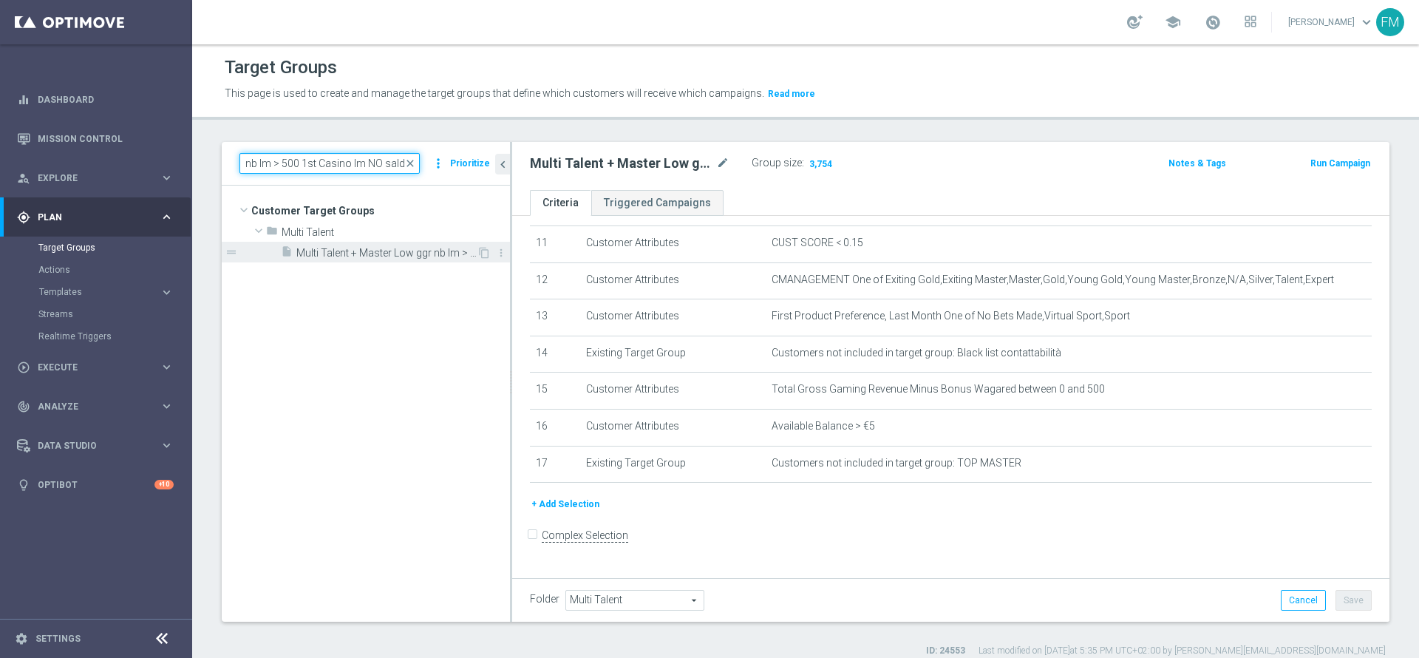
type input "Multi Talent + Master Low ggr nb lm > 500 1st Casino lm NO saldo"
click at [381, 248] on span "Multi Talent + Master Low ggr nb lm > 500 1st Casino lm NO saldo" at bounding box center [386, 253] width 180 height 13
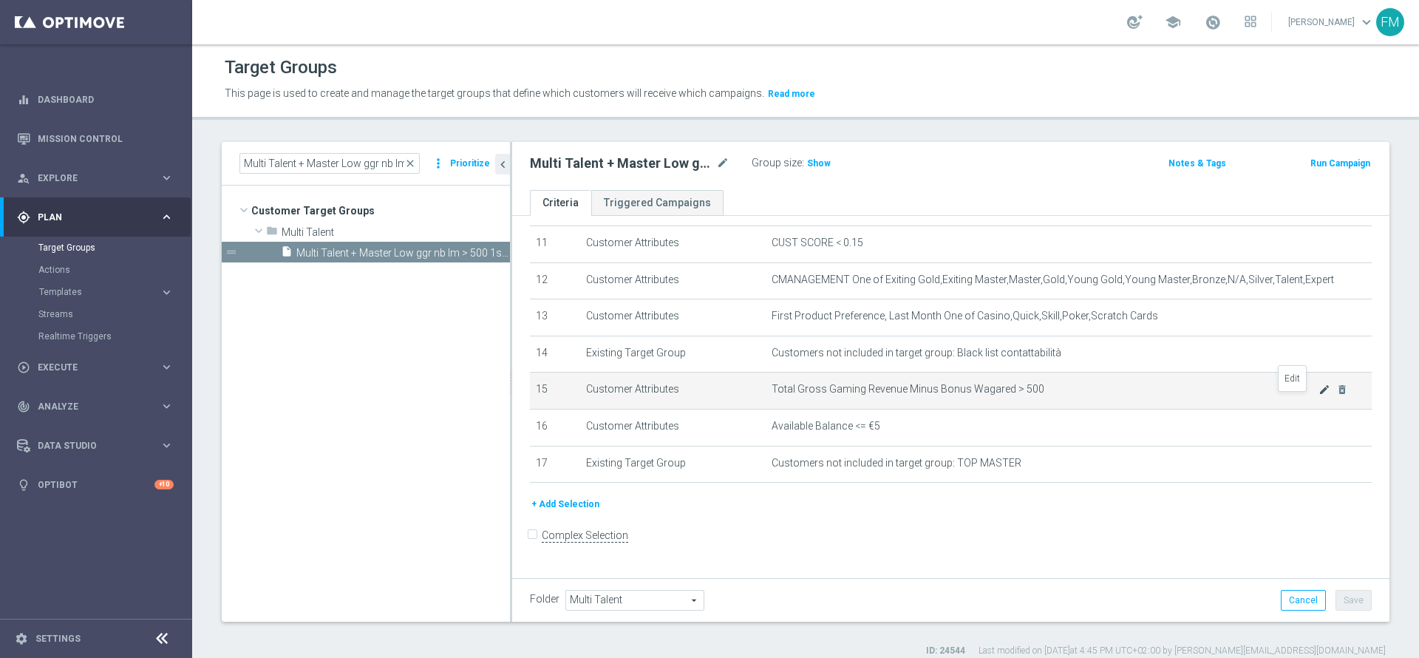
click at [1319, 395] on icon "mode_edit" at bounding box center [1325, 390] width 12 height 12
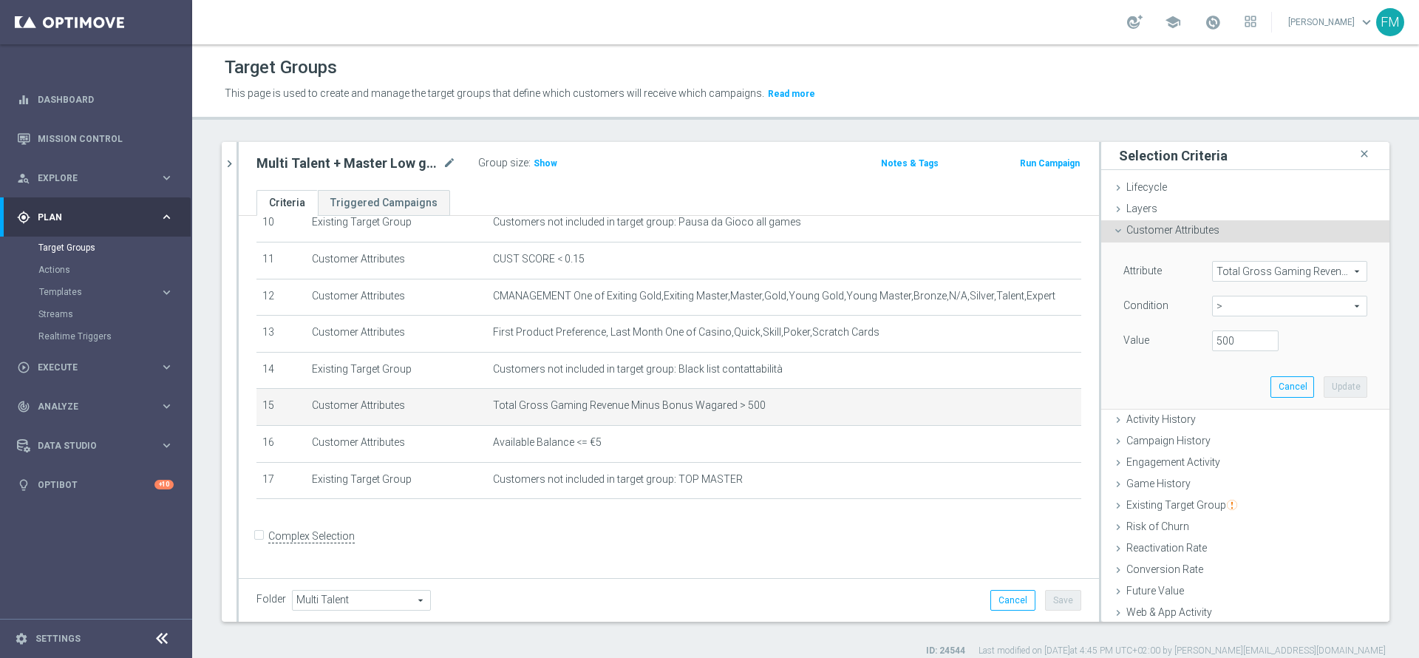
click at [1247, 308] on span ">" at bounding box center [1290, 305] width 154 height 19
click at [1236, 441] on span "between" at bounding box center [1290, 444] width 140 height 12
type input "between"
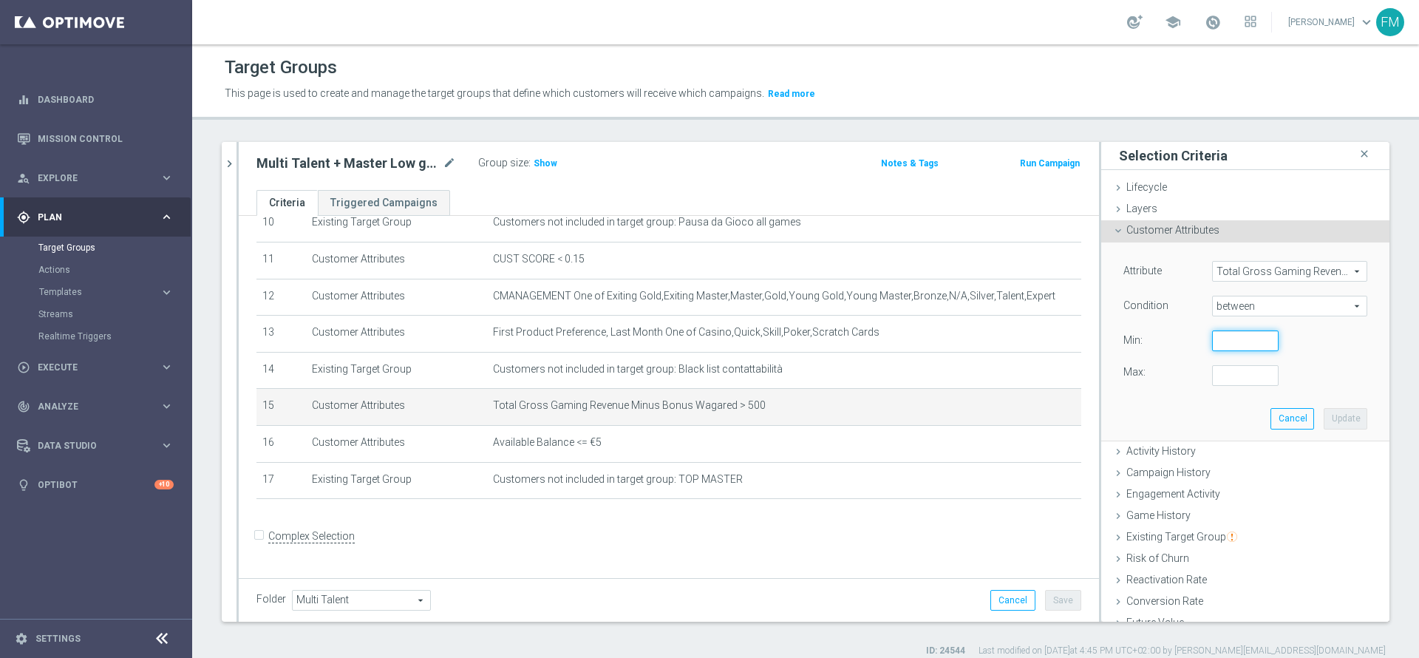
click at [1212, 342] on input "number" at bounding box center [1245, 340] width 67 height 21
type input "0"
click at [1212, 381] on input "number" at bounding box center [1245, 375] width 67 height 21
type input "100"
click at [1325, 424] on button "Update" at bounding box center [1346, 418] width 44 height 21
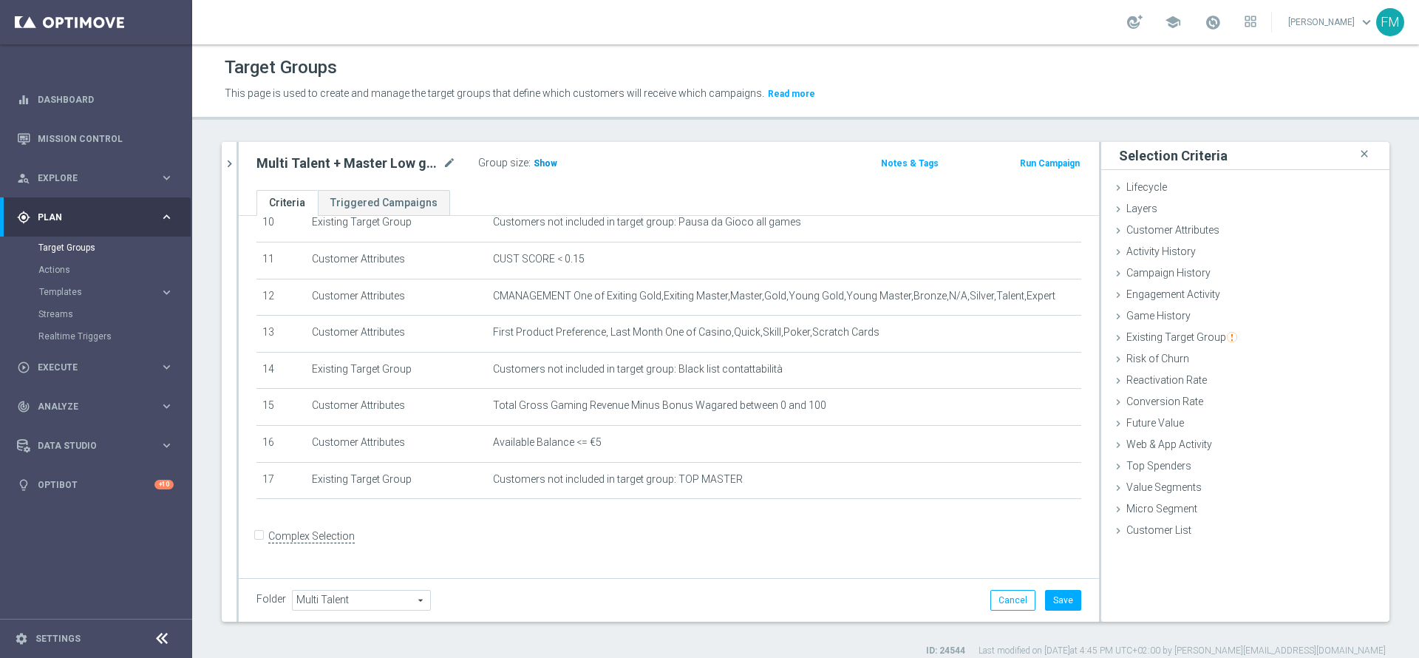
click at [540, 165] on span "Show" at bounding box center [546, 163] width 24 height 10
click at [1046, 595] on button "Save" at bounding box center [1063, 600] width 36 height 21
click at [449, 158] on icon "mode_edit" at bounding box center [449, 163] width 13 height 18
click at [344, 160] on input "Multi Talent + Master Low ggr nb lm > 500 1st Casino lm NO saldo" at bounding box center [356, 164] width 200 height 21
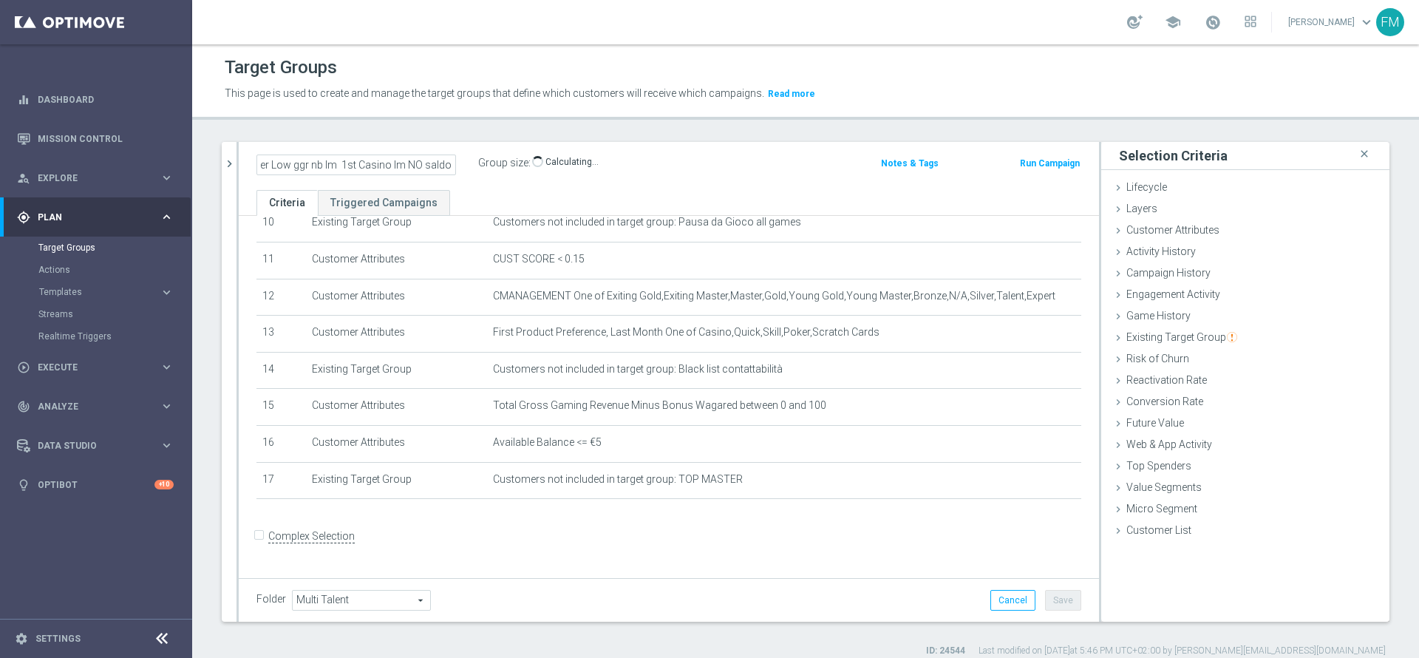
scroll to position [0, 84]
type input "Multi Talent + Master Low ggr nb lm tra 0 e 100 1st Casino lm NO saldo"
click at [723, 188] on div "Multi Talent + Master Low ggr nb lm tra 0 e 100 1st Casino lm NO saldo Group si…" at bounding box center [669, 166] width 860 height 48
click at [1045, 600] on button "Save" at bounding box center [1063, 600] width 36 height 21
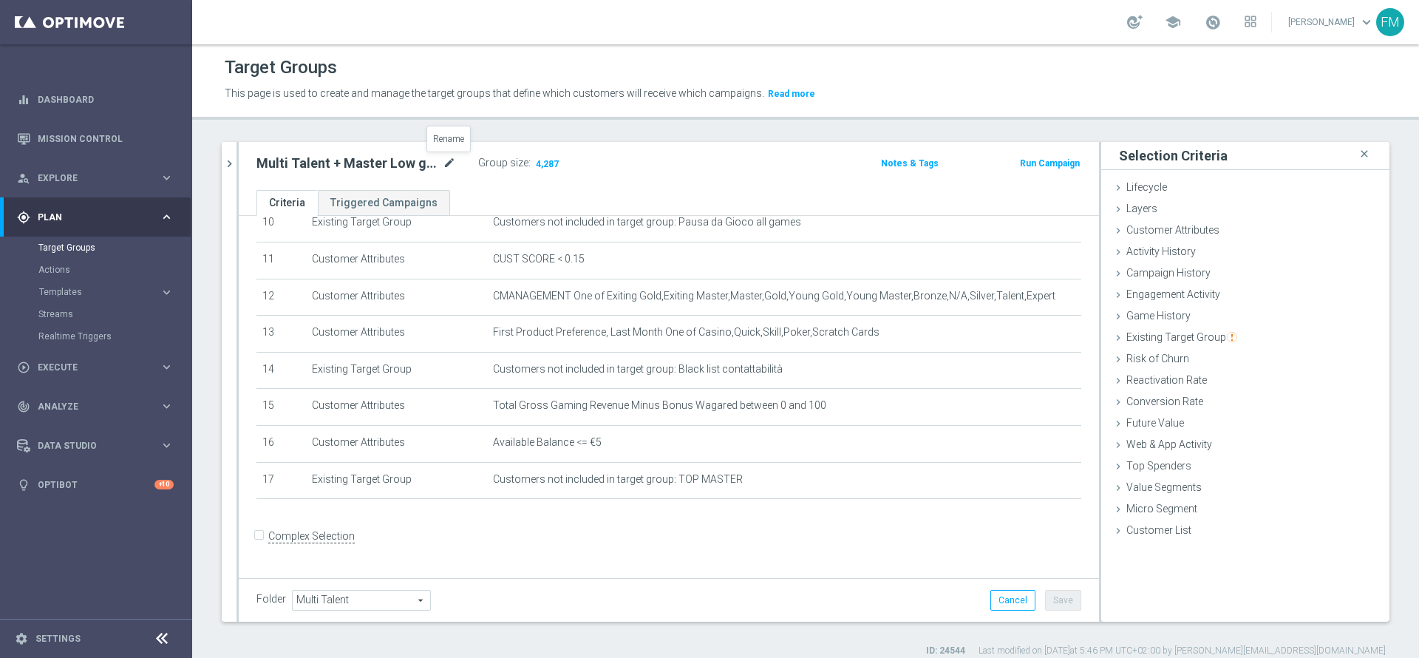
click at [449, 165] on icon "mode_edit" at bounding box center [449, 163] width 13 height 18
click at [448, 157] on icon "mode_edit" at bounding box center [449, 163] width 13 height 18
click at [234, 155] on as-split "Multi Talent + Master Low ggr nb lm > 500 1st Casino lm NO saldo close more_ver…" at bounding box center [806, 382] width 1168 height 480
click at [234, 155] on button "chevron_right" at bounding box center [229, 164] width 15 height 44
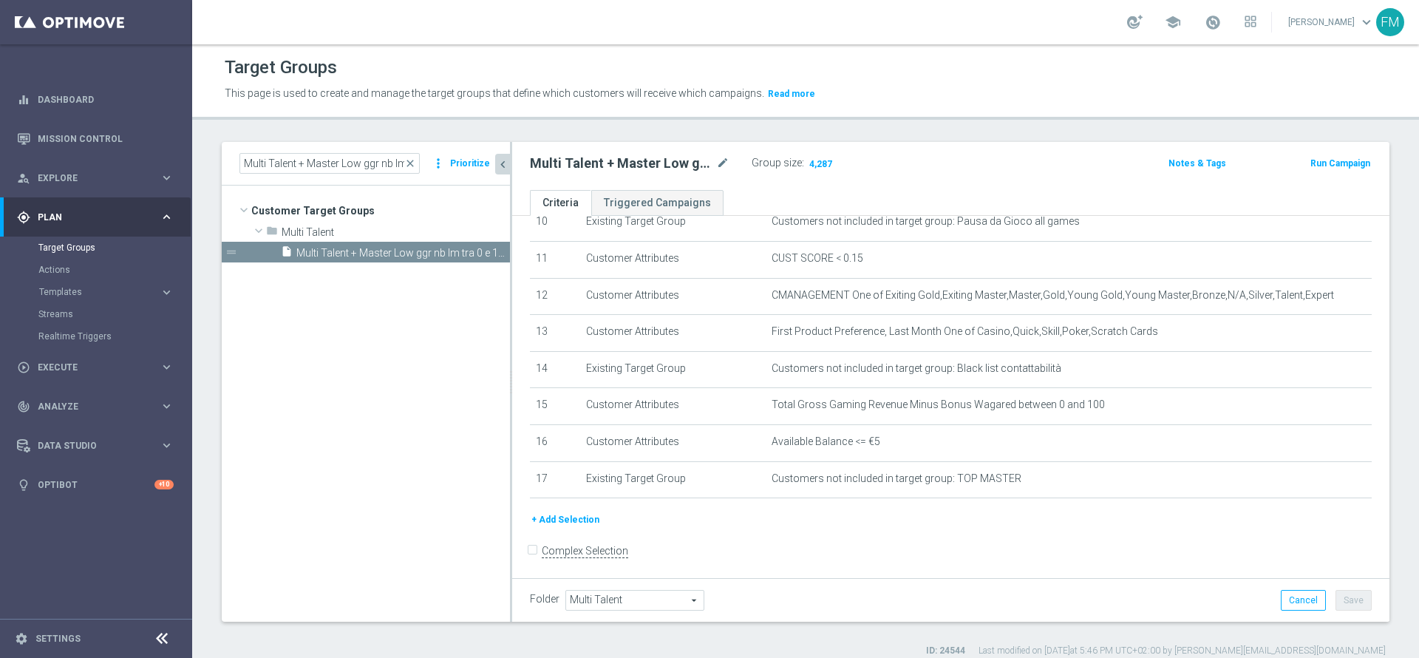
scroll to position [409, 0]
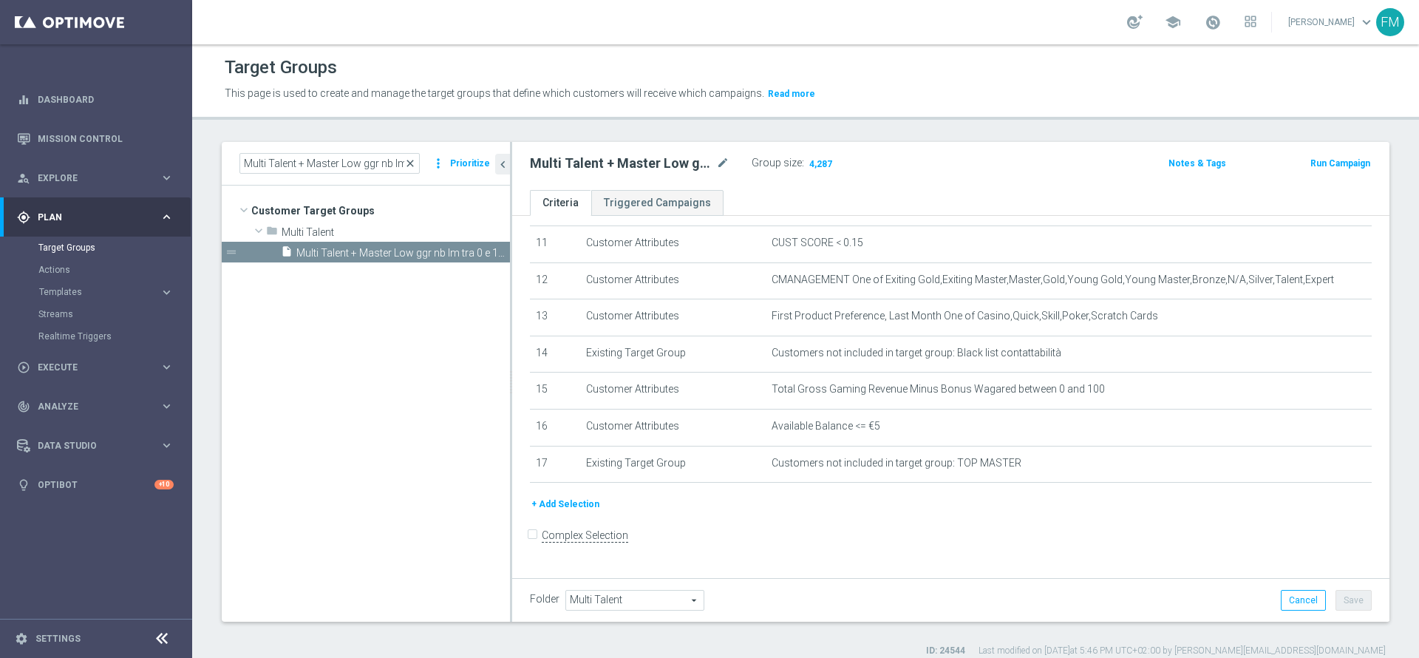
click at [411, 160] on span "close" at bounding box center [410, 163] width 12 height 12
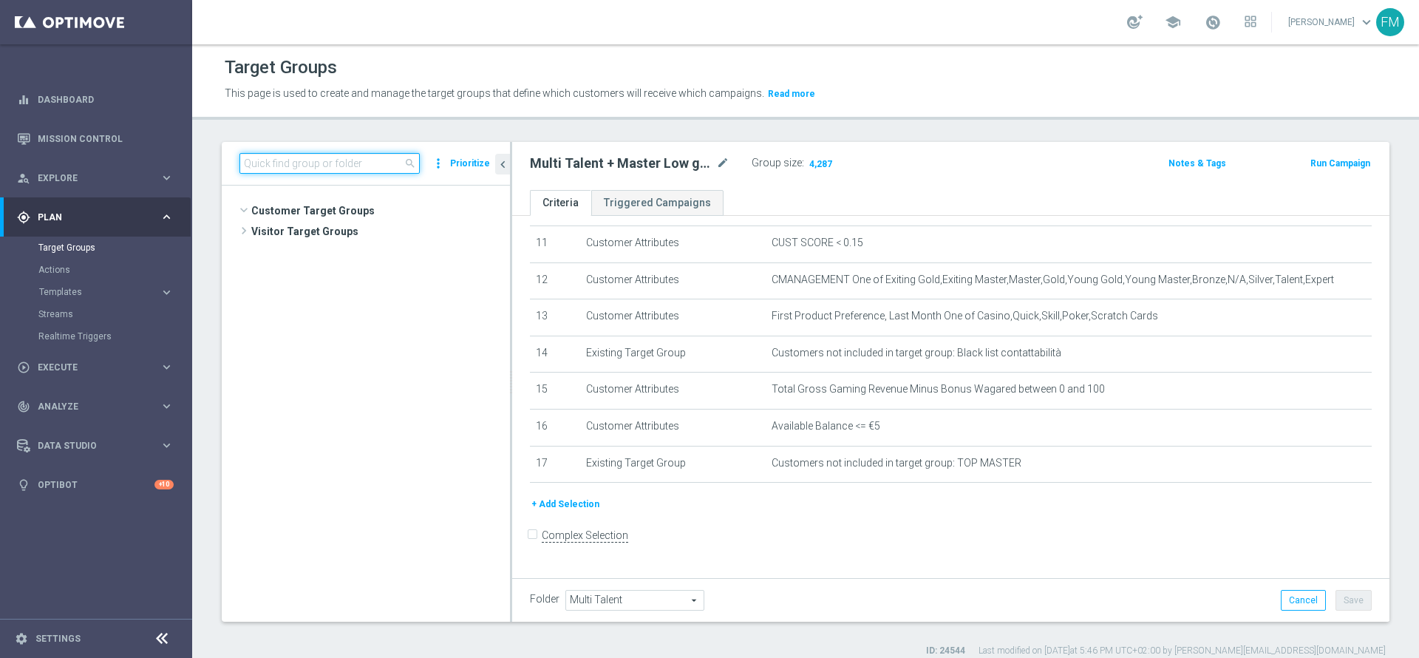
scroll to position [2646, 0]
click at [359, 162] on input at bounding box center [329, 163] width 180 height 21
paste input "Multi Talent + Master Low ggr nb lm tra 0 e 500 1st Slot [PERSON_NAME]"
type input "Multi Talent + Master Low ggr nb lm tra 0 e 500 1st Slot [PERSON_NAME]"
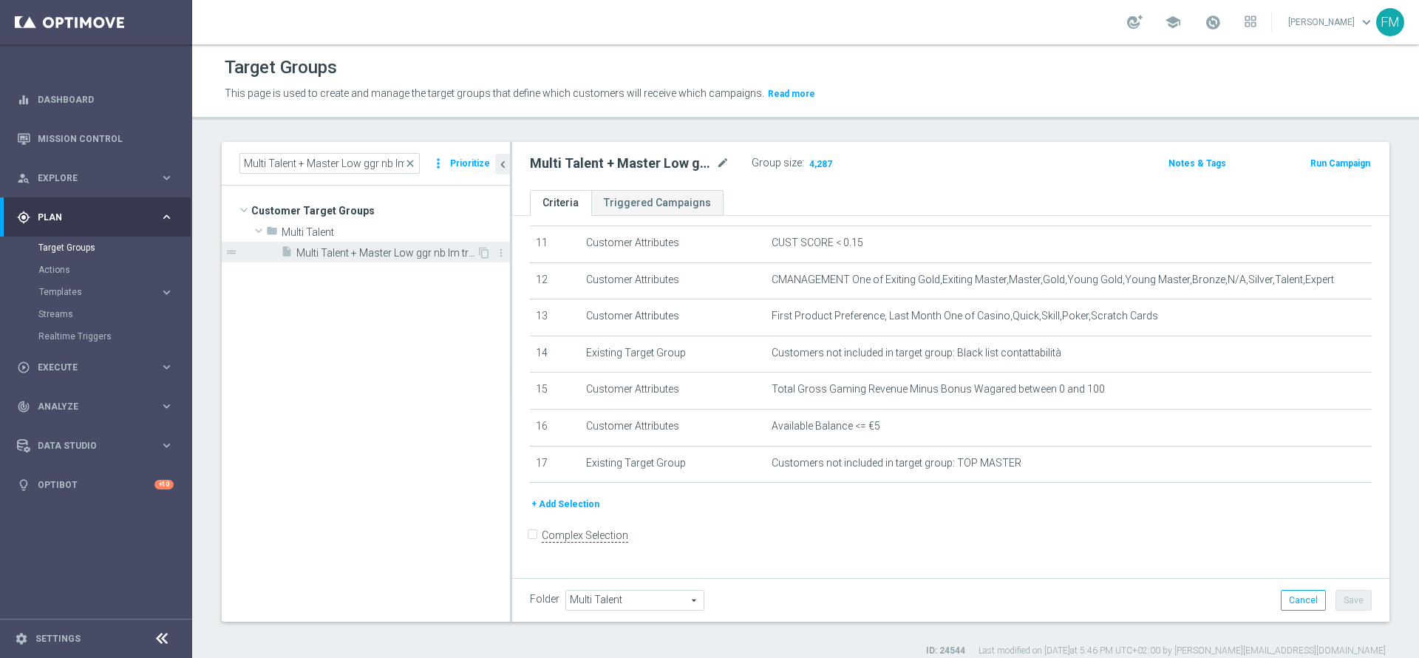
click at [378, 252] on span "Multi Talent + Master Low ggr nb lm tra 0 e 500 1st Slot [PERSON_NAME]" at bounding box center [386, 253] width 180 height 13
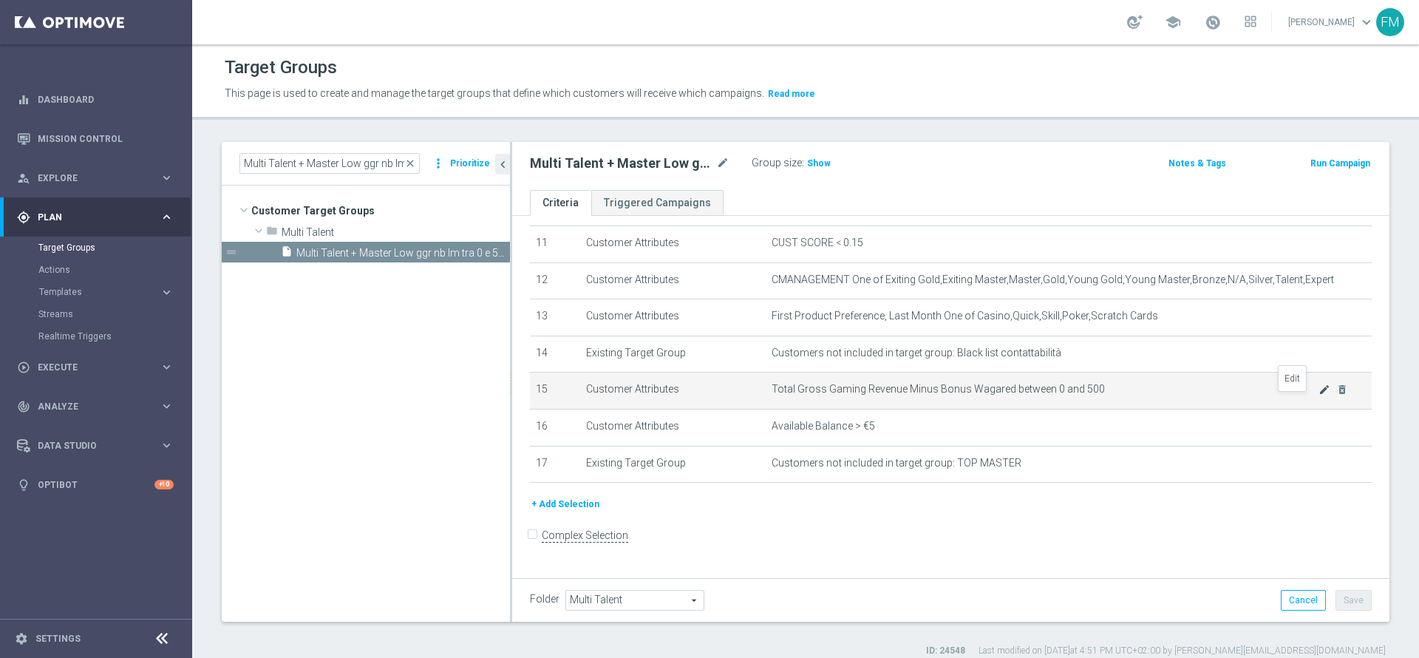
click at [1319, 395] on icon "mode_edit" at bounding box center [1325, 390] width 12 height 12
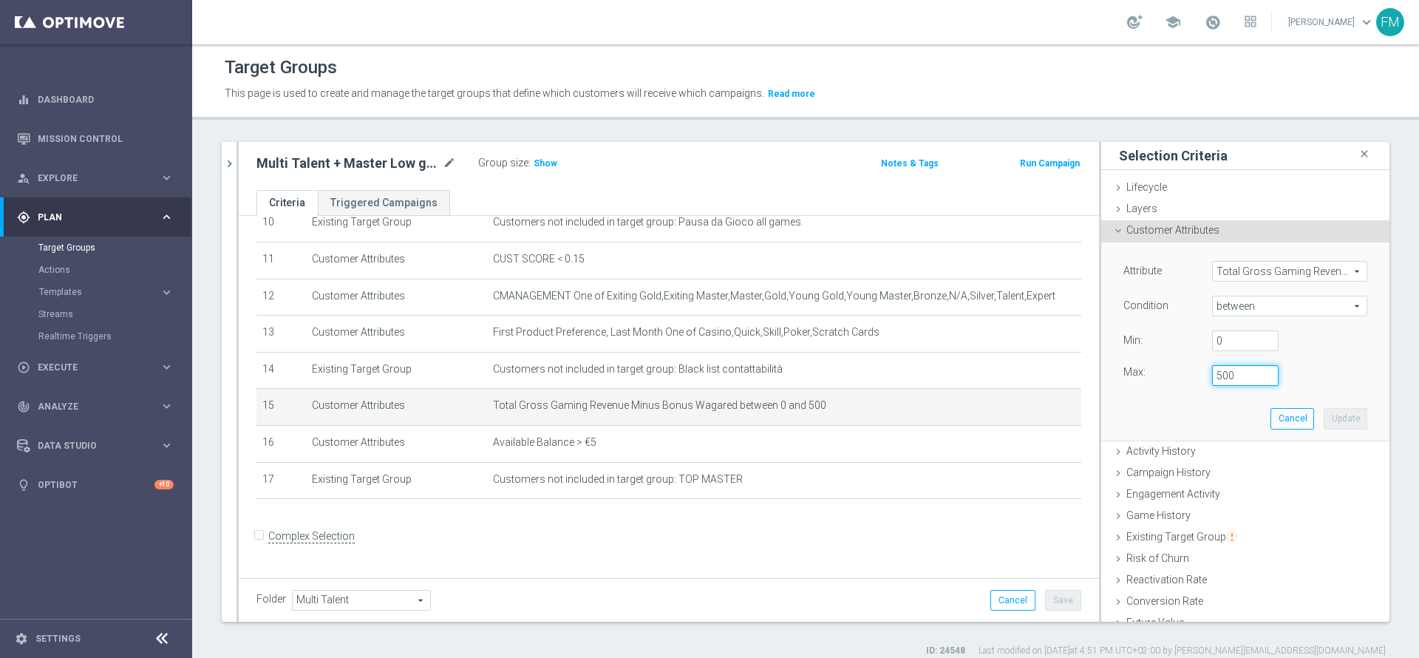
click at [1212, 374] on input "500" at bounding box center [1245, 375] width 67 height 21
type input "100"
click at [1324, 421] on button "Update" at bounding box center [1346, 418] width 44 height 21
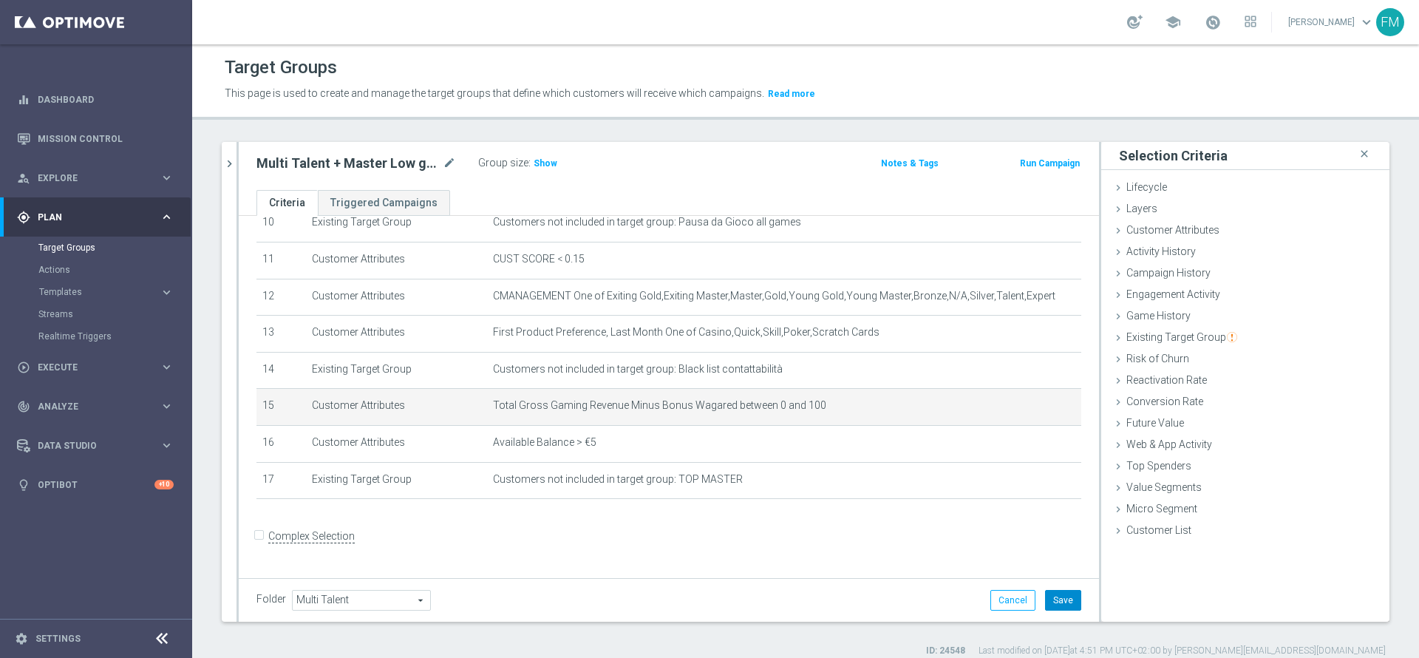
click at [1045, 605] on button "Save" at bounding box center [1063, 600] width 36 height 21
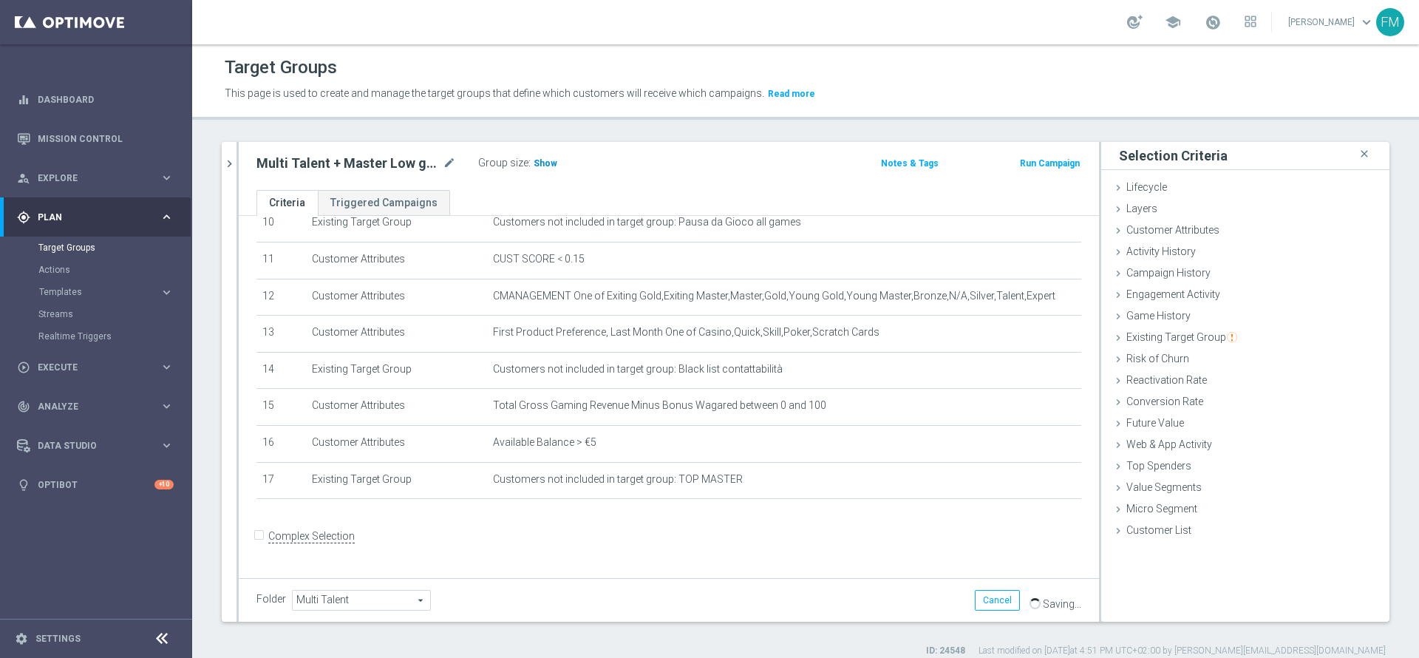
click at [534, 165] on span "Show" at bounding box center [546, 163] width 24 height 10
click at [453, 160] on icon "mode_edit" at bounding box center [449, 163] width 13 height 18
click at [375, 164] on input "Multi Talent + Master Low ggr nb lm tra 0 e 500 1st Slot [PERSON_NAME]" at bounding box center [356, 164] width 200 height 21
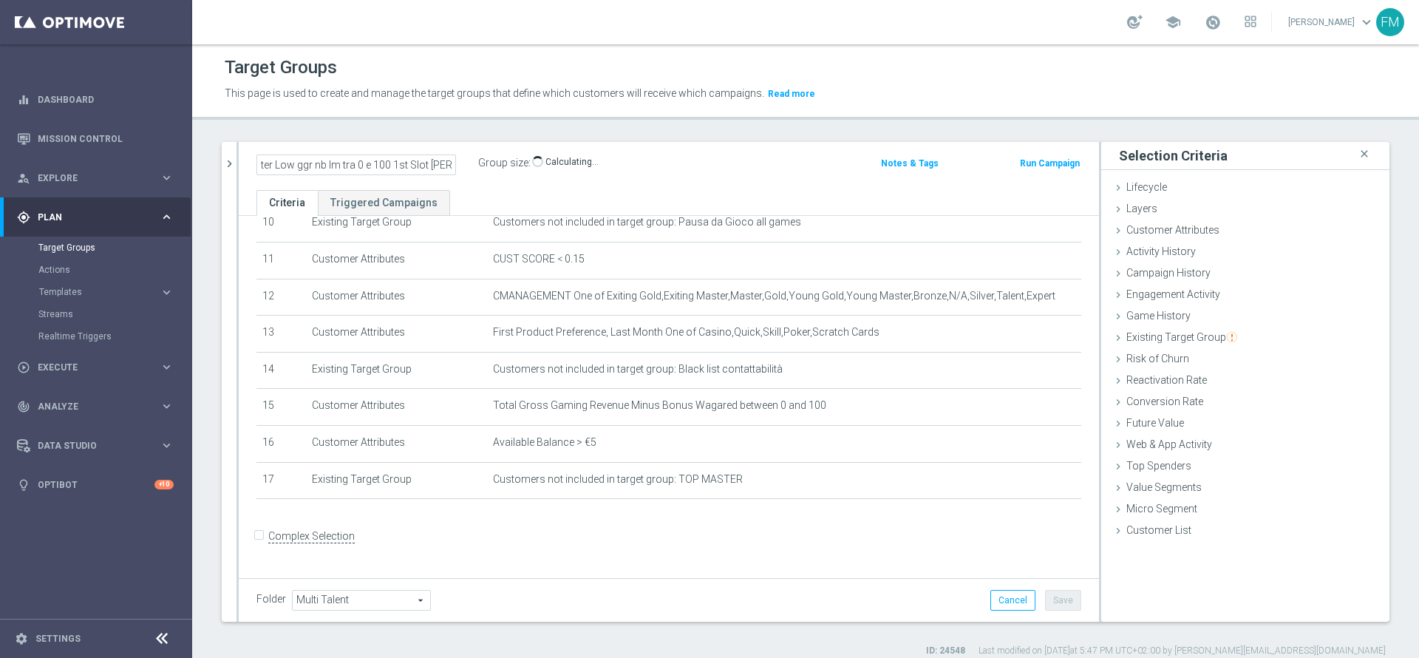
type input "Multi Talent + Master Low ggr nb lm tra 0 e 100 1st Slot [PERSON_NAME]"
click at [398, 182] on div "Multi Talent + Master Low ggr nb lm tra 0 e 100 1st Slot lm saldo Group size : …" at bounding box center [669, 166] width 860 height 48
click at [455, 163] on icon "mode_edit" at bounding box center [449, 163] width 13 height 18
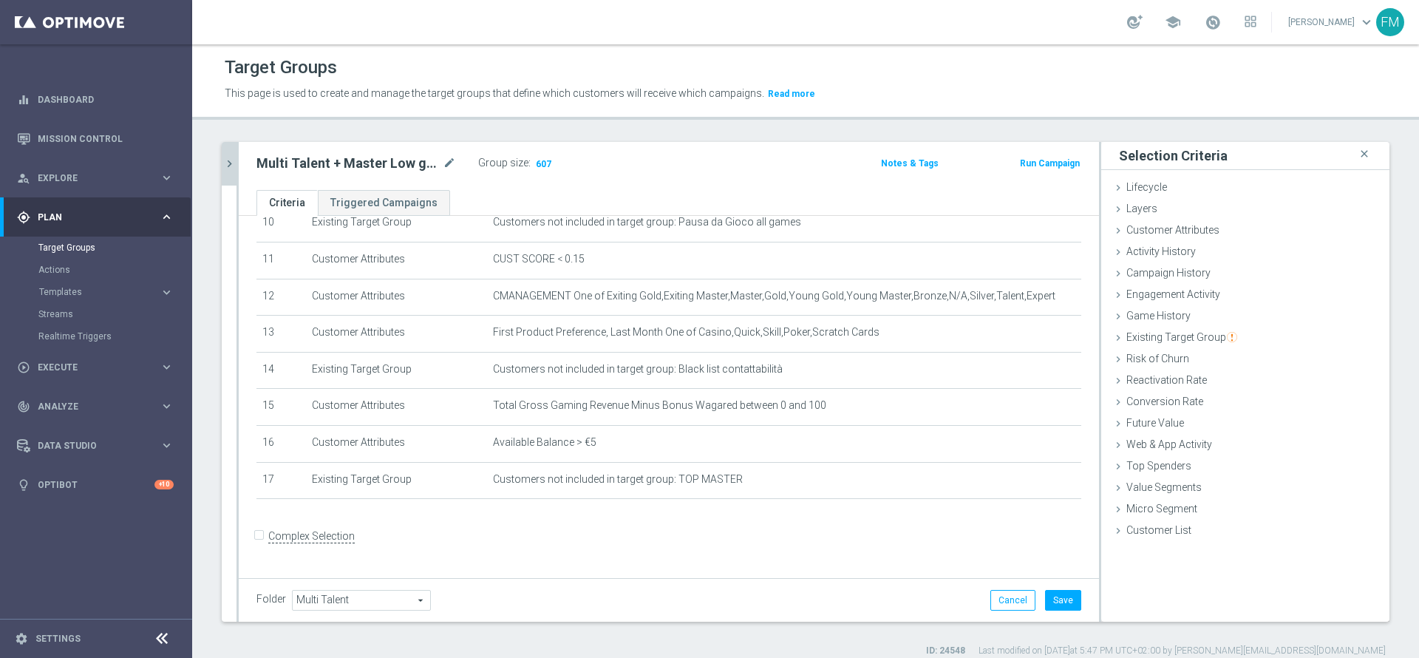
click at [223, 163] on icon "chevron_right" at bounding box center [229, 164] width 14 height 14
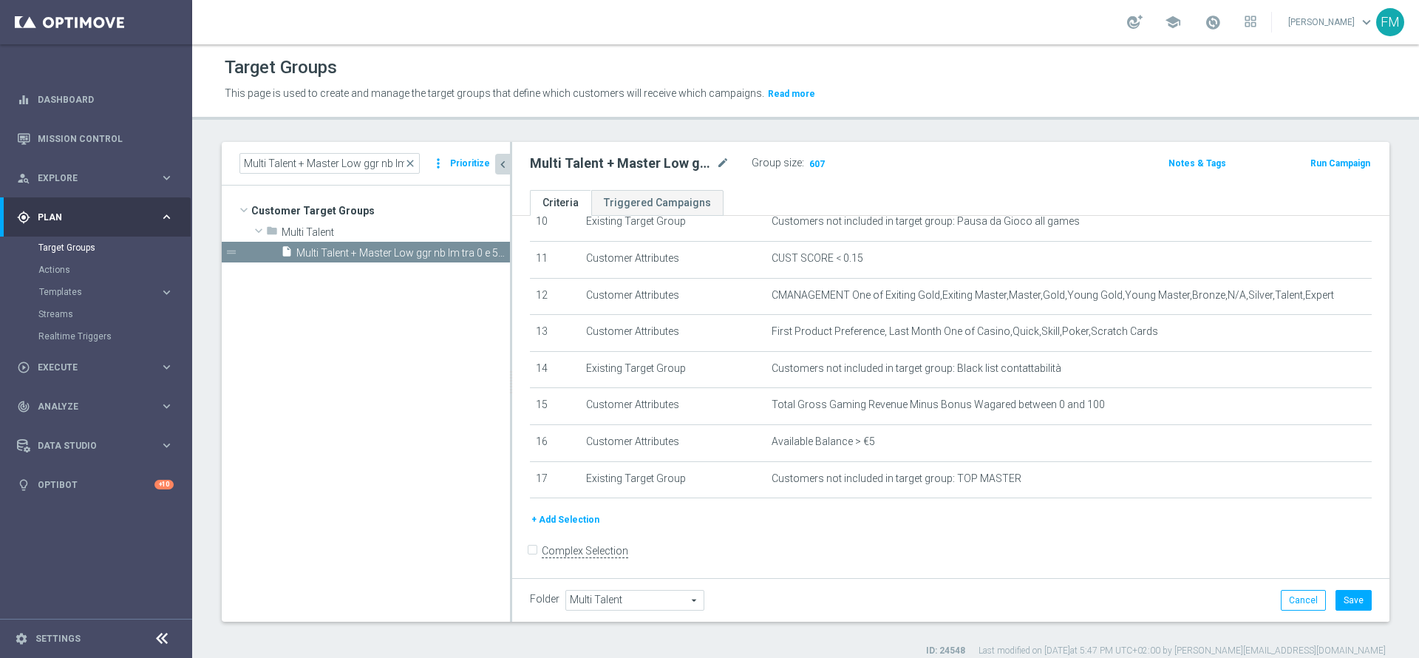
scroll to position [409, 0]
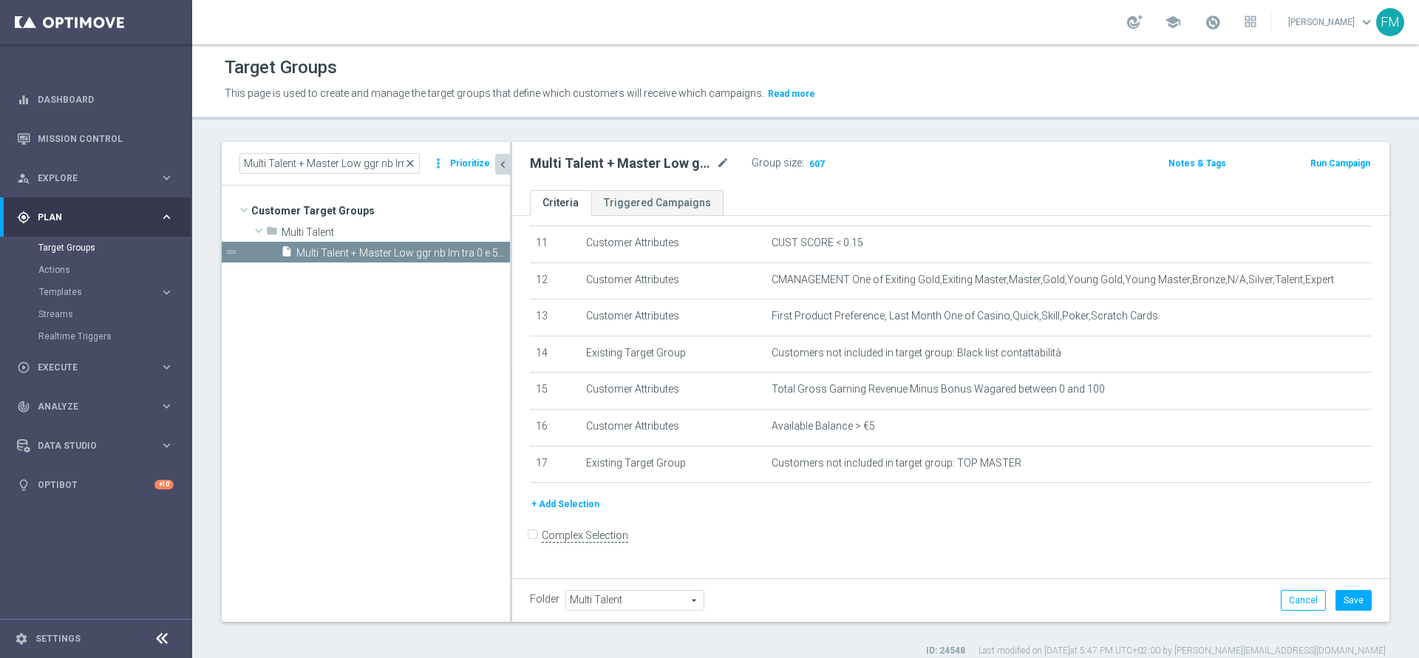
click at [414, 163] on span "close" at bounding box center [410, 163] width 12 height 12
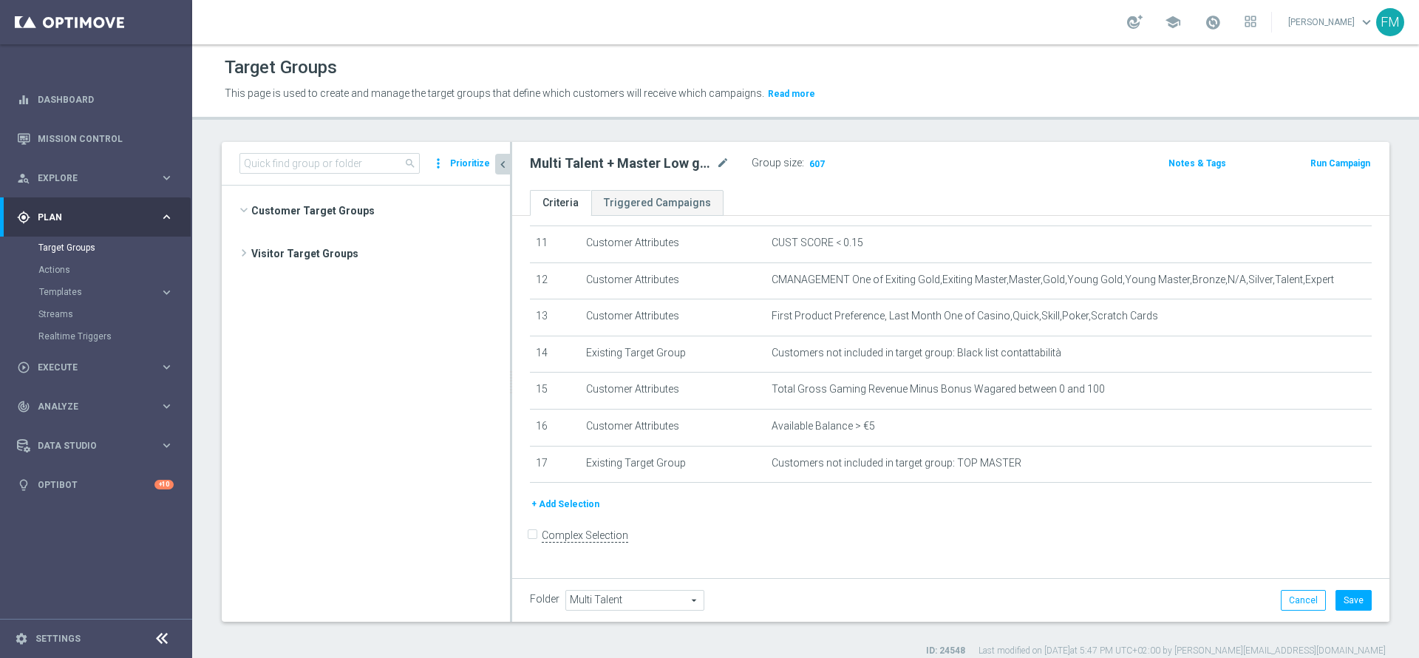
scroll to position [2685, 0]
paste input "Multi Talent + Master Low ggr nb lm tra 0 e 100 1st Casino lm NO saldo"
click at [393, 163] on input "Multi Talent + Master Low ggr nb lm tra 0 e 100 1st Casino lm NO saldo" at bounding box center [329, 163] width 180 height 21
type input "Multi Talent + Master Low ggr nb lm tra 0 e 100 1st Casino"
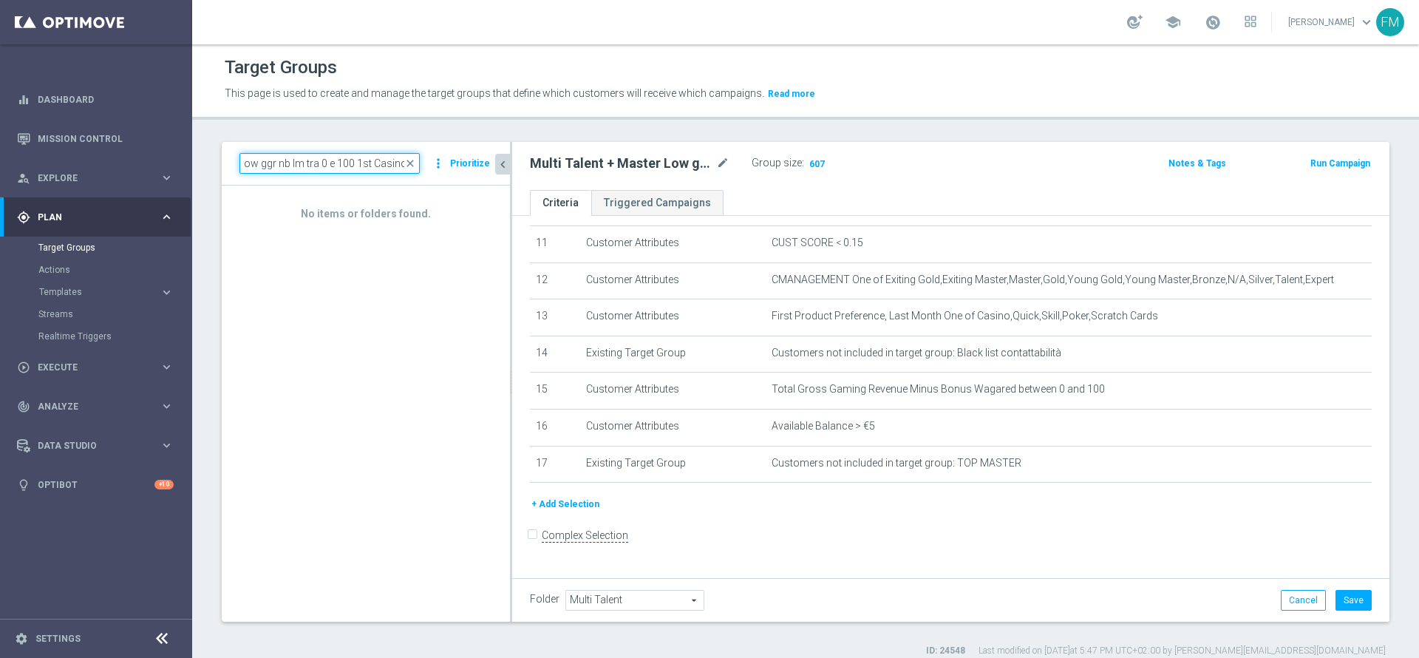
scroll to position [0, 0]
drag, startPoint x: 410, startPoint y: 165, endPoint x: 368, endPoint y: 161, distance: 42.3
click at [368, 161] on div "Multi Talent + Master Low ggr nb lm tra 0 e 100 1st Casino close" at bounding box center [329, 163] width 180 height 21
click at [368, 161] on input "Multi Talent + Master Low ggr nb lm tra 0 e 100 1st Casino" at bounding box center [329, 163] width 180 height 21
click at [416, 162] on span "close" at bounding box center [410, 163] width 12 height 12
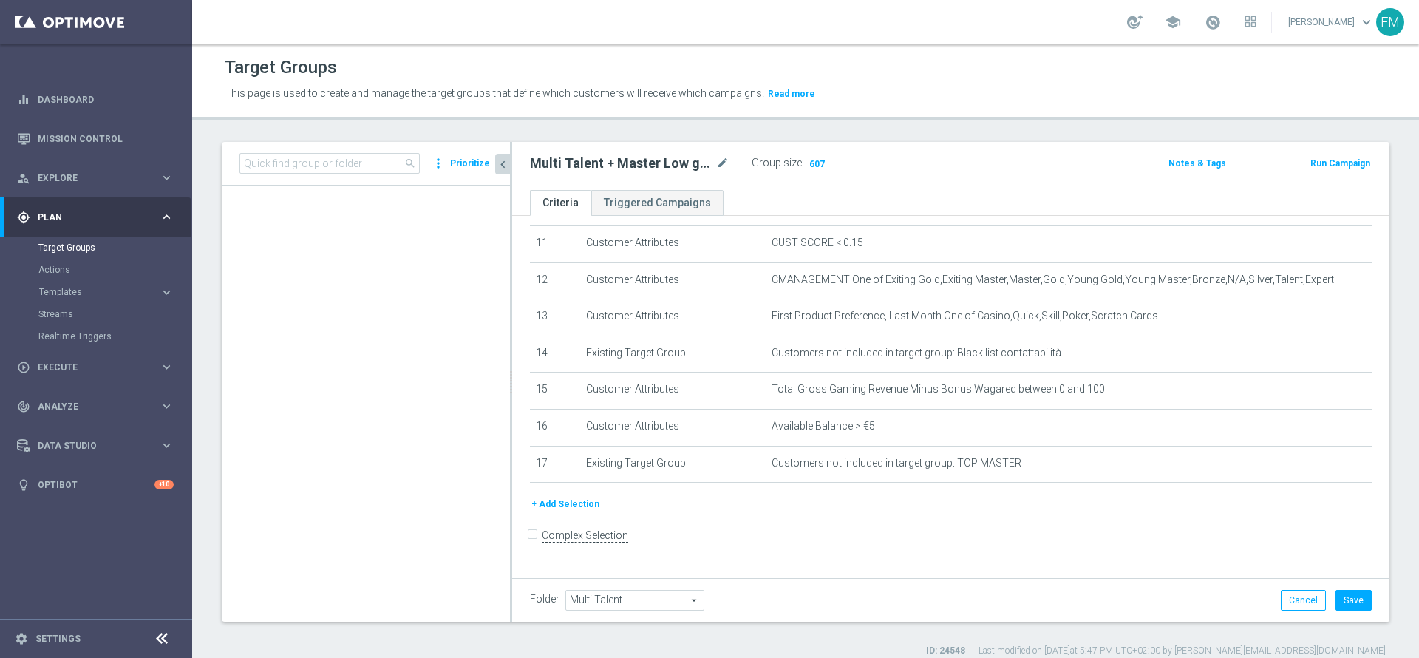
scroll to position [2685, 0]
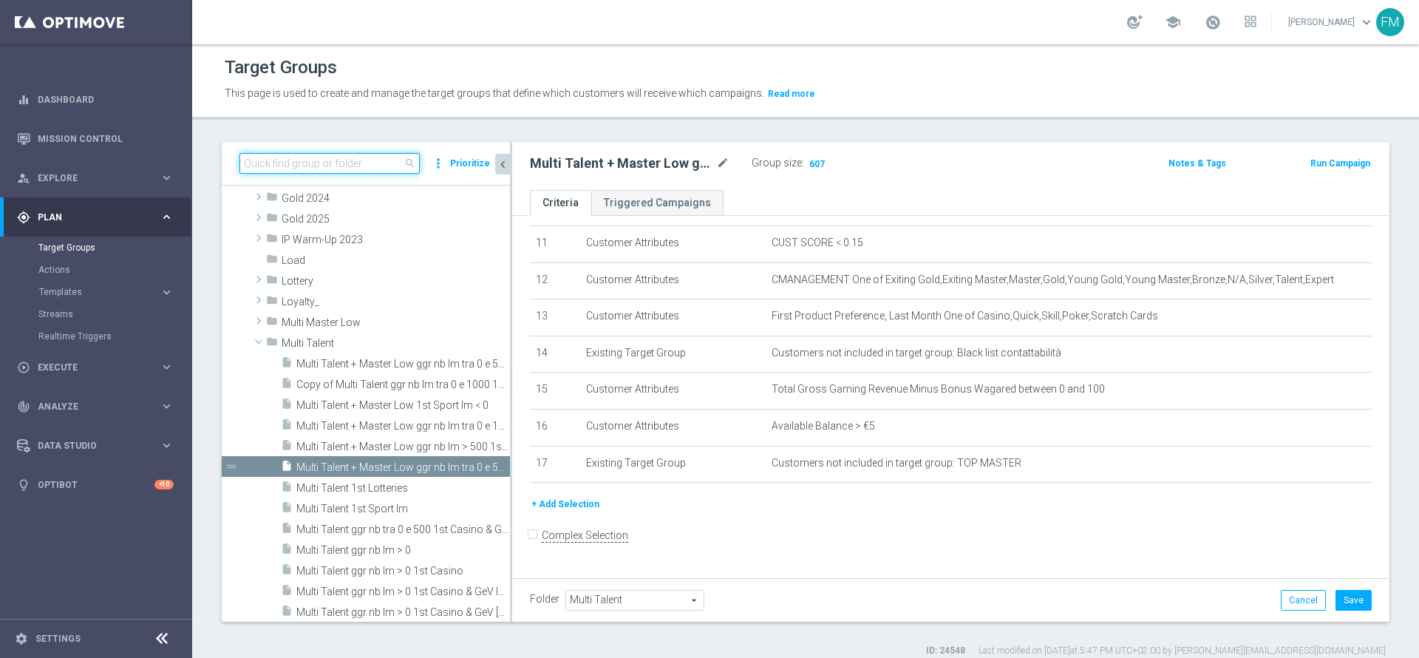
click at [393, 158] on input at bounding box center [329, 163] width 180 height 21
paste input "Multi Talent + Master Low ggr nb lm > 500 1st Casino lm NO saldo"
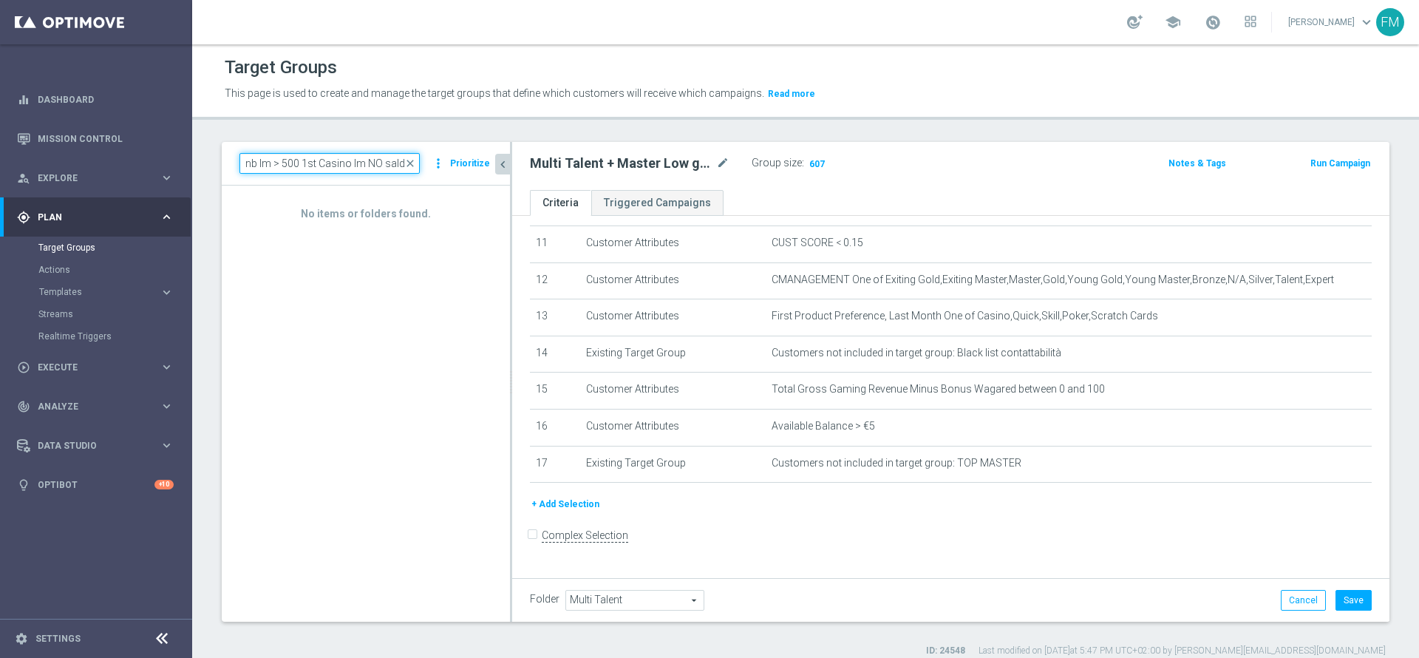
type input "Multi Talent + Master Low ggr nb lm > 500 1st Casino lm NO saldo"
click at [412, 160] on span "close" at bounding box center [410, 163] width 12 height 12
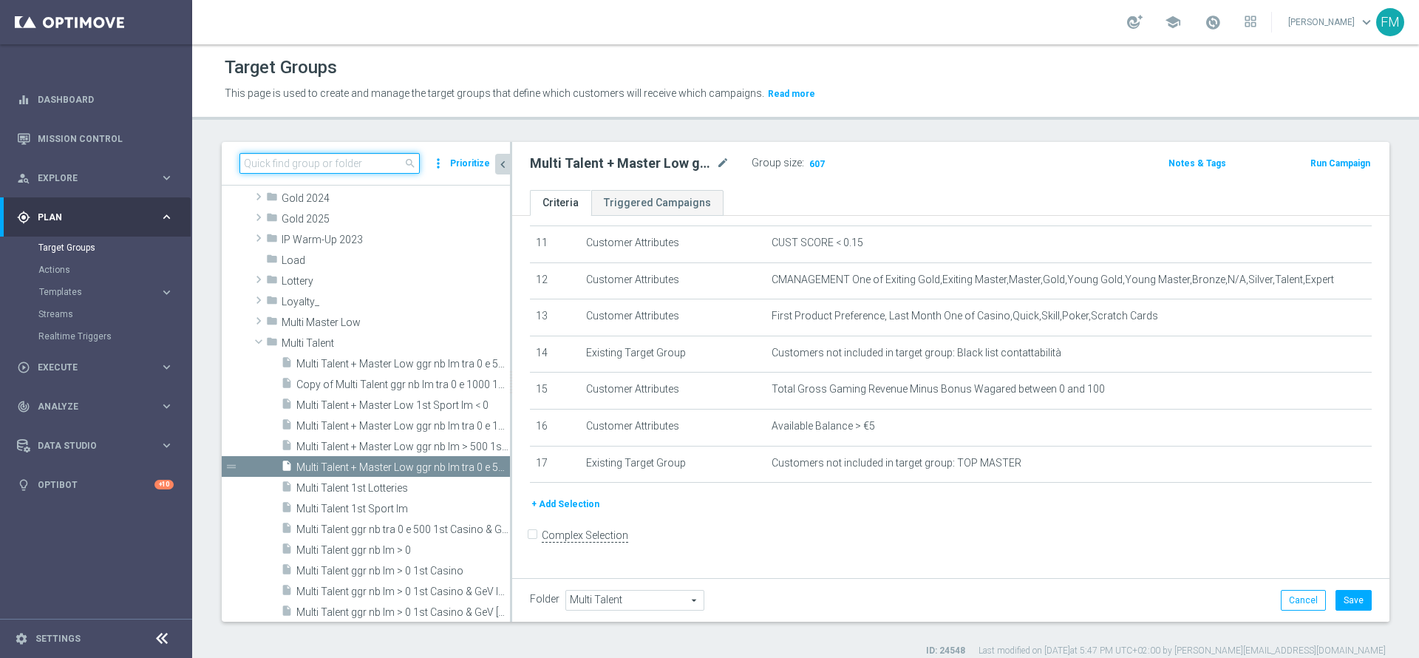
paste input "Multi Talent + Master Low ggr nb lm tra 0 e 100 1st Slot [PERSON_NAME]"
click at [318, 159] on input "Multi Talent + Master Low ggr nb lm tra 0 e 100 1st Slot [PERSON_NAME]" at bounding box center [329, 163] width 180 height 21
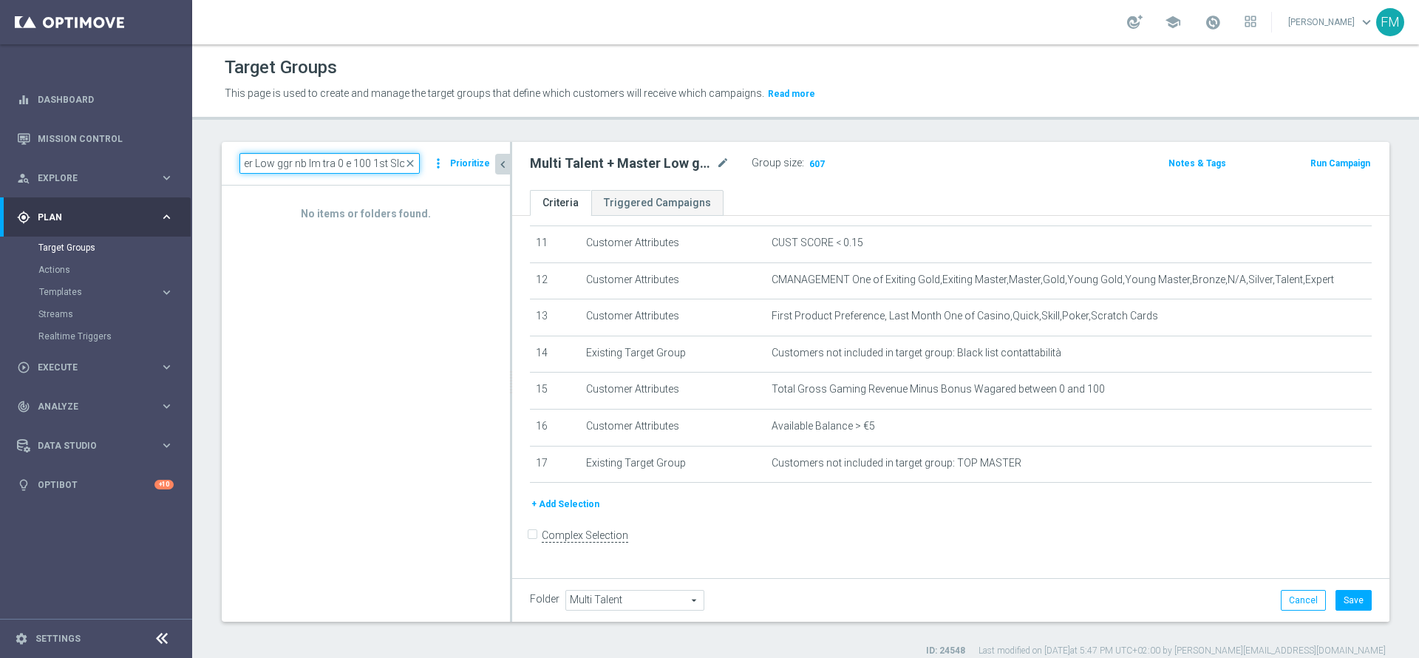
type input "Multi Talent + Master Low ggr nb lm tra 0 e 100 1st Slo"
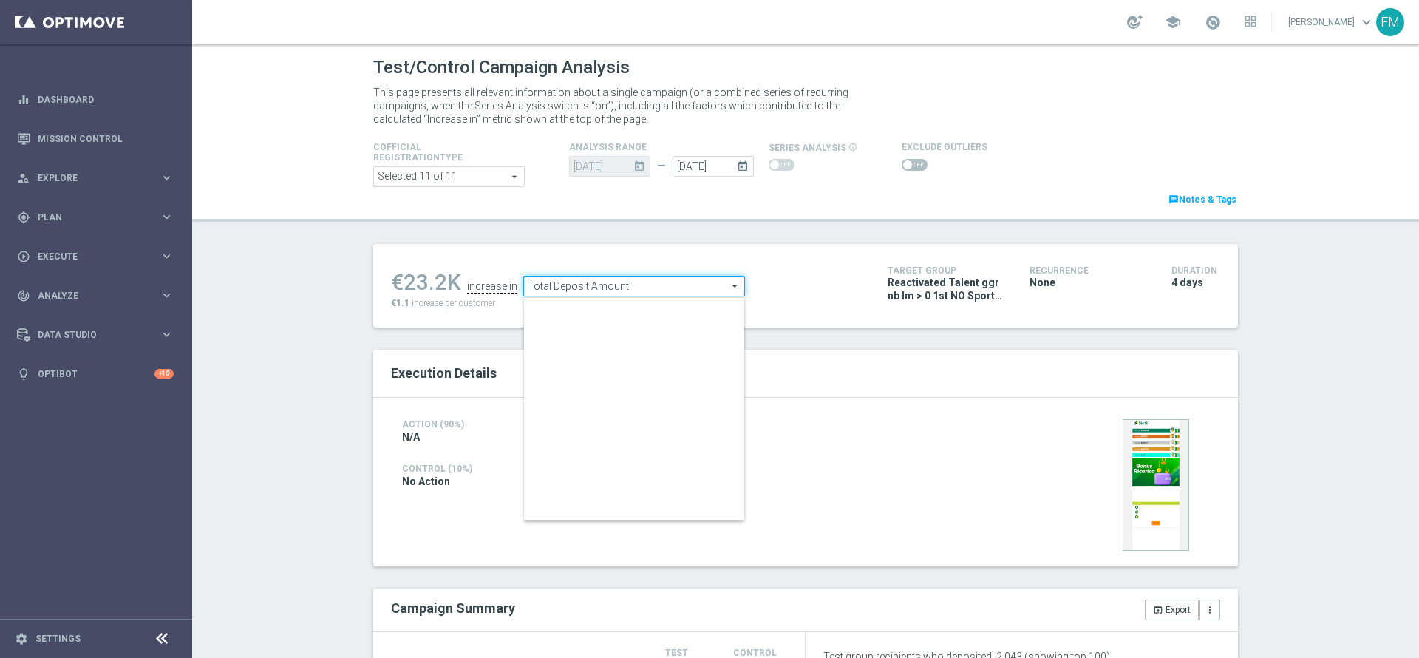
scroll to position [231, 0]
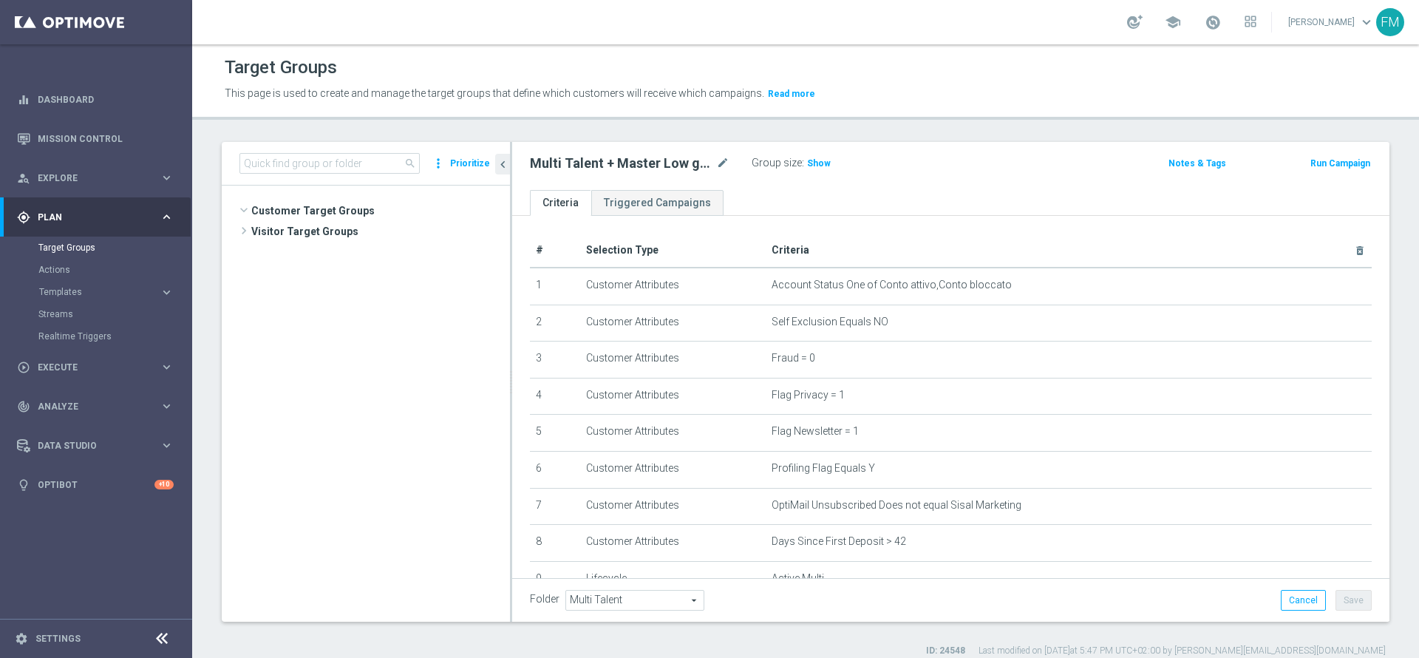
scroll to position [282, 0]
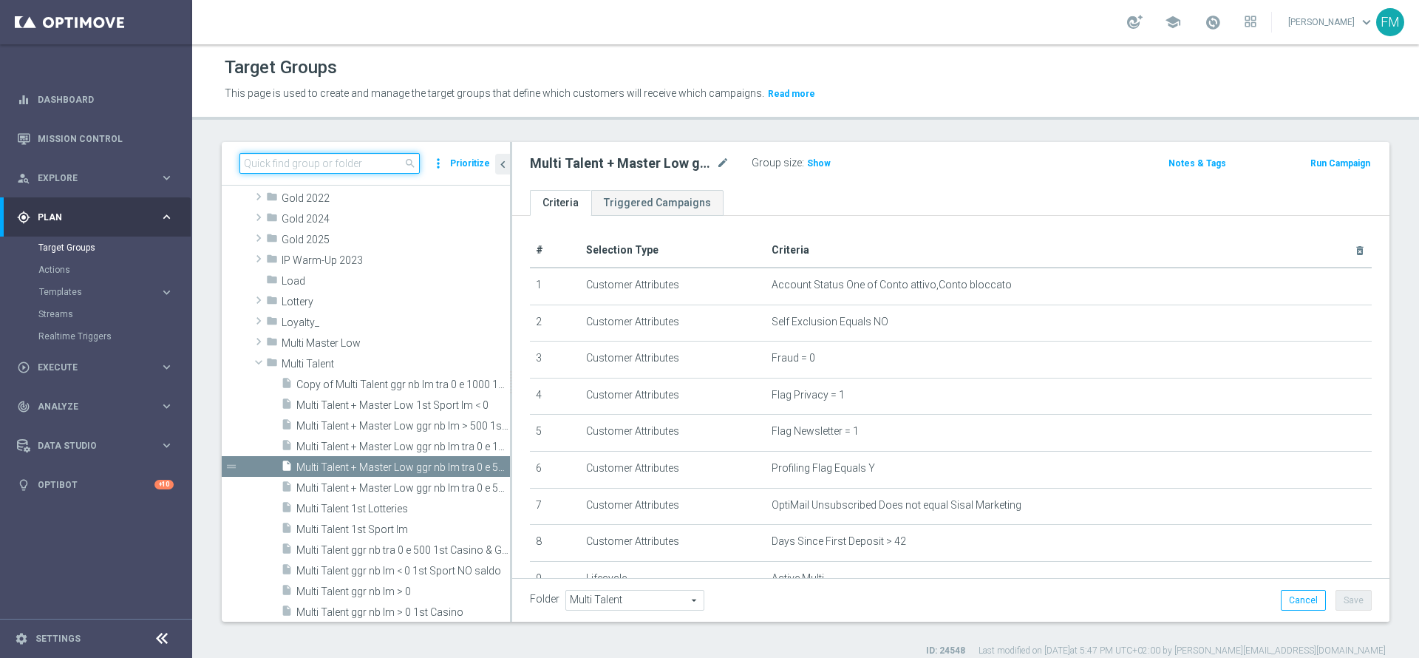
click at [395, 154] on input at bounding box center [329, 163] width 180 height 21
paste input "Multi Talent + Master Low ggr nb lm tra 0 e 100 1st Casino lm NO saldo"
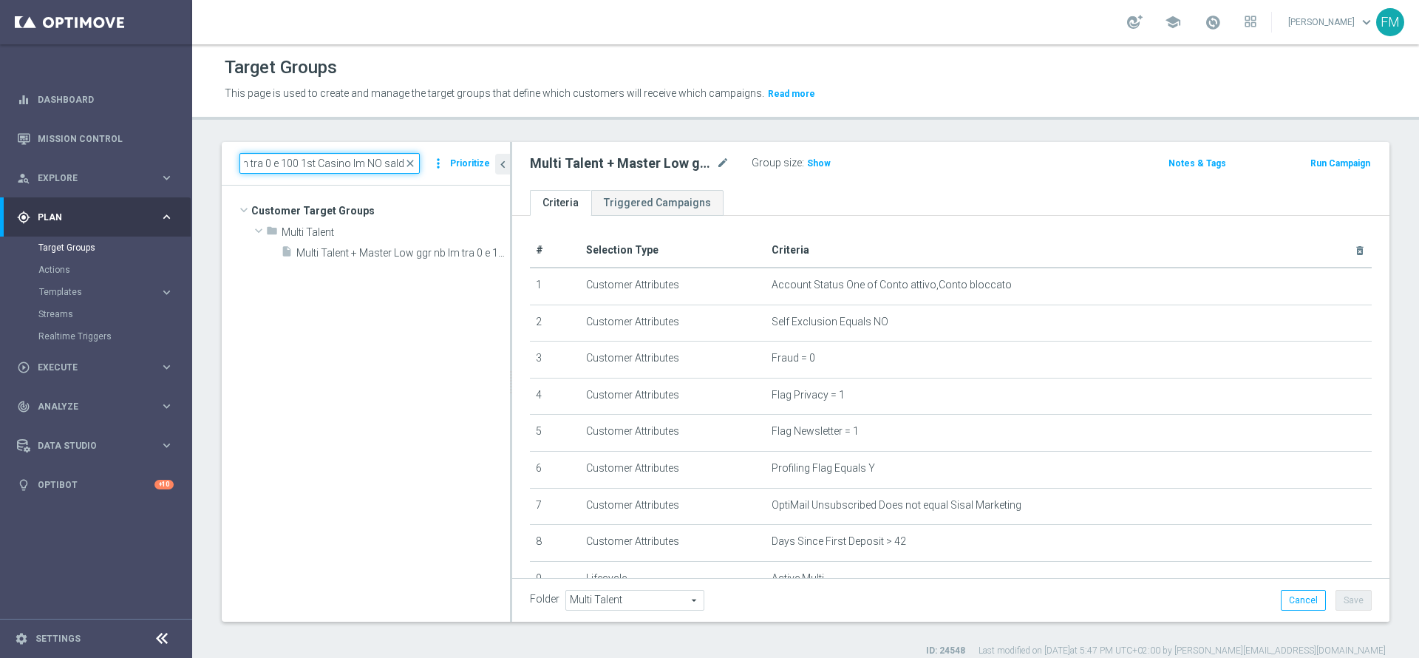
scroll to position [0, 0]
type input "Multi Talent + Master Low ggr nb lm tra 0 e 100 1st Casino lm NO saldo"
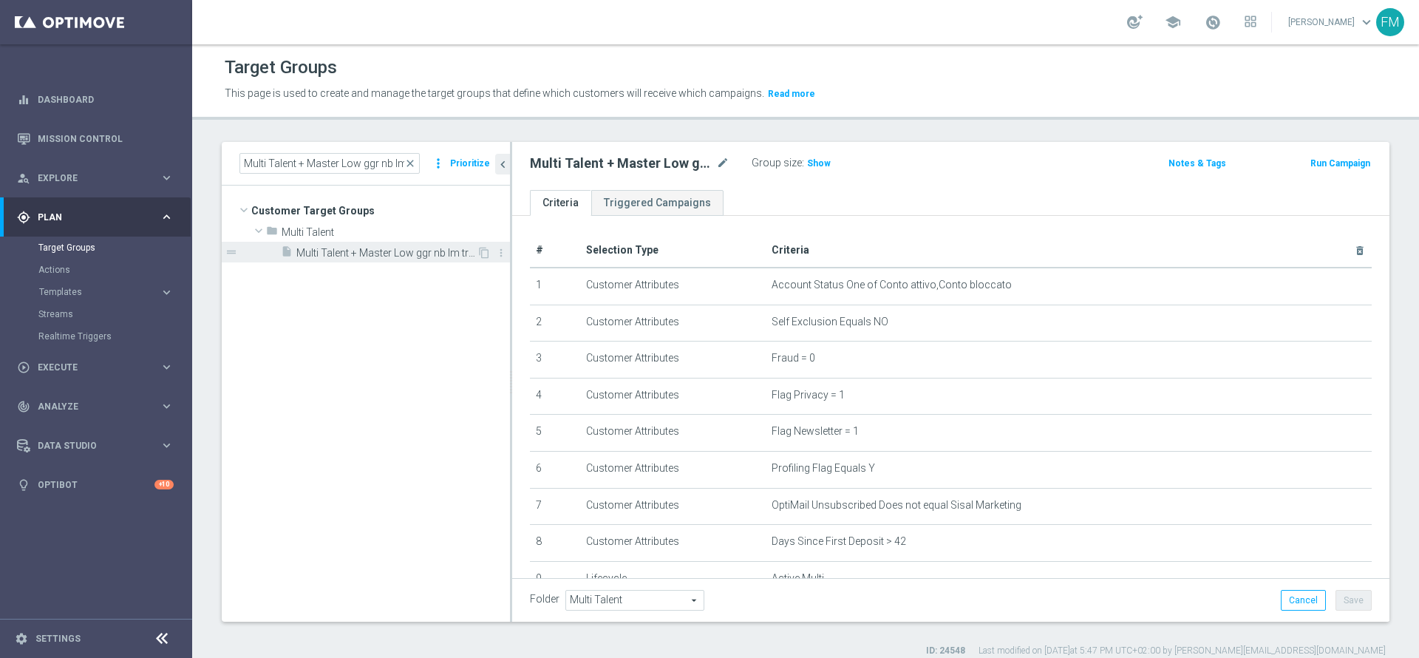
click at [391, 251] on span "Multi Talent + Master Low ggr nb lm tra 0 e 100 1st Casino lm NO saldo" at bounding box center [386, 253] width 180 height 13
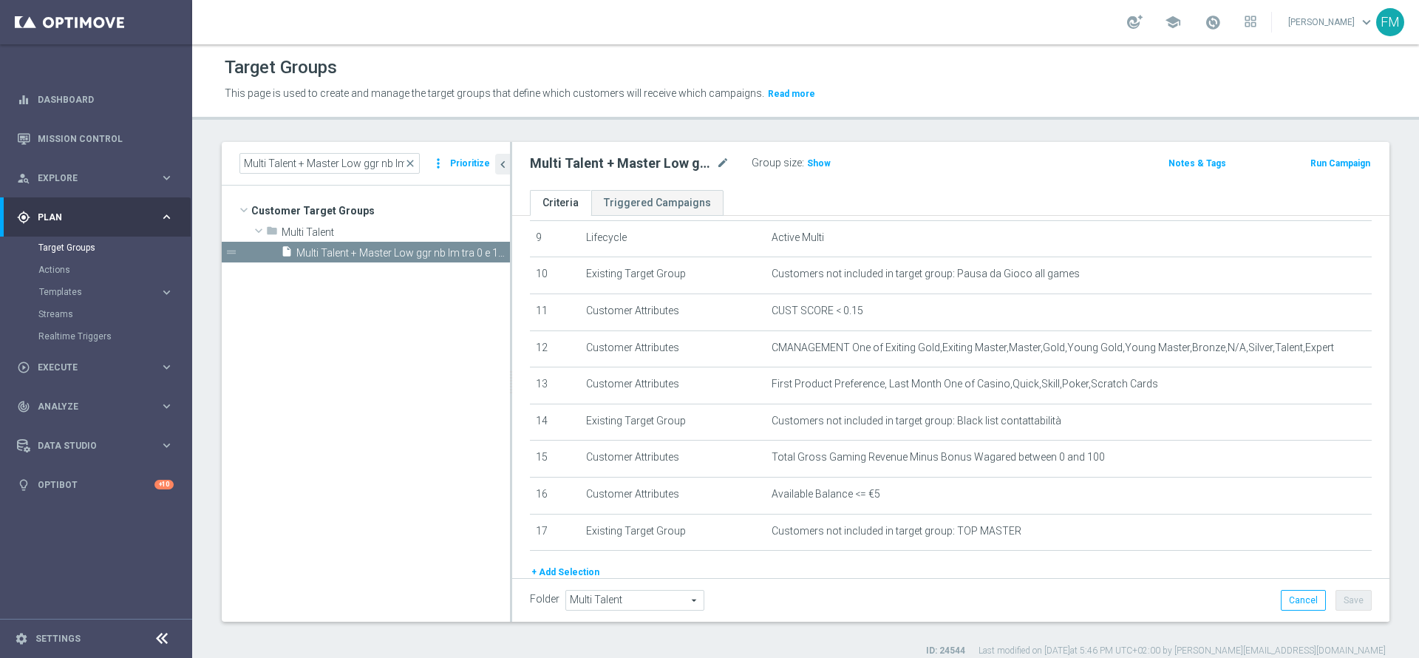
scroll to position [388, 0]
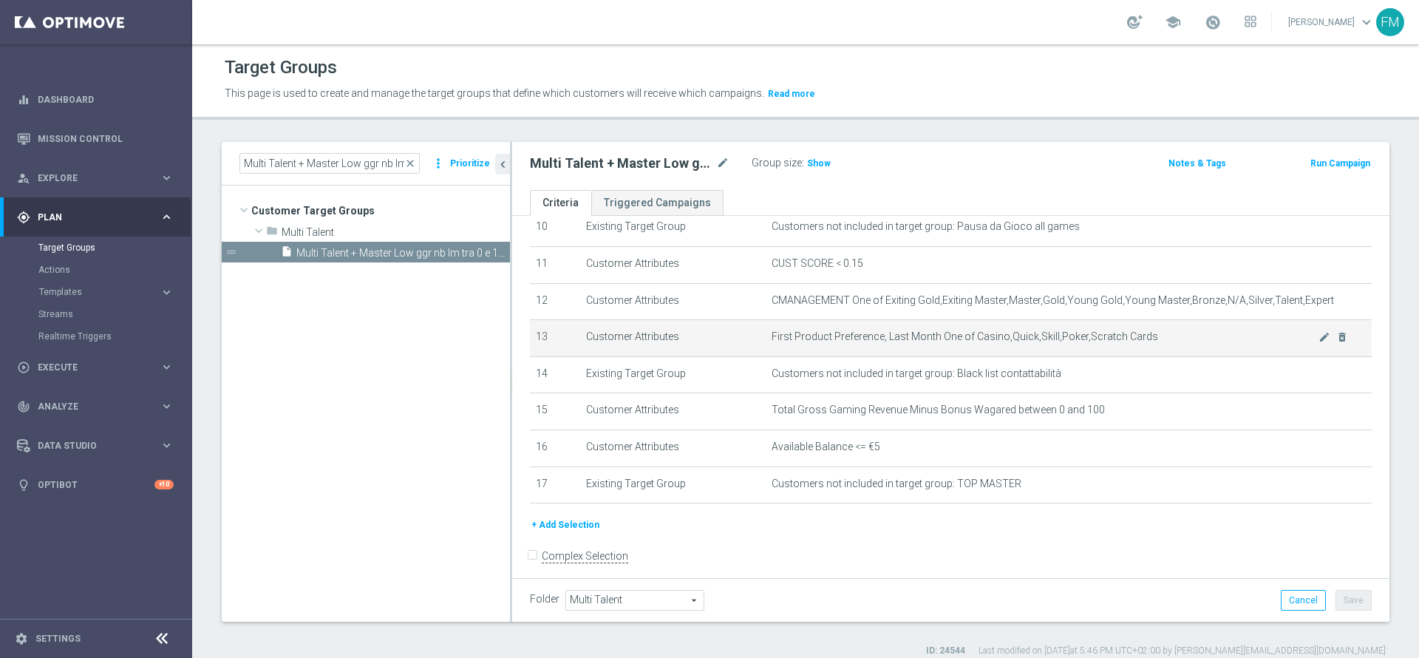
click at [1285, 343] on span "First Product Preference, Last Month One of Casino,Quick,Skill,Poker,Scratch Ca…" at bounding box center [1045, 336] width 547 height 13
click at [1319, 343] on icon "mode_edit" at bounding box center [1325, 337] width 12 height 12
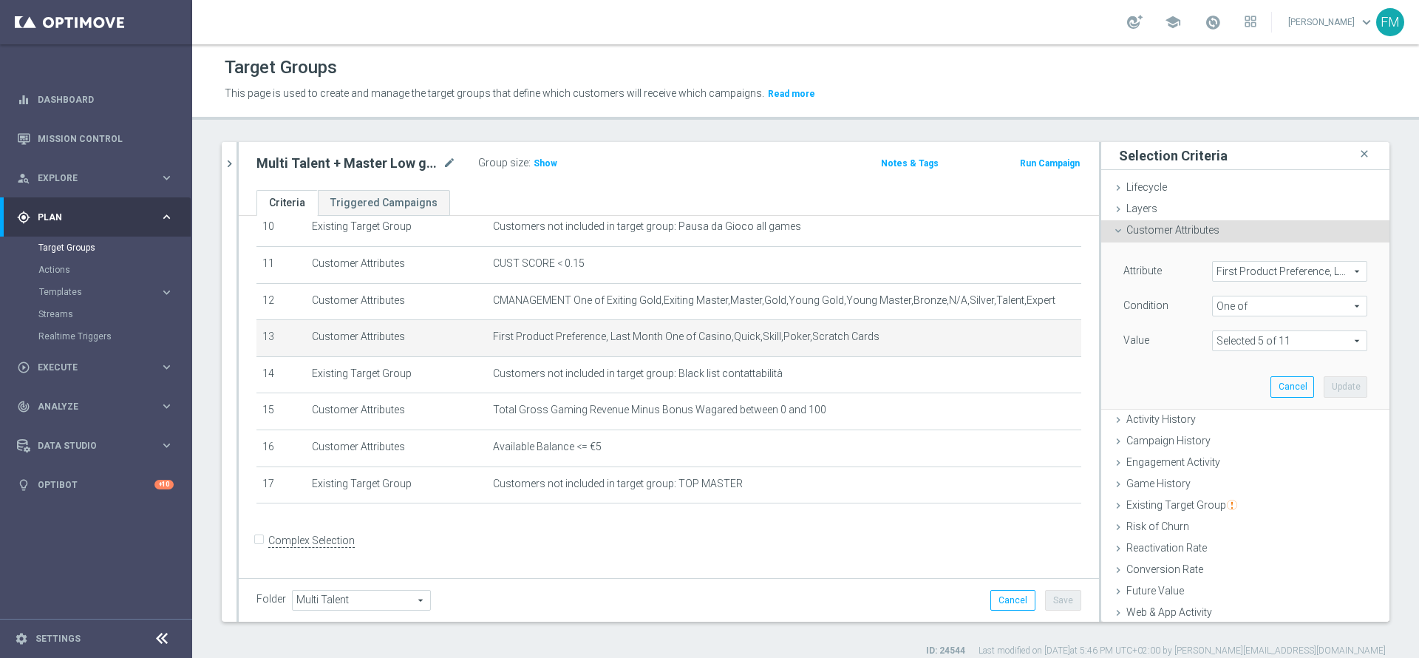
click at [1234, 310] on span "One of" at bounding box center [1290, 305] width 154 height 19
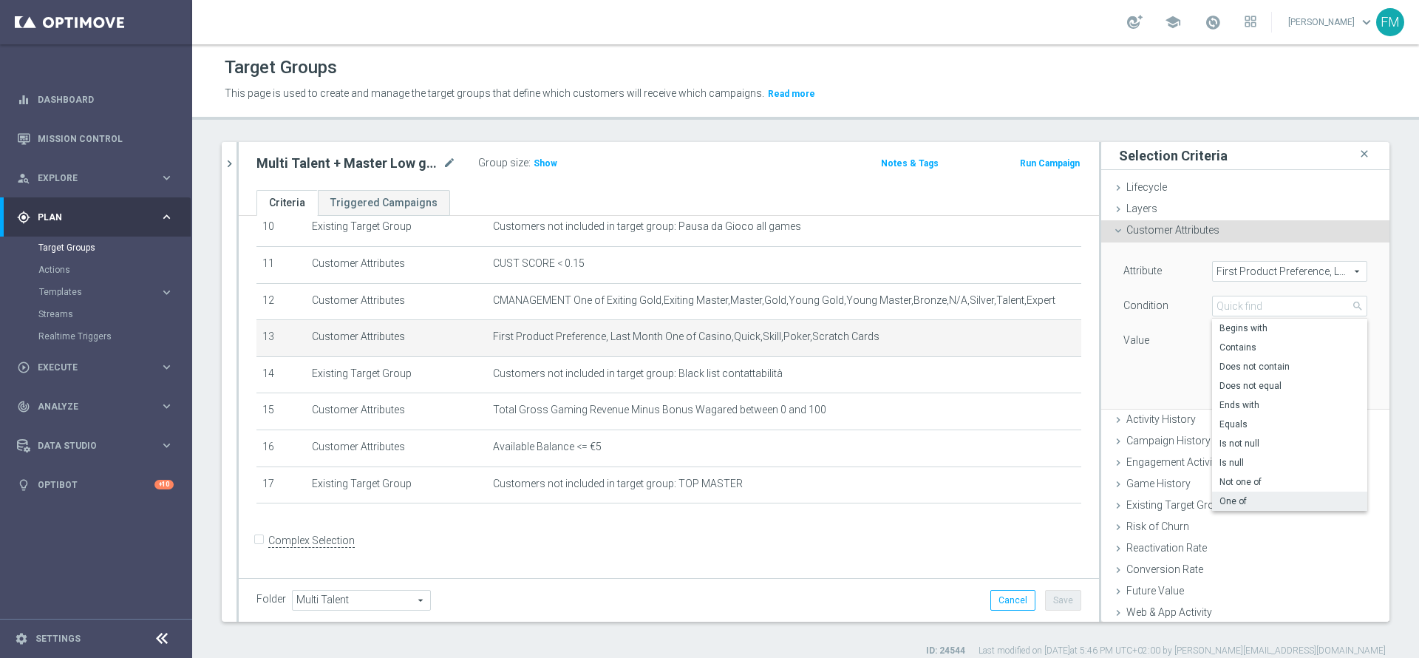
click at [1132, 354] on div "Attribute First Product Preference, Last Month First Product Preference, Last M…" at bounding box center [1245, 325] width 266 height 166
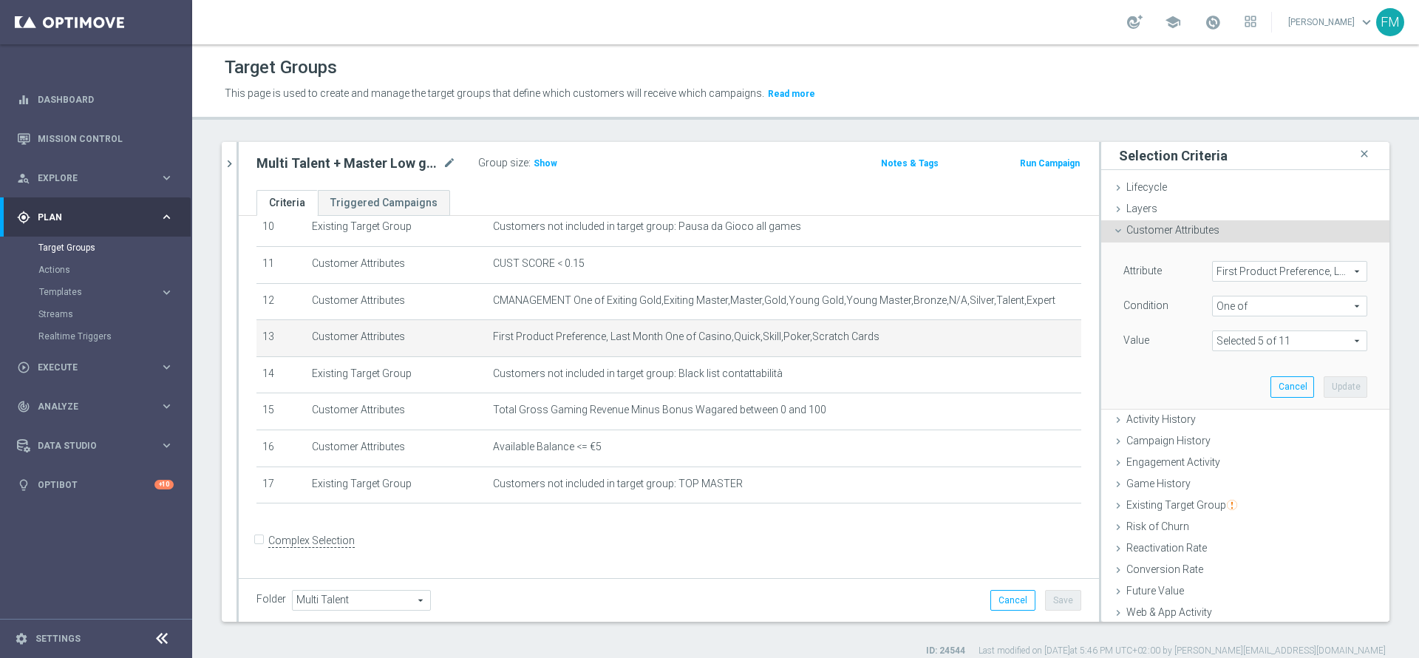
click at [1271, 336] on span at bounding box center [1290, 340] width 154 height 19
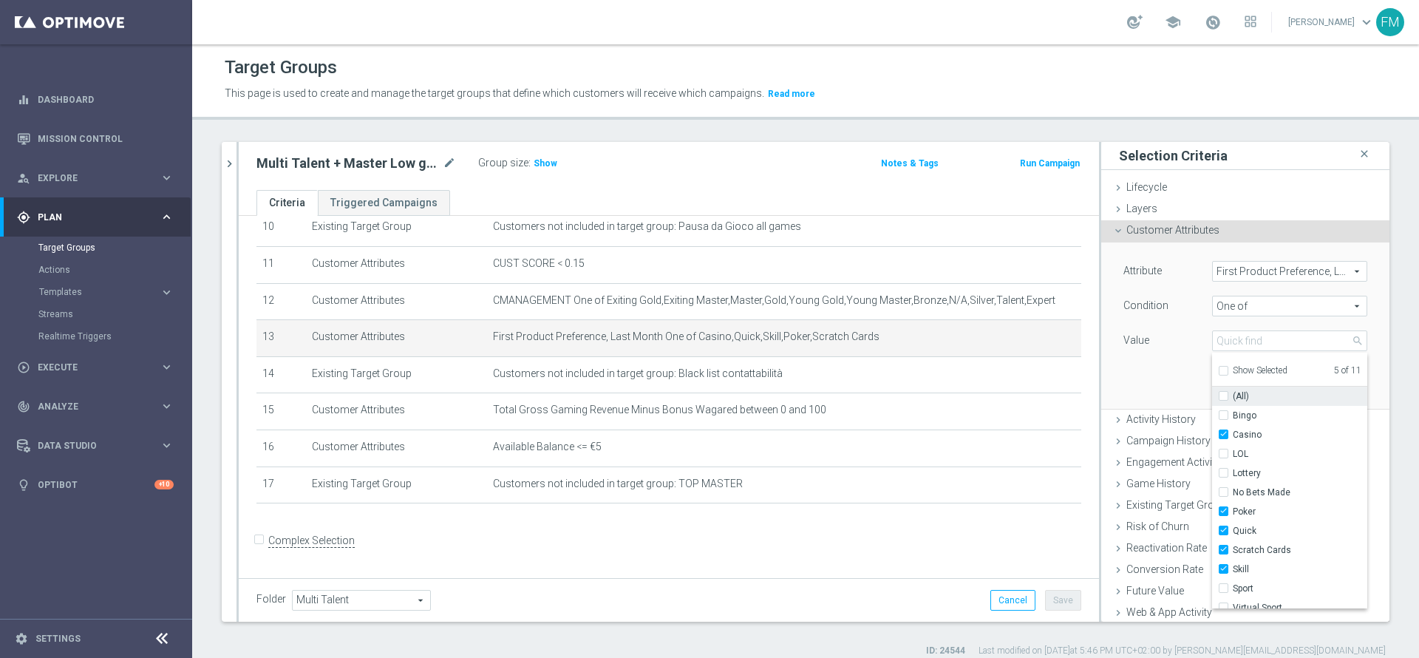
click at [1223, 398] on input "(All)" at bounding box center [1228, 397] width 10 height 10
checkbox input "true"
type input "Selected 11 of 11"
checkbox input "true"
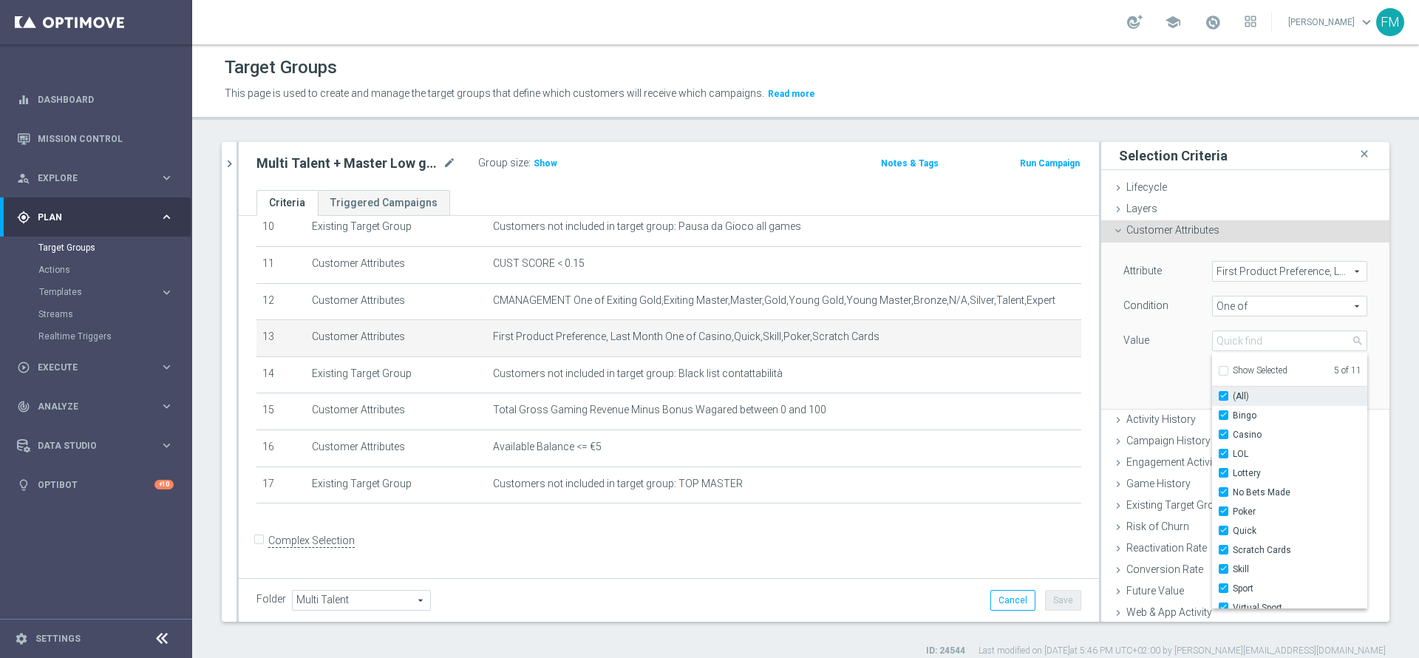
checkbox input "true"
click at [1223, 398] on input "(All)" at bounding box center [1228, 397] width 10 height 10
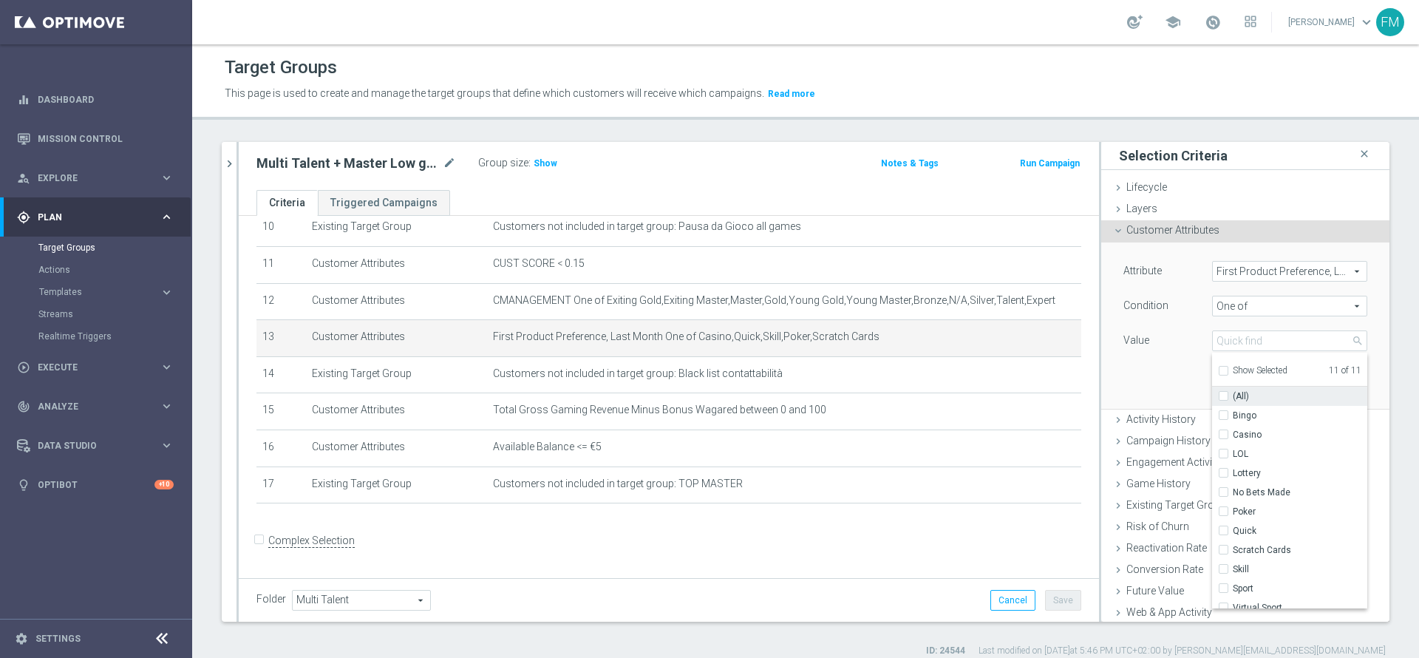
checkbox input "false"
type input "Select"
checkbox input "false"
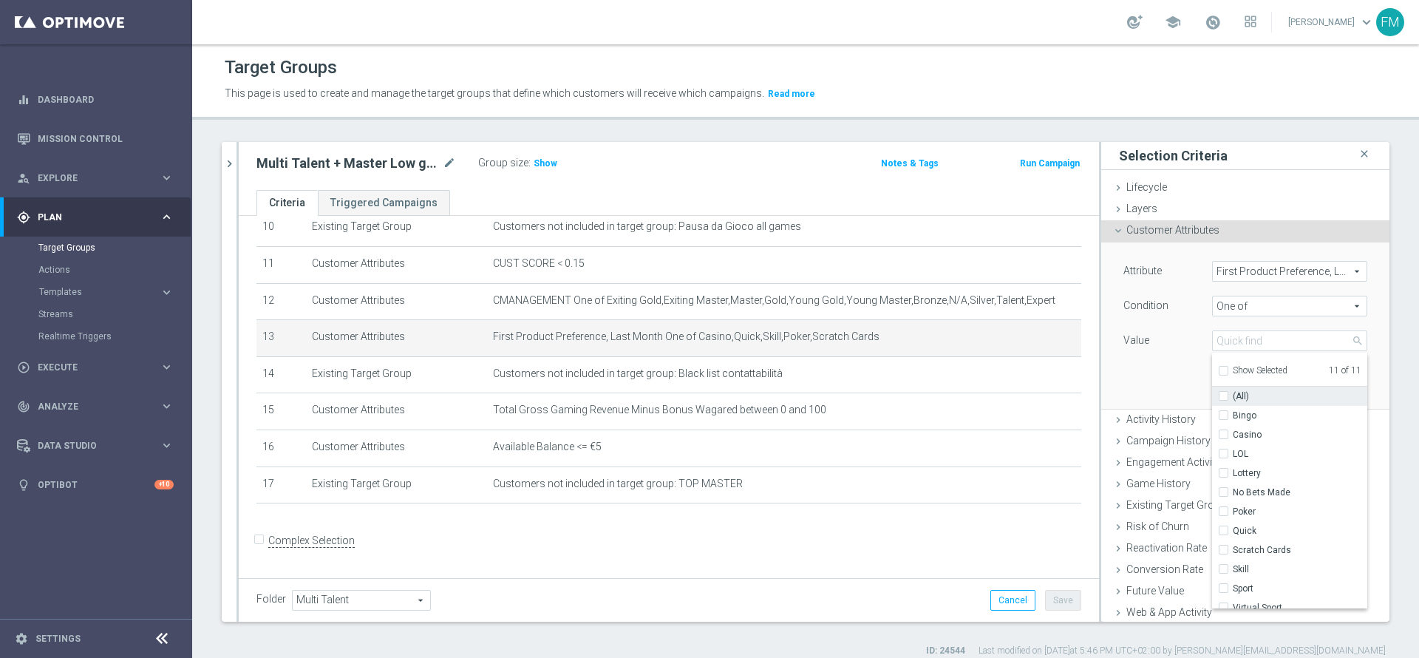
checkbox input "false"
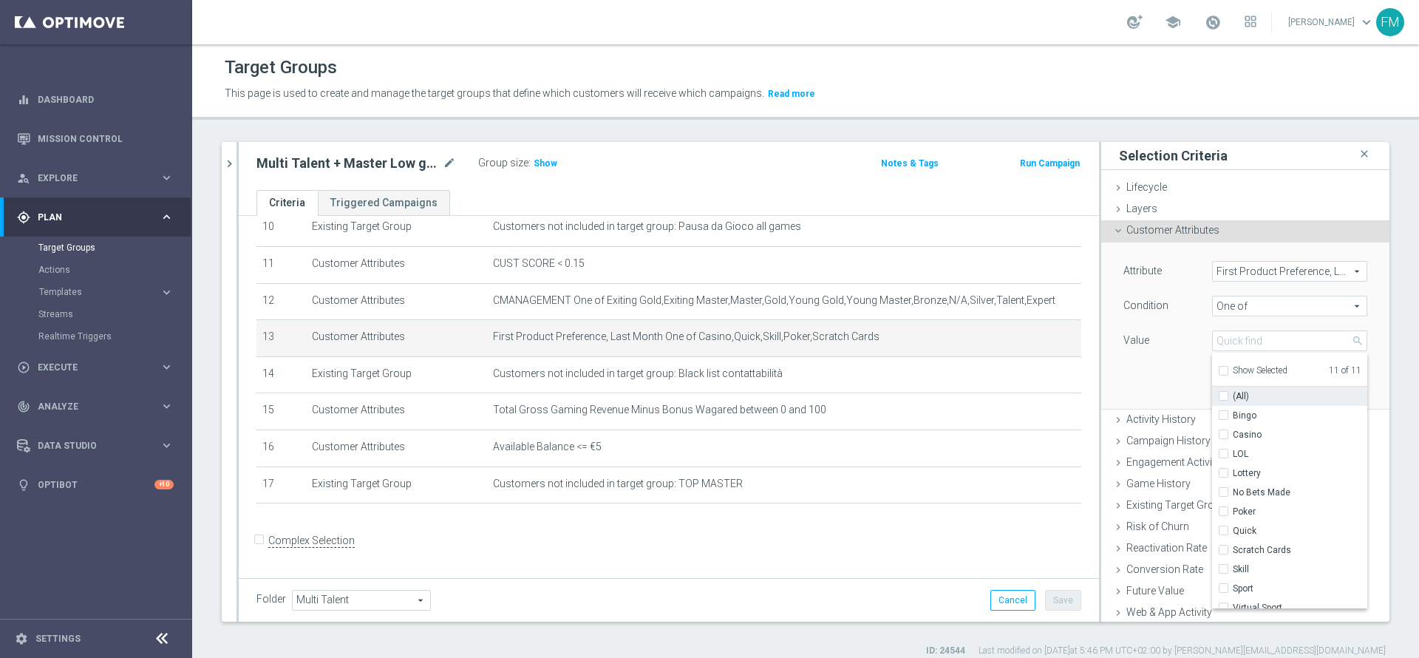
checkbox input "false"
click at [1233, 492] on label "No Bets Made" at bounding box center [1300, 492] width 135 height 19
click at [1223, 492] on input "No Bets Made" at bounding box center [1228, 493] width 10 height 10
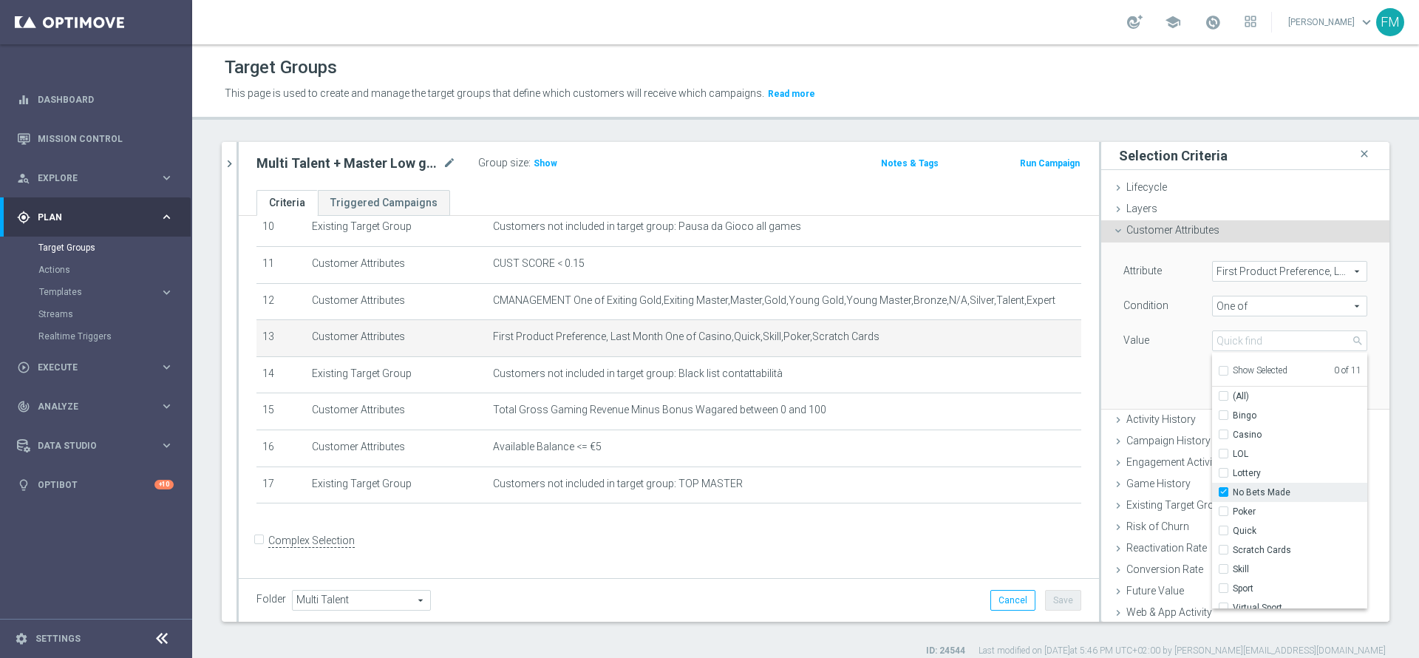
checkbox input "true"
type input "No Bets Made"
click at [1223, 594] on input "Virtual Sport" at bounding box center [1228, 599] width 10 height 10
checkbox input "true"
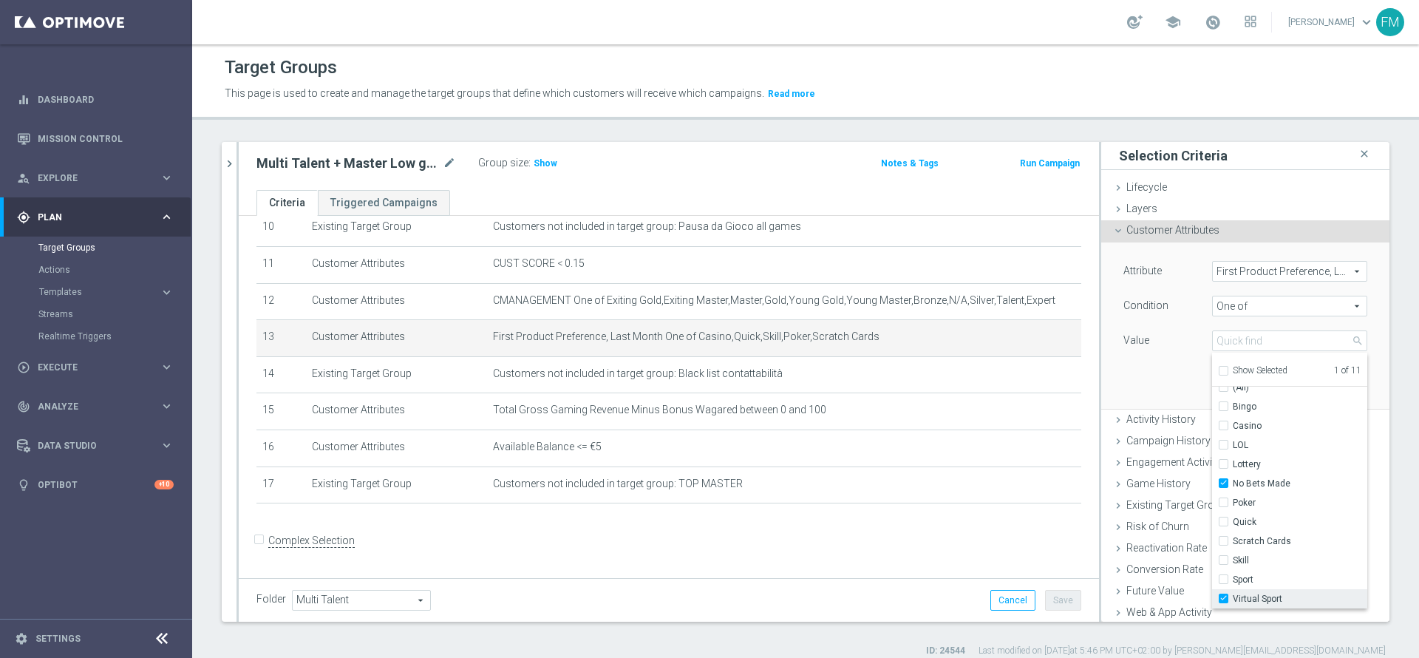
type input "Selected 2 of 11"
click at [1223, 578] on input "Sport" at bounding box center [1228, 580] width 10 height 10
checkbox input "true"
type input "Selected 3 of 11"
click at [443, 161] on div "Multi Talent + Master Low ggr nb lm tra 0 e 100 1st Casino lm NO saldo mode_edit" at bounding box center [356, 163] width 200 height 18
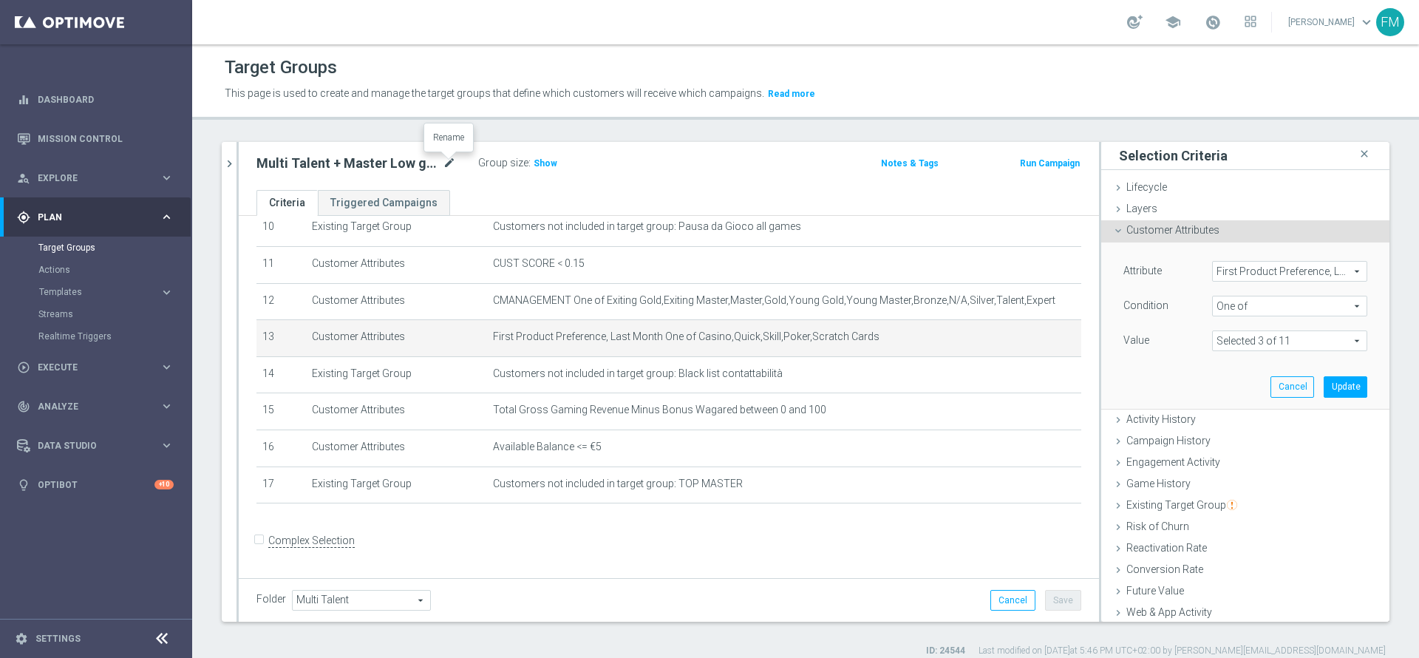
click at [443, 161] on icon "mode_edit" at bounding box center [449, 163] width 13 height 18
click at [392, 162] on input "Multi Talent + Master Low ggr nb lm tra 0 e 100 1st Casino lm NO saldo" at bounding box center [356, 164] width 200 height 21
type input "Multi Talent + Master Low ggr nb lm tra 0 e 100 1st Sport lm NO saldo"
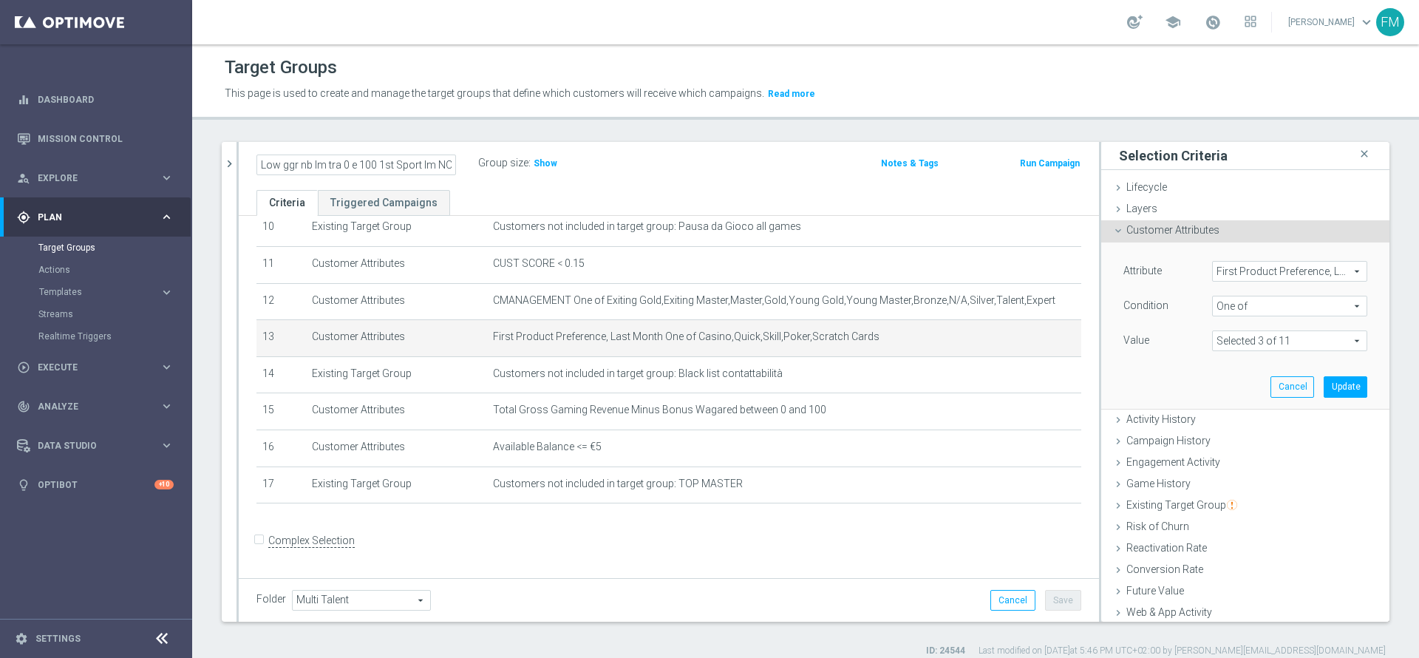
scroll to position [0, 0]
click at [710, 177] on div "Multi Talent + Master Low ggr nb lm tra 0 e 100 1st Sport lm NO saldo Group siz…" at bounding box center [669, 166] width 860 height 48
click at [1047, 607] on button "Save" at bounding box center [1063, 600] width 36 height 21
click at [541, 163] on span "Show" at bounding box center [546, 163] width 24 height 10
click at [451, 163] on icon "mode_edit" at bounding box center [449, 163] width 13 height 18
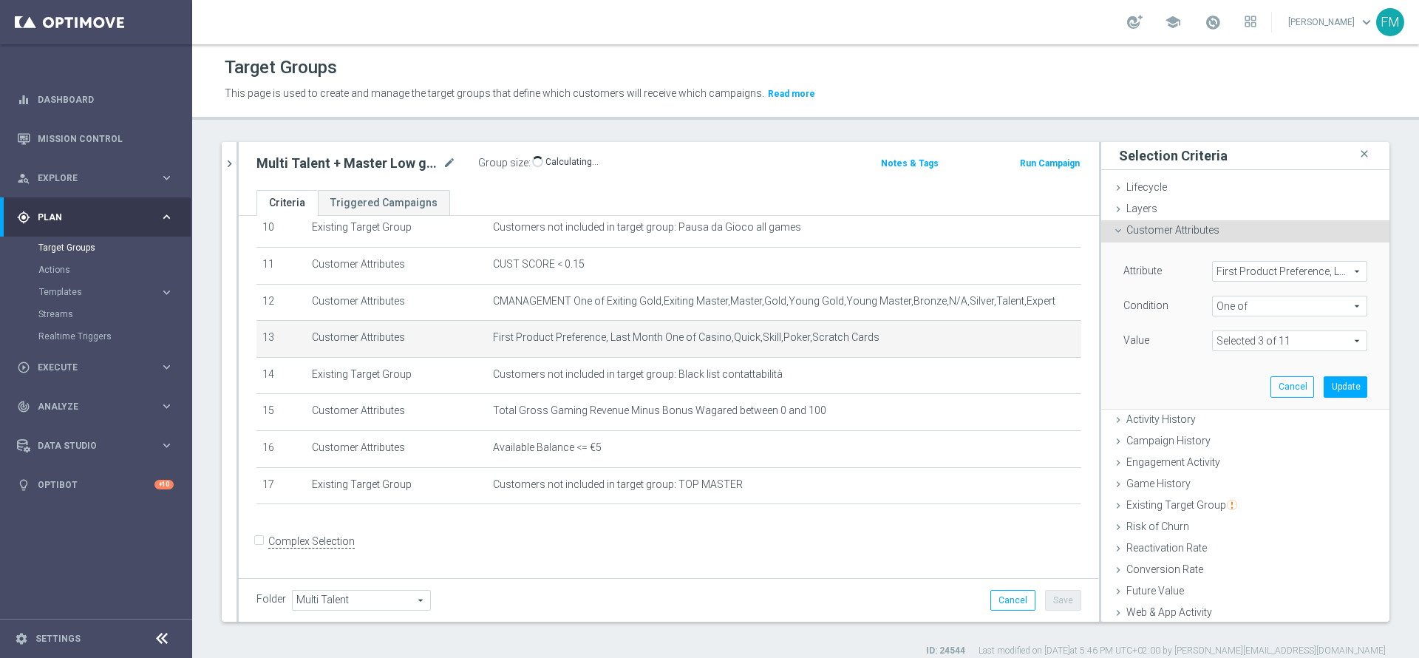
scroll to position [393, 0]
click at [222, 155] on div "Multi Talent + Master Low ggr nb lm tra 0 e 100 1st Casino lm NO saldo close mo…" at bounding box center [805, 399] width 1227 height 515
click at [222, 155] on button "chevron_right" at bounding box center [229, 164] width 15 height 44
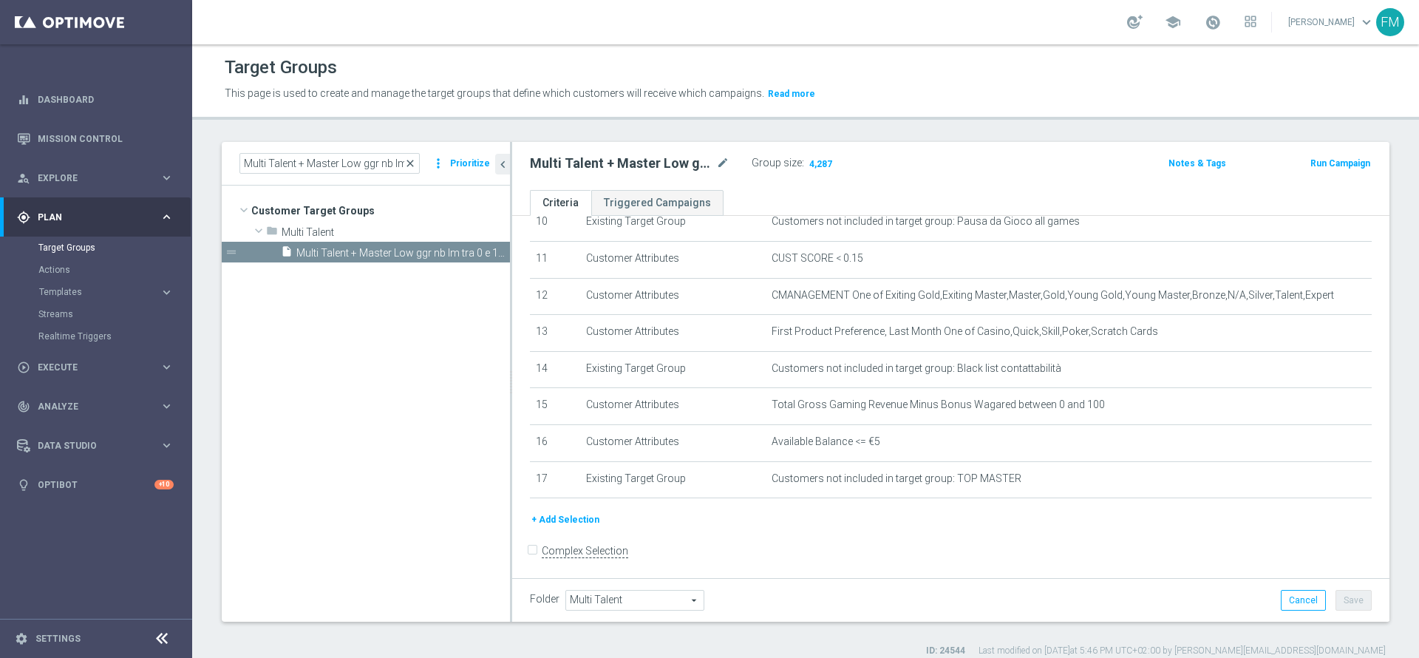
click at [414, 163] on span "close" at bounding box center [410, 163] width 12 height 12
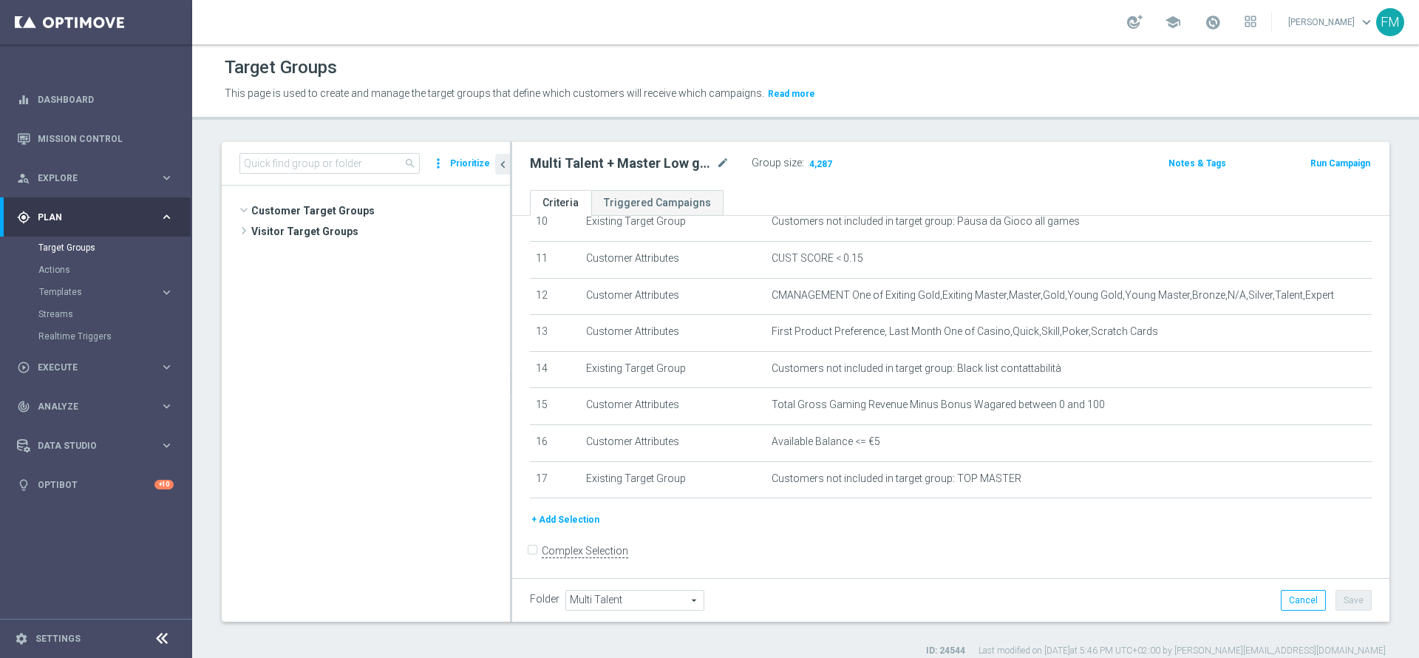
scroll to position [263, 0]
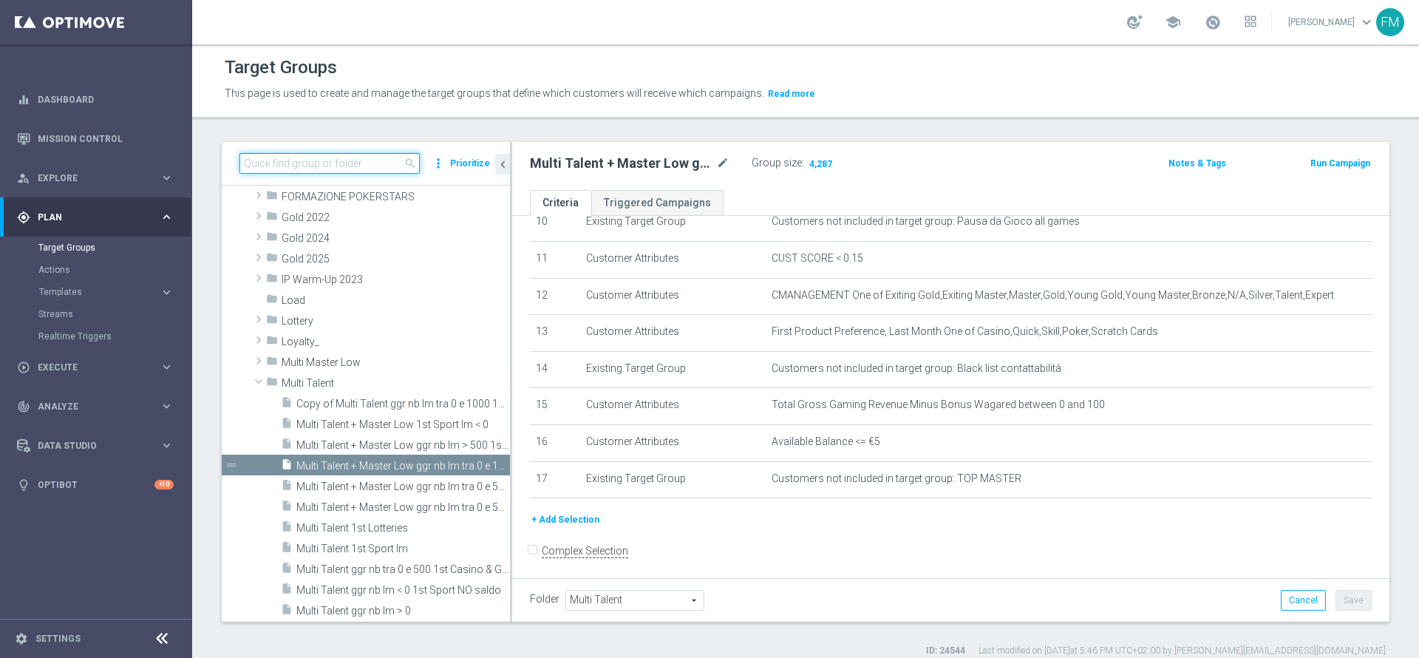
click at [362, 161] on input at bounding box center [329, 163] width 180 height 21
paste input "Multi Talent + Master Low ggr nb lm > 500 1st Sport lm NO saldo"
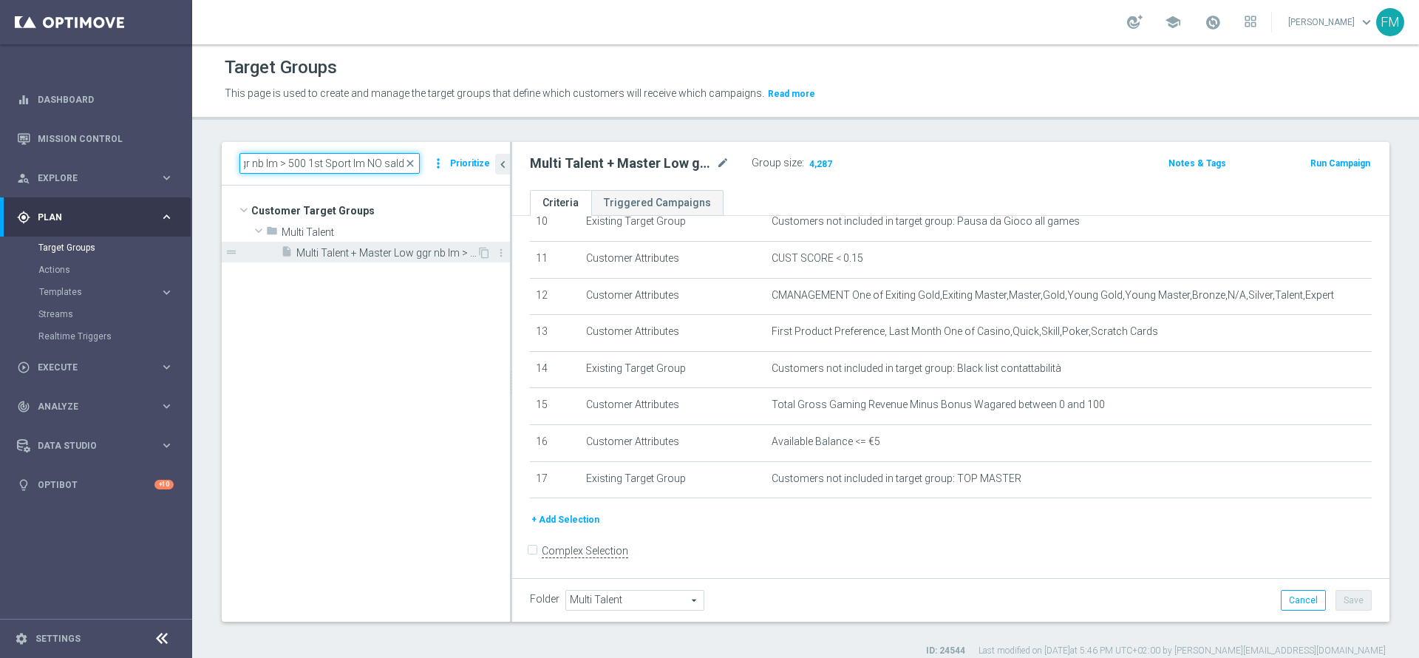
type input "Multi Talent + Master Low ggr nb lm > 500 1st Sport lm NO saldo"
click at [378, 249] on span "Multi Talent + Master Low ggr nb lm > 500 1st Sport lm NO saldo" at bounding box center [386, 253] width 180 height 13
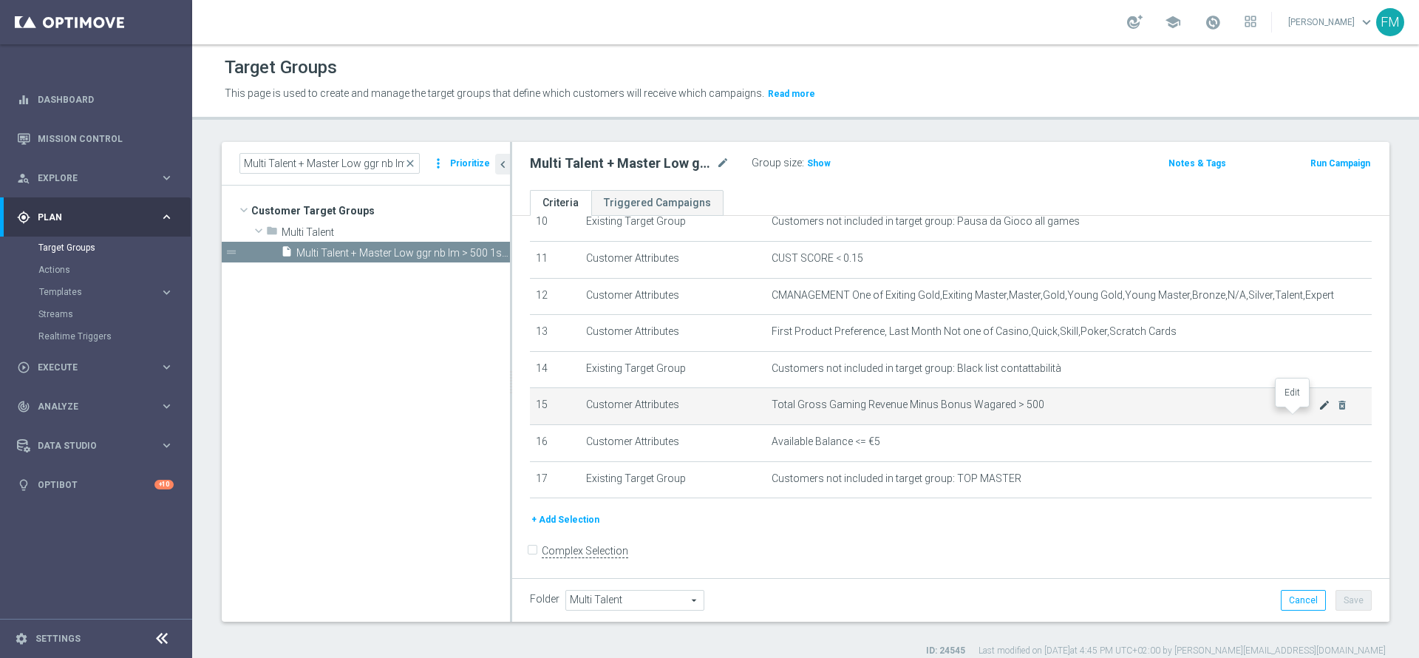
click at [1319, 411] on icon "mode_edit" at bounding box center [1325, 405] width 12 height 12
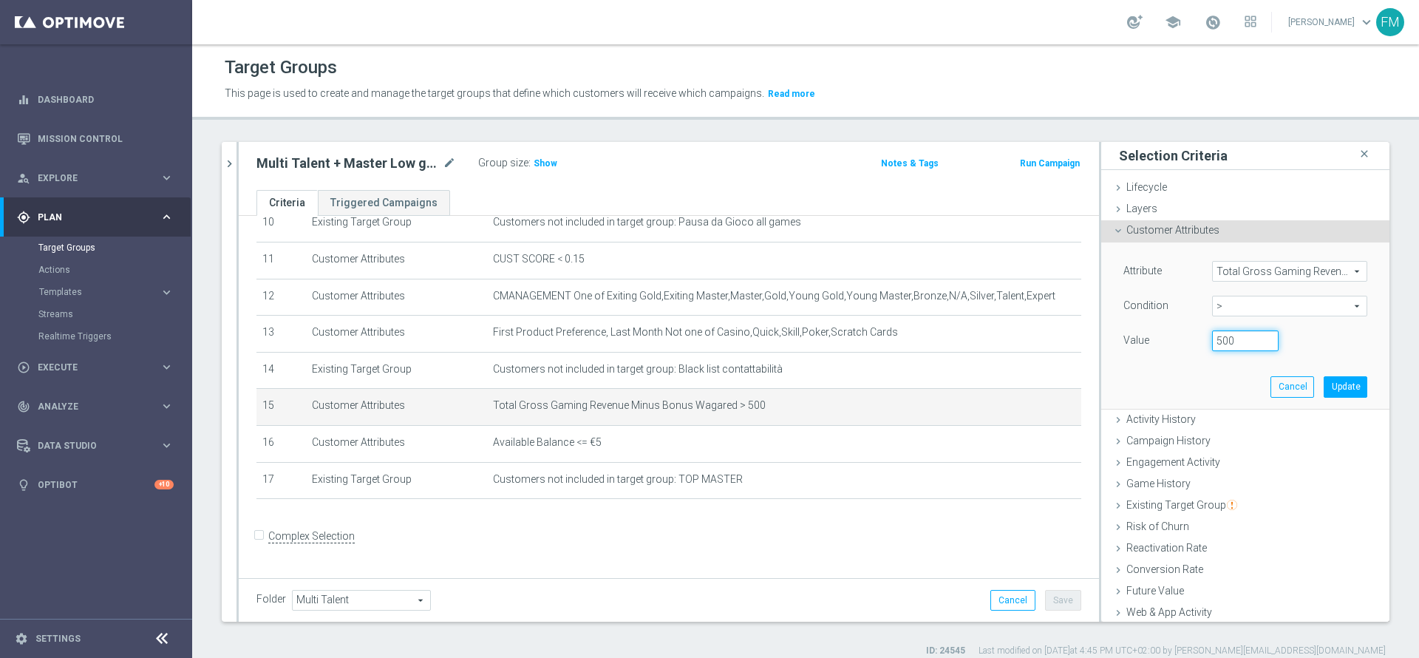
click at [1212, 337] on input "500" at bounding box center [1245, 340] width 67 height 21
type input "100"
click at [1324, 383] on button "Update" at bounding box center [1346, 386] width 44 height 21
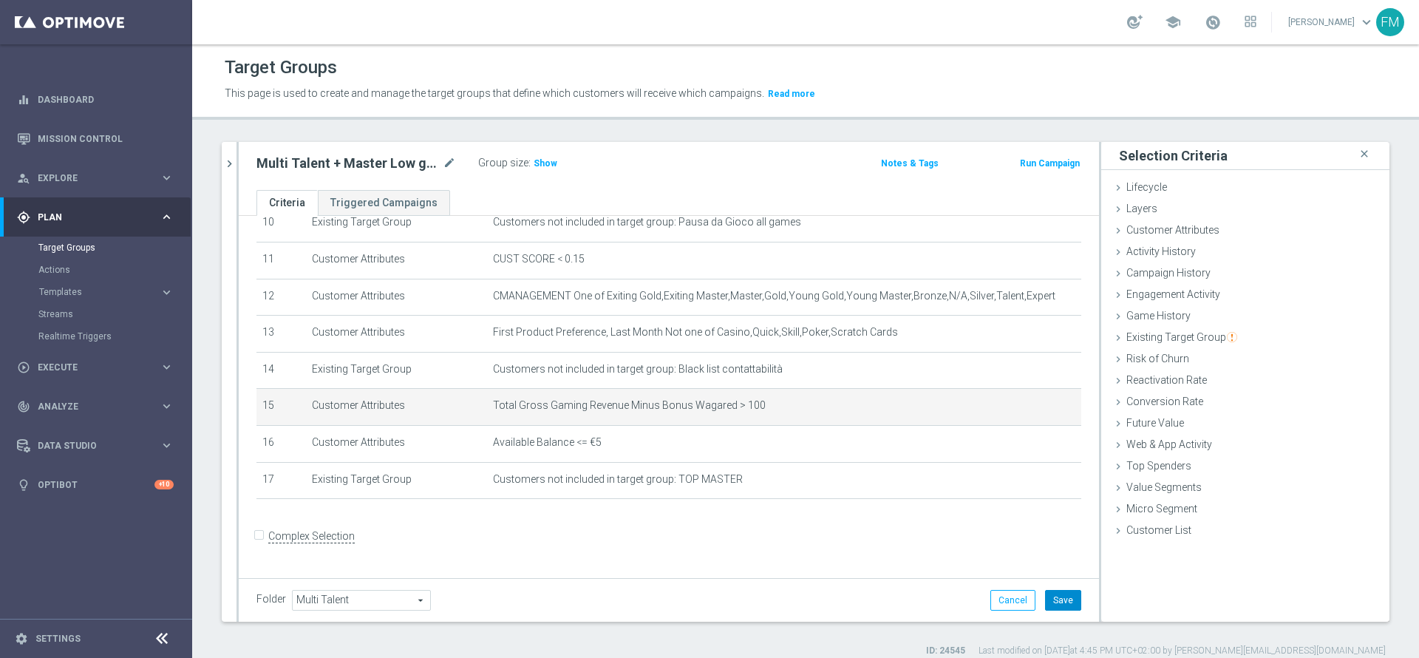
click at [1050, 602] on button "Save" at bounding box center [1063, 600] width 36 height 21
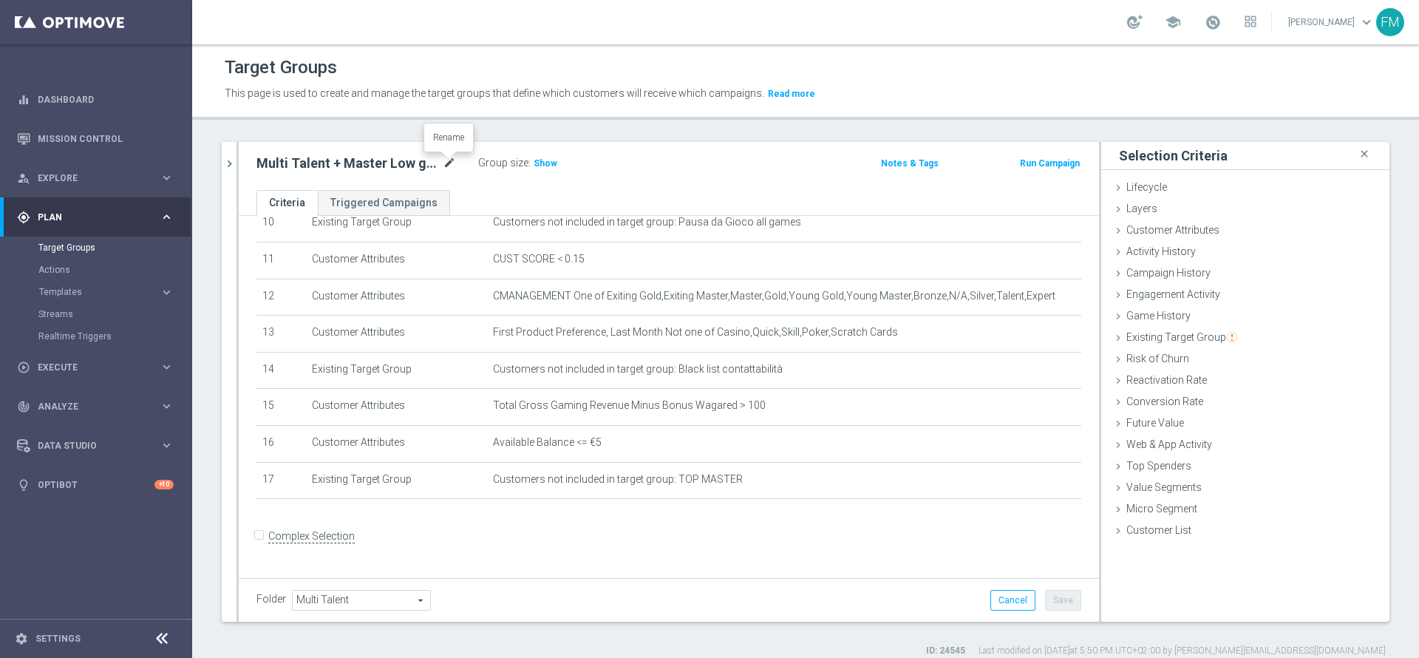
click at [443, 161] on icon "mode_edit" at bounding box center [449, 163] width 13 height 18
click at [336, 161] on input "Multi Talent + Master Low ggr nb lm > 500 1st Sport lm NO saldo" at bounding box center [356, 164] width 200 height 21
type input "Multi Talent + Master Low ggr nb lm > 100 1st Sport lm NO saldo"
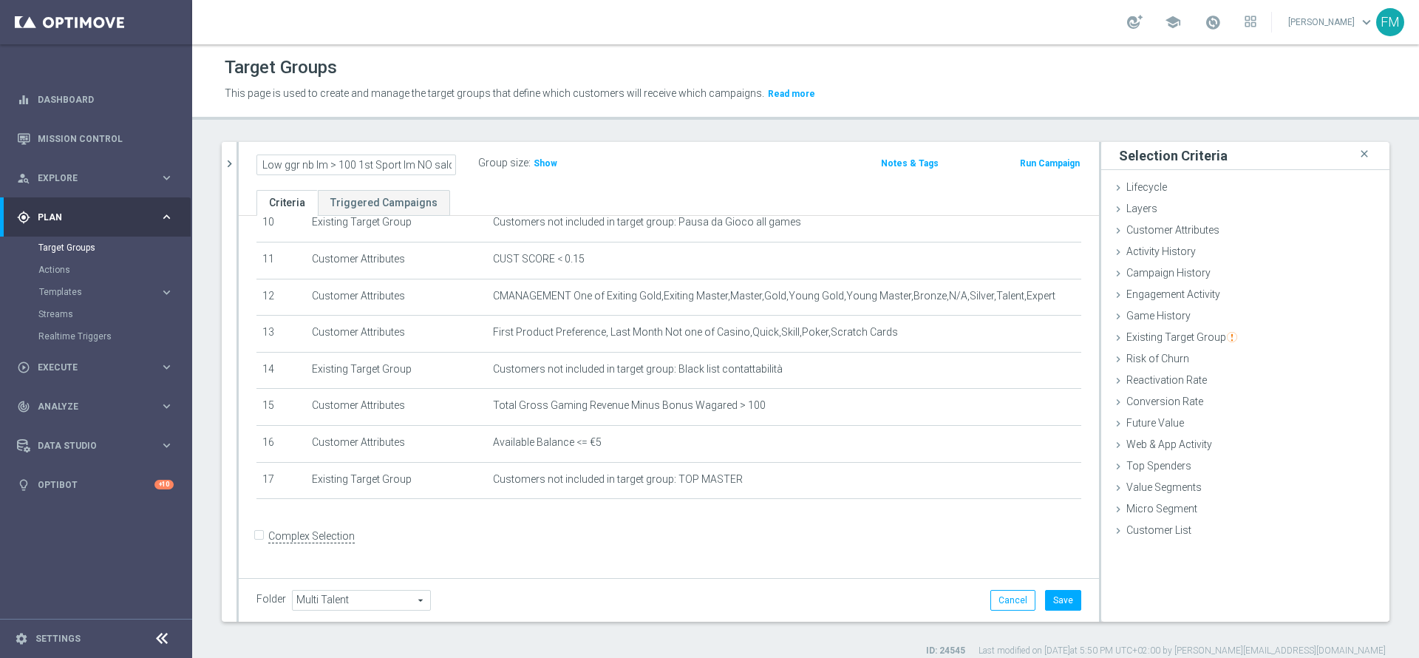
scroll to position [0, 0]
click at [730, 192] on ul "Criteria Triggered Campaigns" at bounding box center [669, 203] width 860 height 26
click at [1053, 602] on button "Save" at bounding box center [1063, 600] width 36 height 21
click at [536, 164] on span "Show" at bounding box center [546, 163] width 24 height 10
click at [452, 163] on icon "mode_edit" at bounding box center [449, 163] width 13 height 18
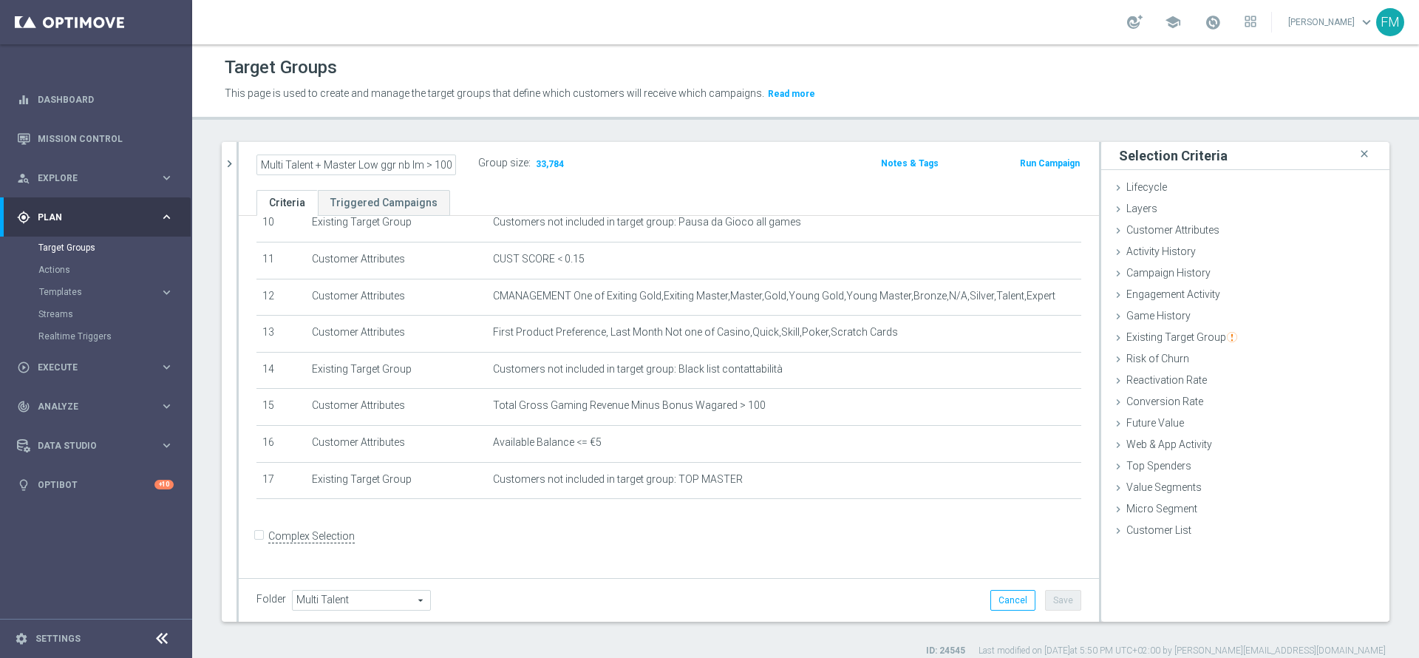
scroll to position [0, 102]
click at [222, 167] on icon "chevron_right" at bounding box center [229, 164] width 14 height 14
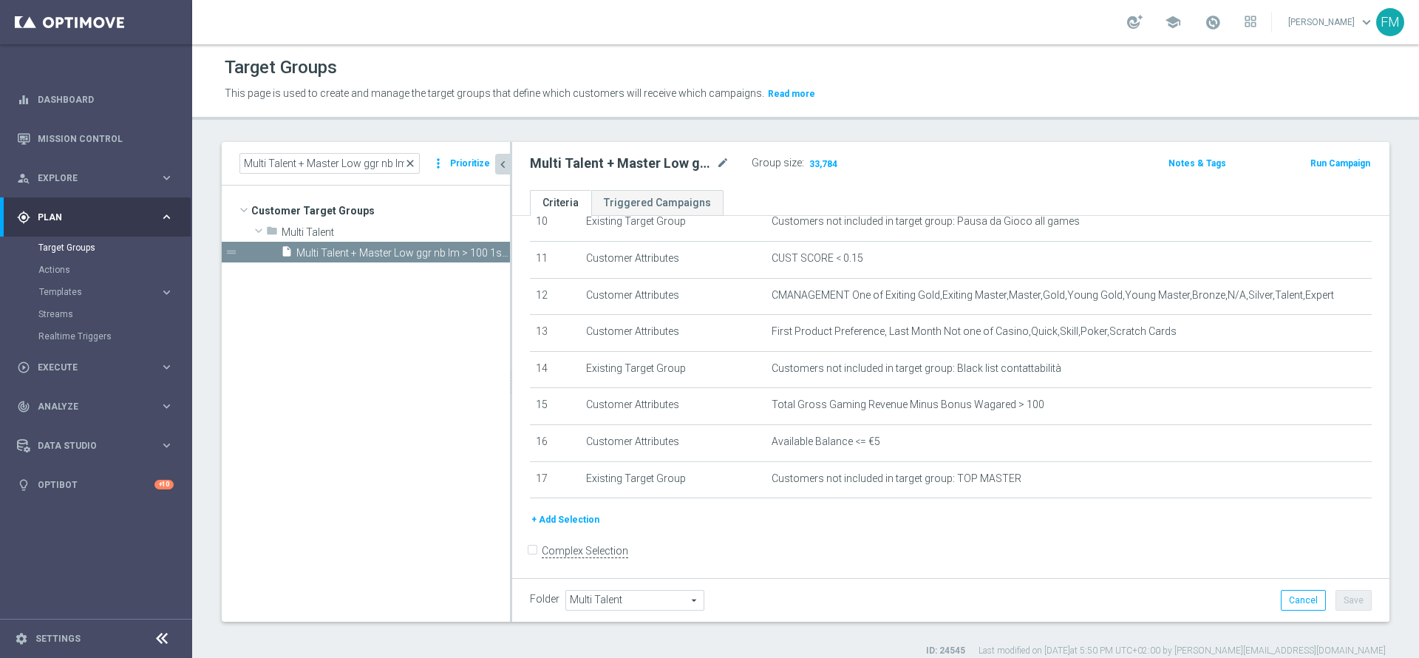
click at [416, 161] on span "close" at bounding box center [410, 163] width 12 height 12
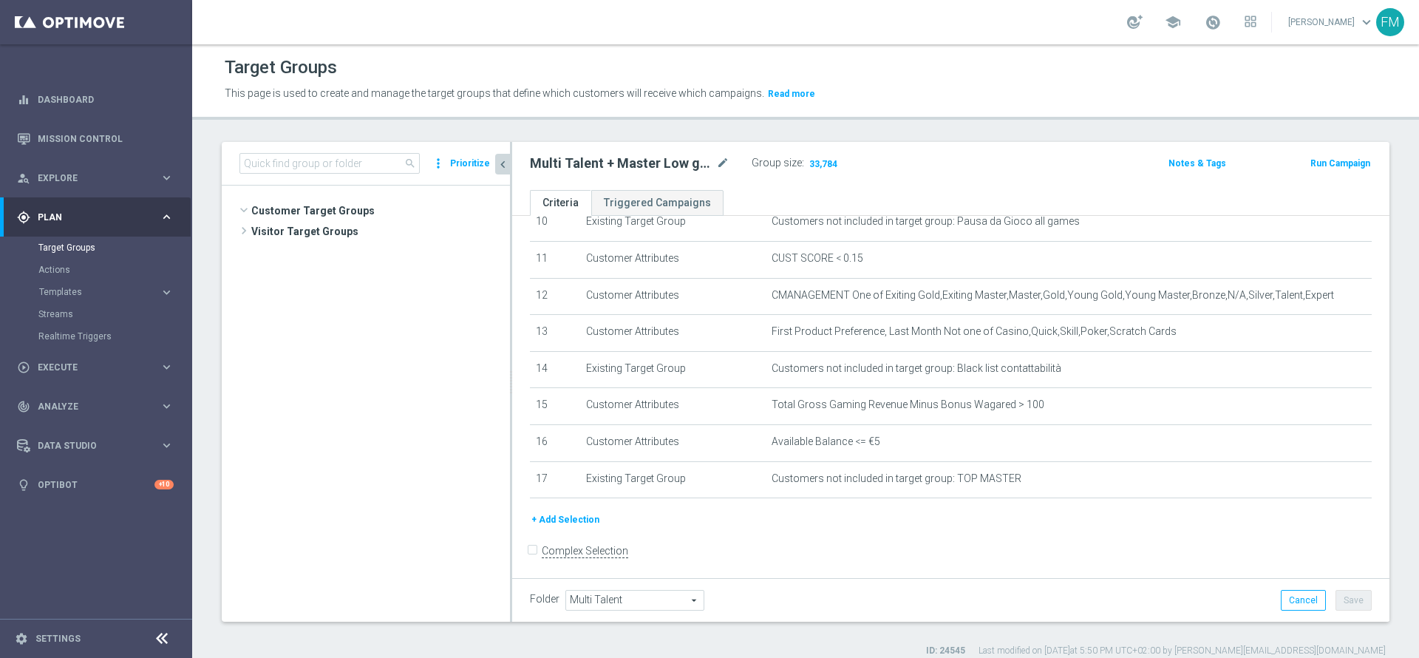
scroll to position [244, 0]
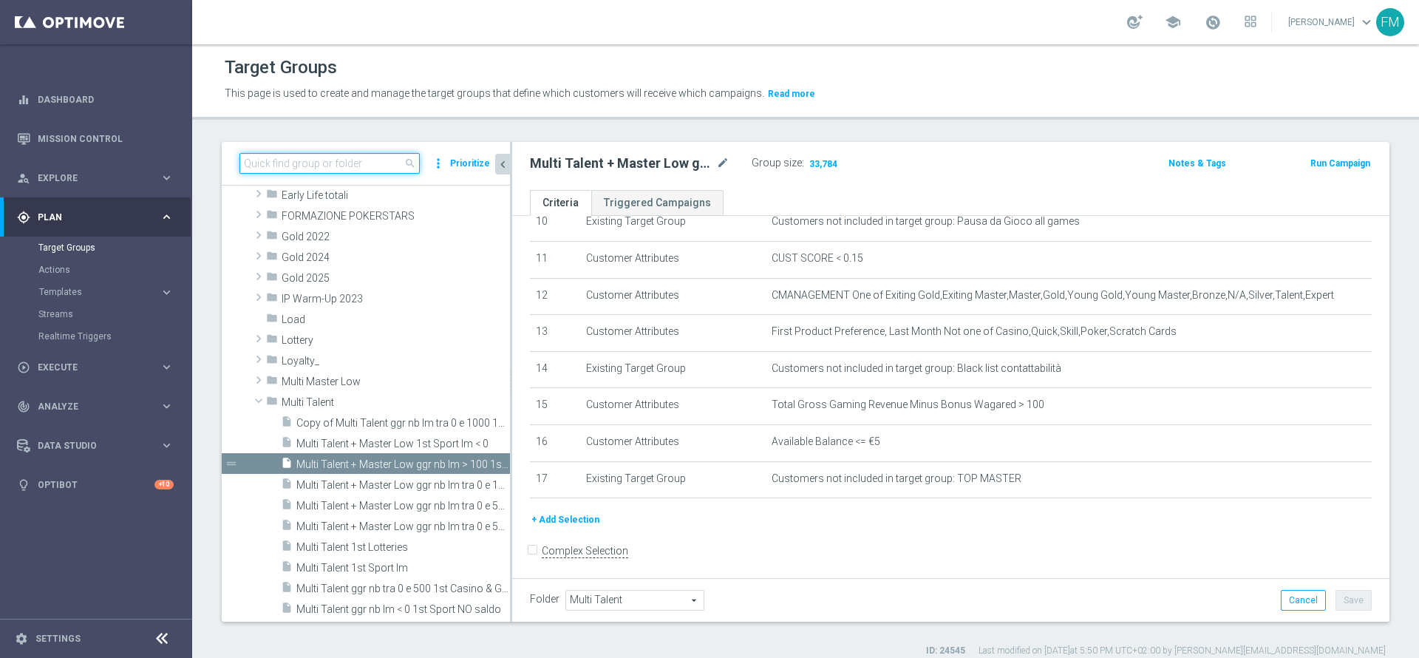
click at [347, 166] on input at bounding box center [329, 163] width 180 height 21
paste input "Multi Talent + Master Low ggr nb lm > 500 1st Casino lm NO saldo"
type input "Multi Talent + Master Low ggr nb lm > 500 1st Casino lm NO saldo"
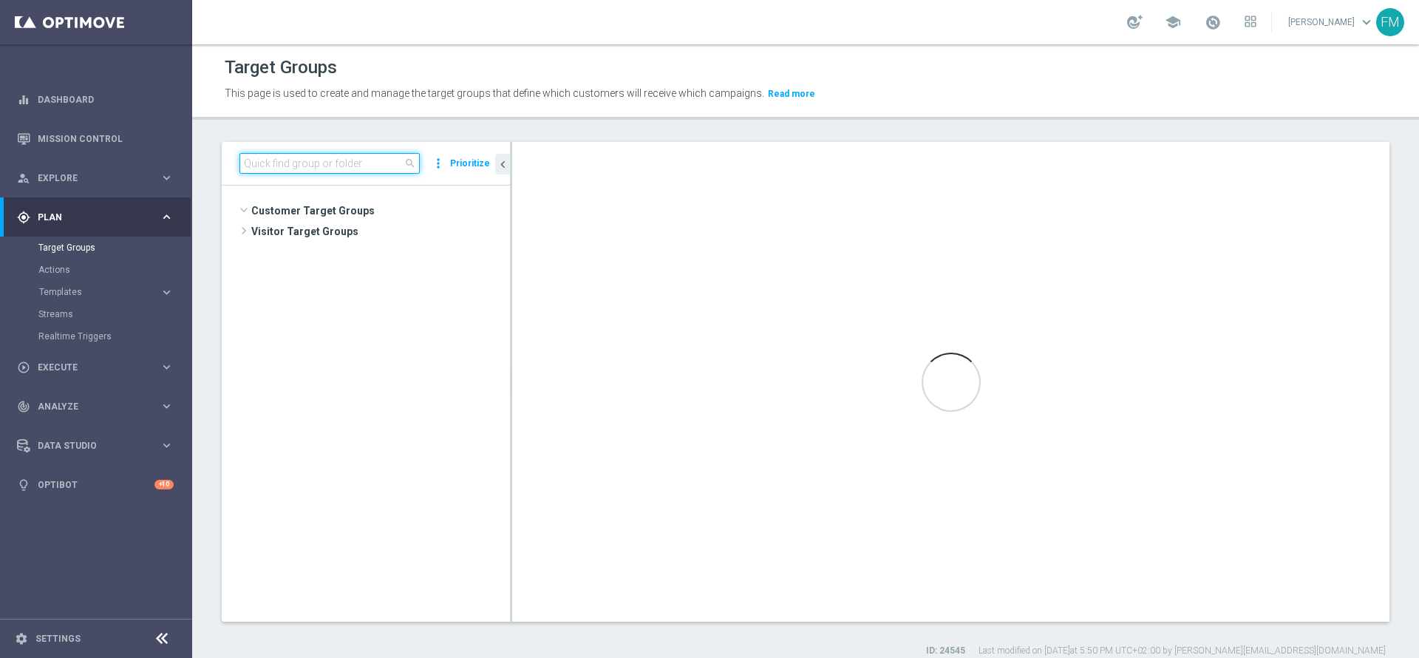
click at [337, 164] on input at bounding box center [329, 163] width 180 height 21
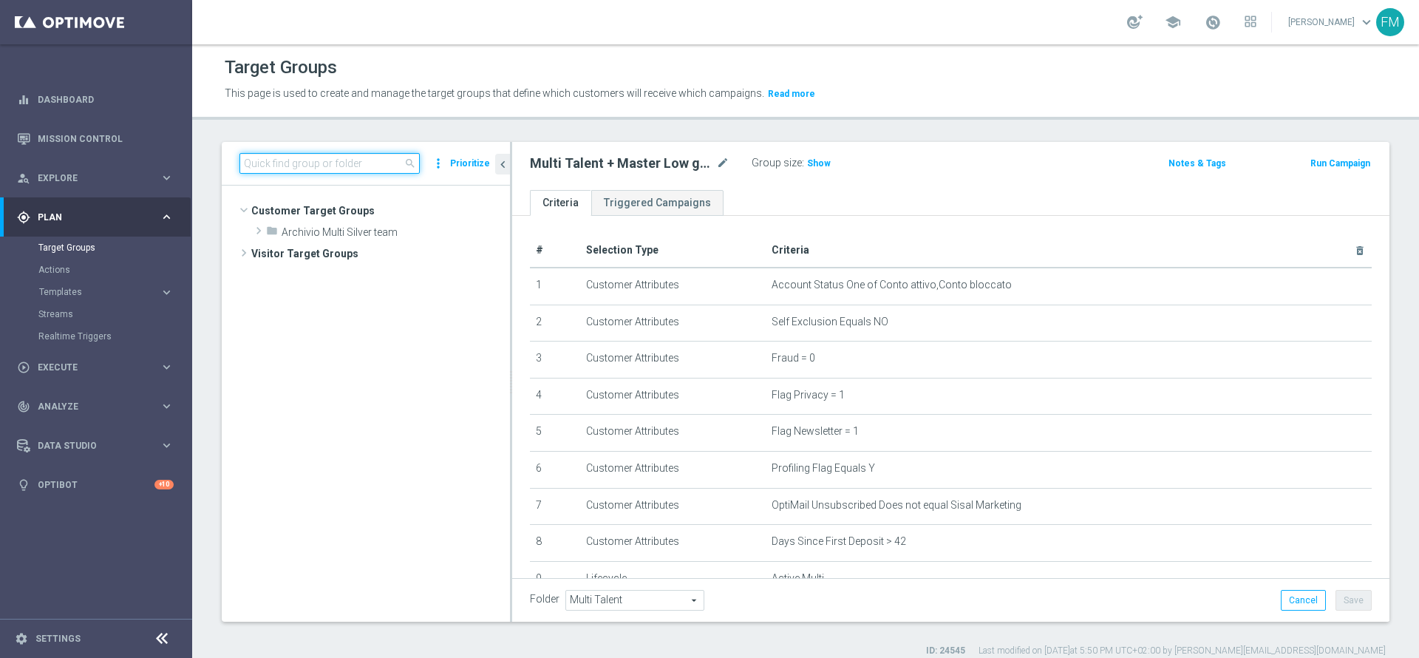
paste input "Multi Talent + Master Low ggr nb lm > 500 1st Casino lm NO saldo"
type input "Multi Talent + Master Low ggr nb lm > 500 1s"
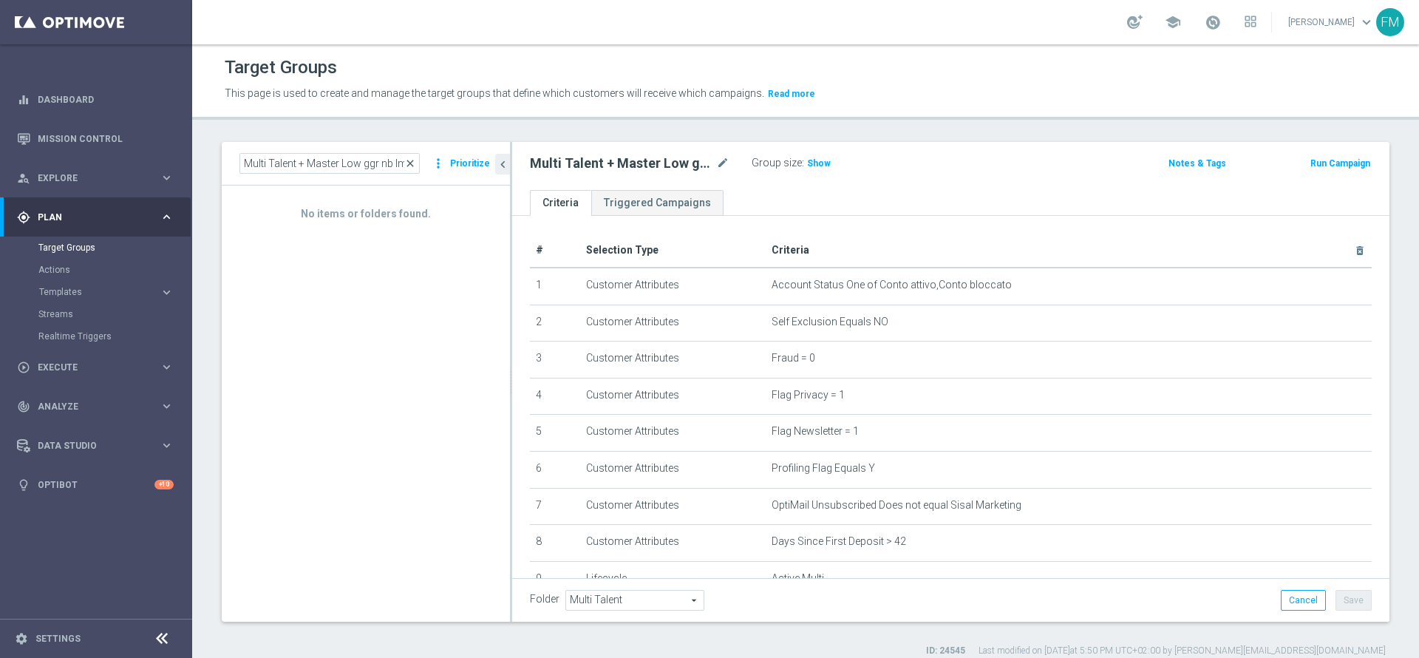
click at [416, 161] on span "close" at bounding box center [410, 163] width 12 height 12
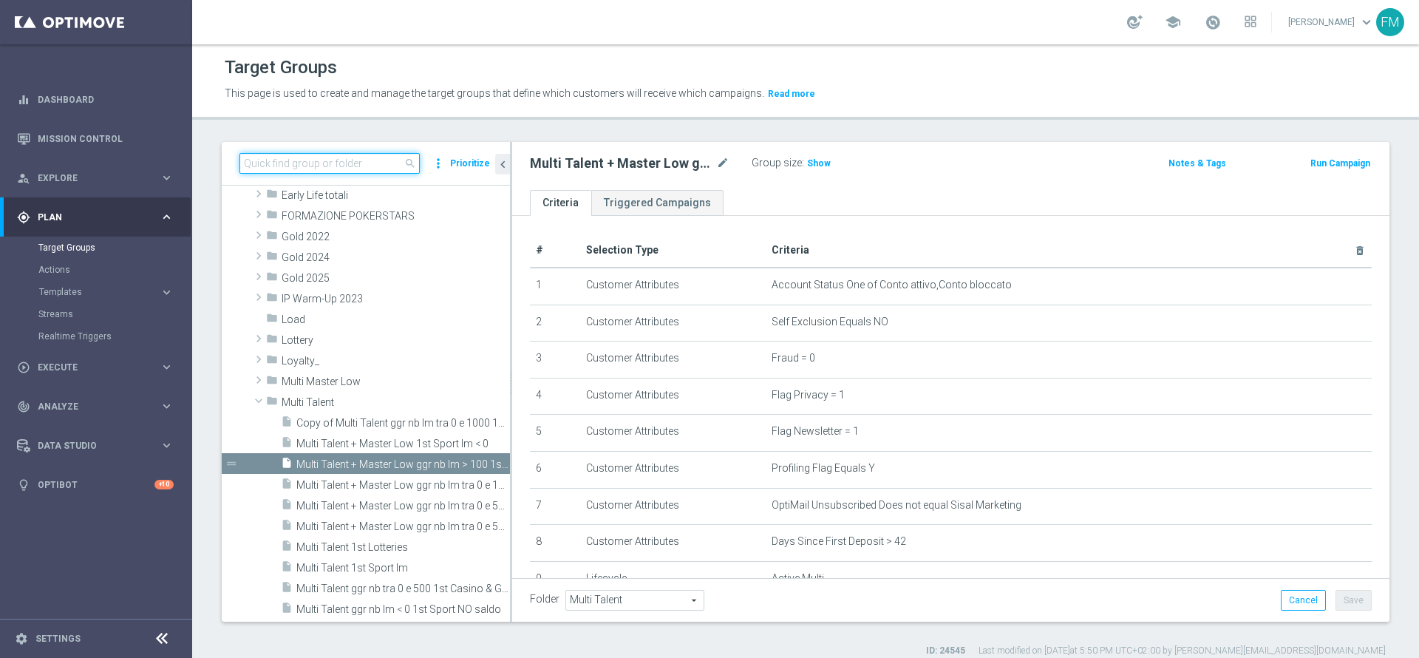
click at [360, 160] on input at bounding box center [329, 163] width 180 height 21
paste input "Multi Talent + Master Low ggr nb lm > 100 1st Sport lm NO saldo"
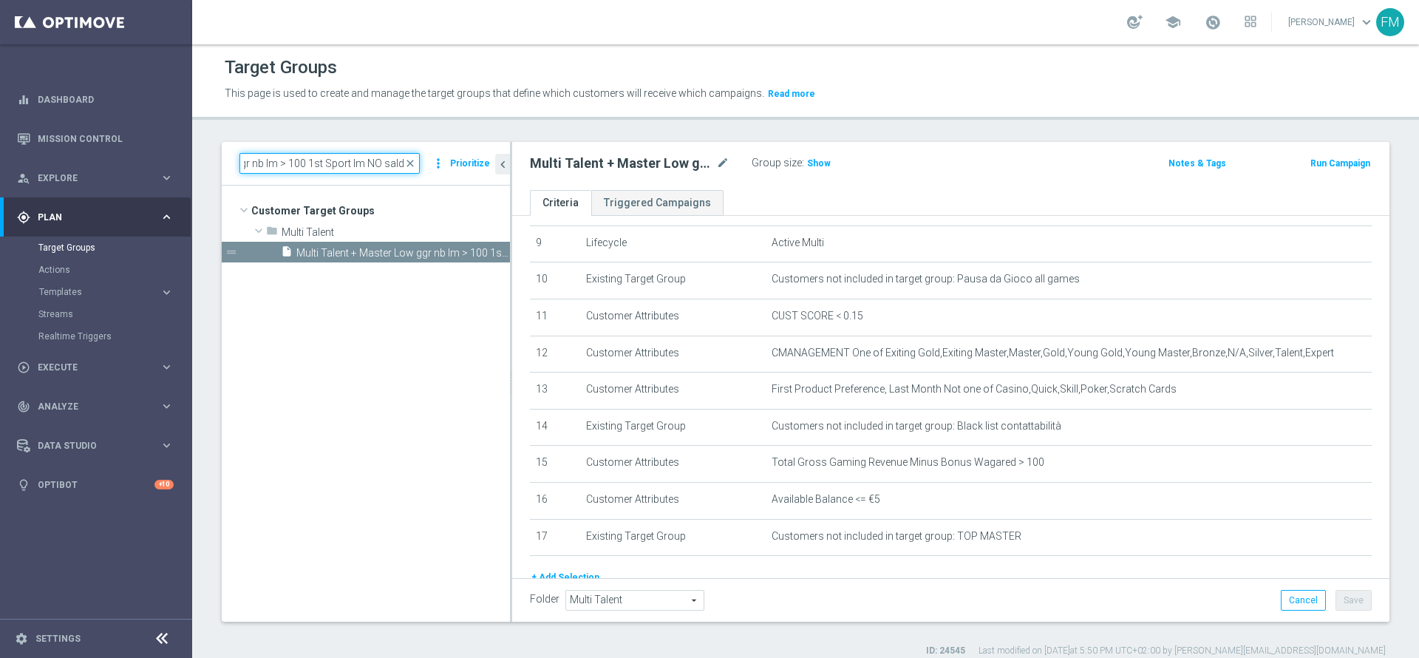
scroll to position [252, 0]
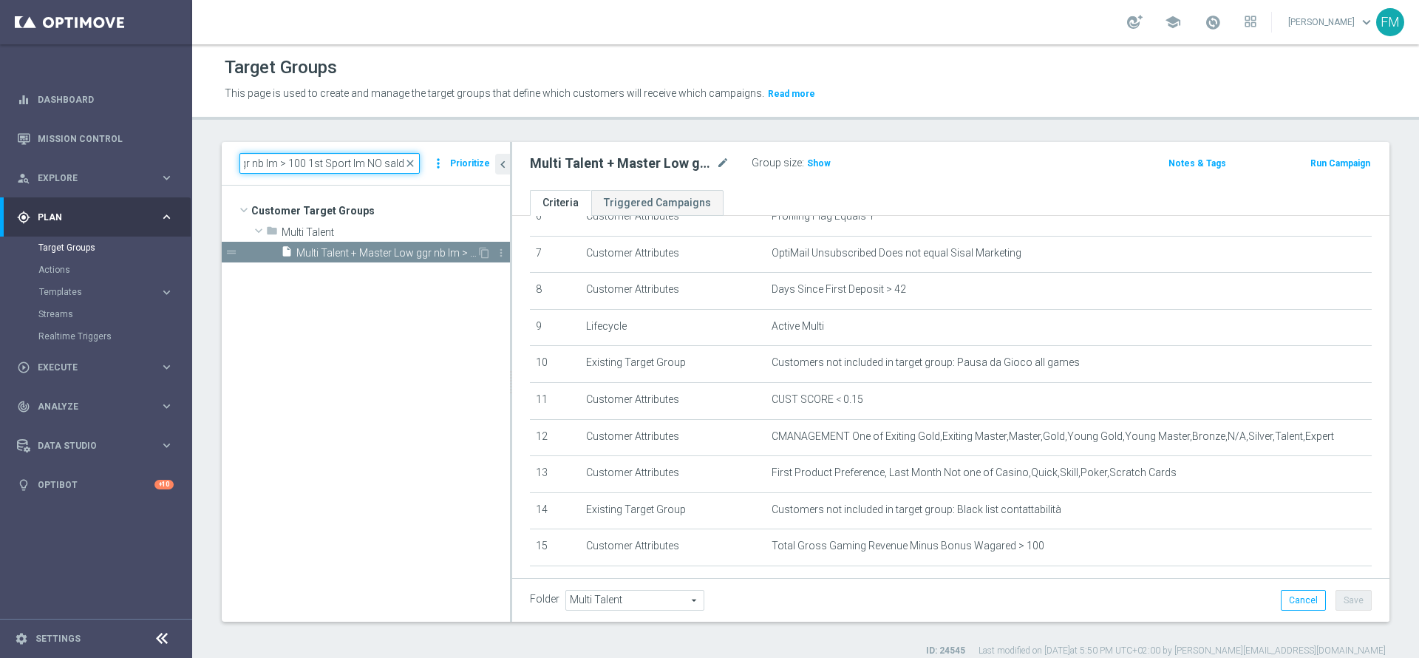
type input "Multi Talent + Master Low ggr nb lm > 100 1st Sport lm NO saldo"
click at [361, 254] on span "Multi Talent + Master Low ggr nb lm > 100 1st Sport lm NO saldo" at bounding box center [386, 253] width 180 height 13
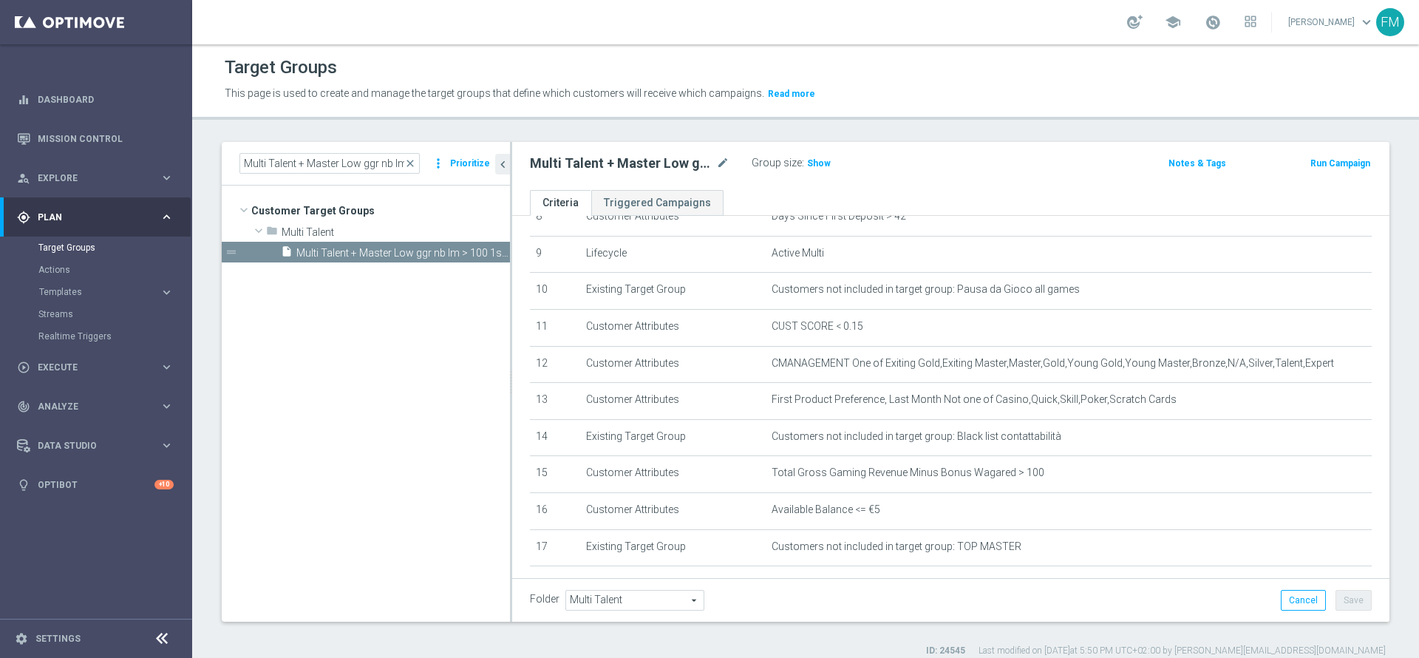
scroll to position [324, 0]
click at [480, 252] on icon "content_copy" at bounding box center [484, 253] width 12 height 12
click at [368, 250] on span "Copy of Multi Talent + Master Low ggr nb lm > 100 1st Sport lm NO saldo" at bounding box center [386, 253] width 180 height 13
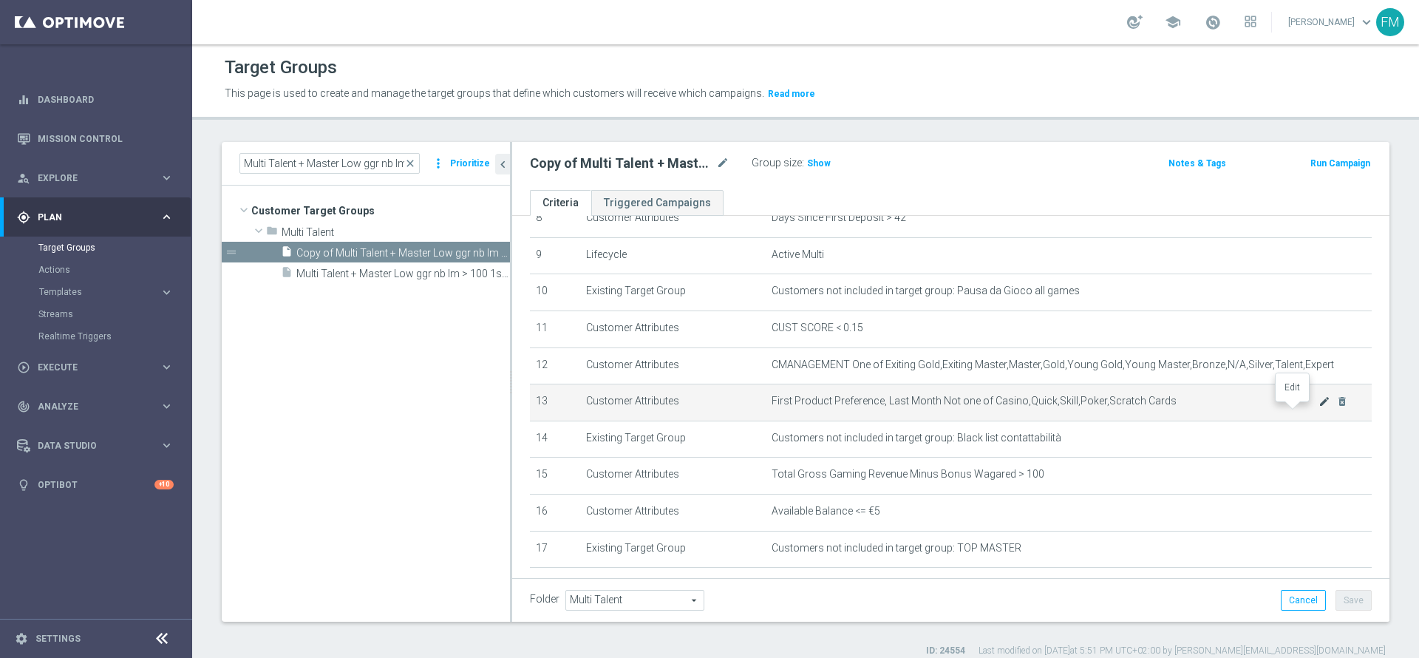
click at [1319, 407] on icon "mode_edit" at bounding box center [1325, 401] width 12 height 12
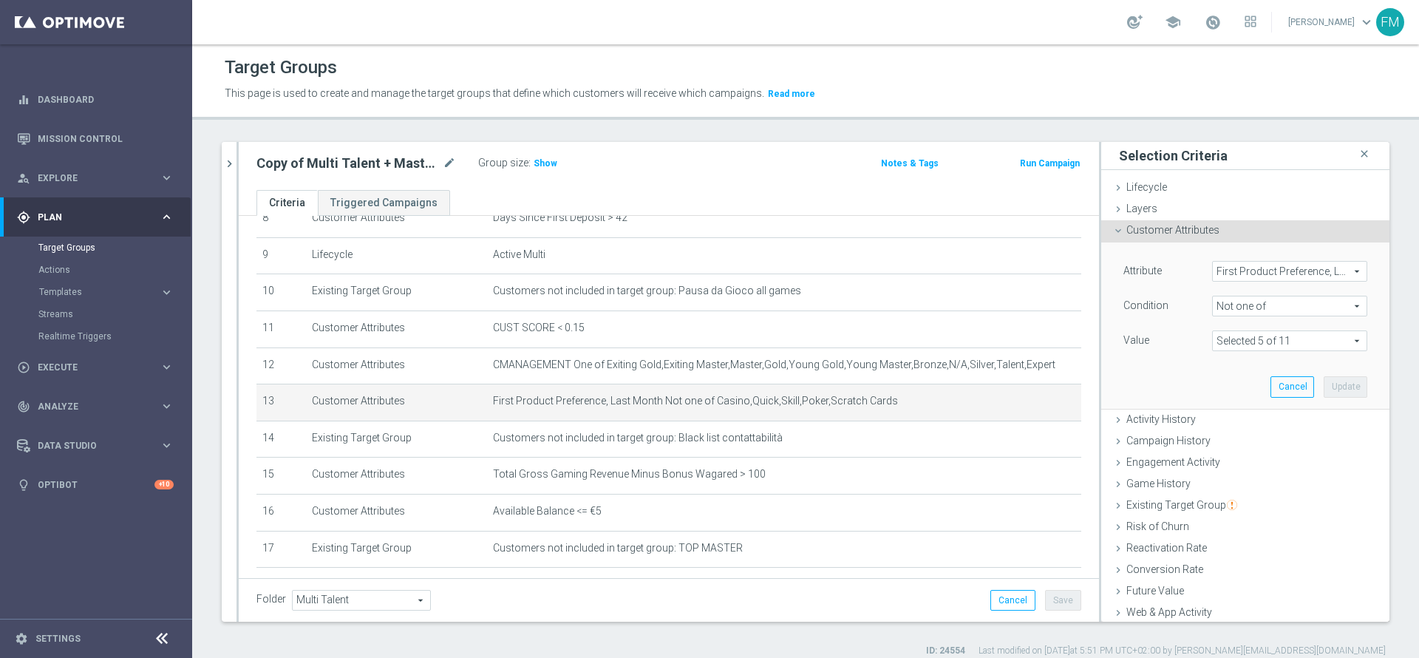
click at [1274, 305] on span "Not one of" at bounding box center [1290, 305] width 154 height 19
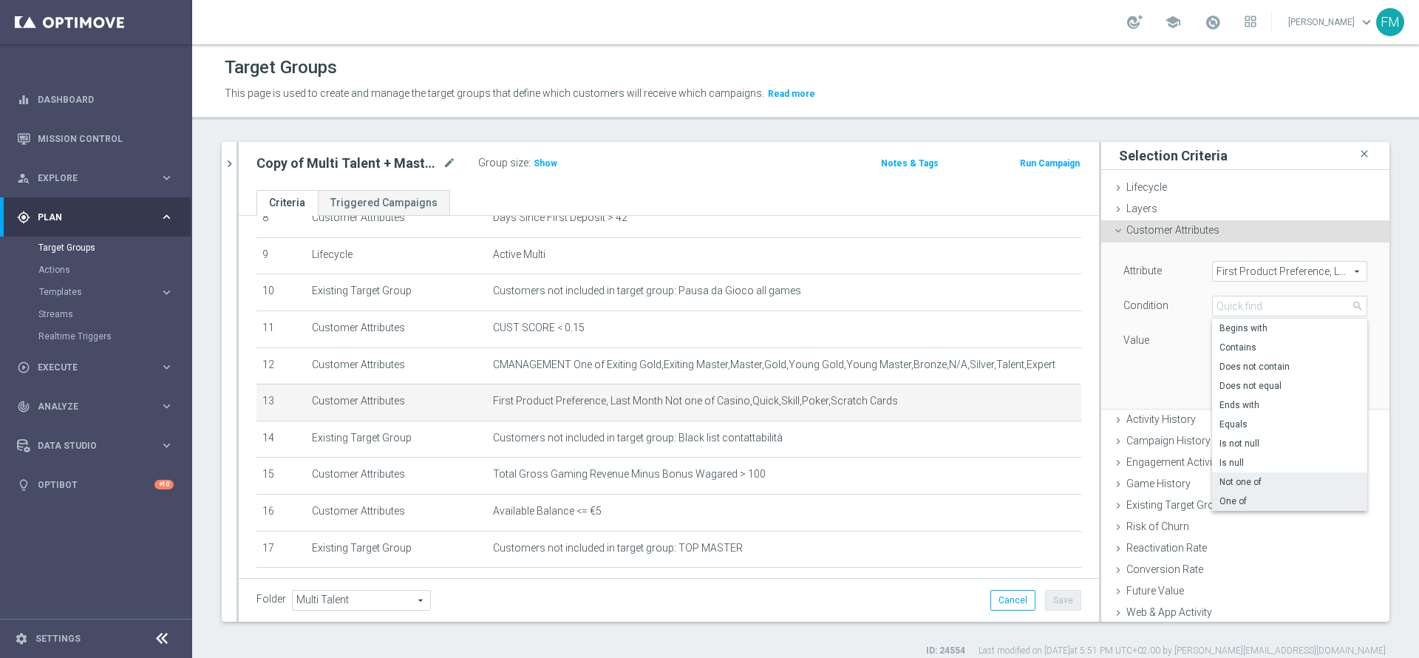
click at [1237, 500] on span "One of" at bounding box center [1290, 501] width 140 height 12
type input "One of"
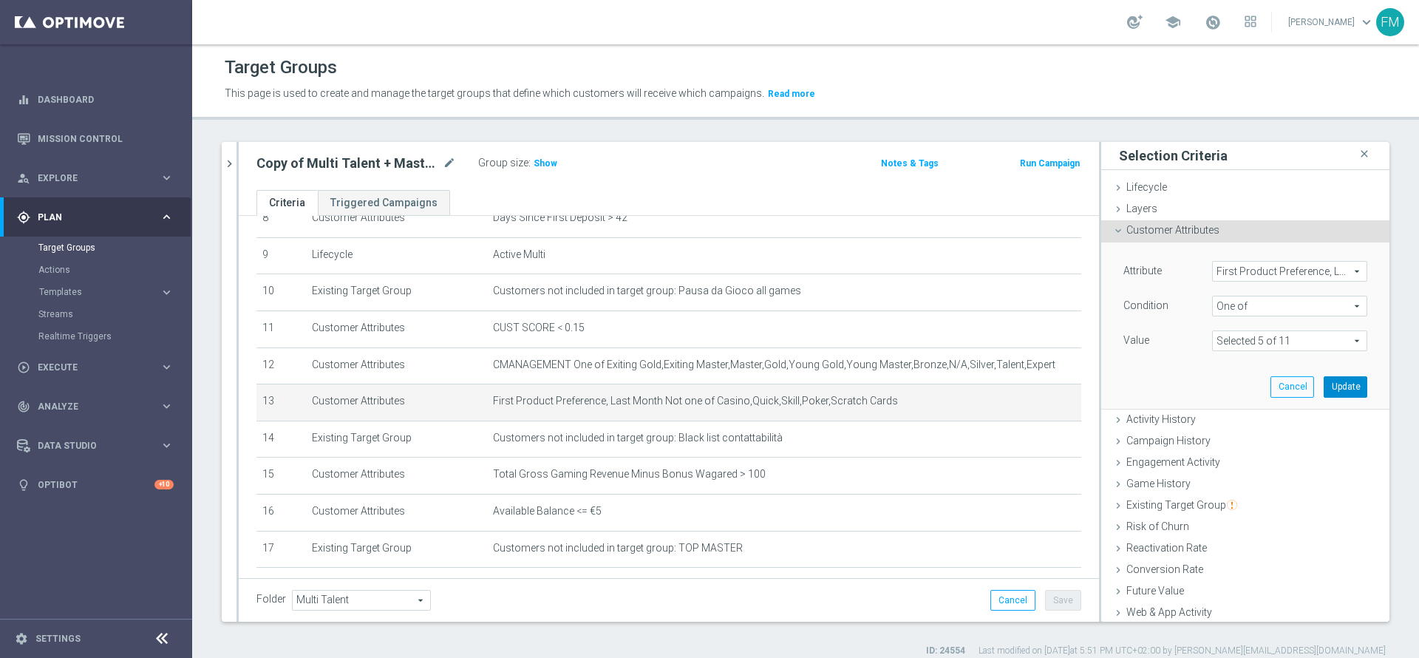
click at [1324, 393] on button "Update" at bounding box center [1346, 386] width 44 height 21
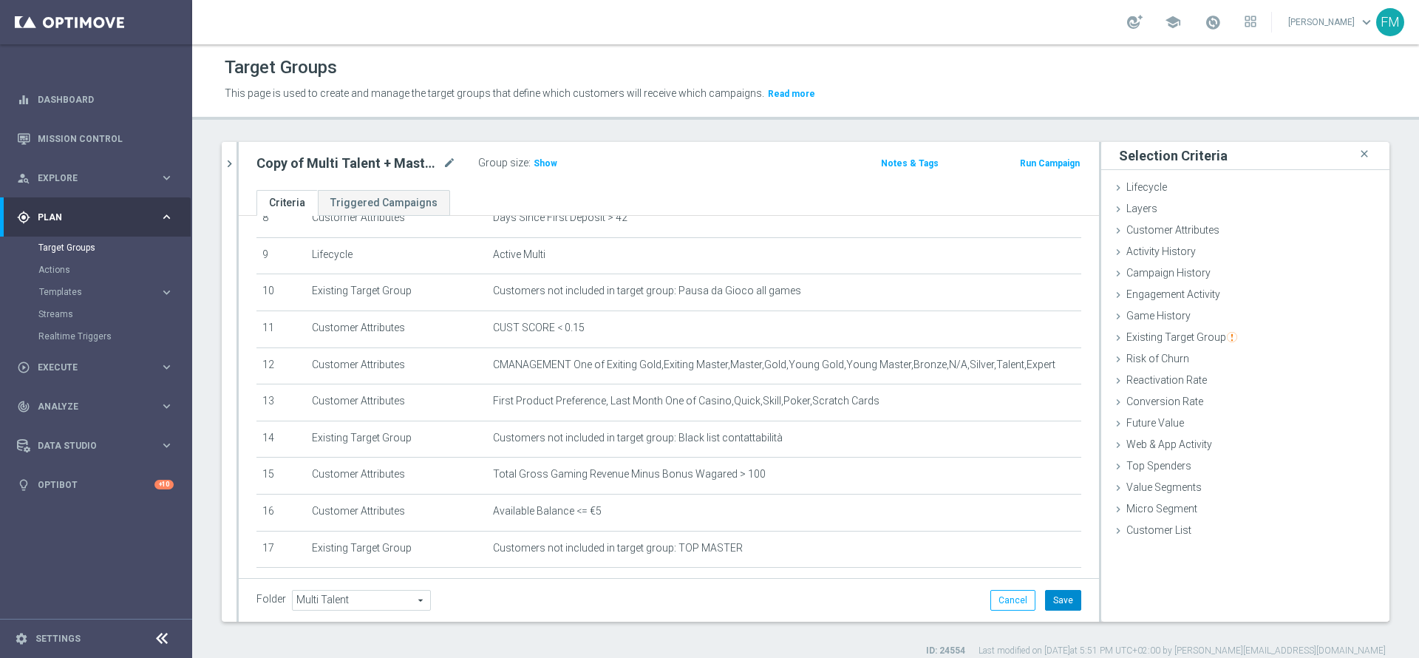
click at [1045, 603] on button "Save" at bounding box center [1063, 600] width 36 height 21
click at [454, 166] on icon "mode_edit" at bounding box center [449, 163] width 13 height 18
click at [443, 162] on icon "mode_edit" at bounding box center [449, 163] width 13 height 18
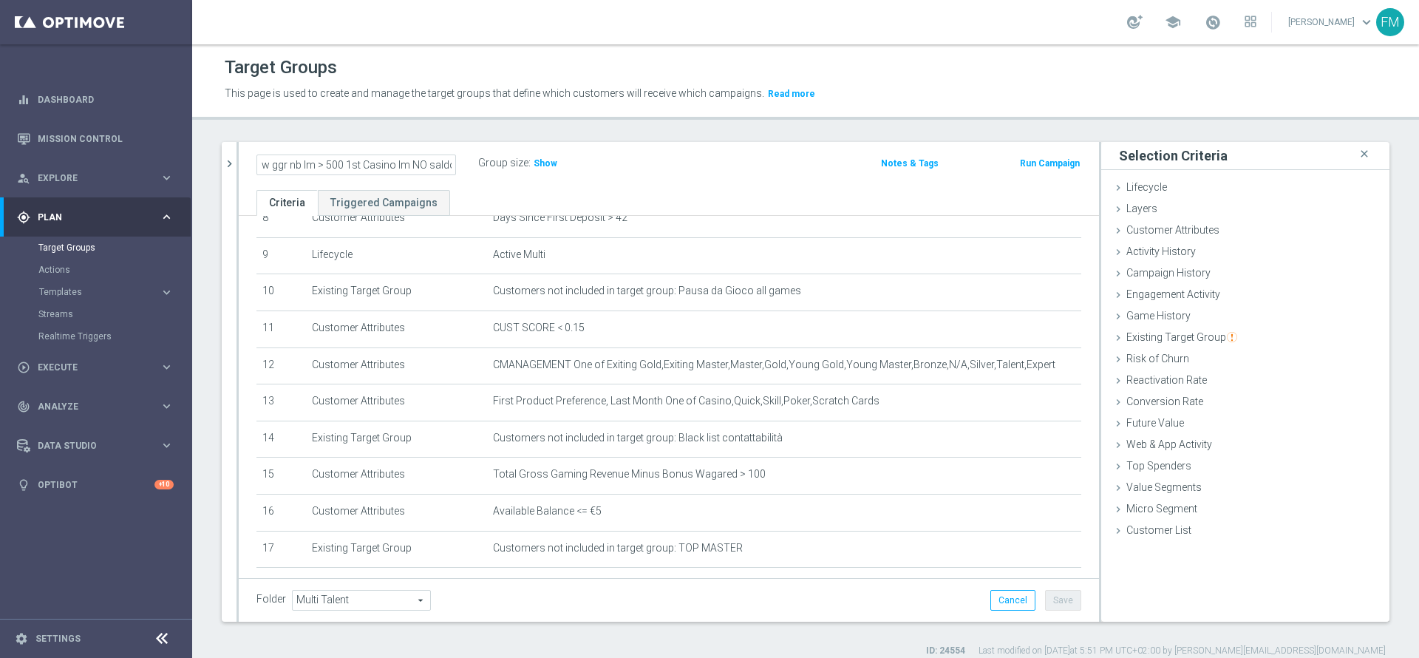
click at [331, 167] on input "Multi Talent + Master Low ggr nb lm > 500 1st Casino lm NO saldo" at bounding box center [356, 164] width 200 height 21
type input "Multi Talent + Master Low ggr nb lm > 100 1st Casino lm NO saldo"
click at [729, 170] on div "Multi Talent + Master Low ggr nb lm > 100 1st Casino lm NO saldo Group size : S…" at bounding box center [527, 164] width 565 height 22
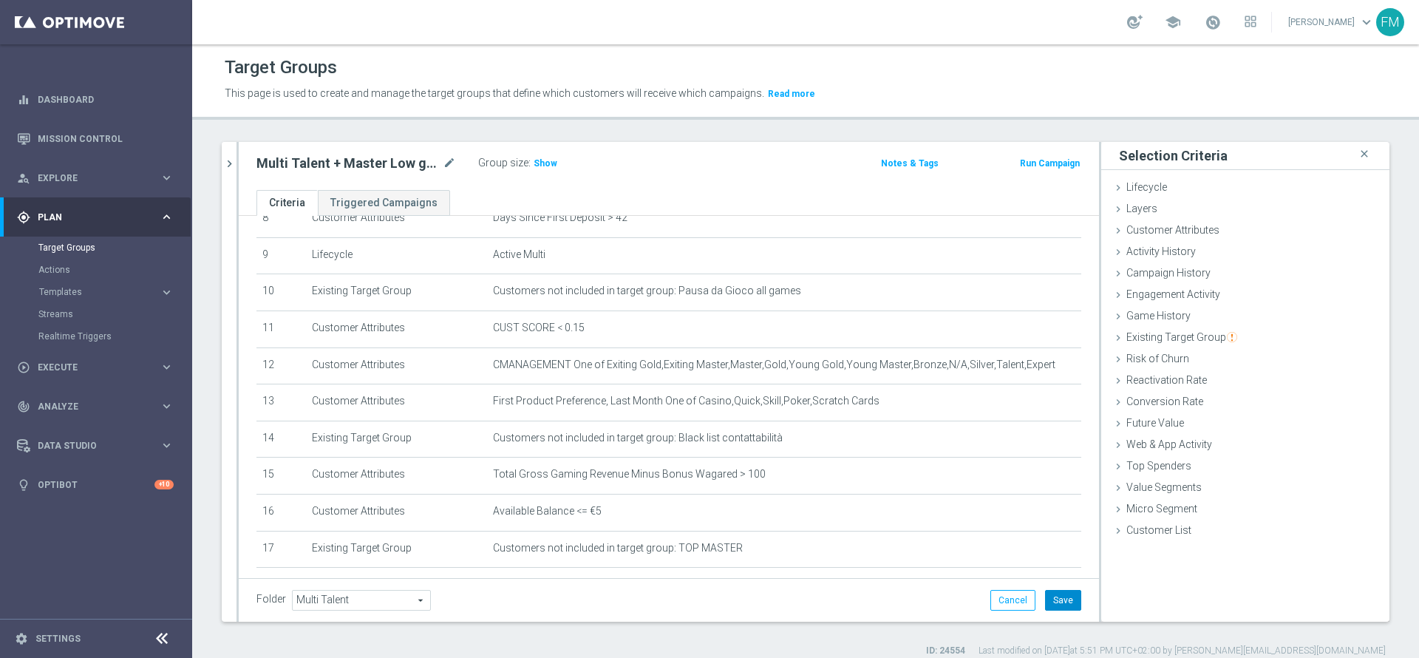
click at [1047, 607] on button "Save" at bounding box center [1063, 600] width 36 height 21
click at [541, 155] on h3 "Show" at bounding box center [545, 163] width 27 height 16
click at [445, 160] on icon "mode_edit" at bounding box center [449, 163] width 13 height 18
click at [223, 160] on icon "chevron_right" at bounding box center [229, 164] width 14 height 14
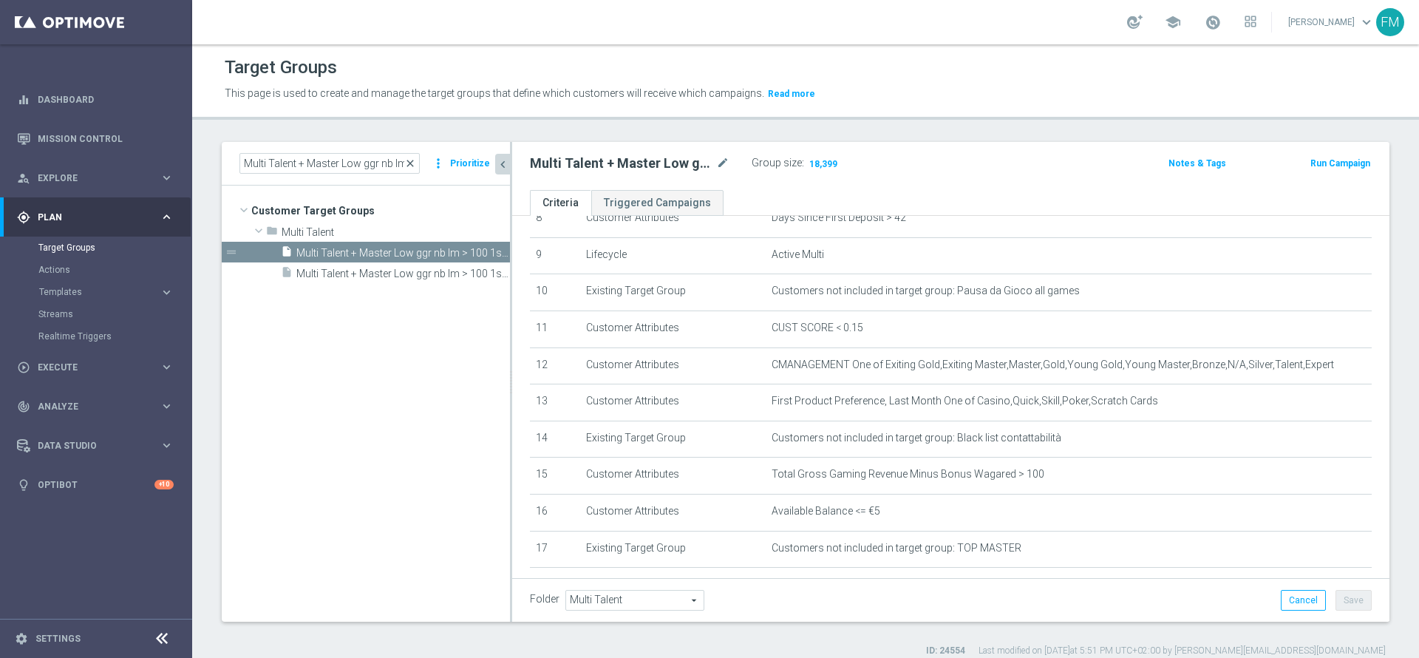
click at [413, 163] on span "close" at bounding box center [410, 163] width 12 height 12
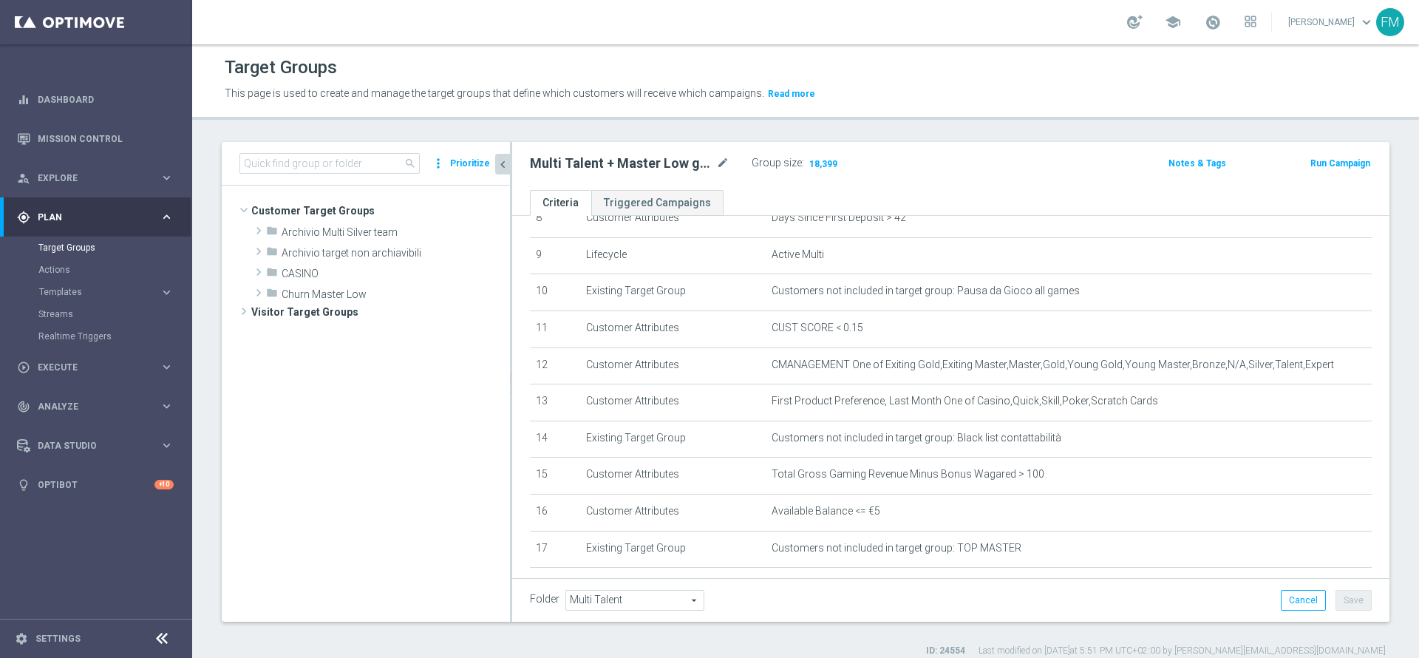
scroll to position [205, 0]
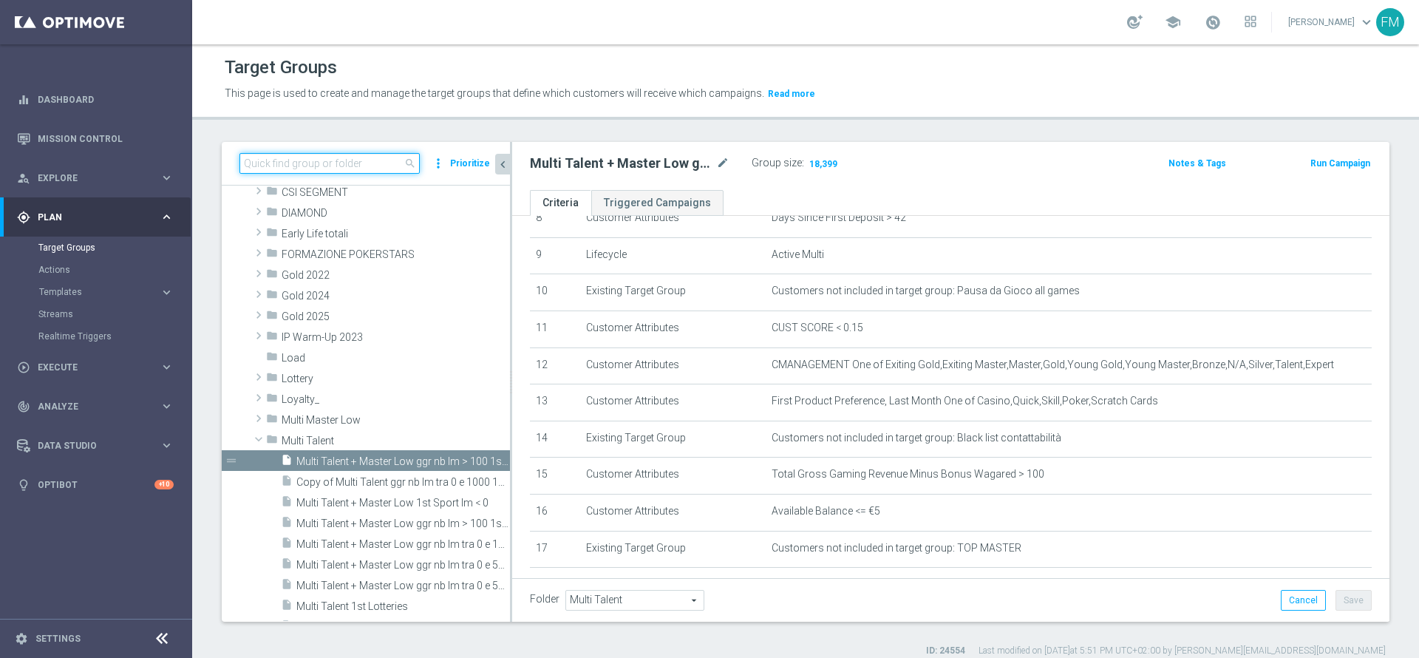
click at [370, 162] on input at bounding box center [329, 163] width 180 height 21
paste input "Multi Talent + Master Low ggr nb lm tra 0 e 100 1st Sport lm NO saldo"
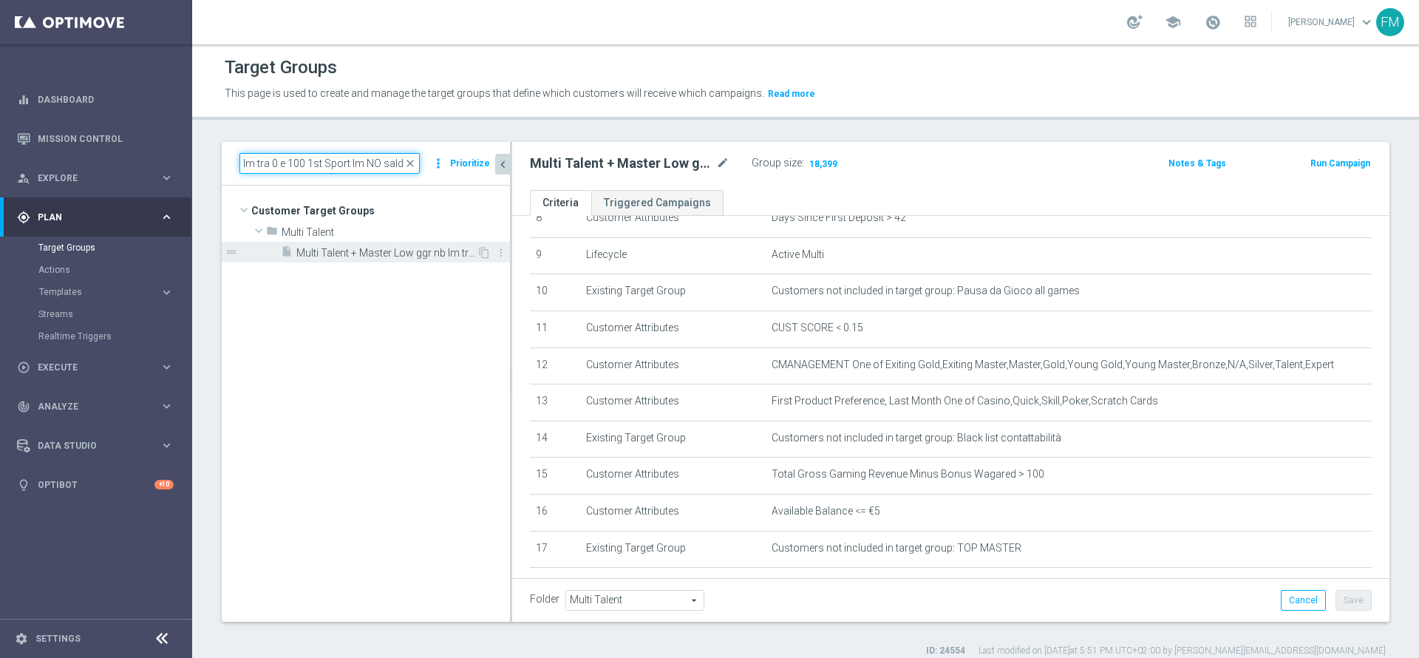
type input "Multi Talent + Master Low ggr nb lm tra 0 e 100 1st Sport lm NO saldo"
click at [376, 253] on span "Multi Talent + Master Low ggr nb lm tra 0 e 100 1st Sport lm NO saldo" at bounding box center [386, 253] width 180 height 13
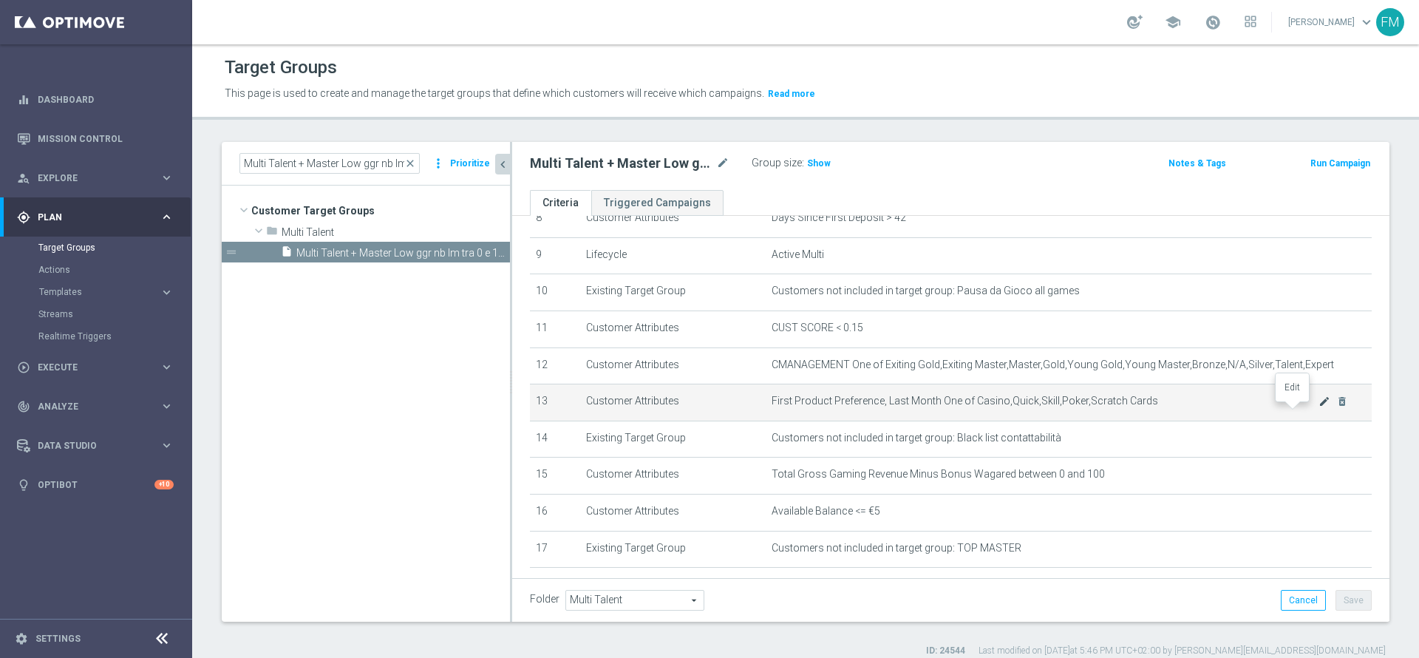
click at [1319, 407] on icon "mode_edit" at bounding box center [1325, 401] width 12 height 12
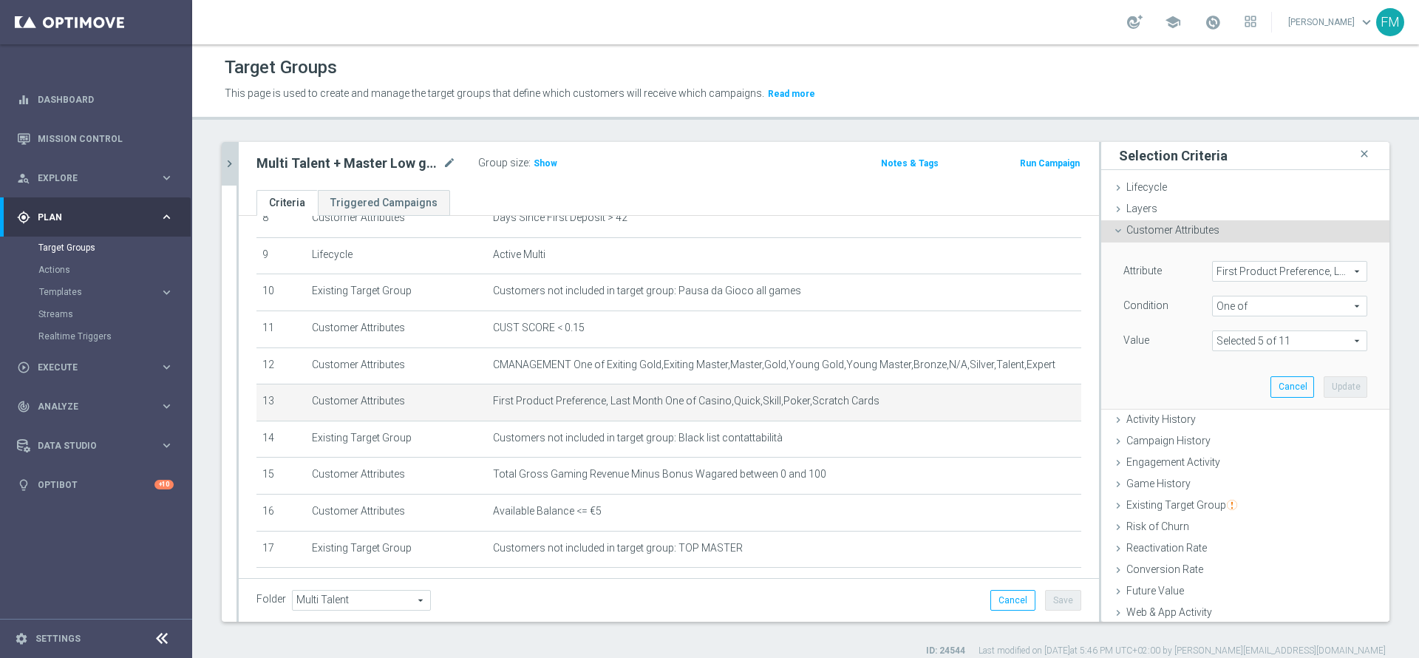
click at [1263, 310] on span "One of" at bounding box center [1290, 305] width 154 height 19
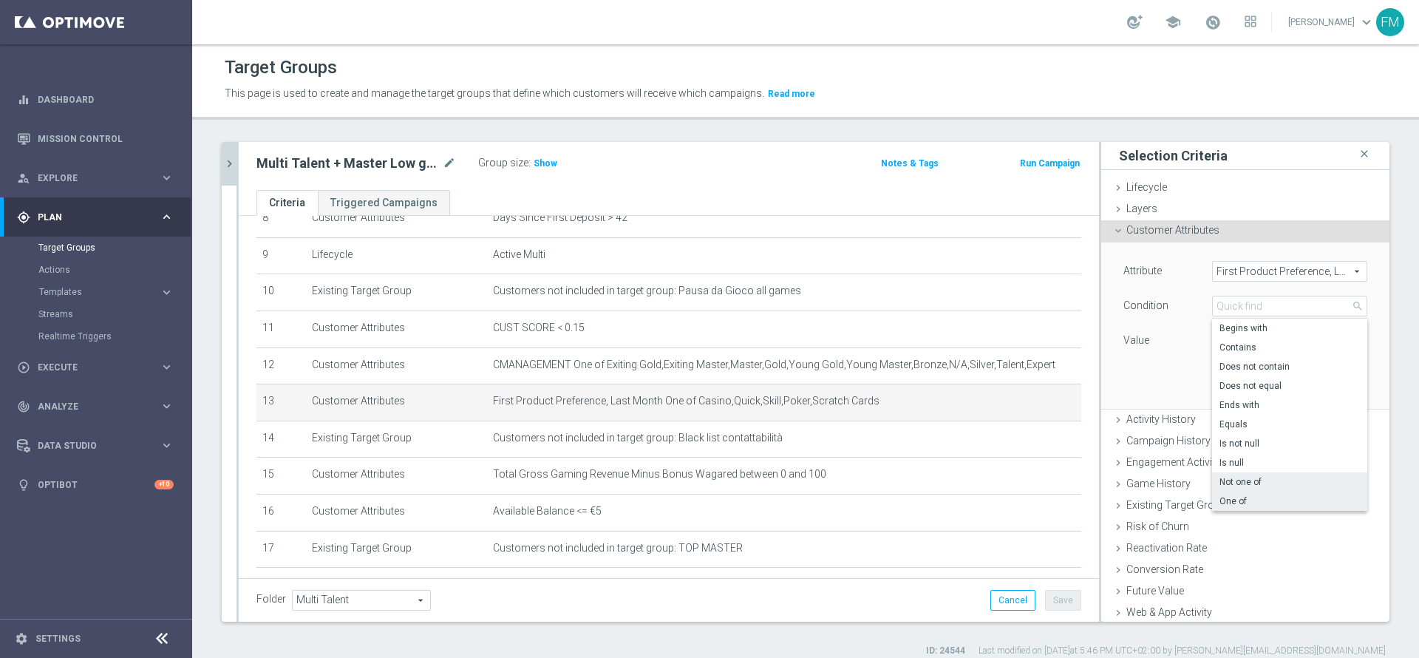
click at [1226, 483] on span "Not one of" at bounding box center [1290, 482] width 140 height 12
type input "Not one of"
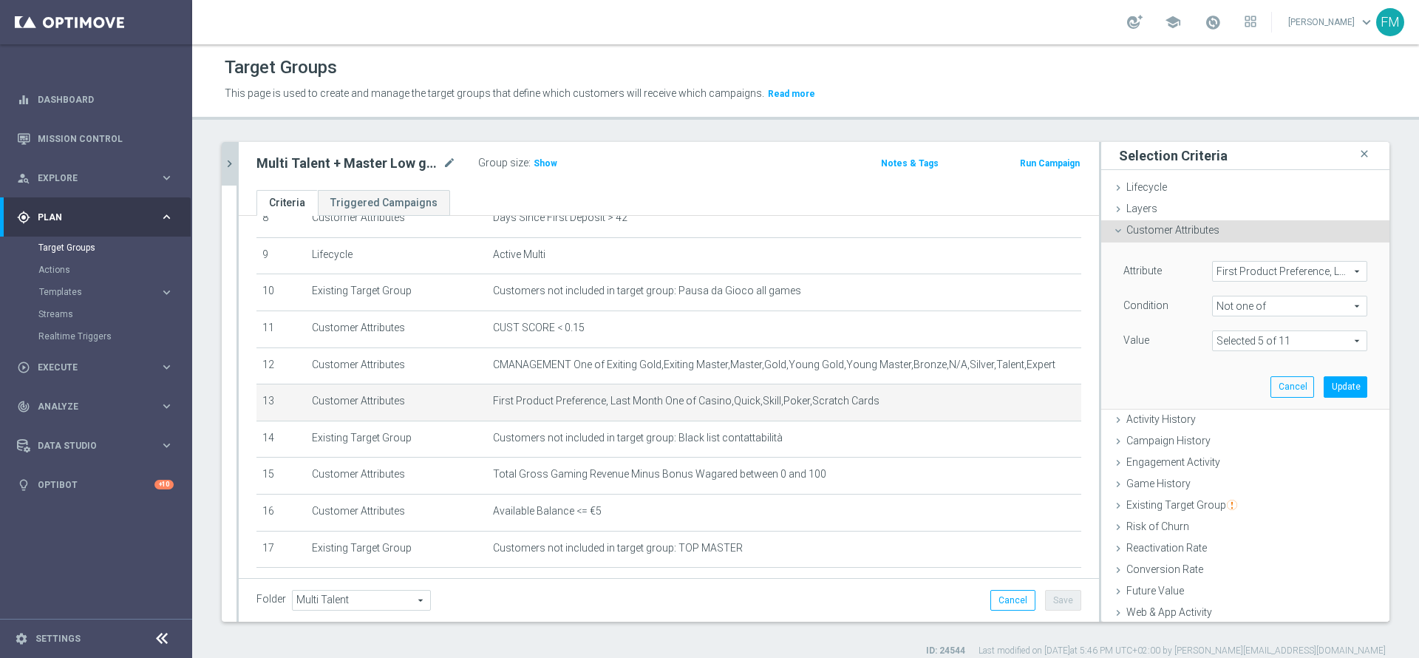
click at [1146, 361] on div "Attribute First Product Preference, Last Month First Product Preference, Last M…" at bounding box center [1245, 325] width 266 height 166
click at [1324, 378] on button "Update" at bounding box center [1346, 386] width 44 height 21
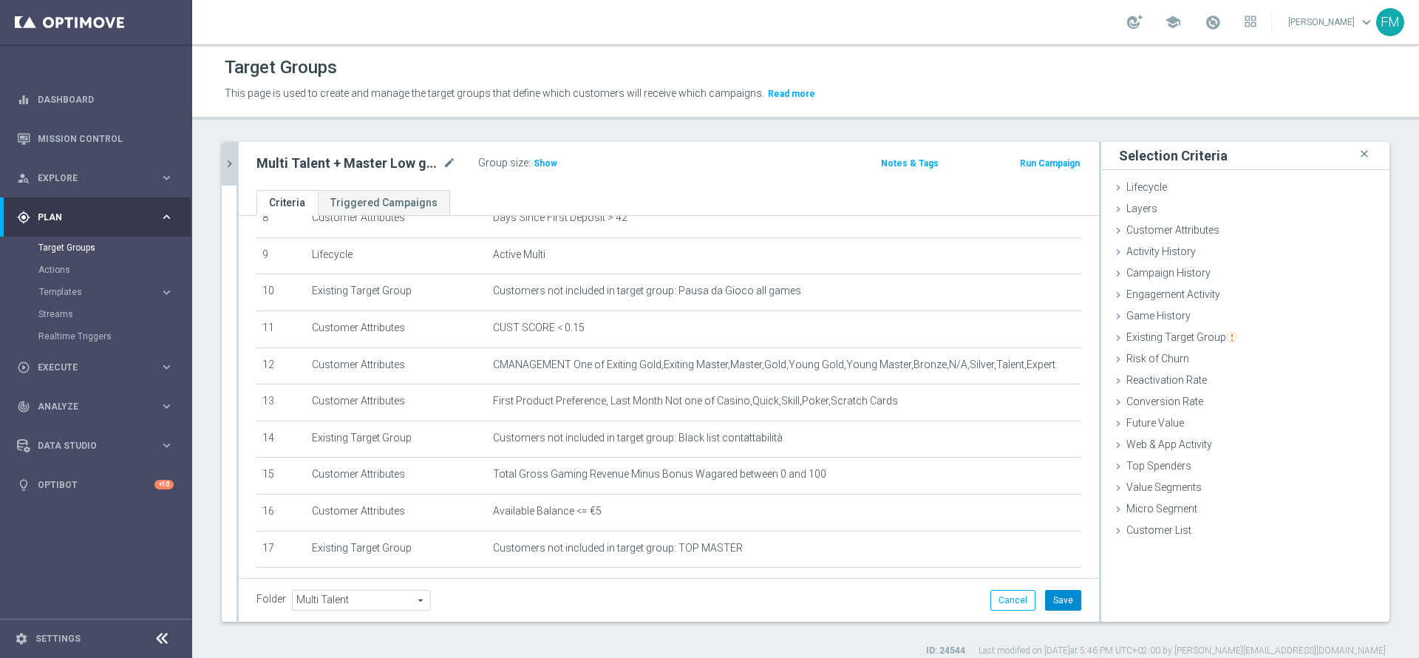
click at [1046, 591] on button "Save" at bounding box center [1063, 600] width 36 height 21
click at [536, 159] on span "Show" at bounding box center [546, 163] width 24 height 10
click at [234, 165] on icon "chevron_right" at bounding box center [229, 164] width 14 height 14
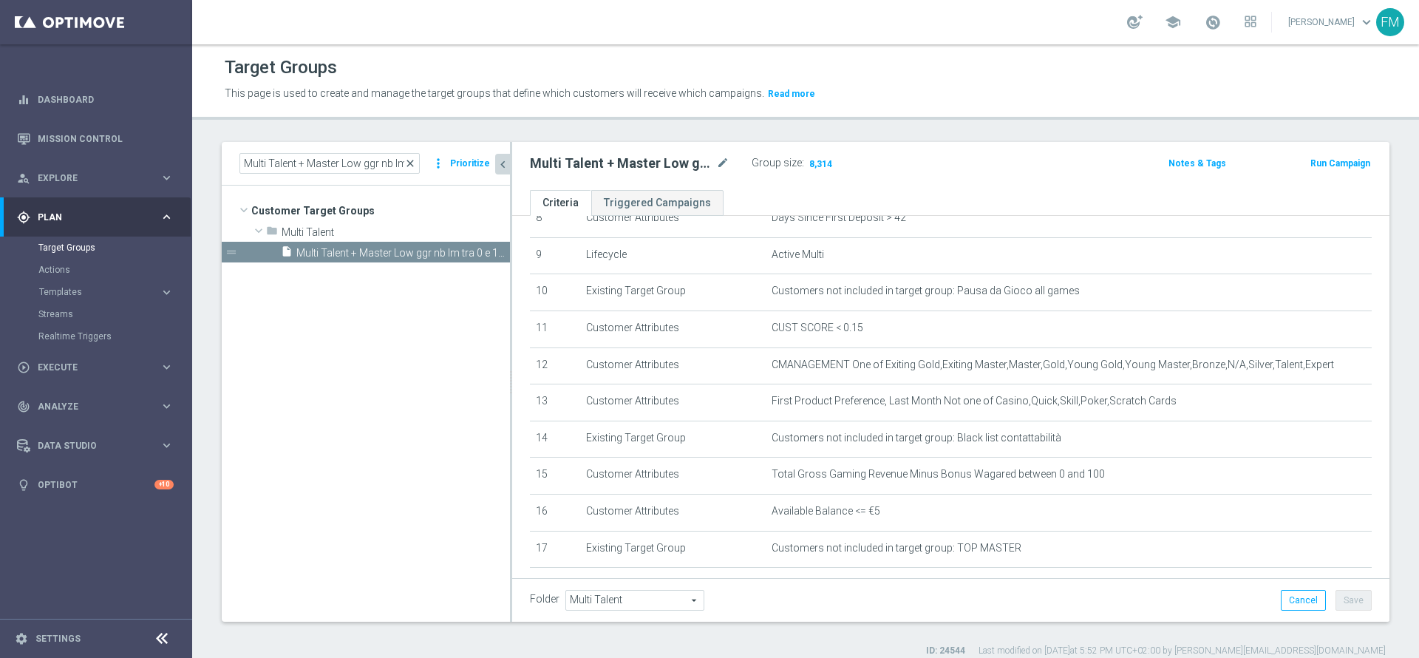
click at [415, 164] on span "close" at bounding box center [410, 163] width 12 height 12
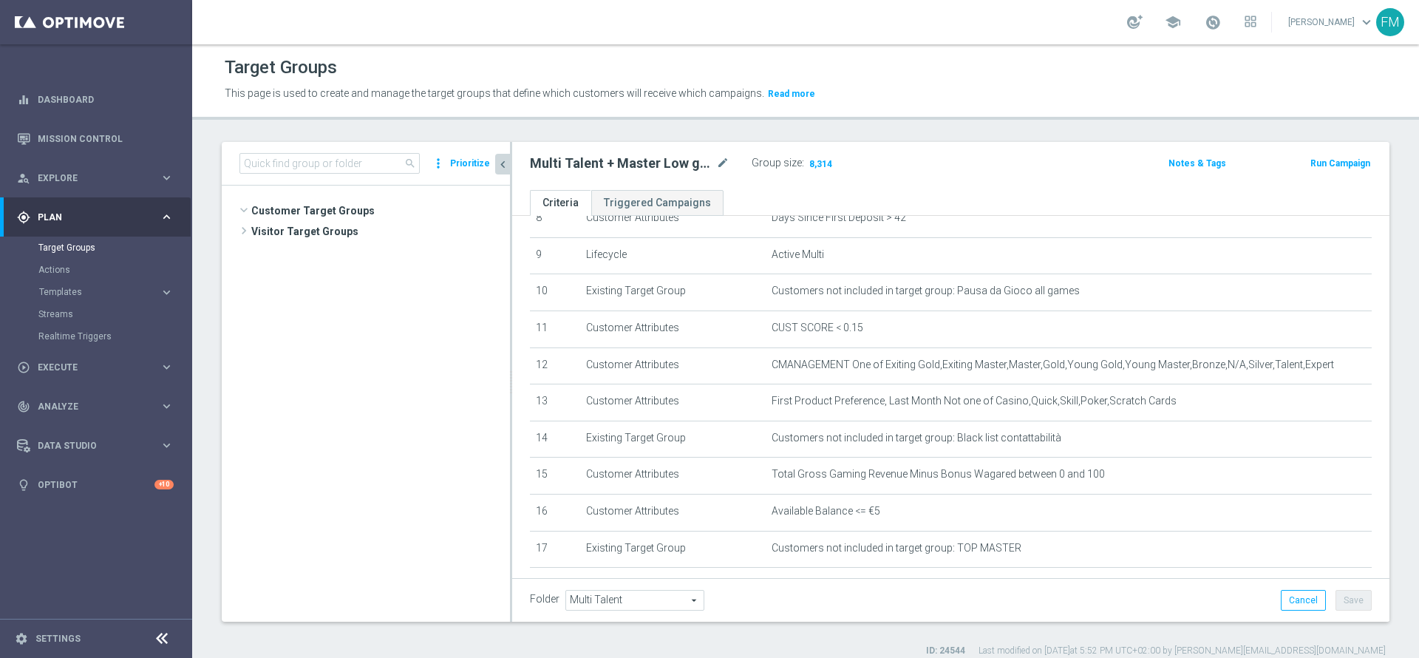
scroll to position [282, 0]
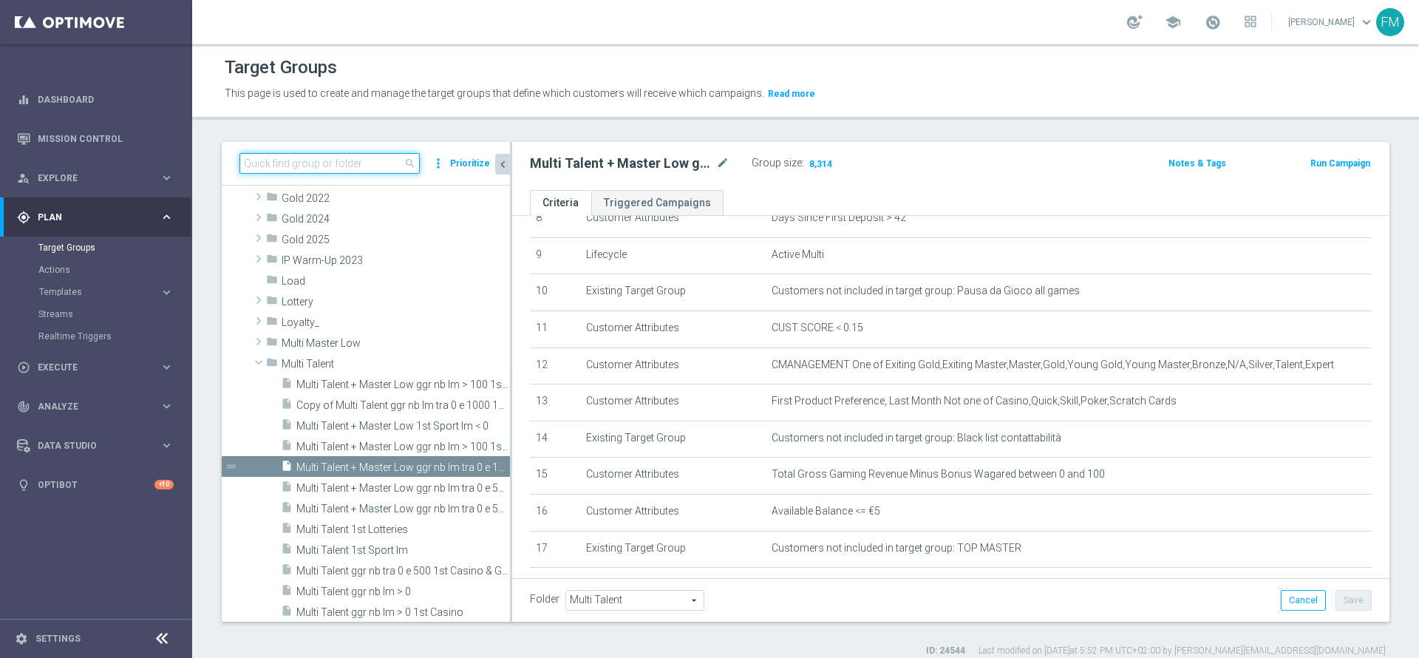
click at [375, 164] on input at bounding box center [329, 163] width 180 height 21
paste input "Multi Talent + Master Low ggr nb lm tra 0 e 100 1st Slot [PERSON_NAME]"
type input "Multi Talent + Master Low ggr nb lm tra 0 e 100 1st Slot [PERSON_NAME]"
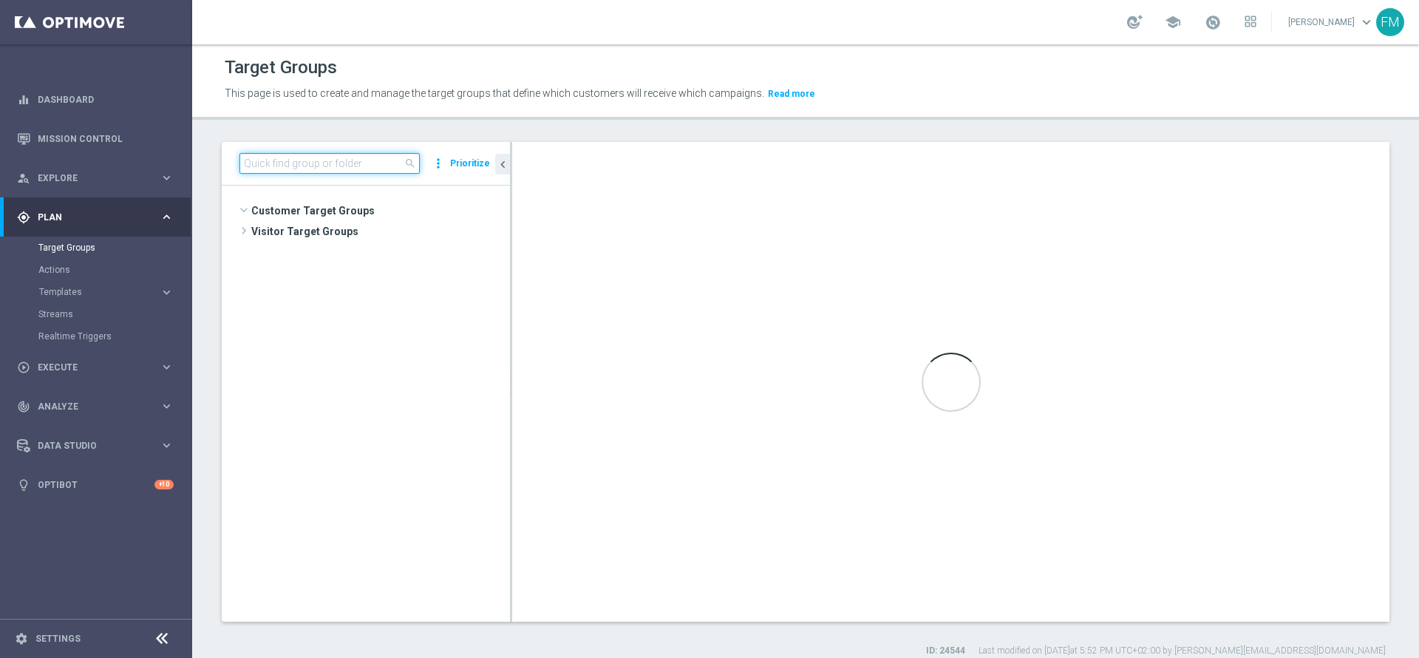
scroll to position [282, 0]
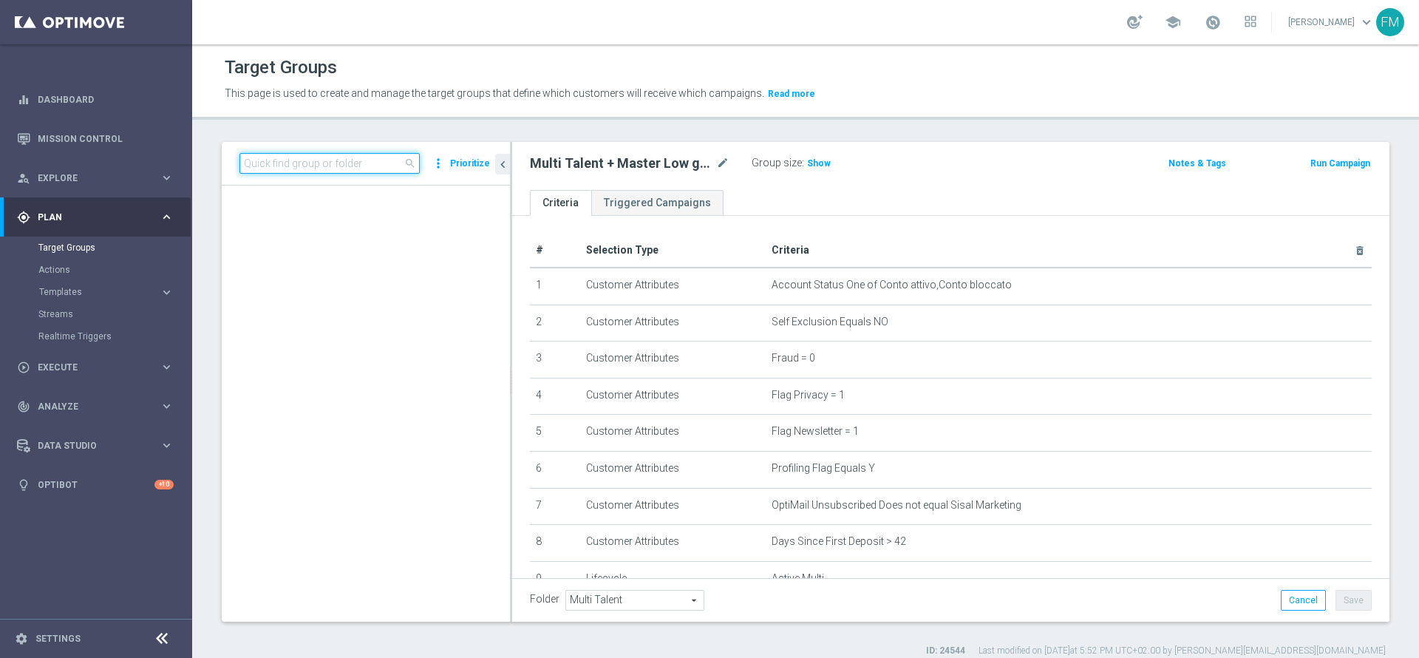
click at [339, 154] on input at bounding box center [329, 163] width 180 height 21
paste input "Multi Talent + Master Low ggr nb lm tra 0 e 100 1st Slot [PERSON_NAME]"
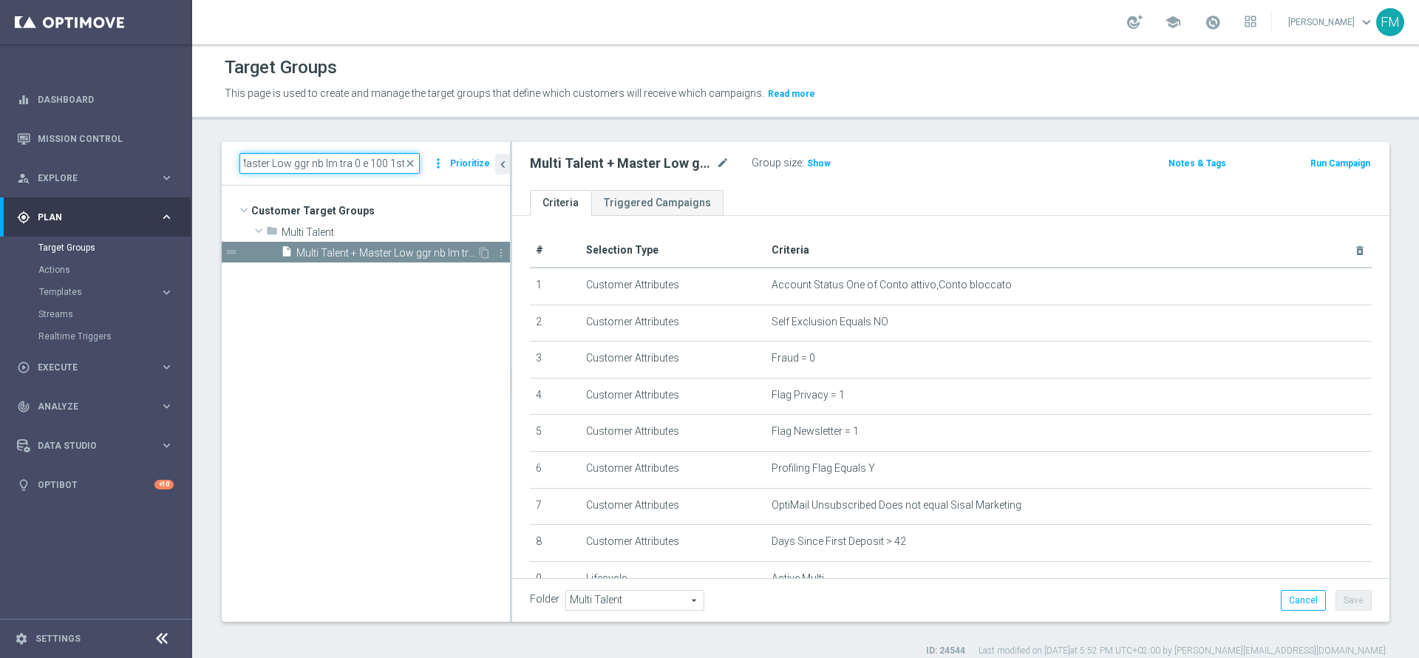
type input "Multi Talent + Master Low ggr nb lm tra 0 e 100 1st"
click at [432, 255] on span "Multi Talent + Master Low ggr nb lm tra 0 e 100 1st Sport lm NO saldo" at bounding box center [386, 253] width 180 height 13
click at [480, 254] on icon "content_copy" at bounding box center [484, 253] width 12 height 12
click at [393, 248] on span "Copy of Multi Talent + Master Low ggr nb lm tra 0 e 100 1st Sport lm NO saldo" at bounding box center [386, 253] width 180 height 13
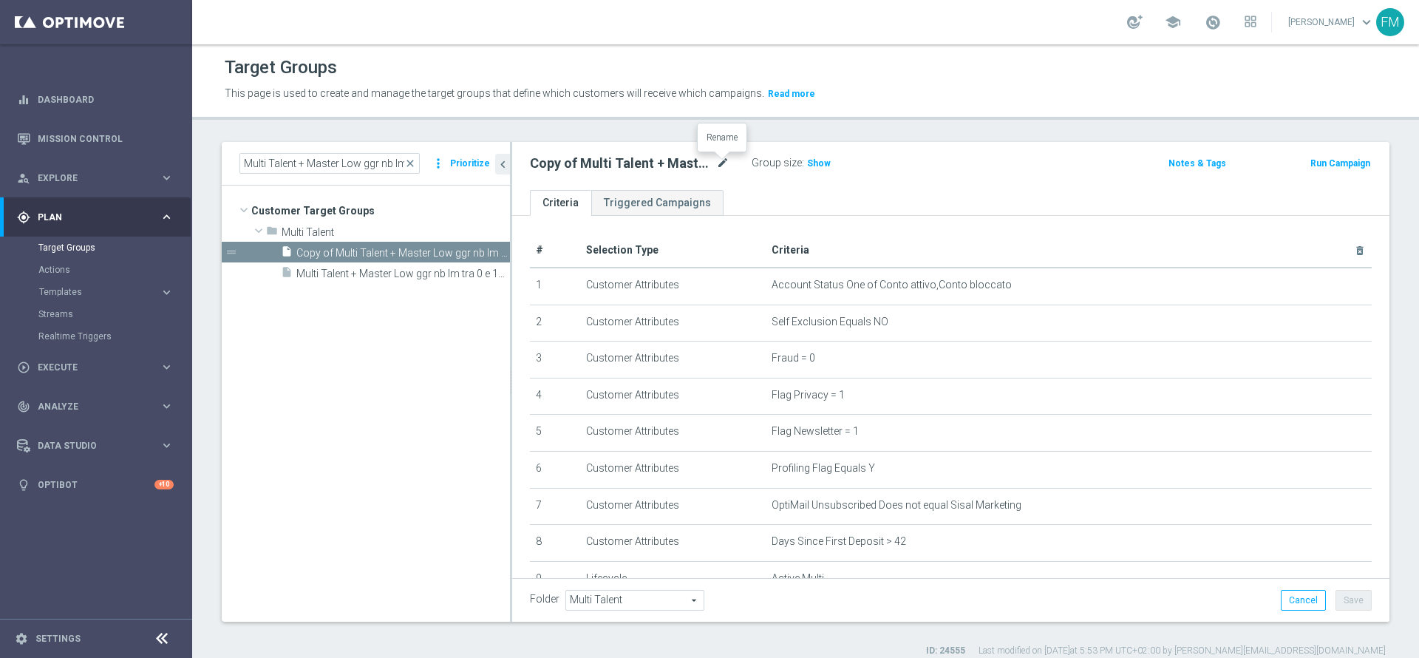
click at [724, 163] on icon "mode_edit" at bounding box center [722, 163] width 13 height 18
type input "Multi Talent + Master Low ggr nb lm tra 0 e 100 1st Slot [PERSON_NAME]"
click at [969, 197] on ul "Criteria Triggered Campaigns" at bounding box center [950, 203] width 877 height 26
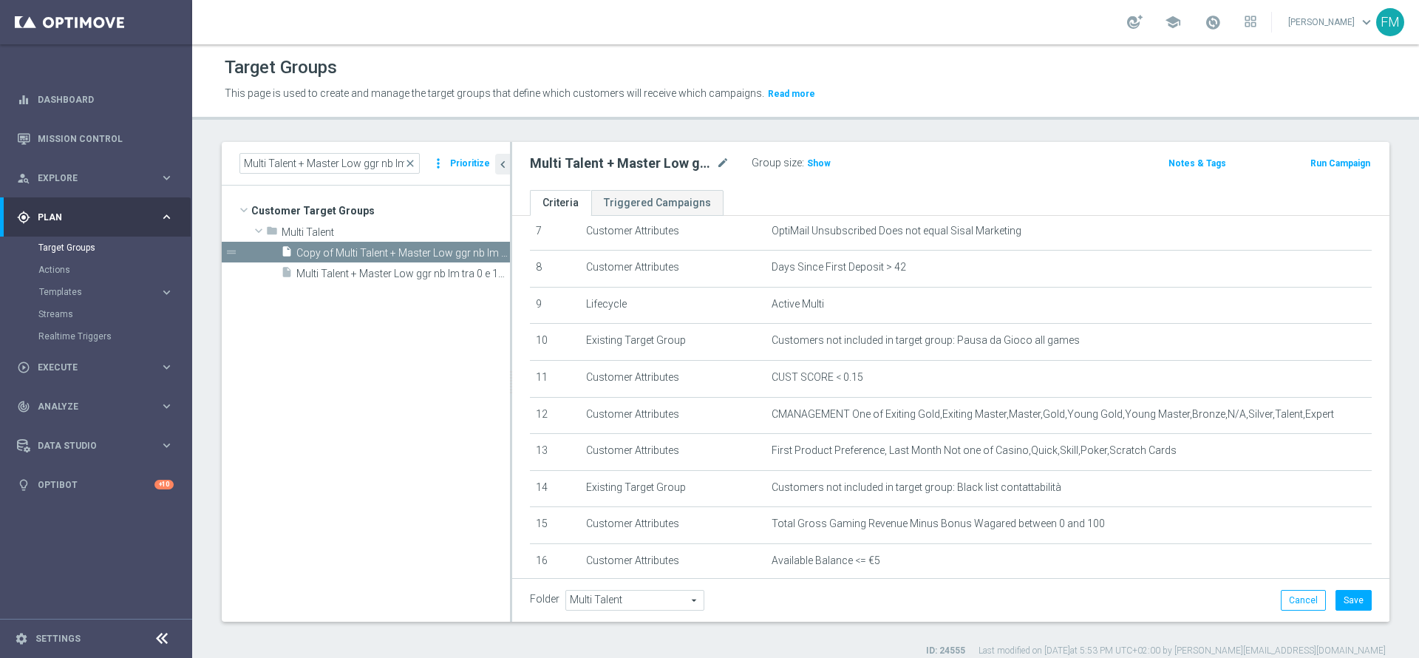
scroll to position [296, 0]
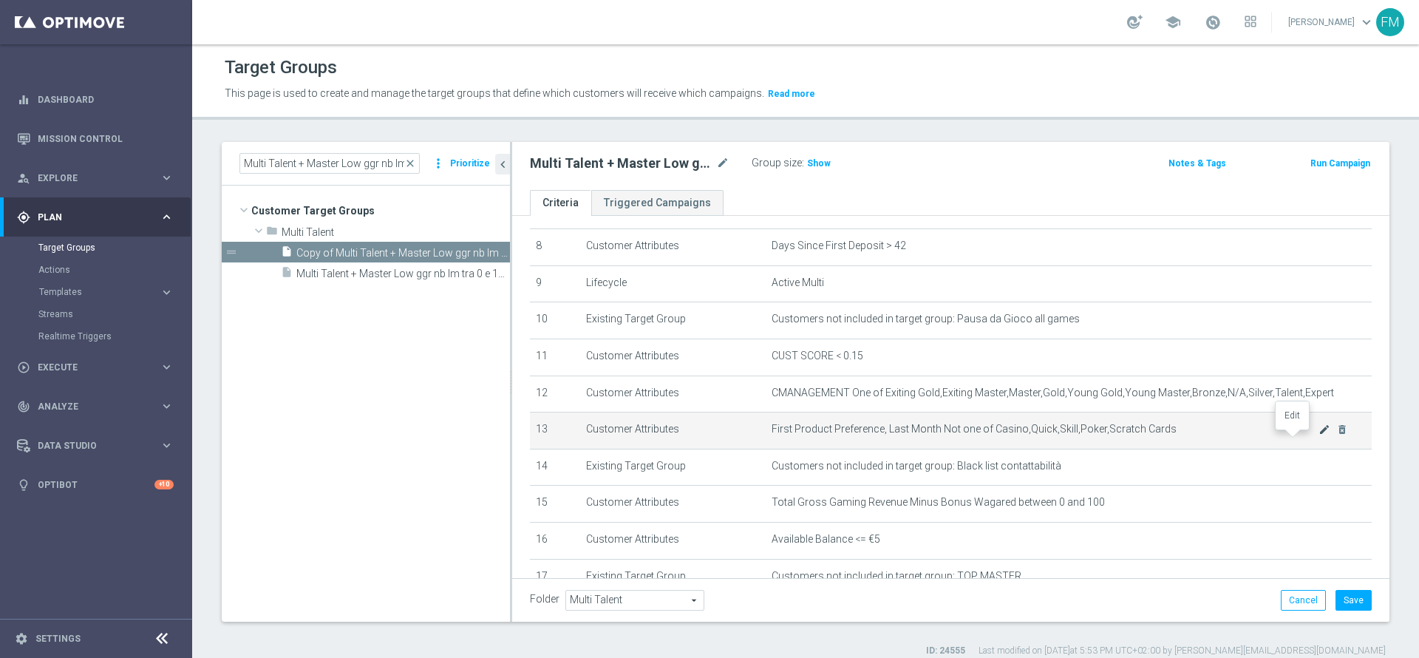
click at [1319, 435] on icon "mode_edit" at bounding box center [1325, 430] width 12 height 12
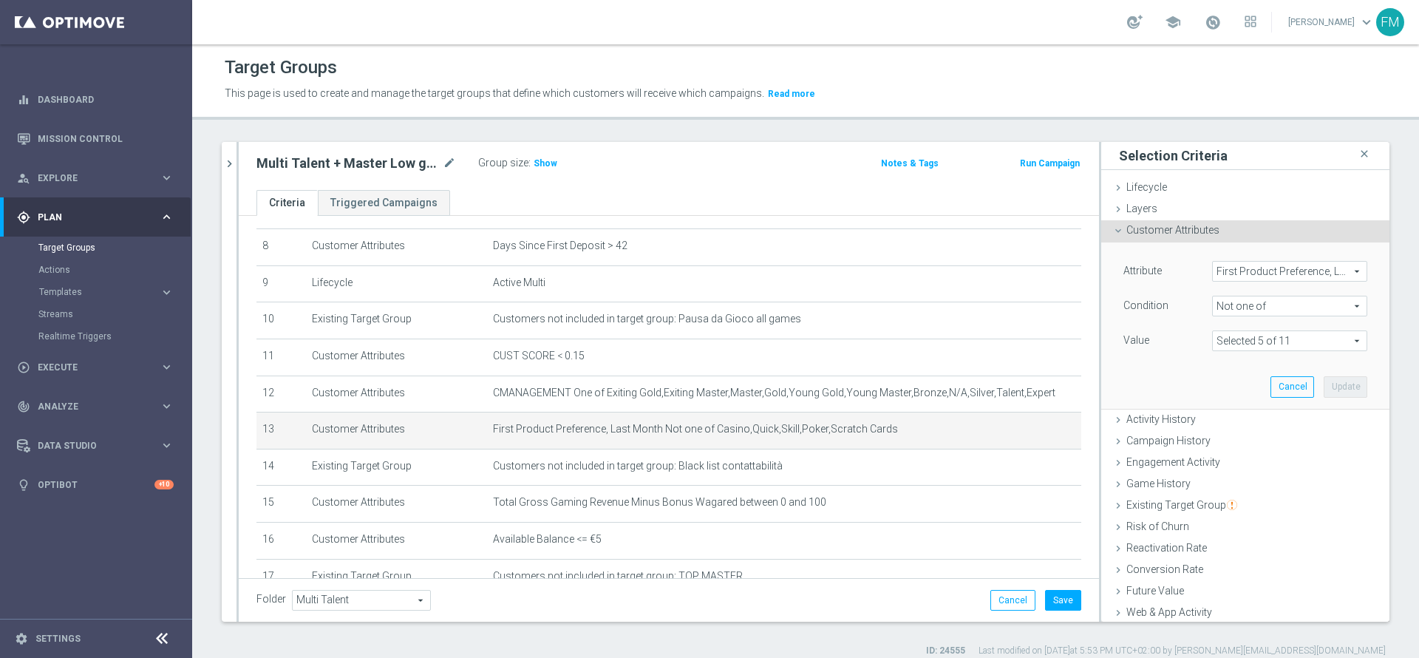
click at [1231, 311] on span "Not one of" at bounding box center [1290, 305] width 154 height 19
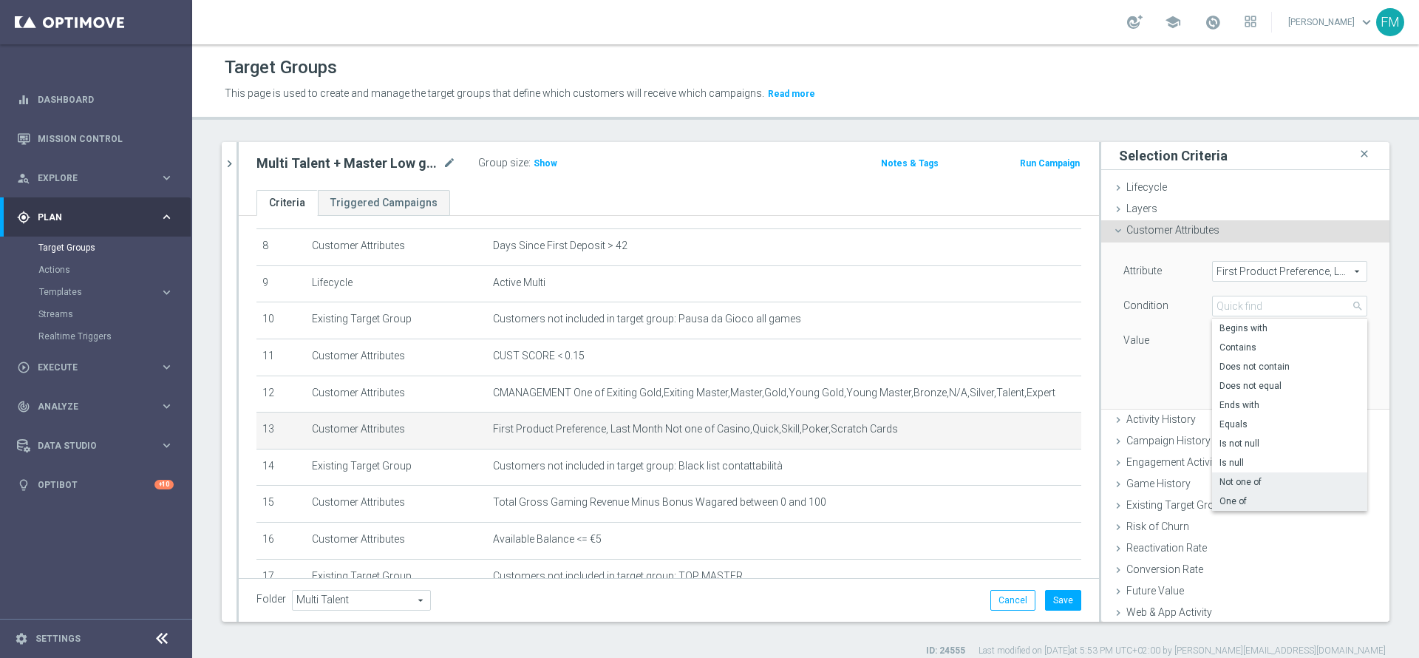
click at [1237, 503] on span "One of" at bounding box center [1290, 501] width 140 height 12
type input "One of"
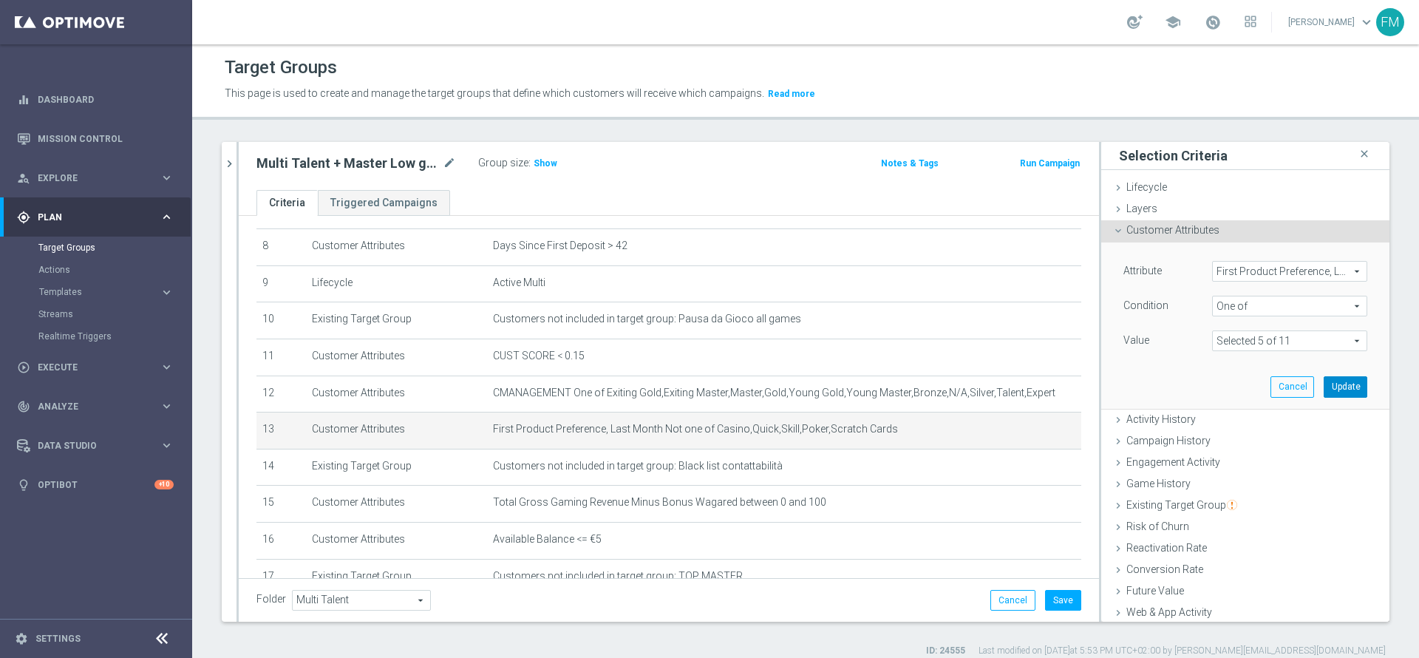
click at [1324, 384] on button "Update" at bounding box center [1346, 386] width 44 height 21
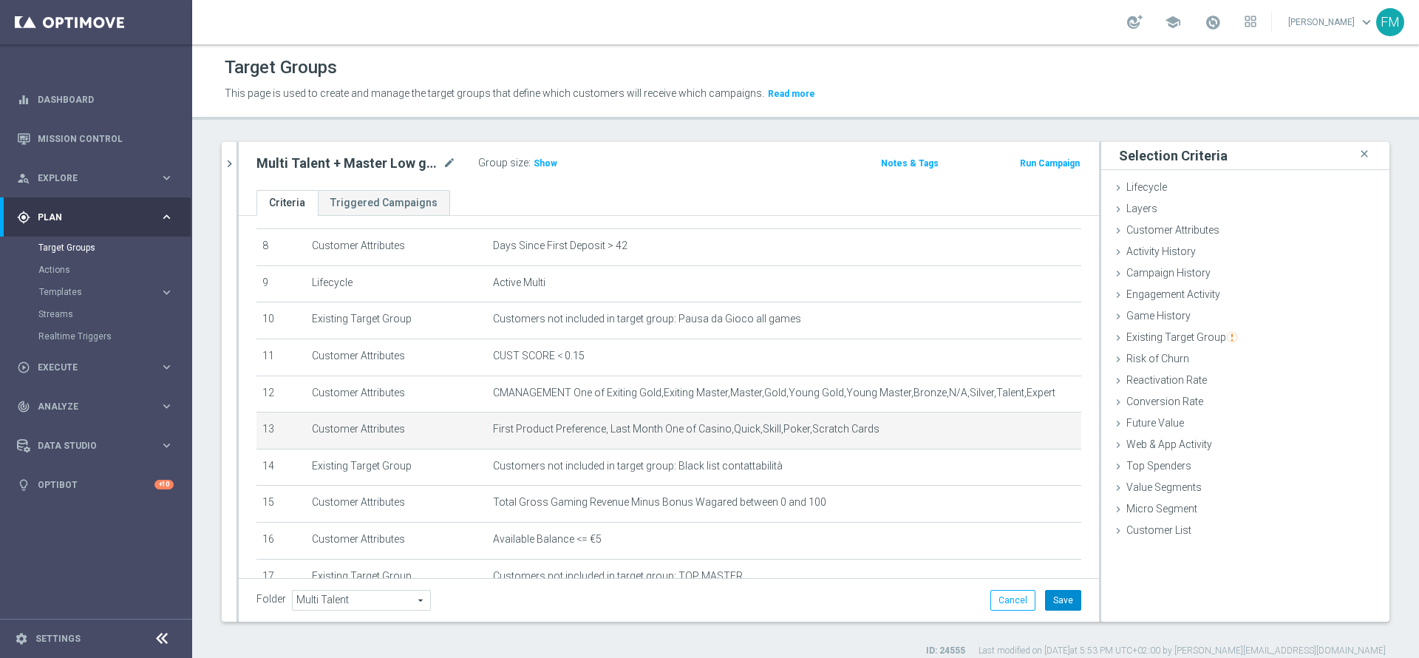
click at [1051, 605] on button "Save" at bounding box center [1063, 600] width 36 height 21
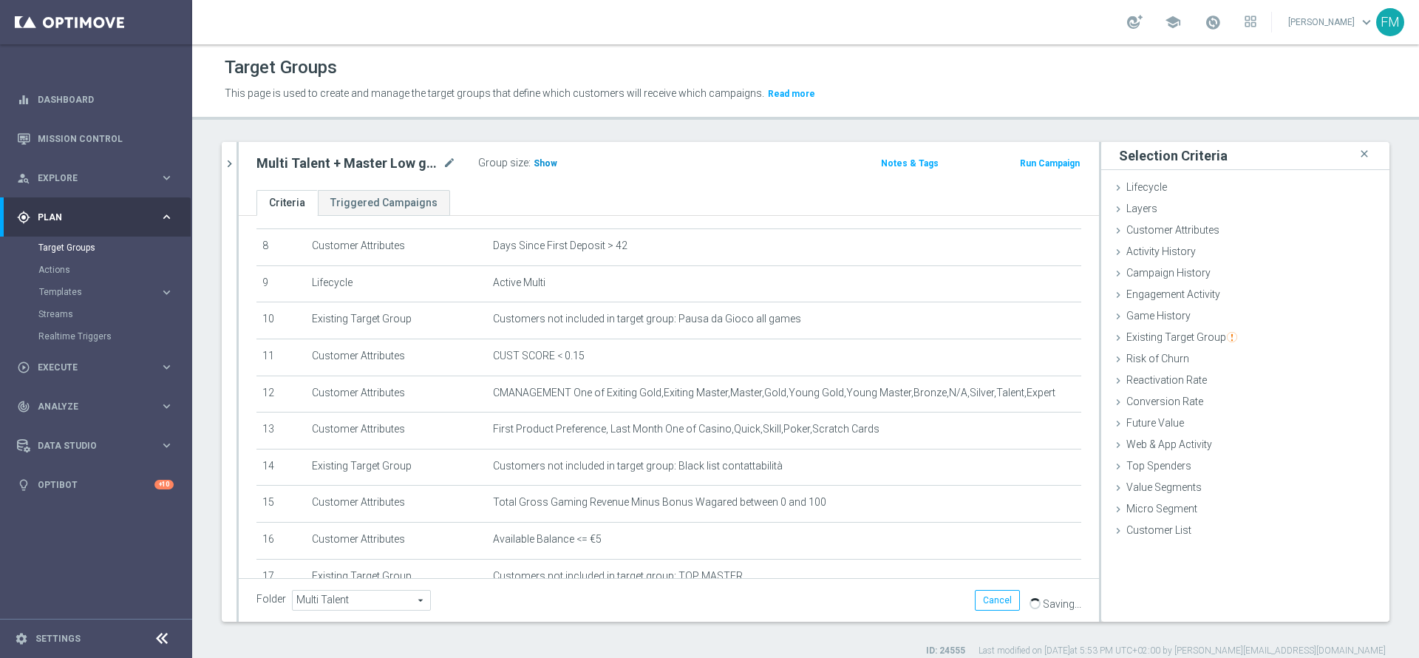
click at [538, 160] on span "Show" at bounding box center [546, 163] width 24 height 10
click at [228, 160] on icon "chevron_right" at bounding box center [229, 164] width 14 height 14
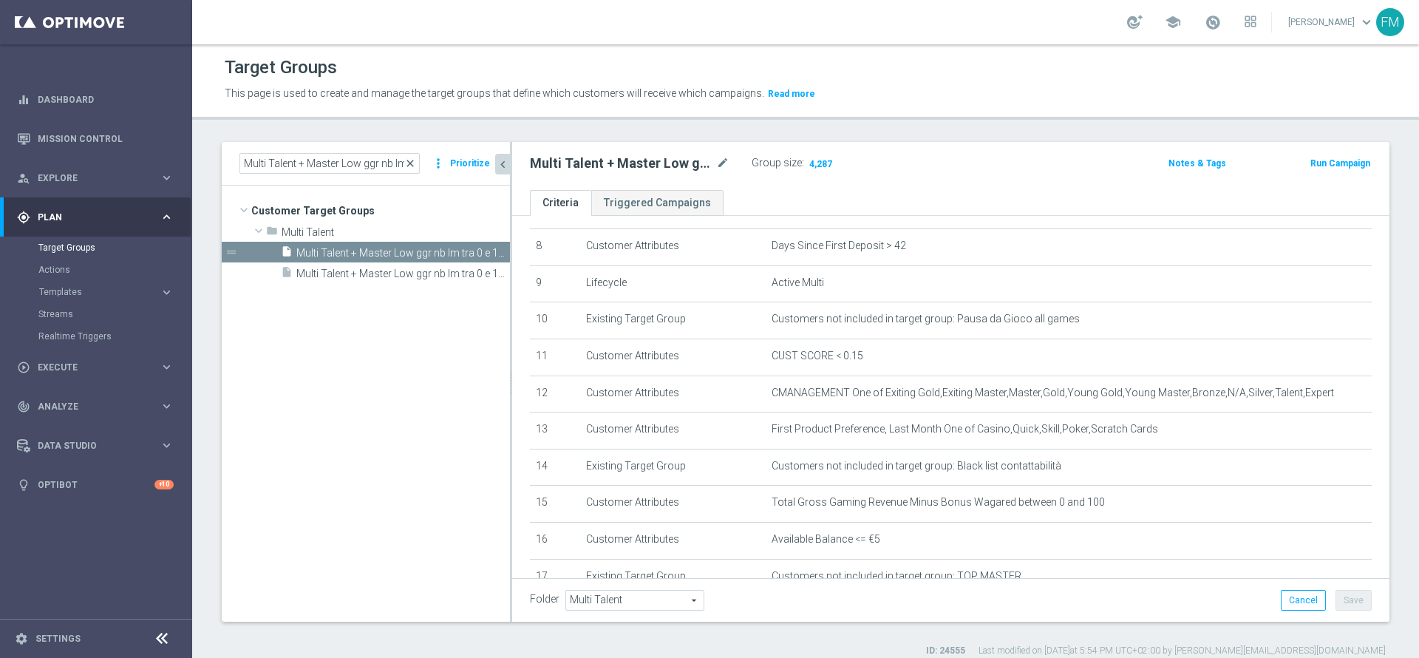
click at [416, 163] on span "close" at bounding box center [410, 163] width 12 height 12
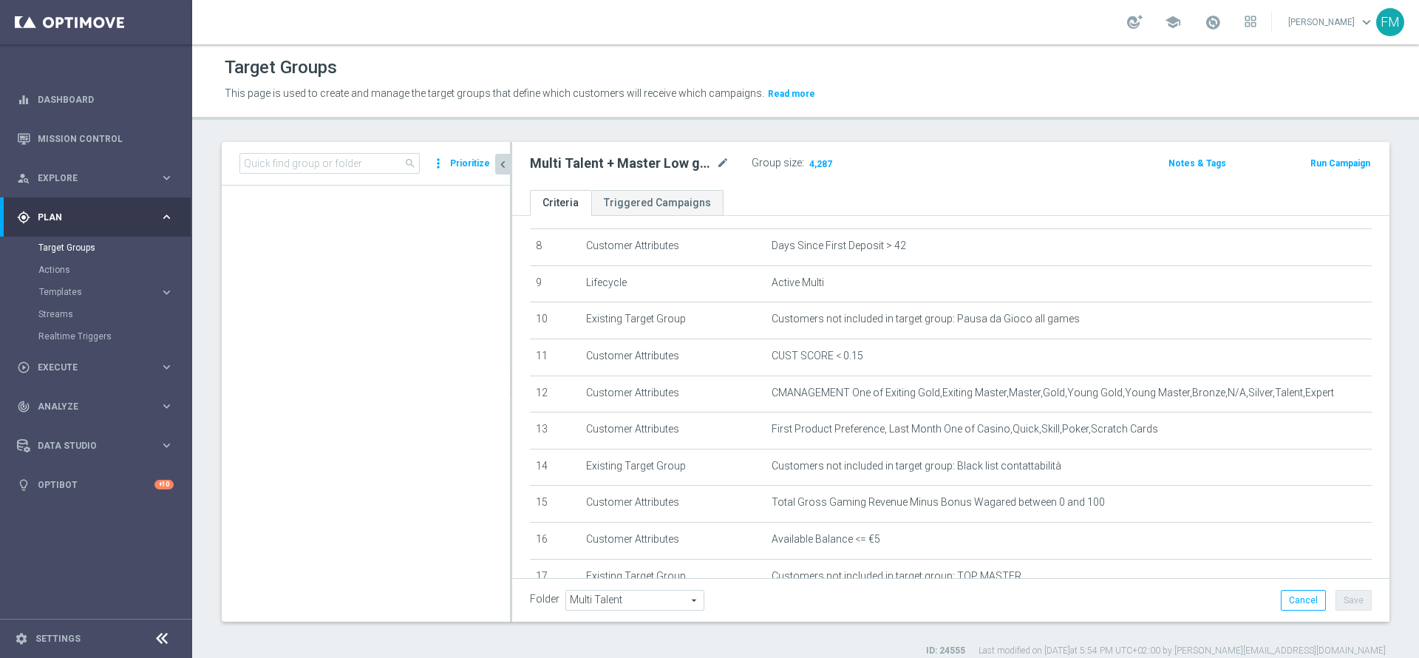
scroll to position [205, 0]
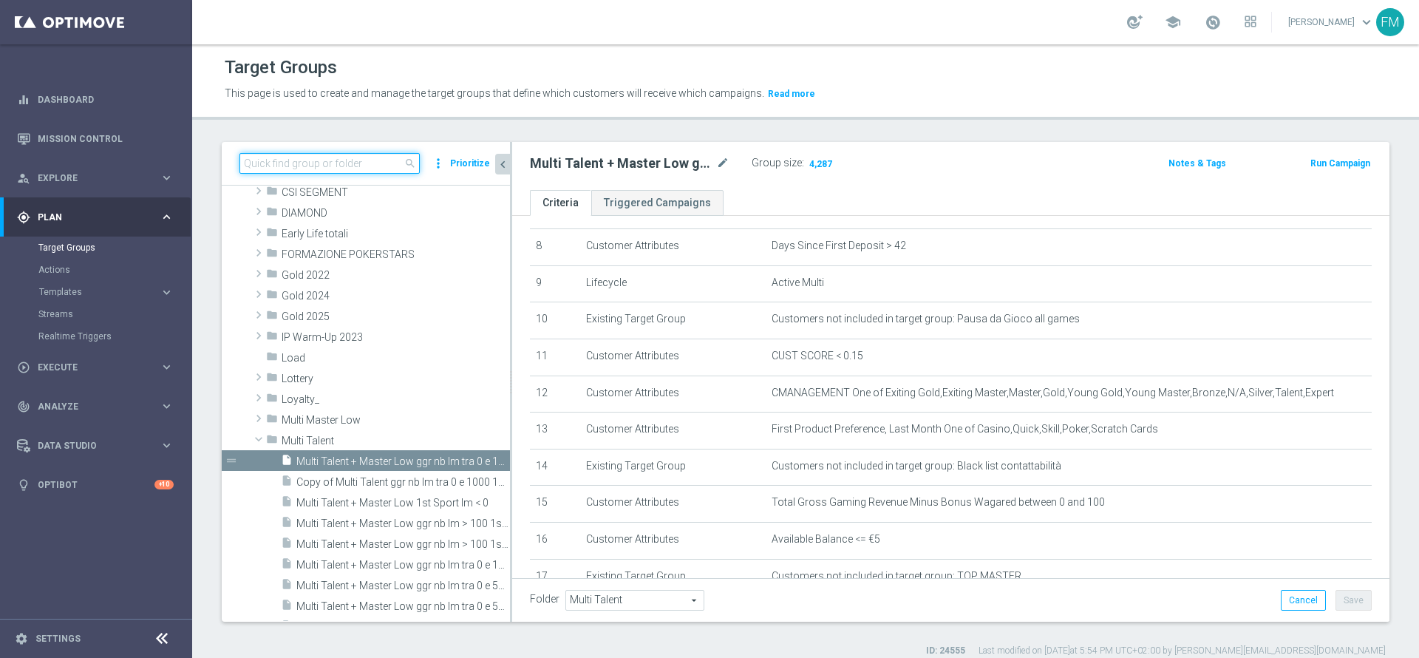
click at [365, 160] on input at bounding box center [329, 163] width 180 height 21
paste input "Multi Talent + Master Low ggr nb lm > 100 1st Sport lm NO saldo"
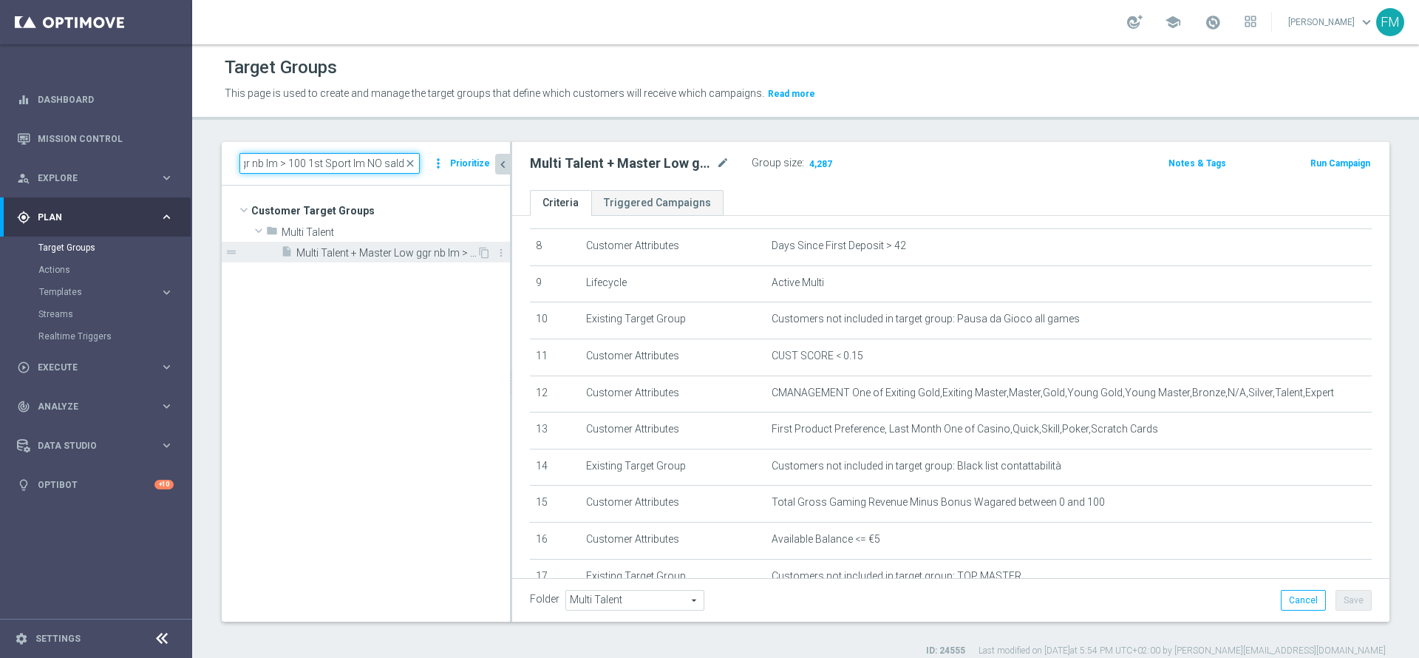
type input "Multi Talent + Master Low ggr nb lm > 100 1st Sport lm NO saldo"
click at [372, 249] on span "Multi Talent + Master Low ggr nb lm > 100 1st Sport lm NO saldo" at bounding box center [386, 253] width 180 height 13
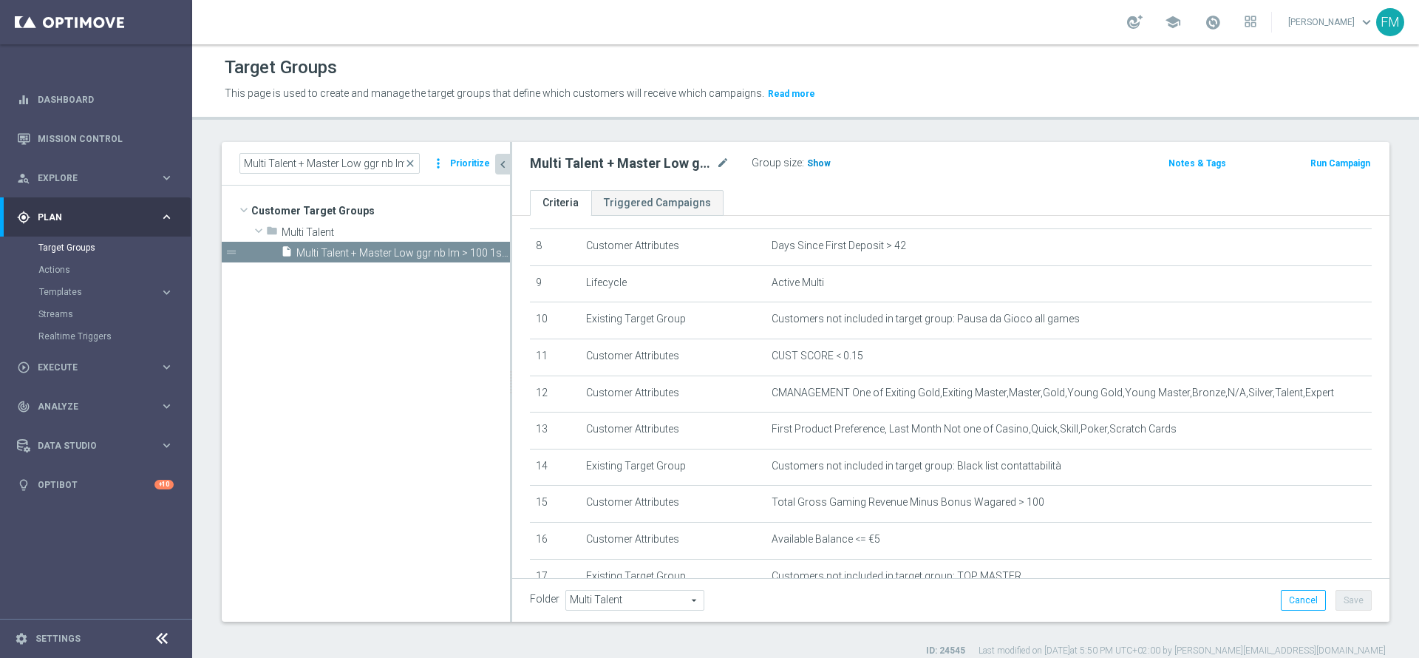
click at [815, 157] on h3 "Show" at bounding box center [819, 163] width 27 height 16
click at [409, 158] on span "close" at bounding box center [410, 163] width 12 height 12
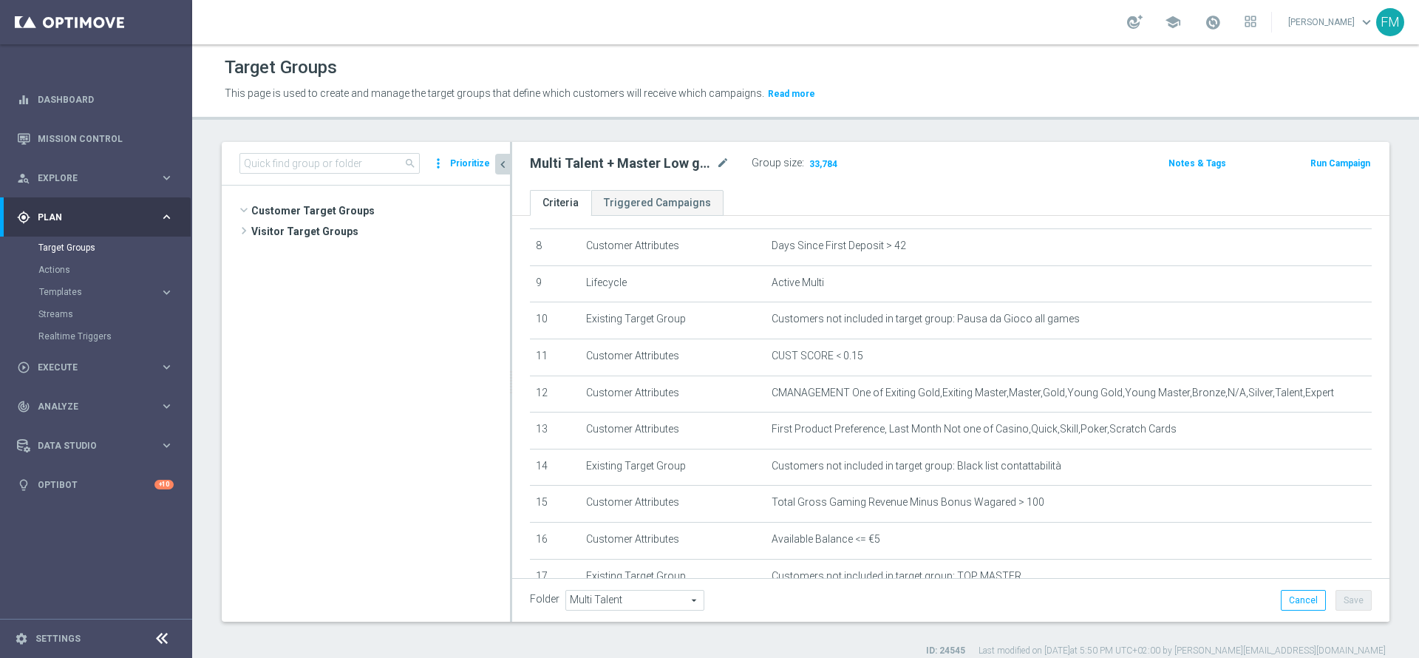
scroll to position [282, 0]
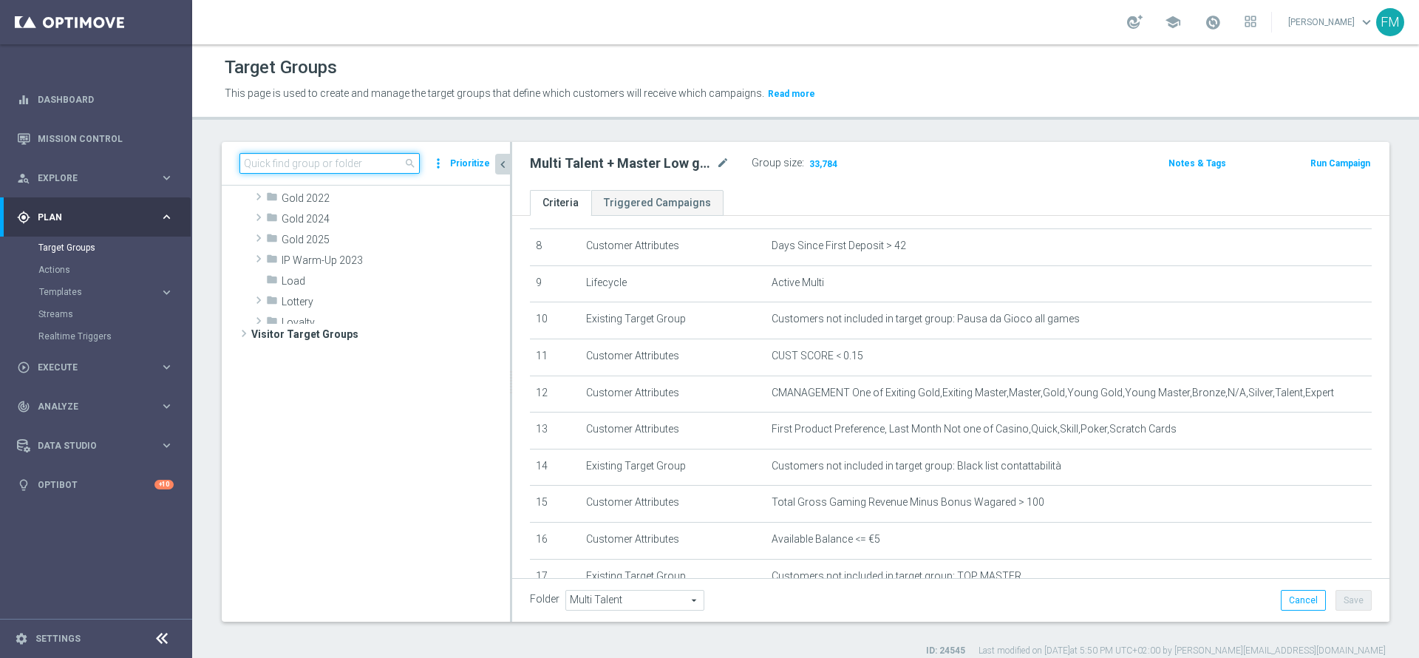
click at [340, 163] on input at bounding box center [329, 163] width 180 height 21
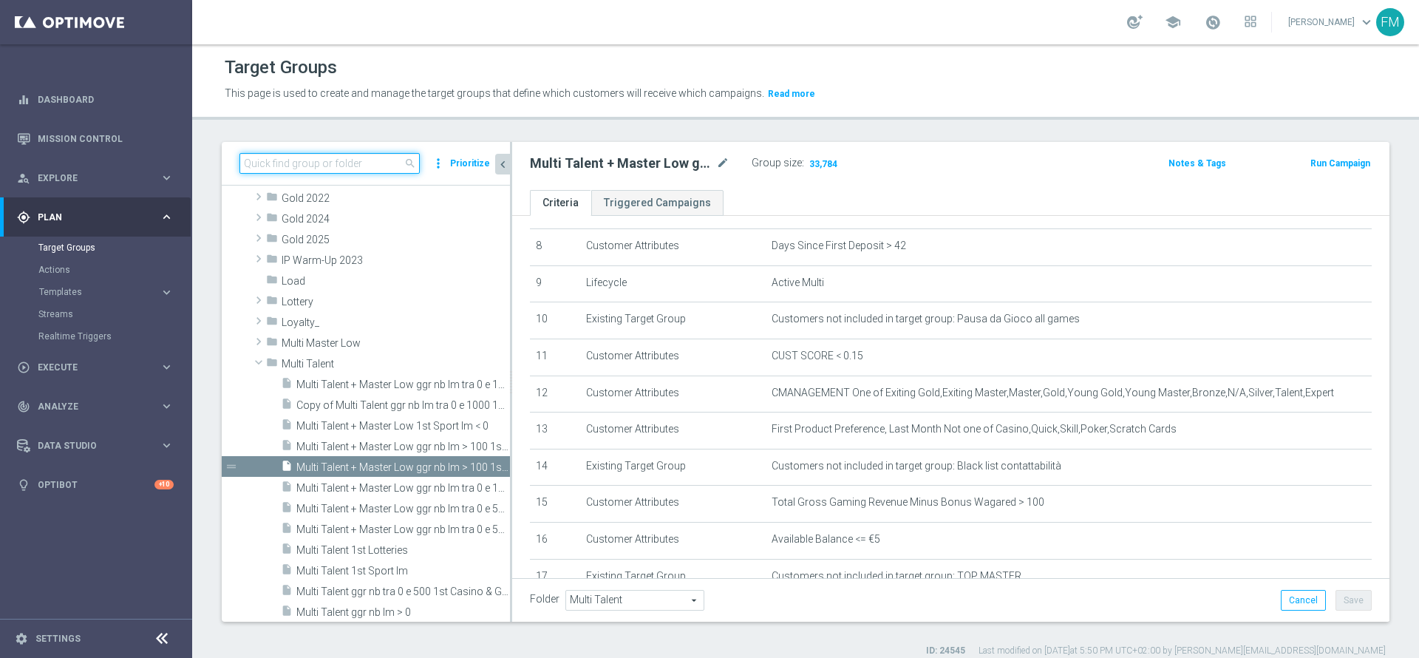
paste input "Multi Talent + Master Low ggr nb lm > 100 1st Casino lm NO saldo"
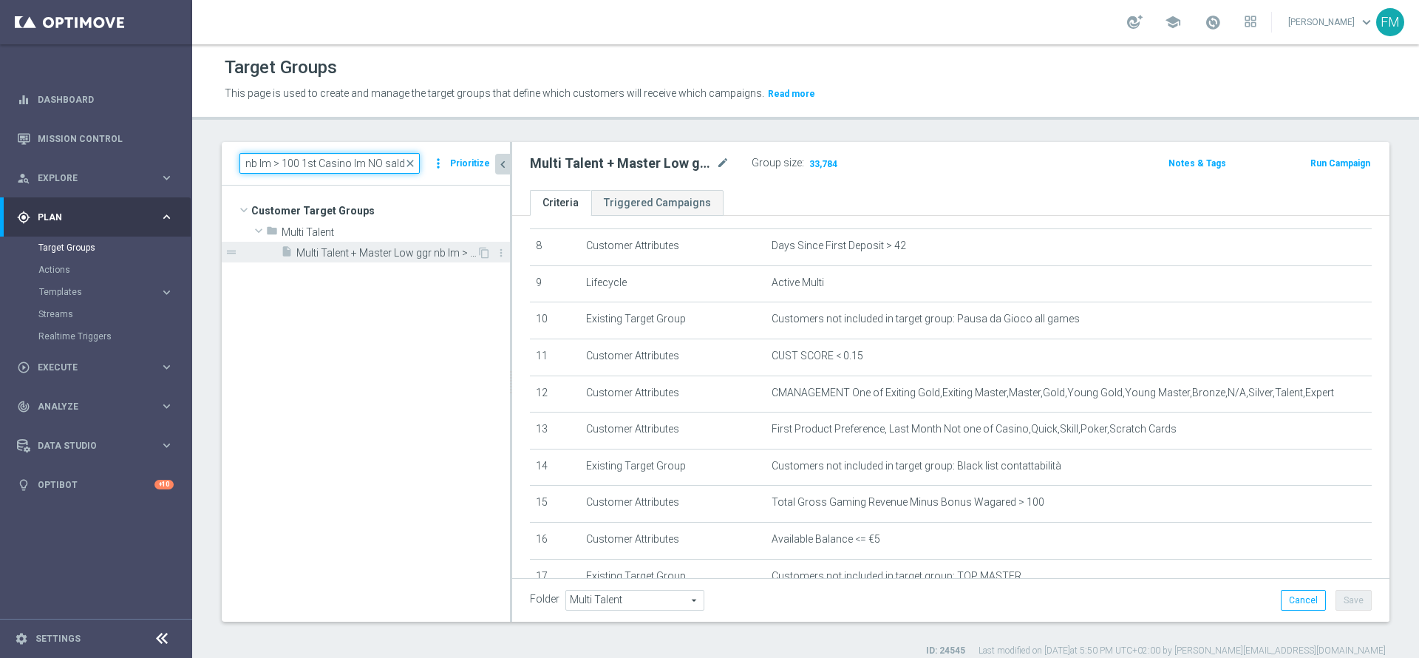
type input "Multi Talent + Master Low ggr nb lm > 100 1st Casino lm NO saldo"
click at [353, 254] on span "Multi Talent + Master Low ggr nb lm > 100 1st Casino lm NO saldo" at bounding box center [386, 253] width 180 height 13
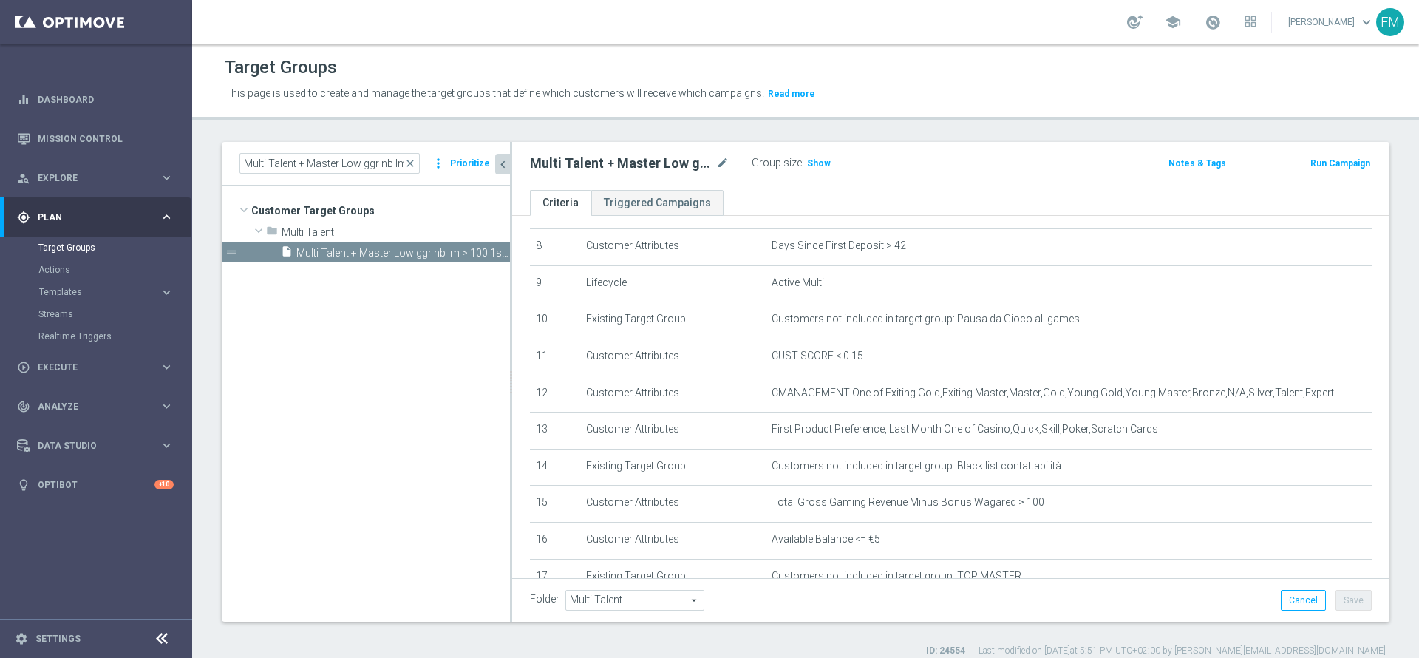
drag, startPoint x: 1352, startPoint y: 414, endPoint x: 1356, endPoint y: 513, distance: 99.1
click at [1356, 513] on div "# Selection Type Criteria delete_forever 1 Customer Attributes Account Status O…" at bounding box center [950, 397] width 877 height 362
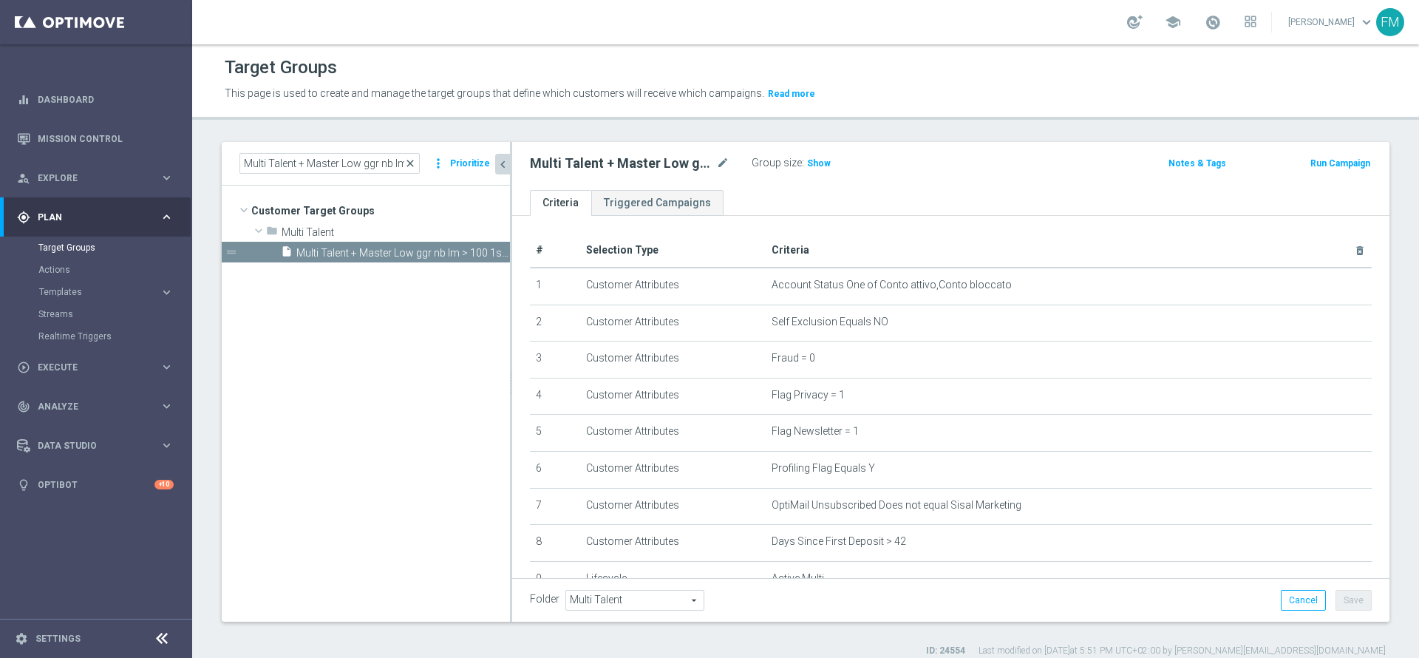
click at [412, 169] on span "close" at bounding box center [410, 163] width 12 height 12
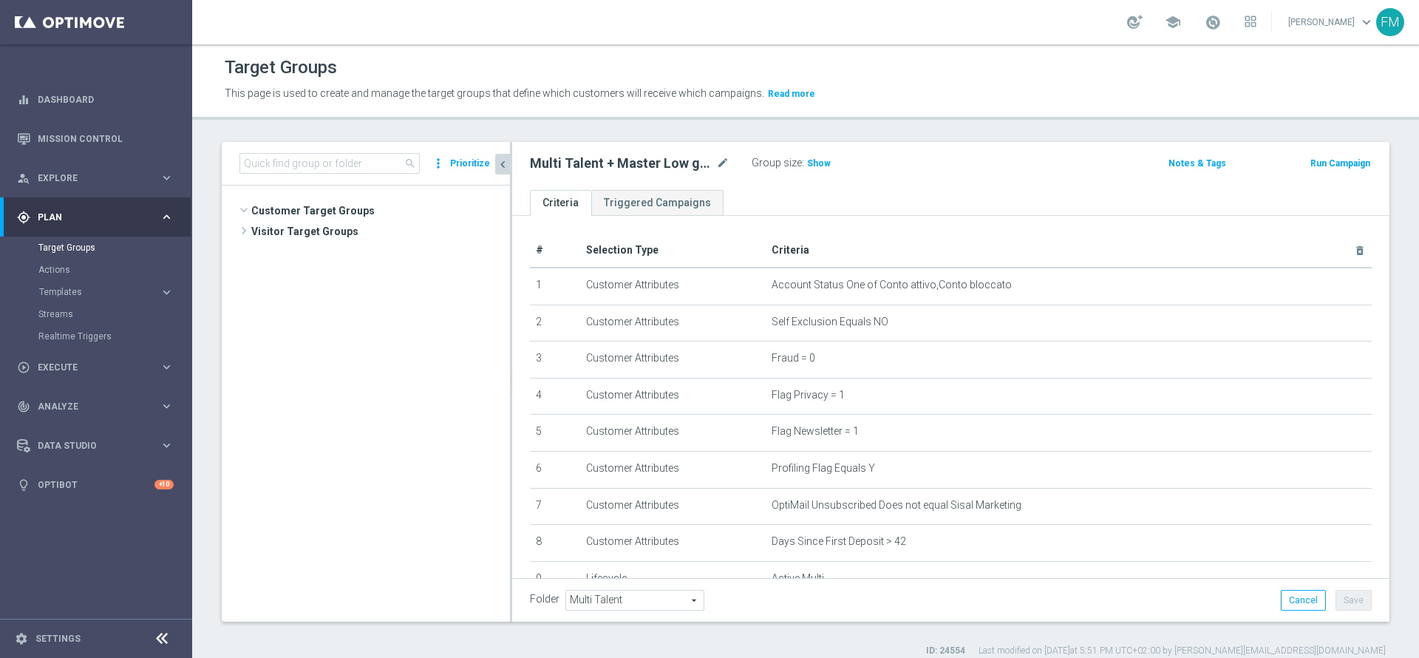
scroll to position [263, 0]
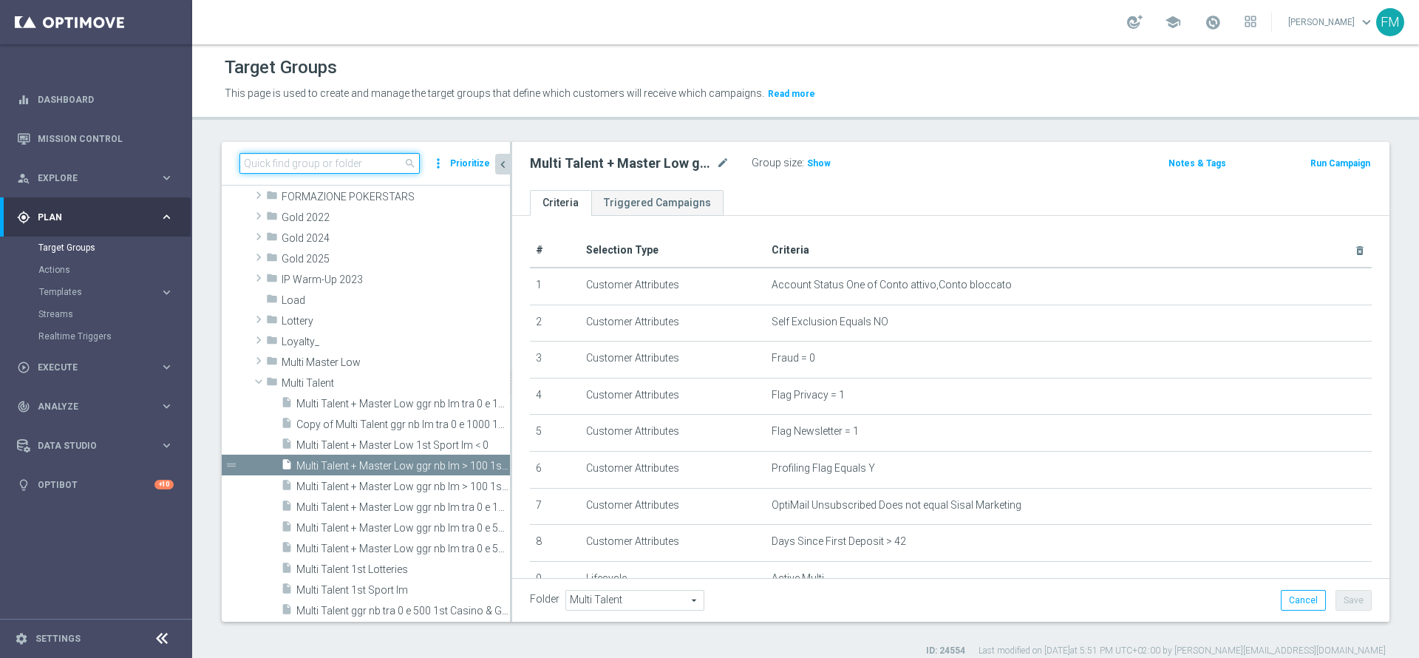
click at [392, 168] on input at bounding box center [329, 163] width 180 height 21
paste input "Multi Talent + Master Low ggr nb lm > 100 1st Casino lm NO saldo"
type input "Multi Talent + Master Low ggr nb lm > 100 1st Casino lm NO saldo"
